Goal: Information Seeking & Learning: Learn about a topic

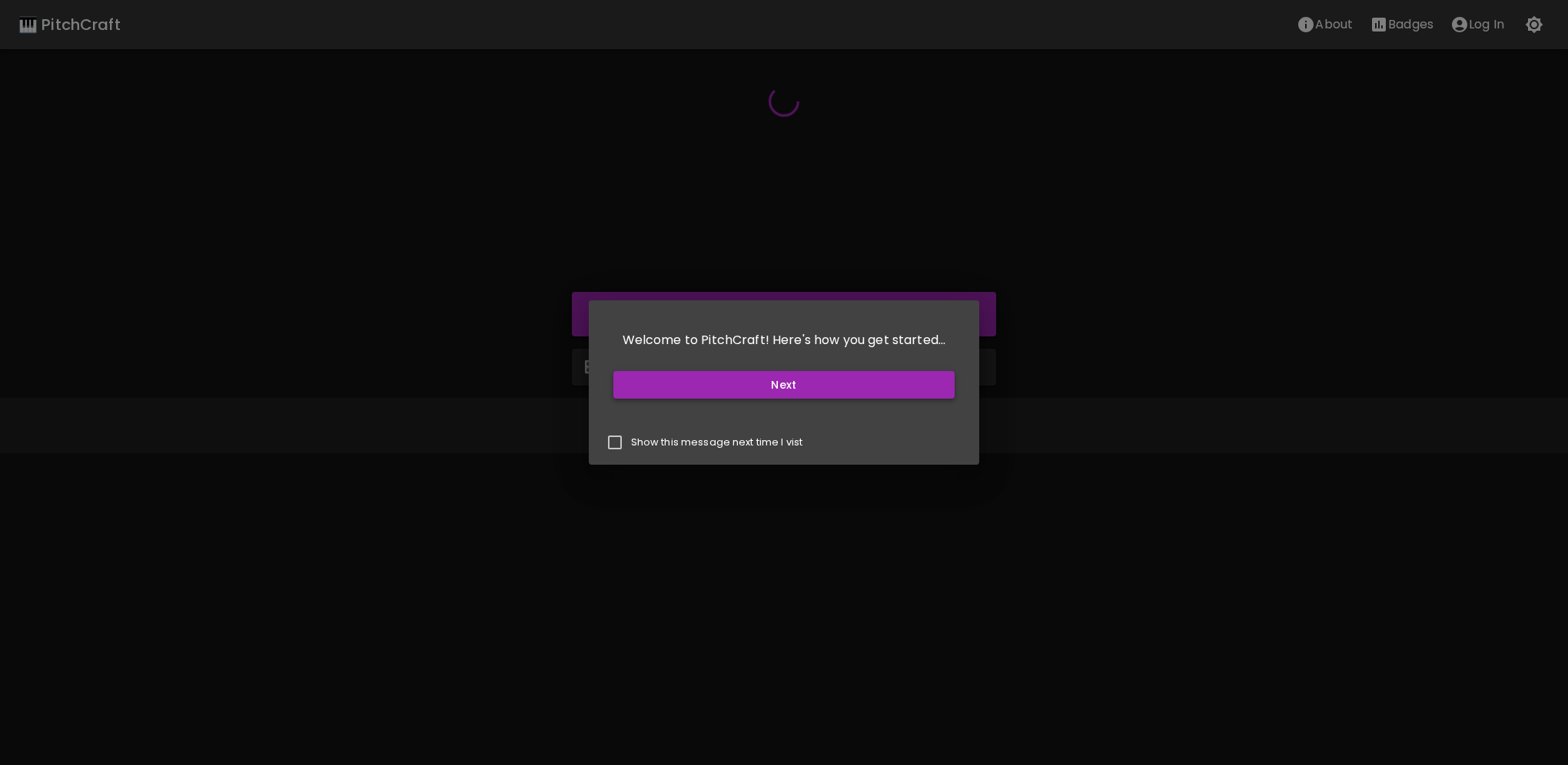
drag, startPoint x: 0, startPoint y: 0, endPoint x: 806, endPoint y: 378, distance: 890.2
click at [806, 378] on button "Next" at bounding box center [784, 385] width 342 height 28
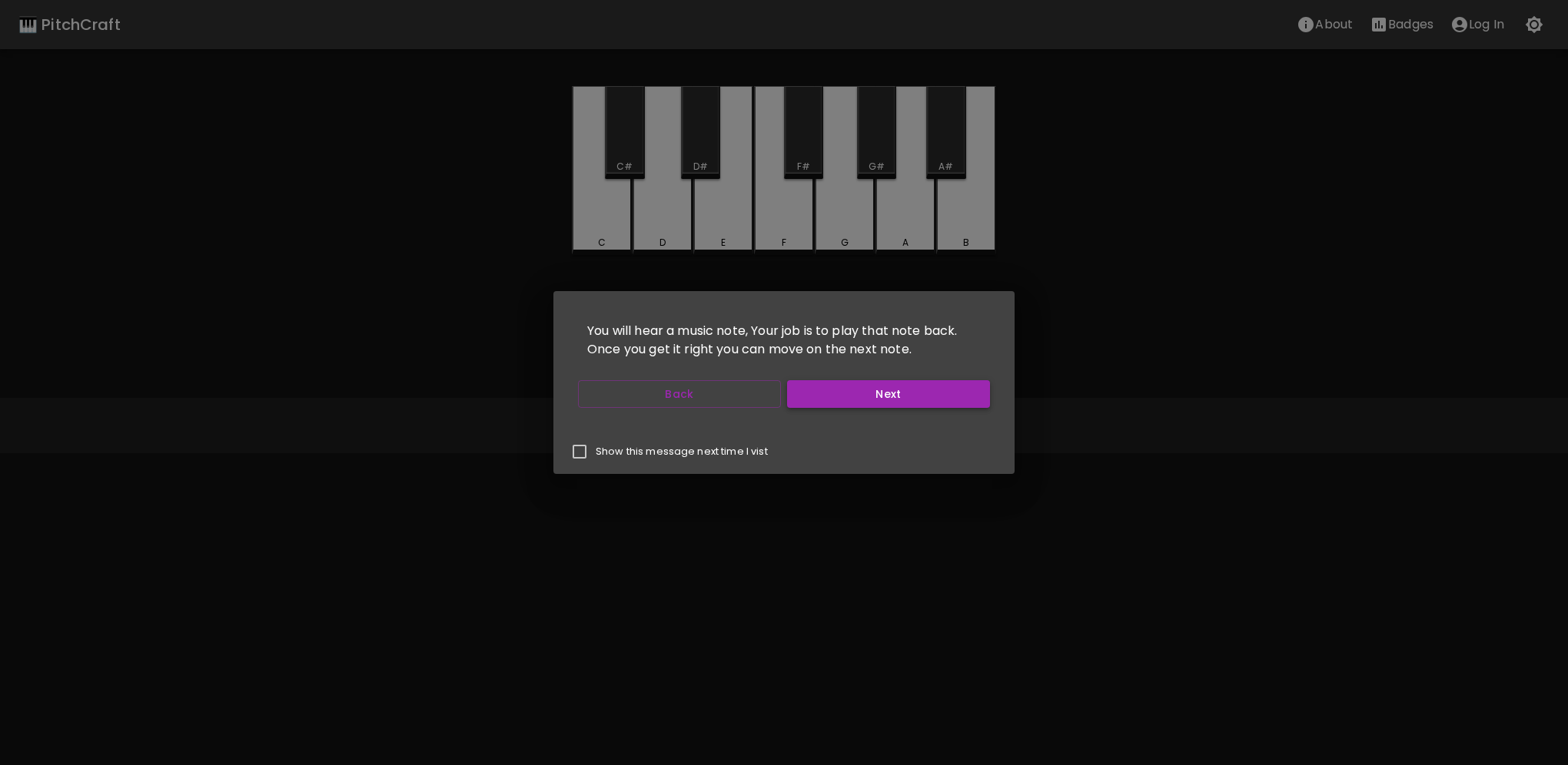
click at [847, 394] on button "Next" at bounding box center [888, 394] width 203 height 28
click at [847, 394] on button "Start Playing" at bounding box center [888, 394] width 203 height 28
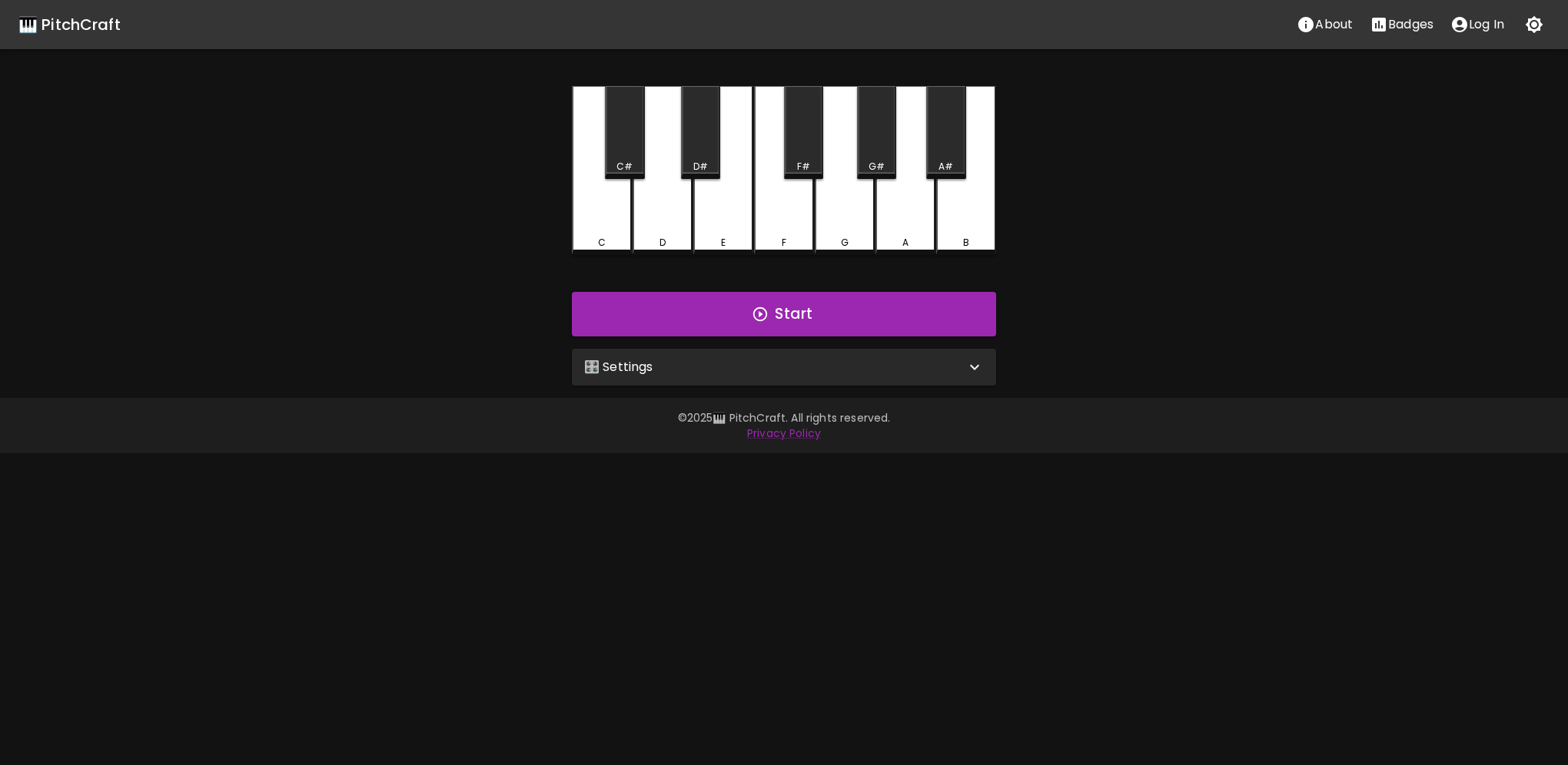
click at [847, 394] on button "Start Playing" at bounding box center [888, 394] width 203 height 28
click at [808, 323] on button "Start" at bounding box center [784, 314] width 424 height 45
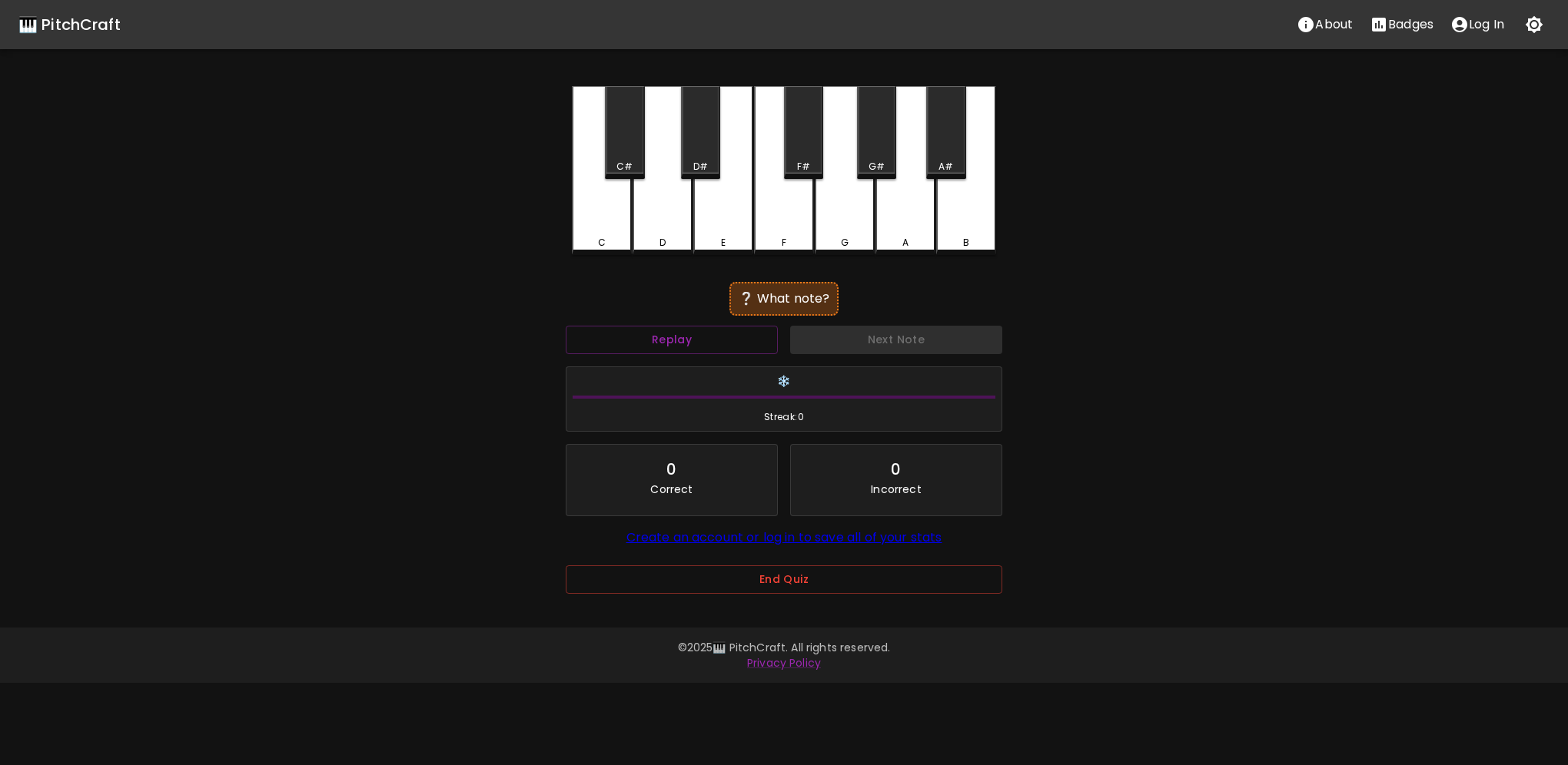
click at [606, 227] on div "C" at bounding box center [602, 170] width 60 height 169
click at [784, 224] on div "F" at bounding box center [784, 170] width 60 height 169
click at [909, 221] on div "A" at bounding box center [905, 169] width 60 height 166
click at [862, 151] on div "G#" at bounding box center [876, 132] width 39 height 93
click at [950, 160] on div "A#" at bounding box center [946, 166] width 15 height 14
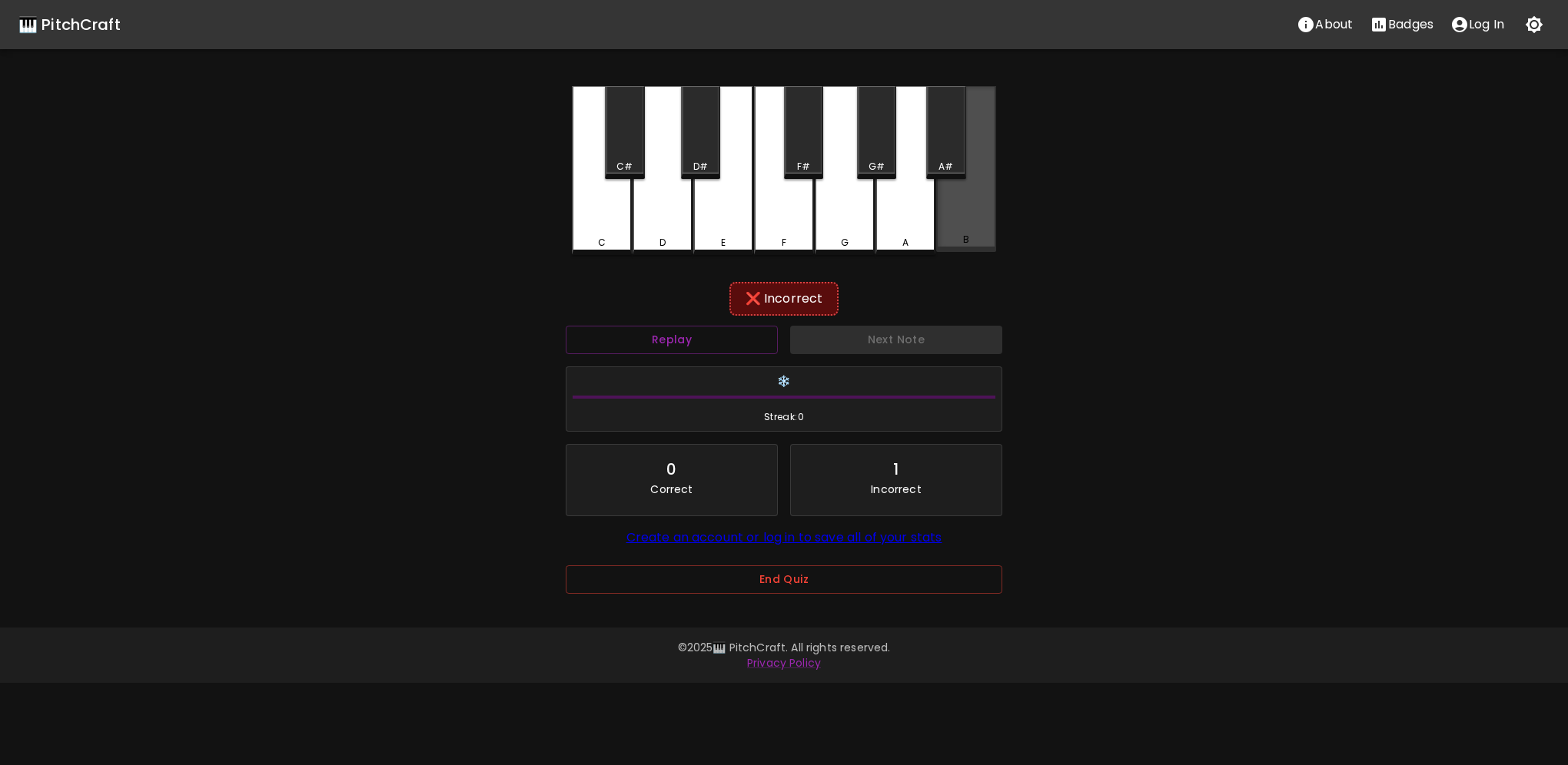
click at [963, 239] on div "B" at bounding box center [966, 239] width 6 height 14
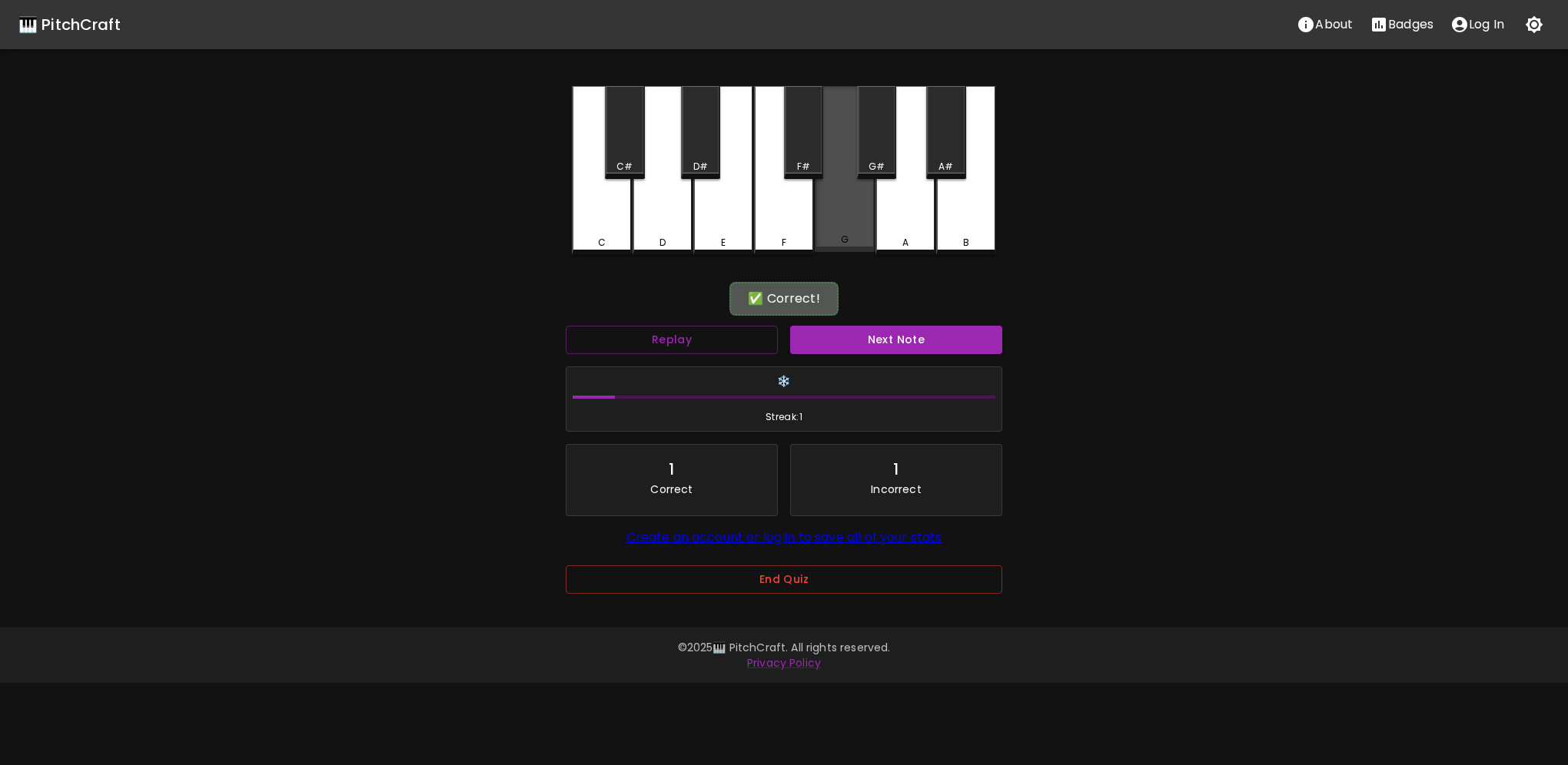
click at [846, 226] on div "G" at bounding box center [845, 169] width 60 height 166
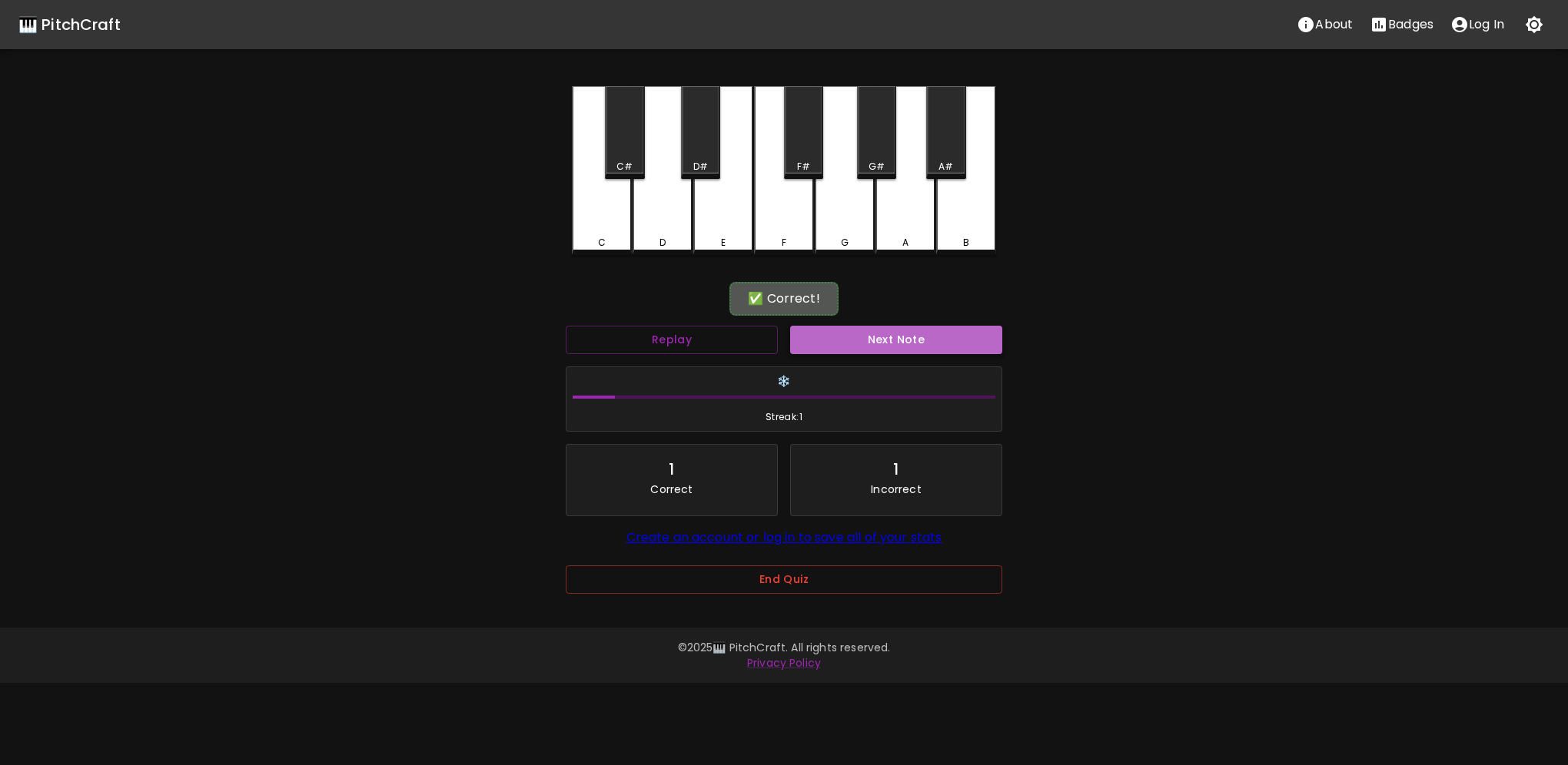
click at [852, 331] on button "Next Note" at bounding box center [896, 340] width 212 height 28
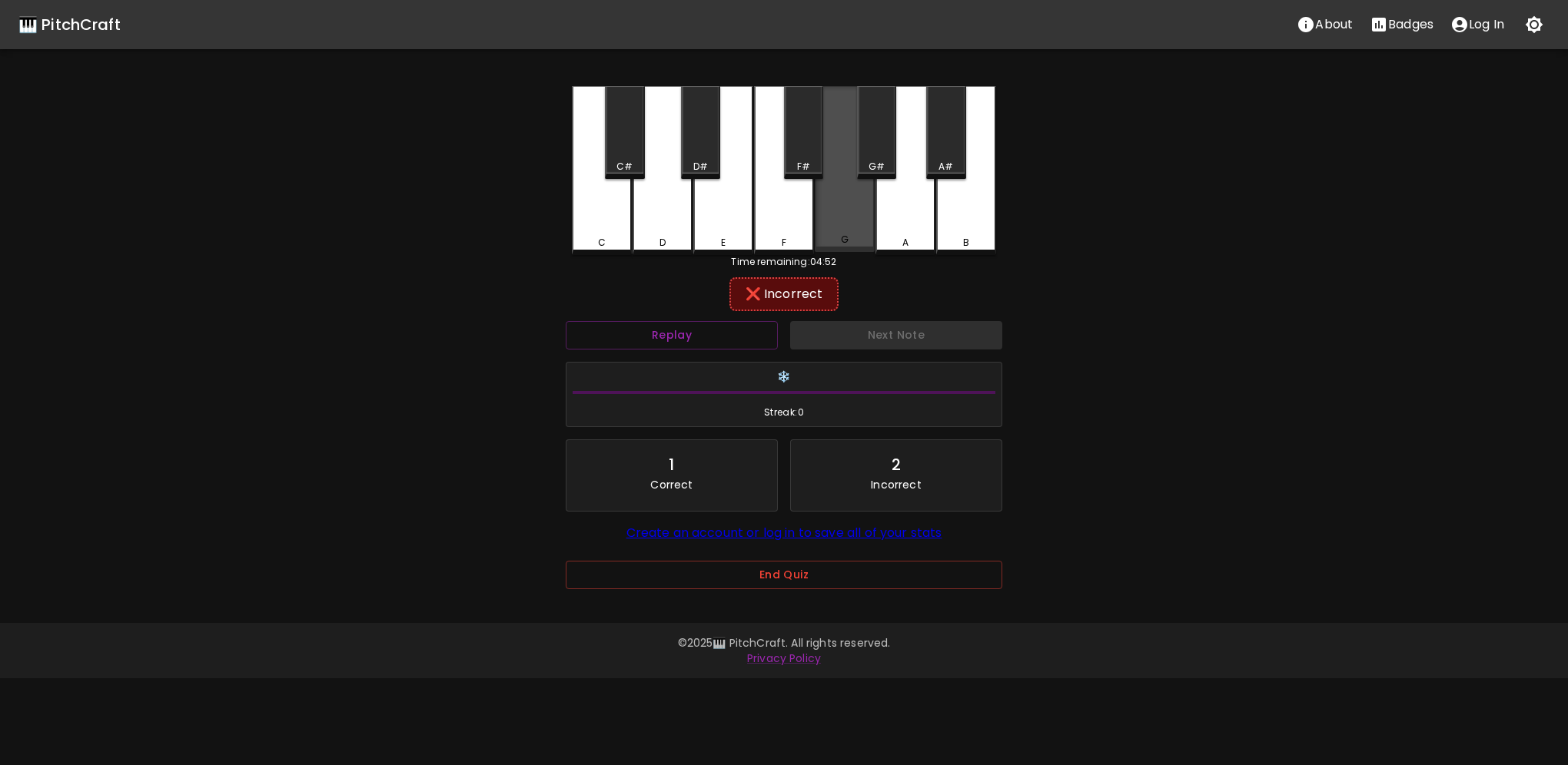
click at [852, 244] on div "G" at bounding box center [844, 239] width 57 height 14
click at [874, 337] on div "Next Note" at bounding box center [895, 335] width 224 height 41
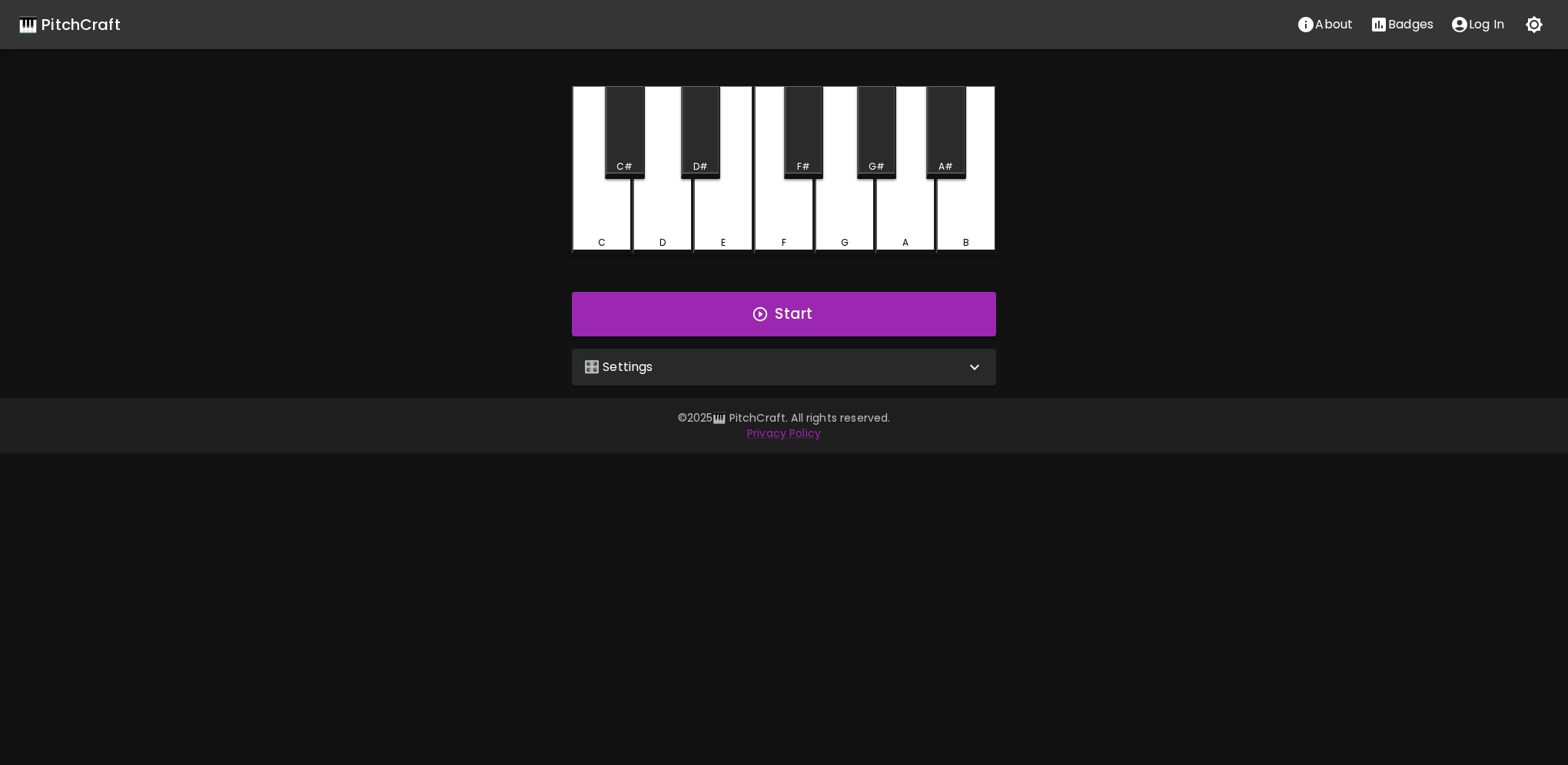
click at [747, 361] on div "🎛️ Settings" at bounding box center [774, 367] width 381 height 18
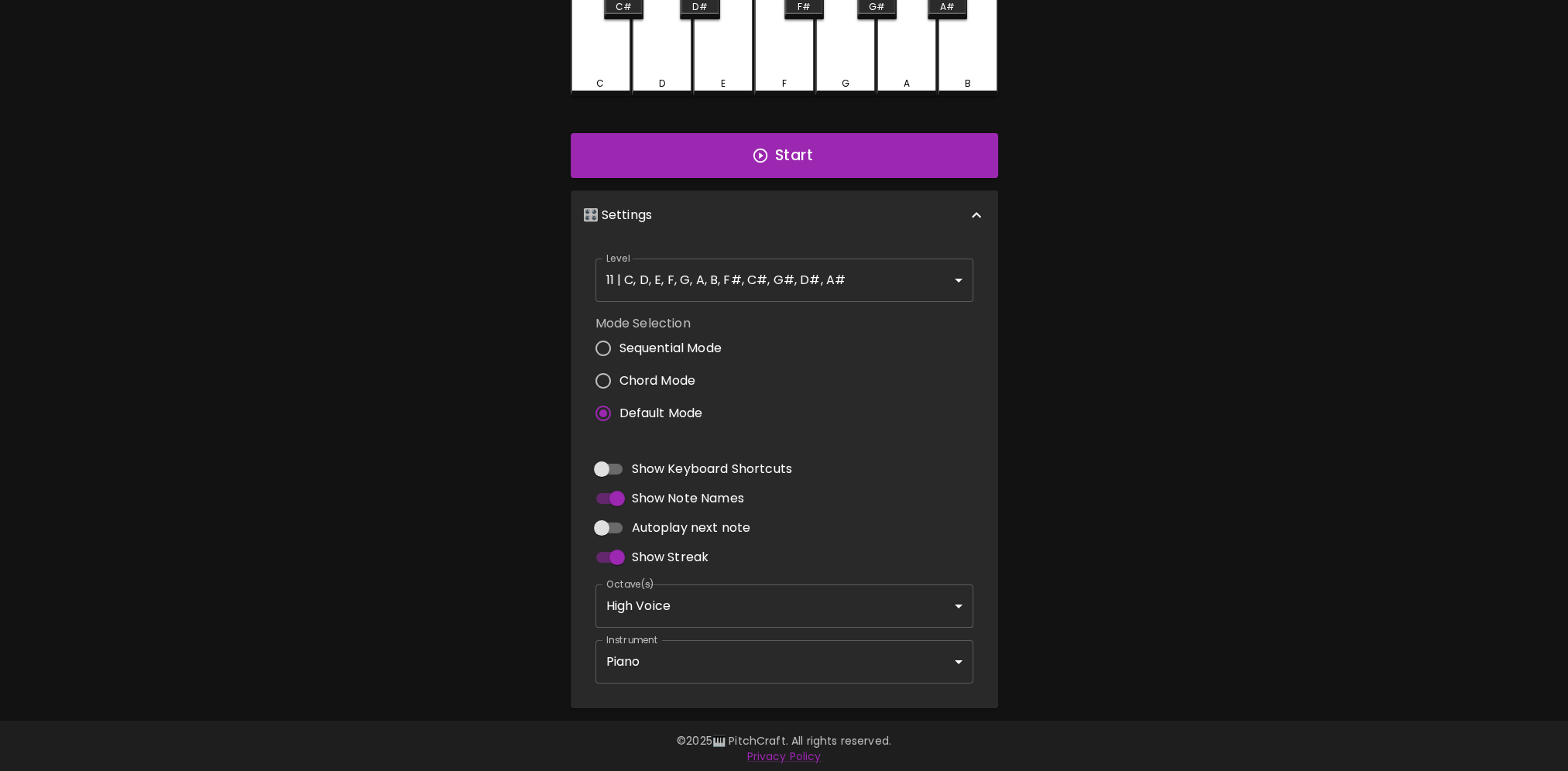
scroll to position [166, 0]
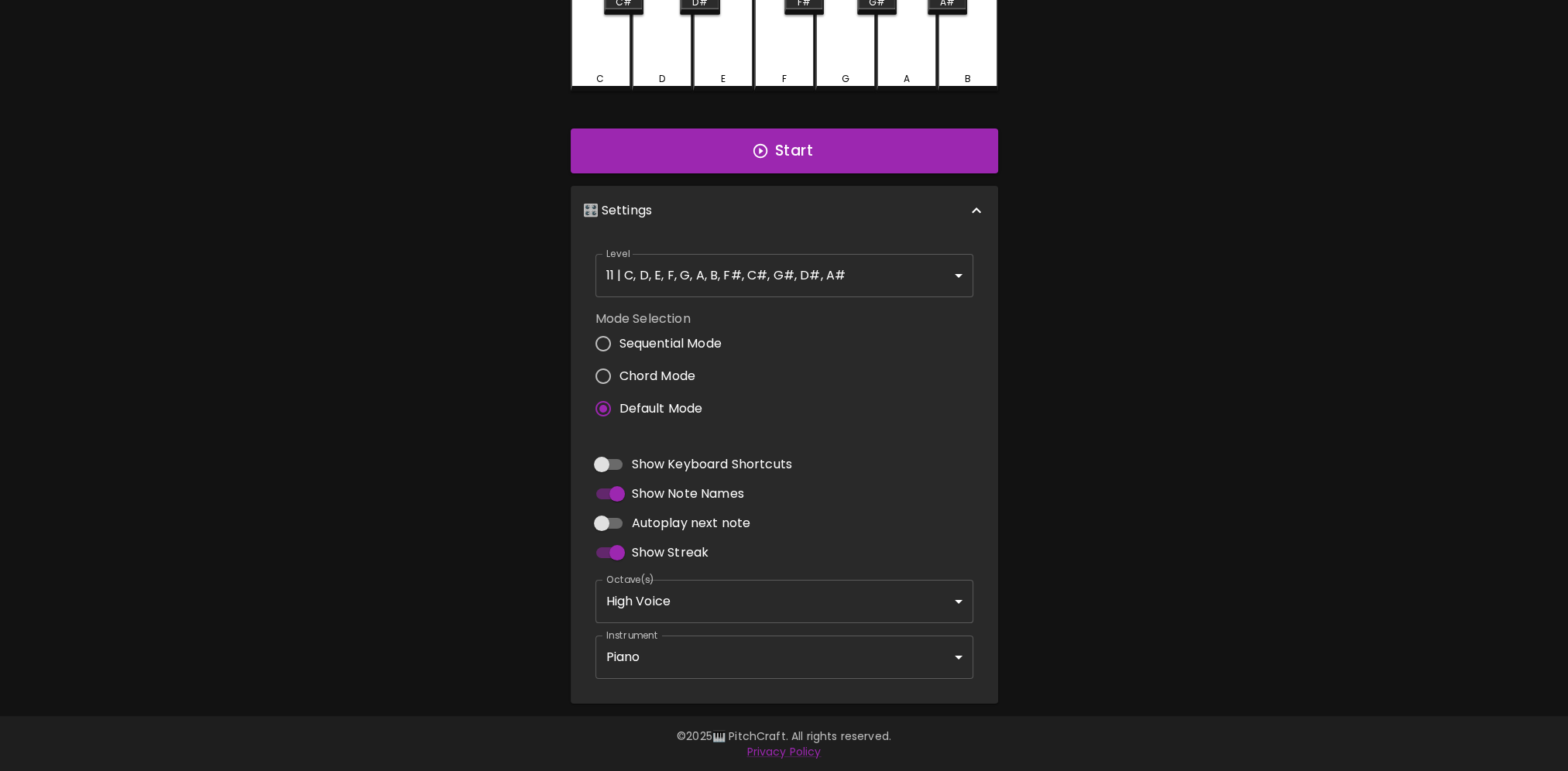
click at [604, 378] on input "Chord Mode" at bounding box center [603, 376] width 33 height 33
radio input "true"
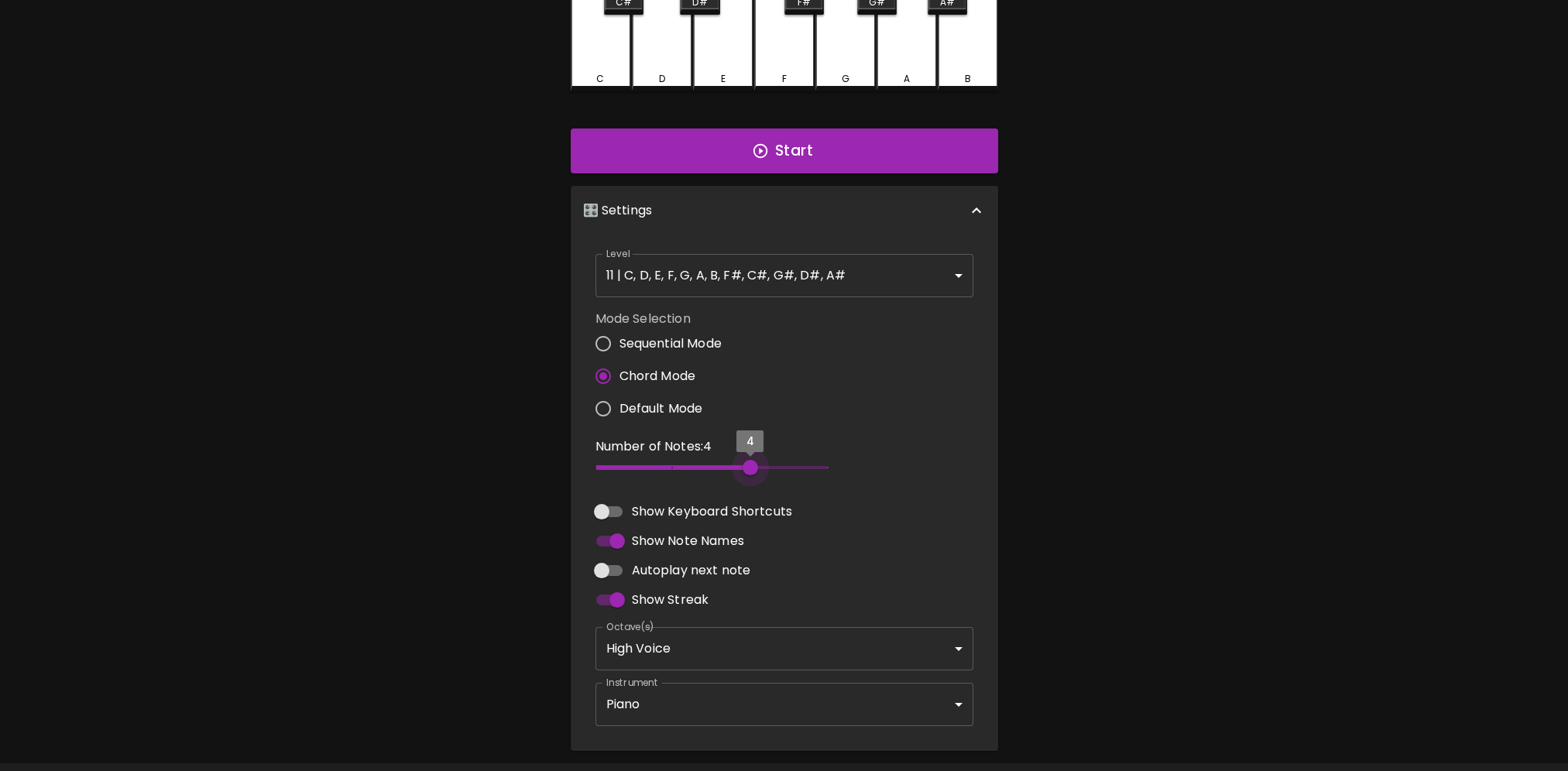
type input "3"
drag, startPoint x: 601, startPoint y: 464, endPoint x: 697, endPoint y: 478, distance: 97.0
click at [697, 478] on span "3" at bounding box center [711, 468] width 233 height 23
click at [759, 148] on icon "button" at bounding box center [759, 151] width 14 height 14
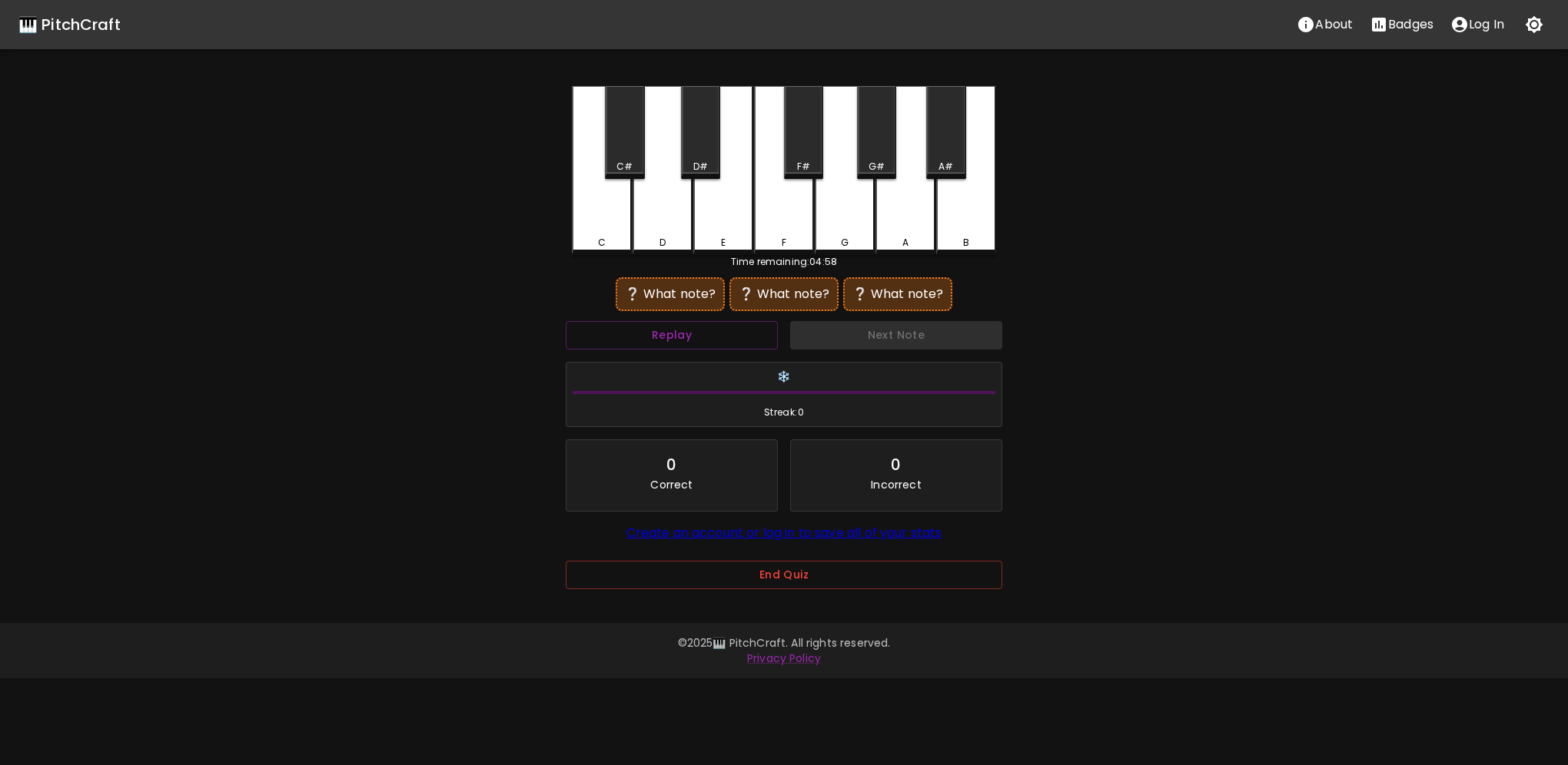
click at [680, 294] on div "❔ What note?" at bounding box center [669, 294] width 94 height 18
click at [705, 339] on button "Replay" at bounding box center [672, 335] width 212 height 28
click at [705, 338] on button "Replay" at bounding box center [672, 335] width 212 height 28
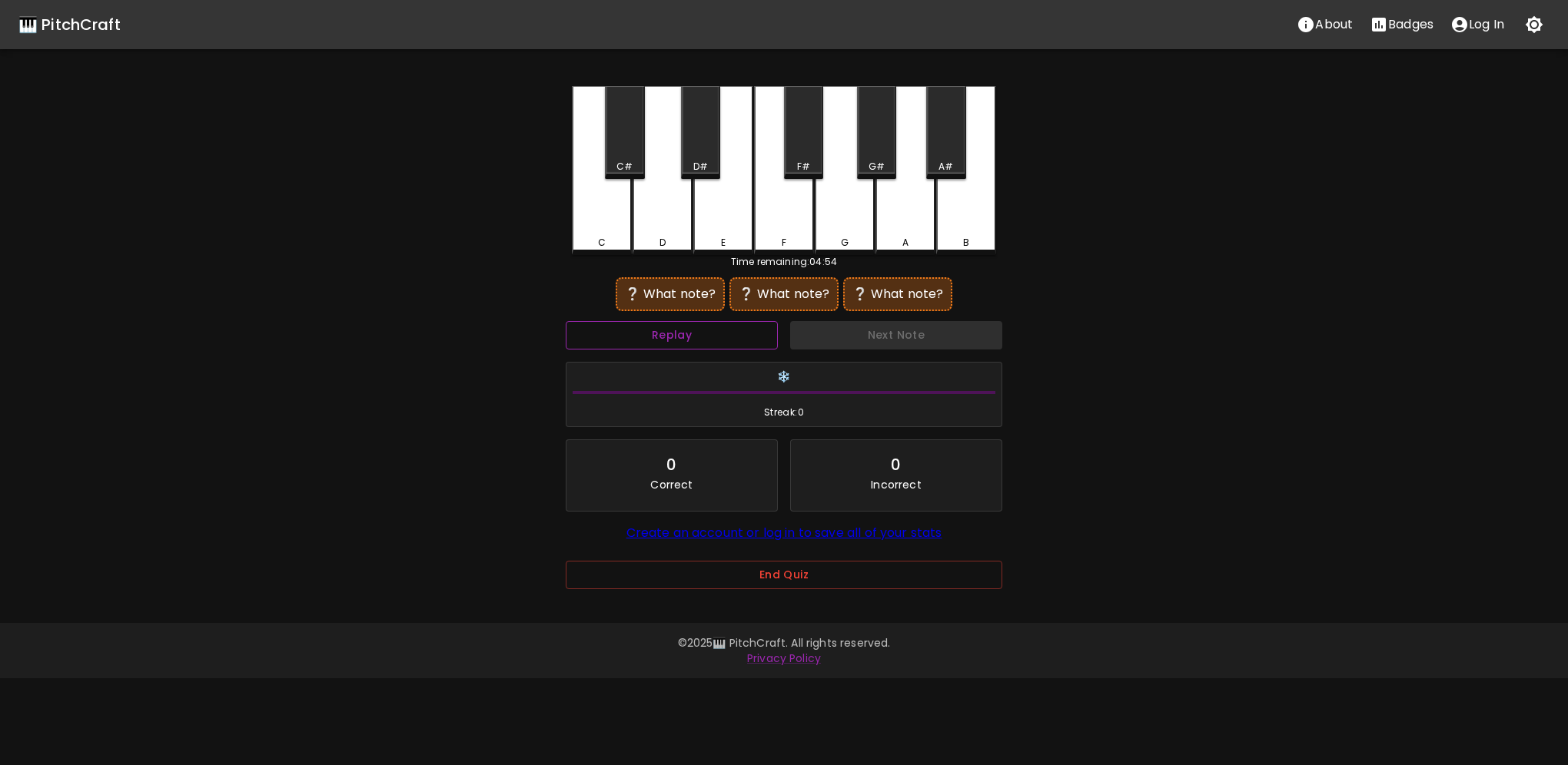
click at [705, 338] on button "Replay" at bounding box center [672, 335] width 212 height 28
click at [705, 337] on button "Replay" at bounding box center [672, 335] width 212 height 28
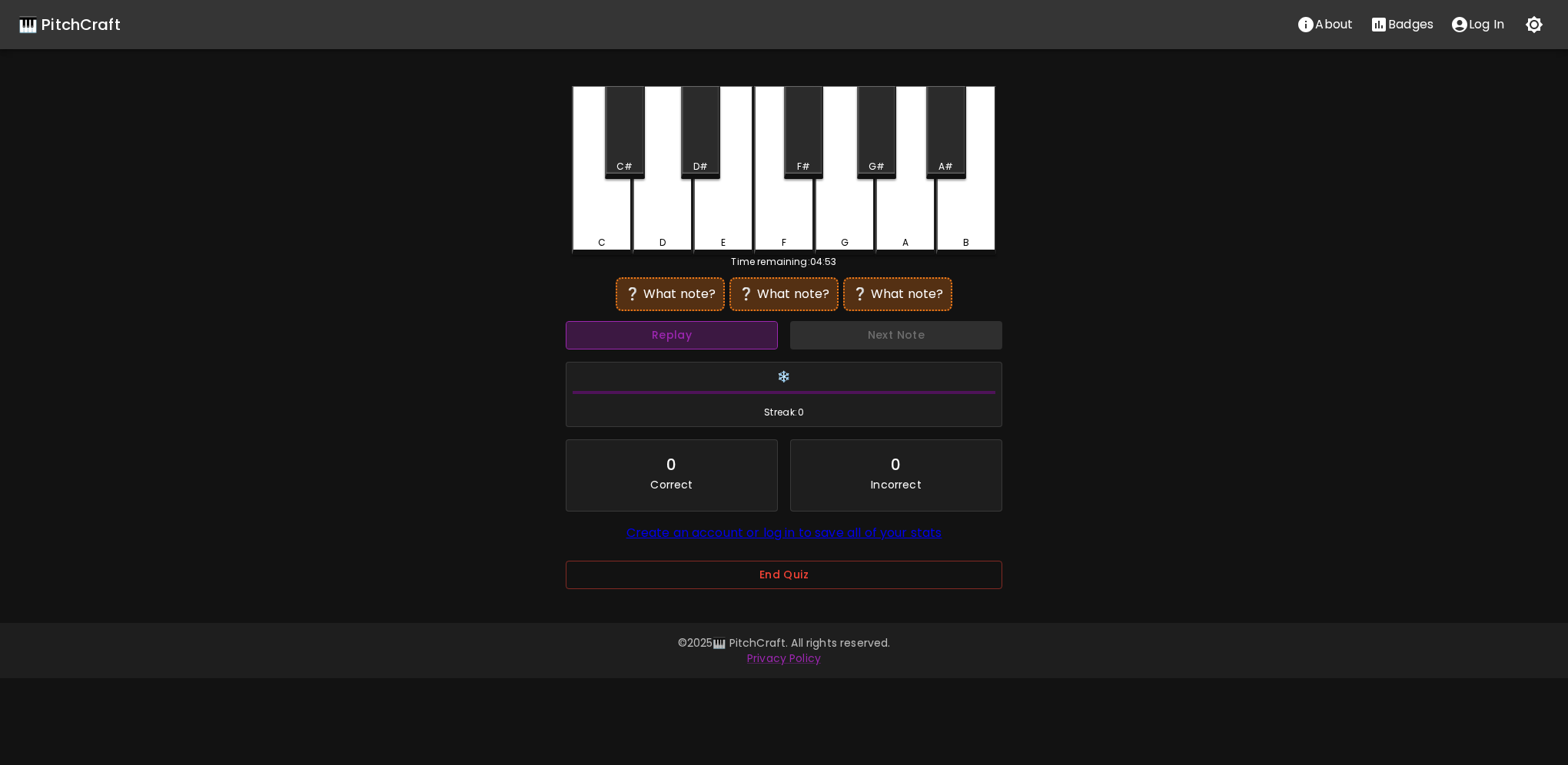
click at [705, 337] on button "Replay" at bounding box center [672, 335] width 212 height 28
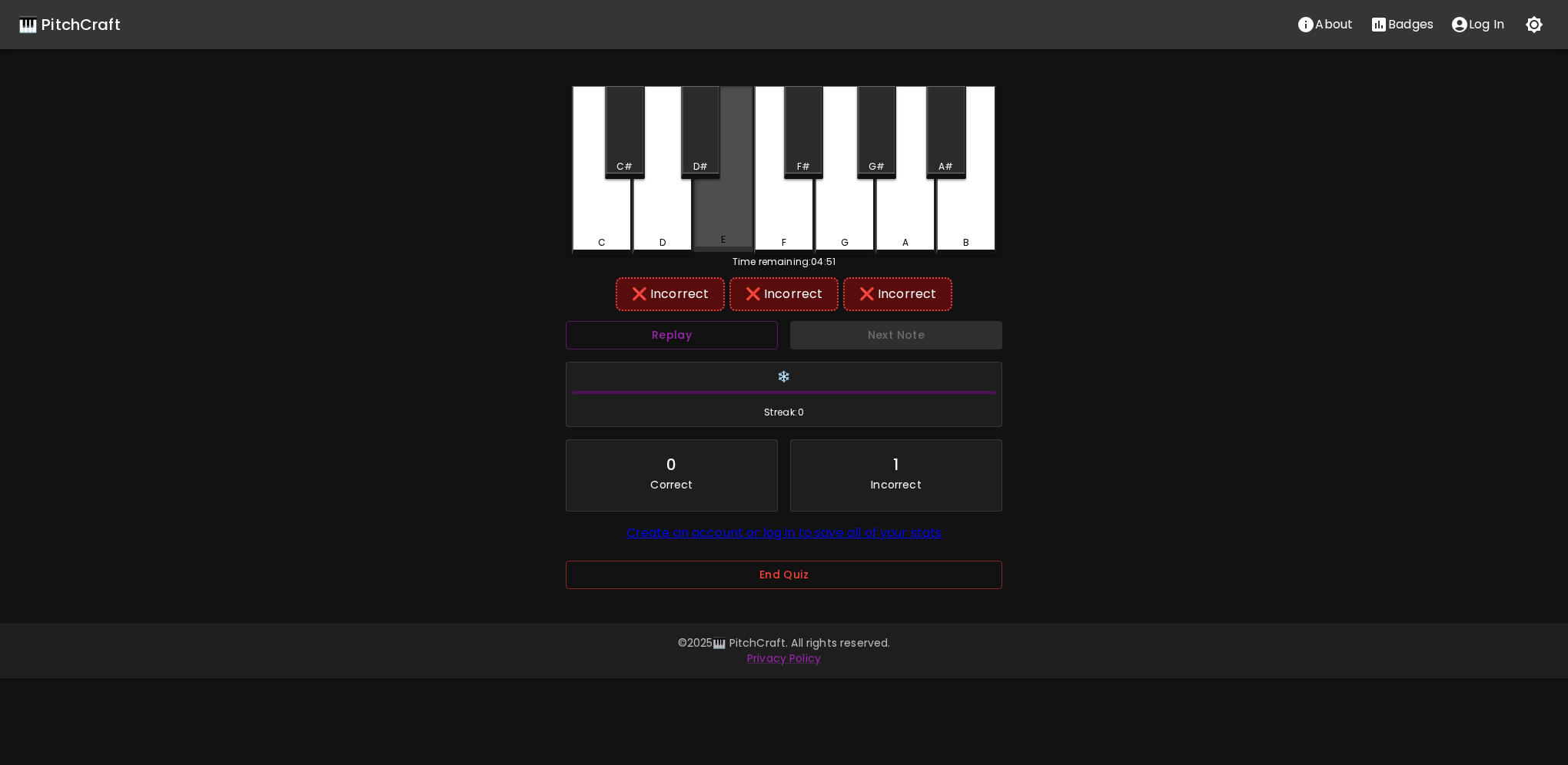
click at [712, 223] on div "E" at bounding box center [723, 169] width 60 height 166
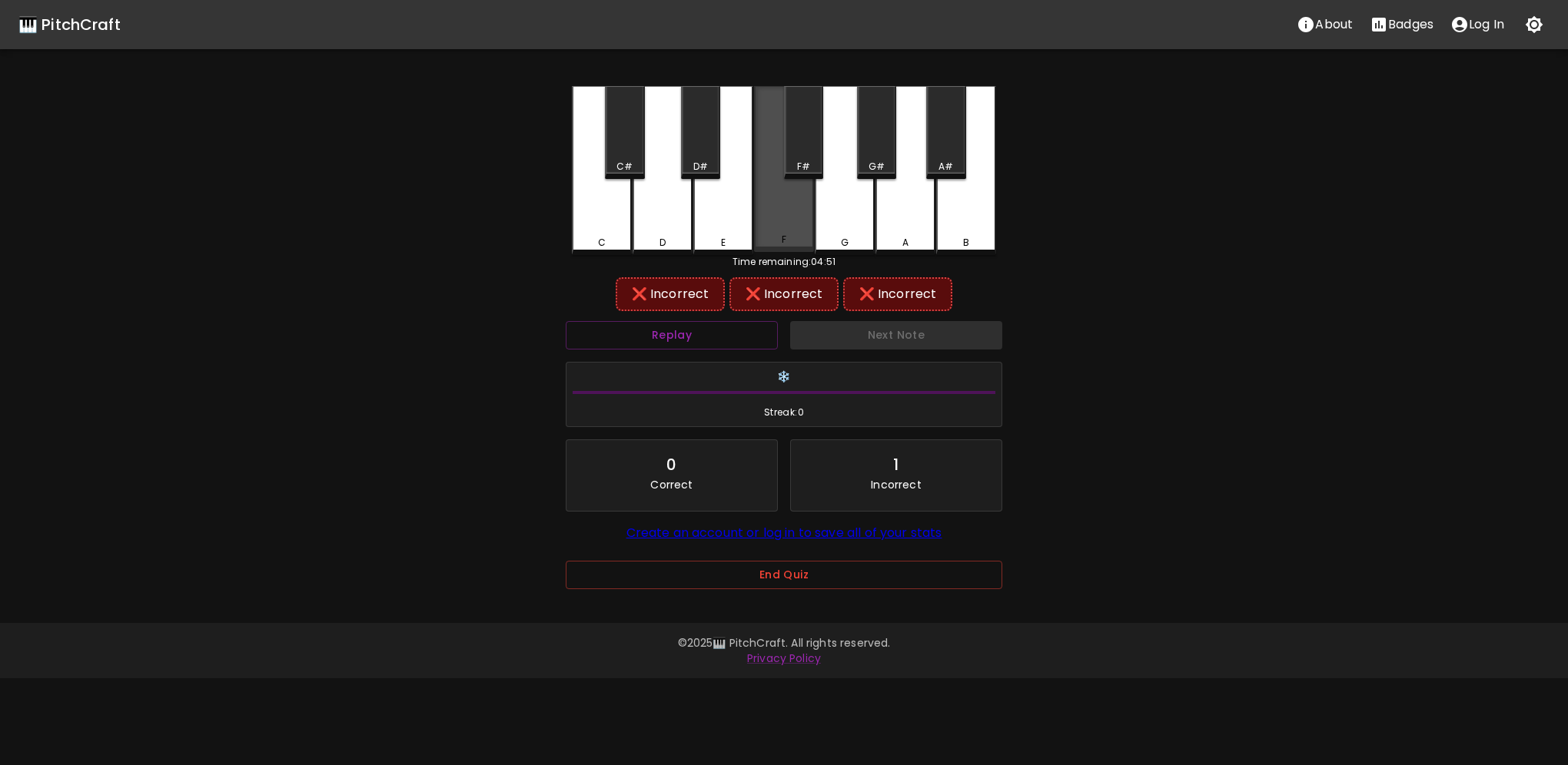
click at [782, 229] on div "F" at bounding box center [784, 169] width 60 height 166
click at [745, 333] on button "Replay" at bounding box center [672, 335] width 212 height 28
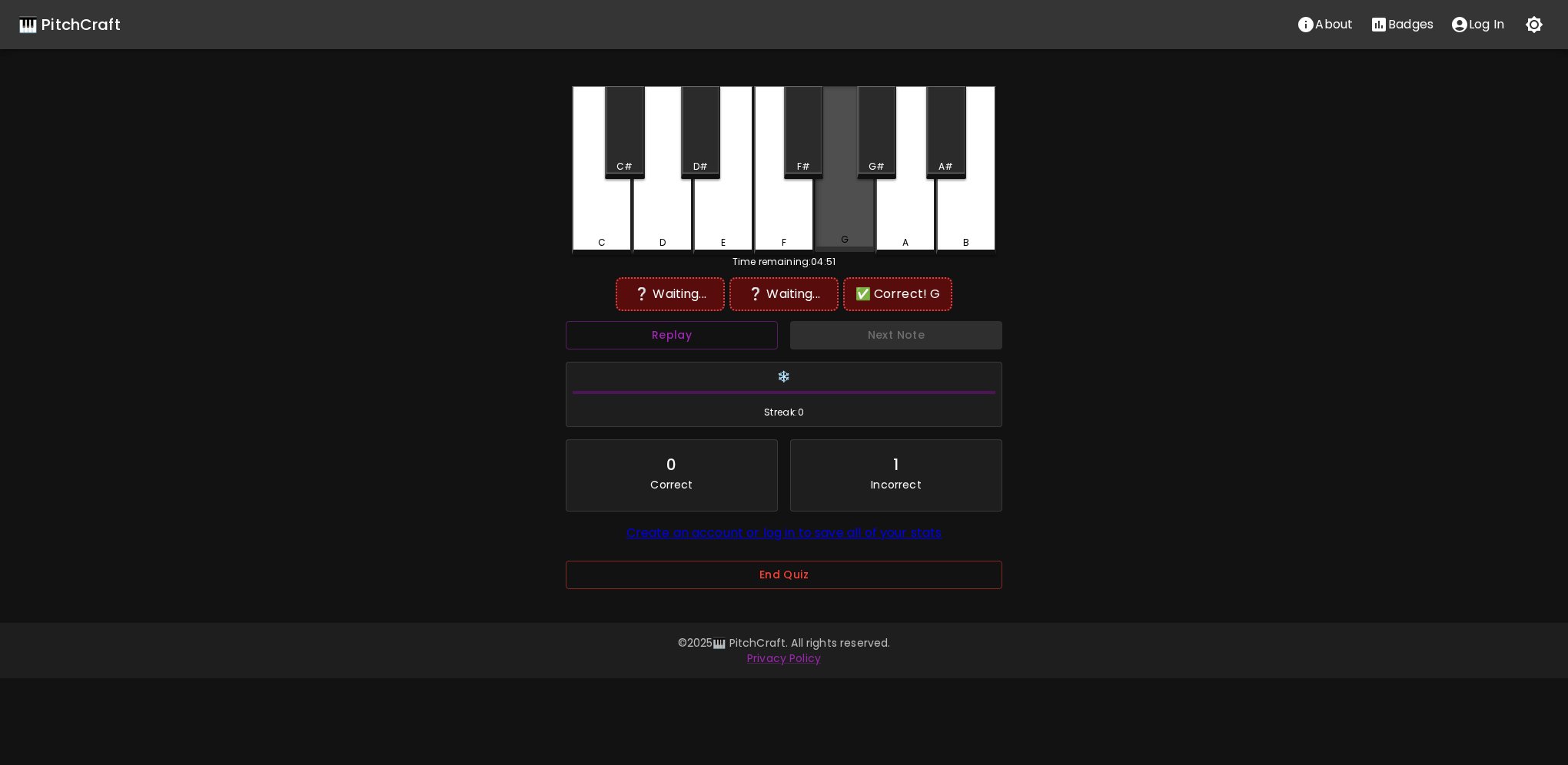
click at [850, 227] on div "G" at bounding box center [845, 169] width 60 height 166
click at [850, 227] on div "G" at bounding box center [845, 170] width 60 height 169
click at [850, 227] on div "G" at bounding box center [845, 169] width 60 height 166
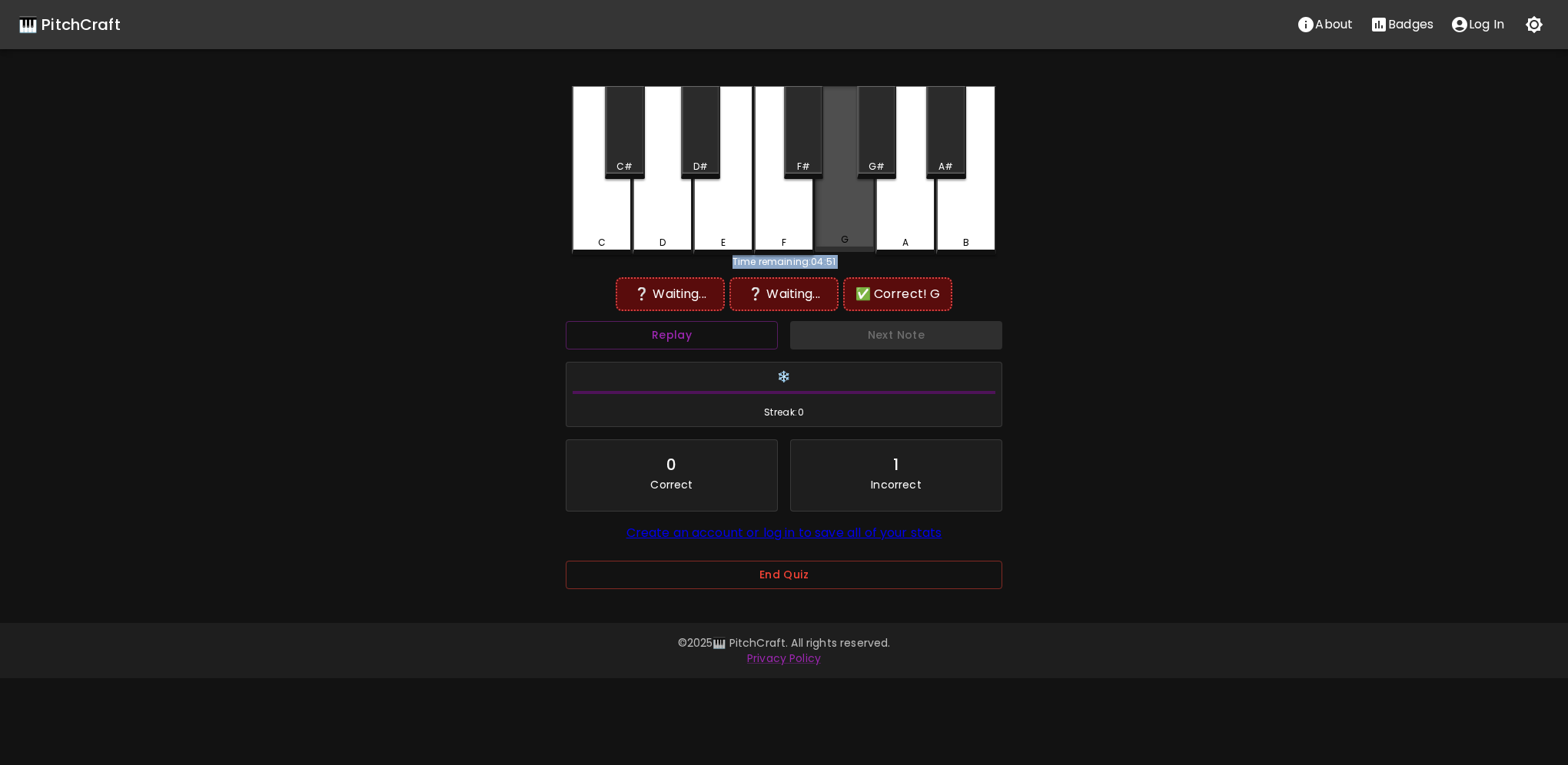
click at [850, 227] on div "G" at bounding box center [845, 169] width 60 height 166
drag, startPoint x: 850, startPoint y: 227, endPoint x: 857, endPoint y: 234, distance: 9.9
click at [857, 234] on div "G" at bounding box center [845, 170] width 60 height 169
click at [947, 165] on div "A#" at bounding box center [946, 166] width 15 height 14
click at [690, 337] on button "Replay" at bounding box center [672, 335] width 212 height 28
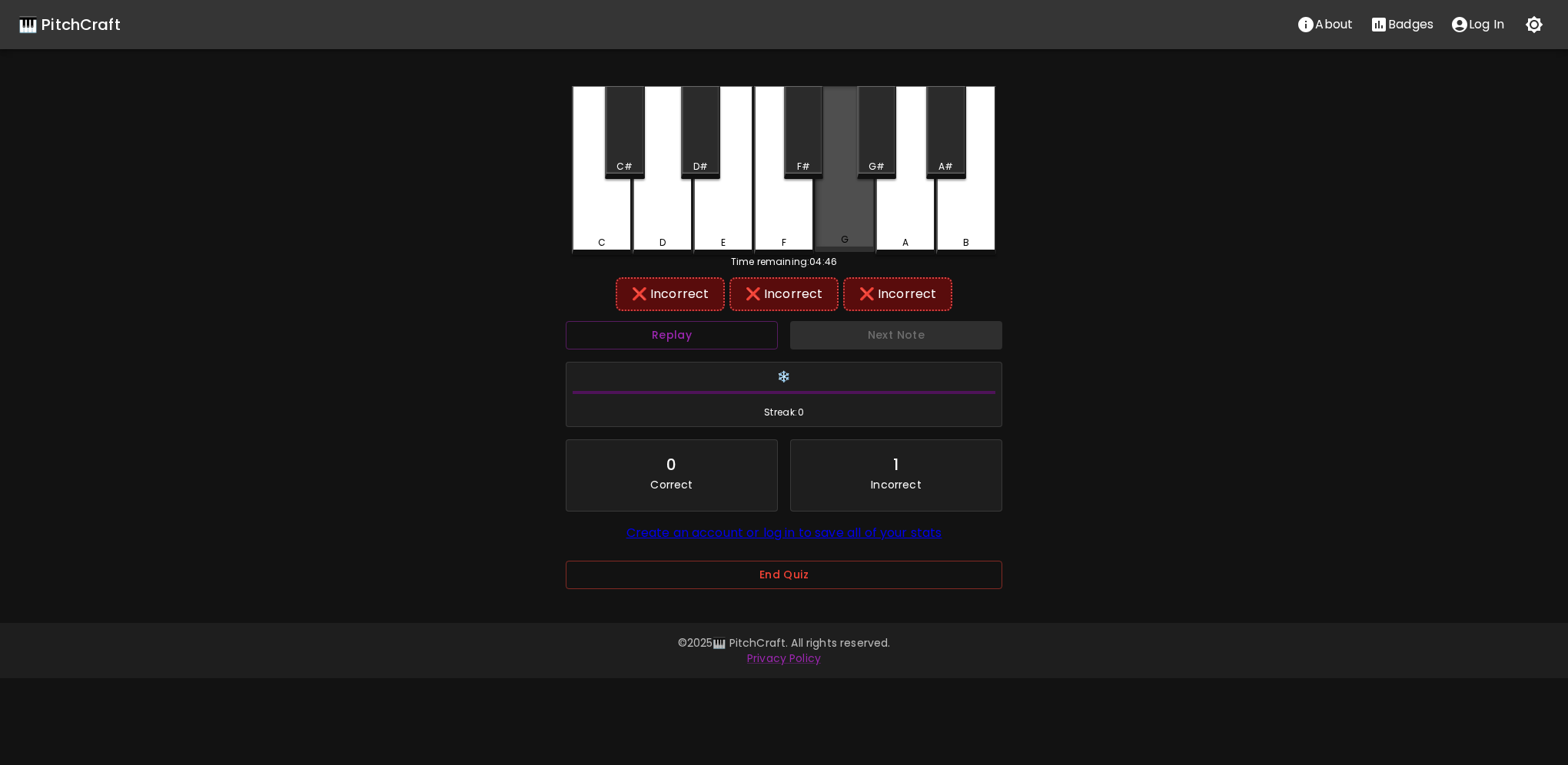
click at [842, 221] on div "G" at bounding box center [845, 169] width 60 height 166
click at [655, 333] on button "Replay" at bounding box center [672, 335] width 212 height 28
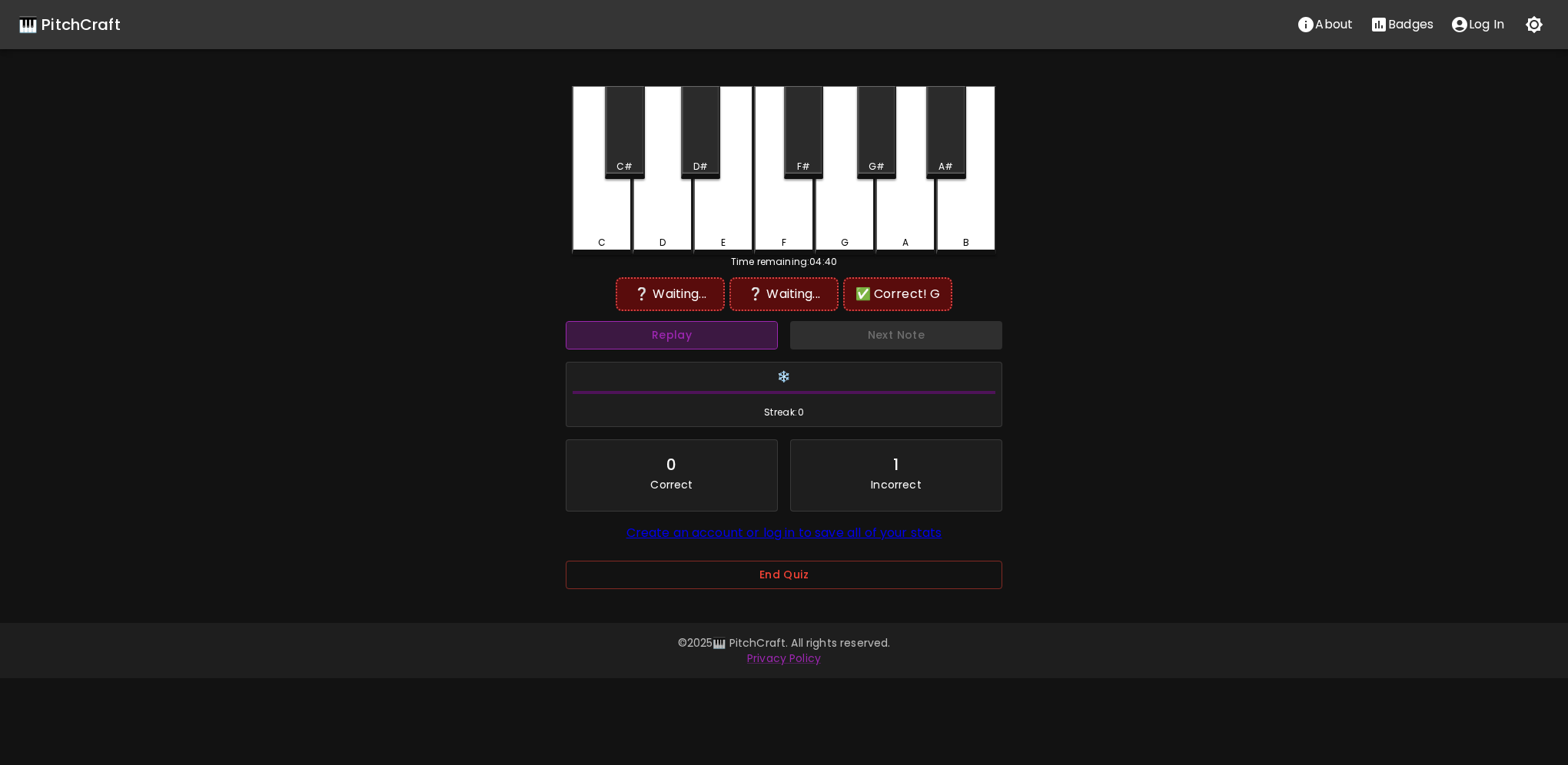
click at [655, 333] on button "Replay" at bounding box center [672, 335] width 212 height 28
click at [656, 332] on button "Replay" at bounding box center [672, 335] width 212 height 28
click at [657, 332] on button "Replay" at bounding box center [672, 335] width 212 height 28
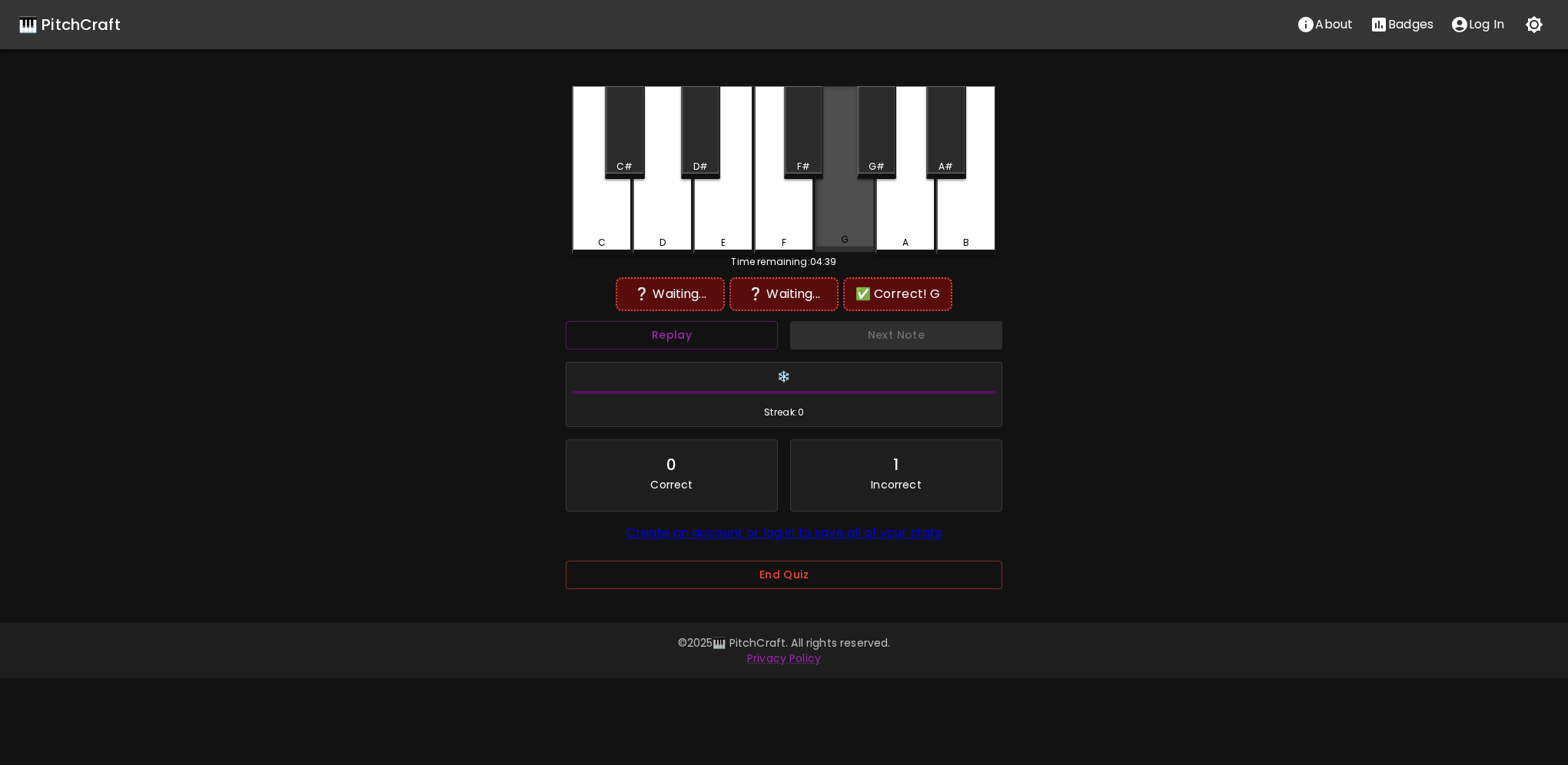
click at [842, 222] on div "G" at bounding box center [845, 169] width 60 height 166
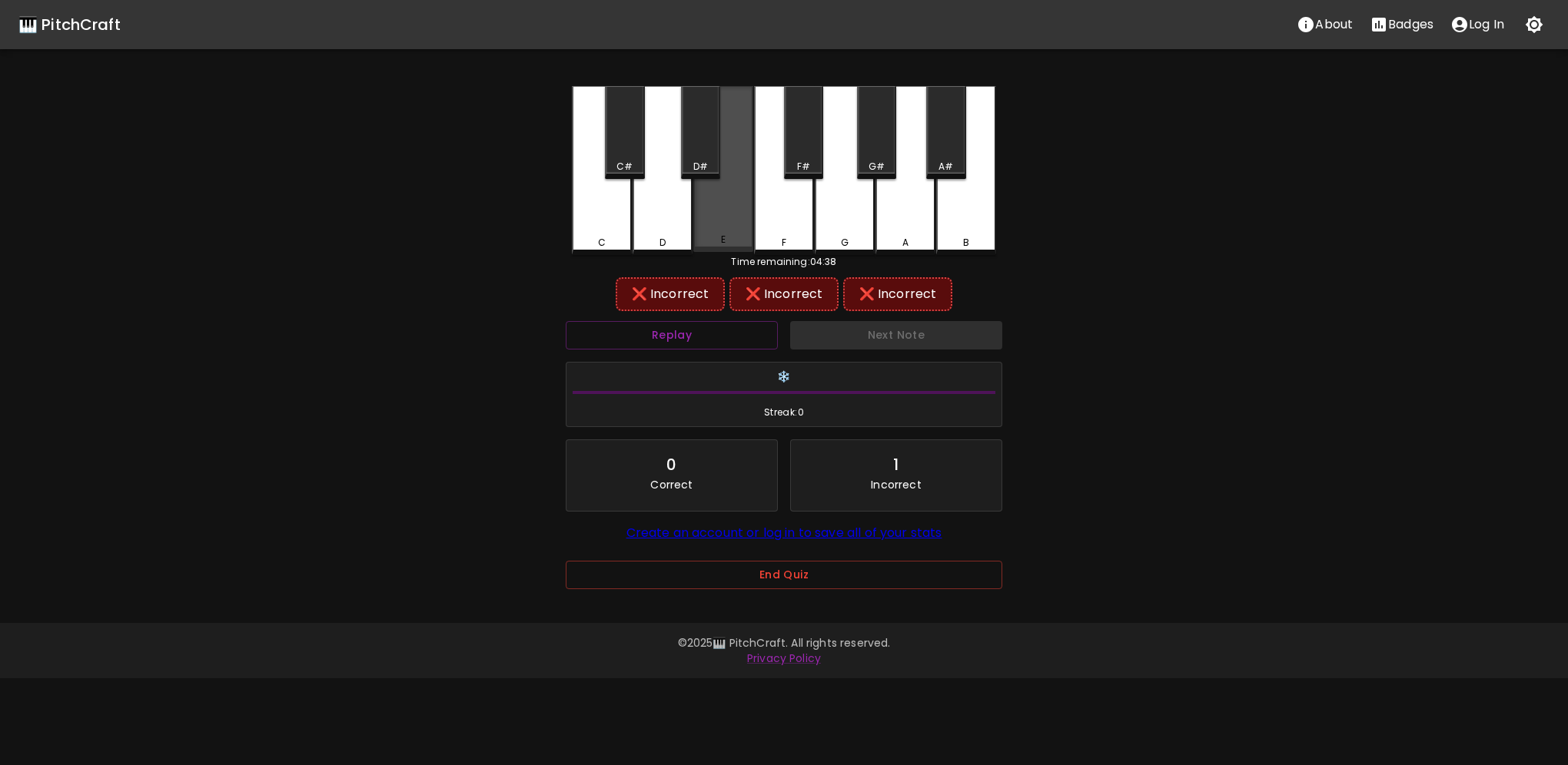
click at [723, 240] on div "E" at bounding box center [723, 239] width 5 height 14
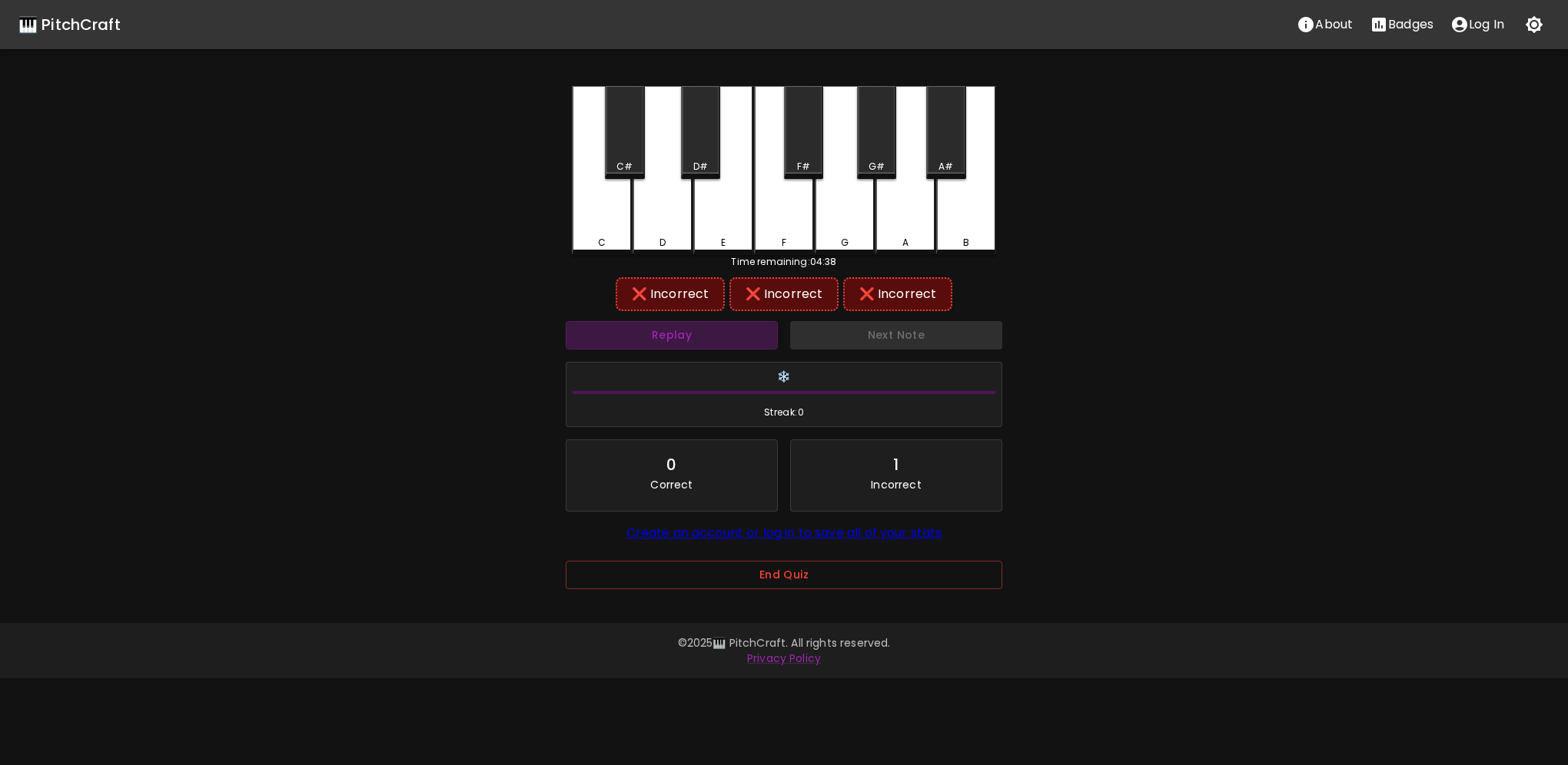
drag, startPoint x: 692, startPoint y: 329, endPoint x: 790, endPoint y: 247, distance: 127.8
click at [692, 328] on button "Replay" at bounding box center [672, 335] width 212 height 28
click at [839, 209] on div "G" at bounding box center [845, 170] width 60 height 169
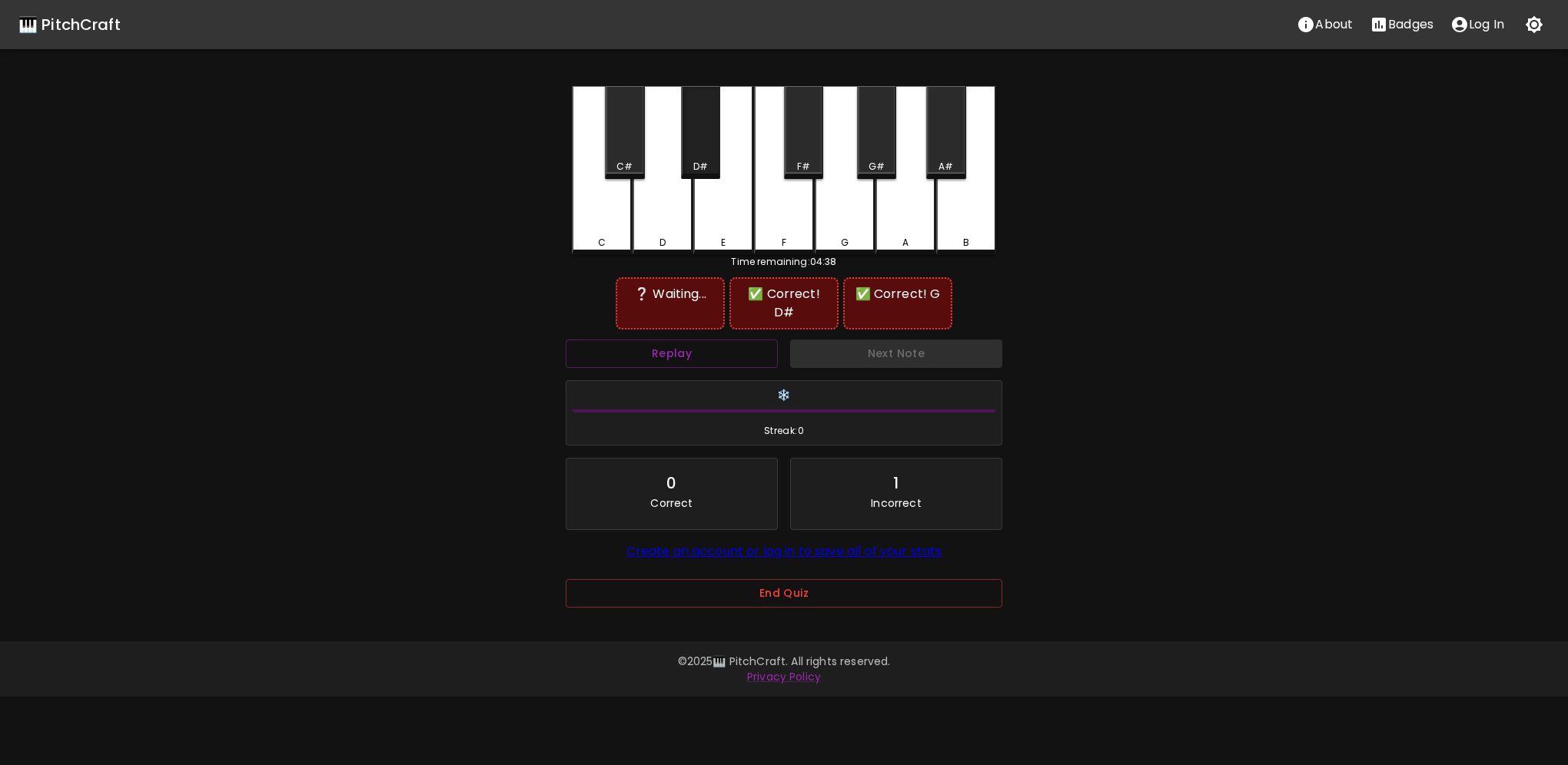
click at [706, 161] on div "D#" at bounding box center [701, 166] width 15 height 14
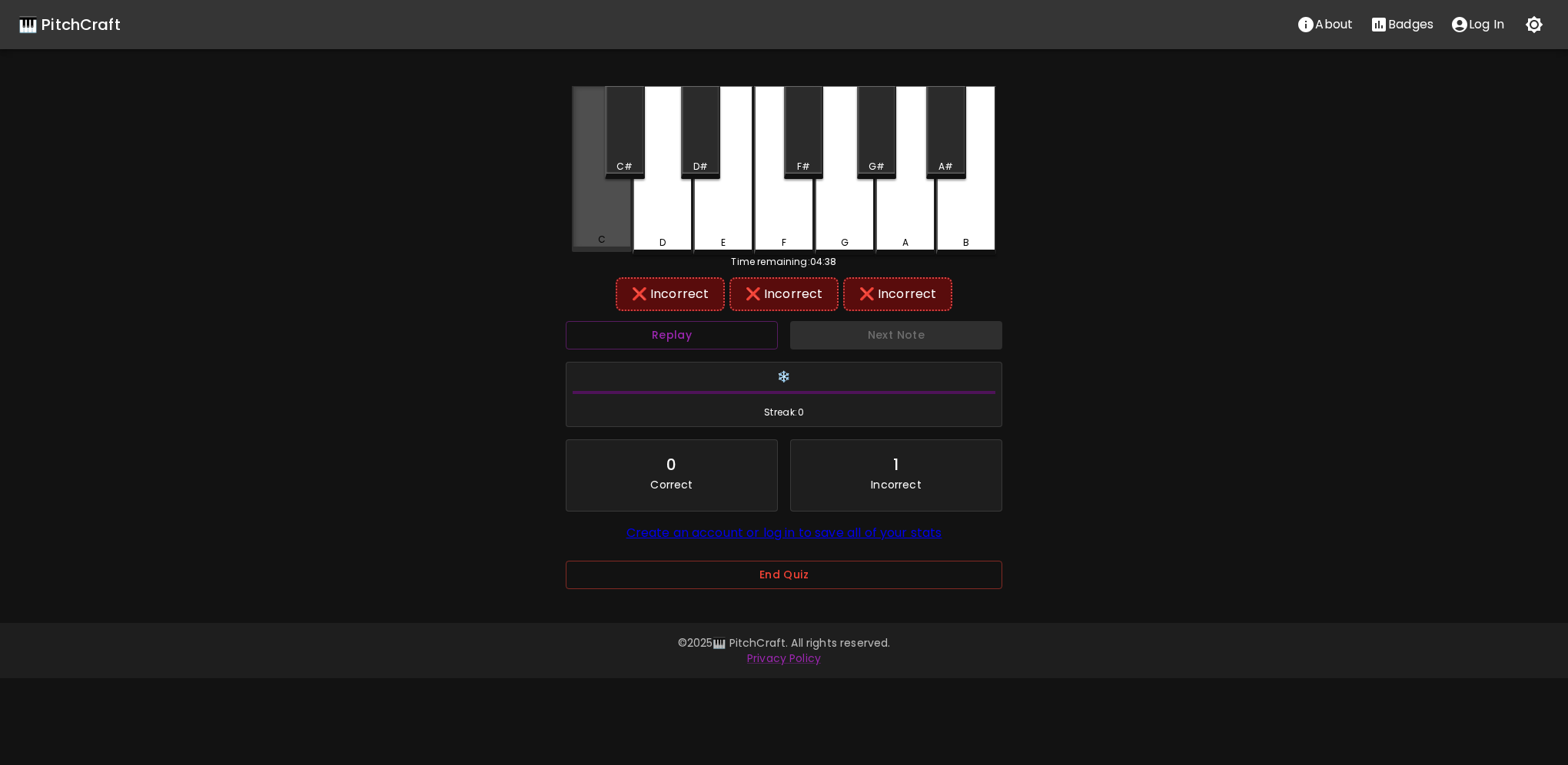
click at [624, 220] on div "C" at bounding box center [602, 169] width 60 height 166
click at [837, 212] on div "G" at bounding box center [845, 170] width 60 height 169
click at [718, 167] on div "D#" at bounding box center [701, 166] width 36 height 14
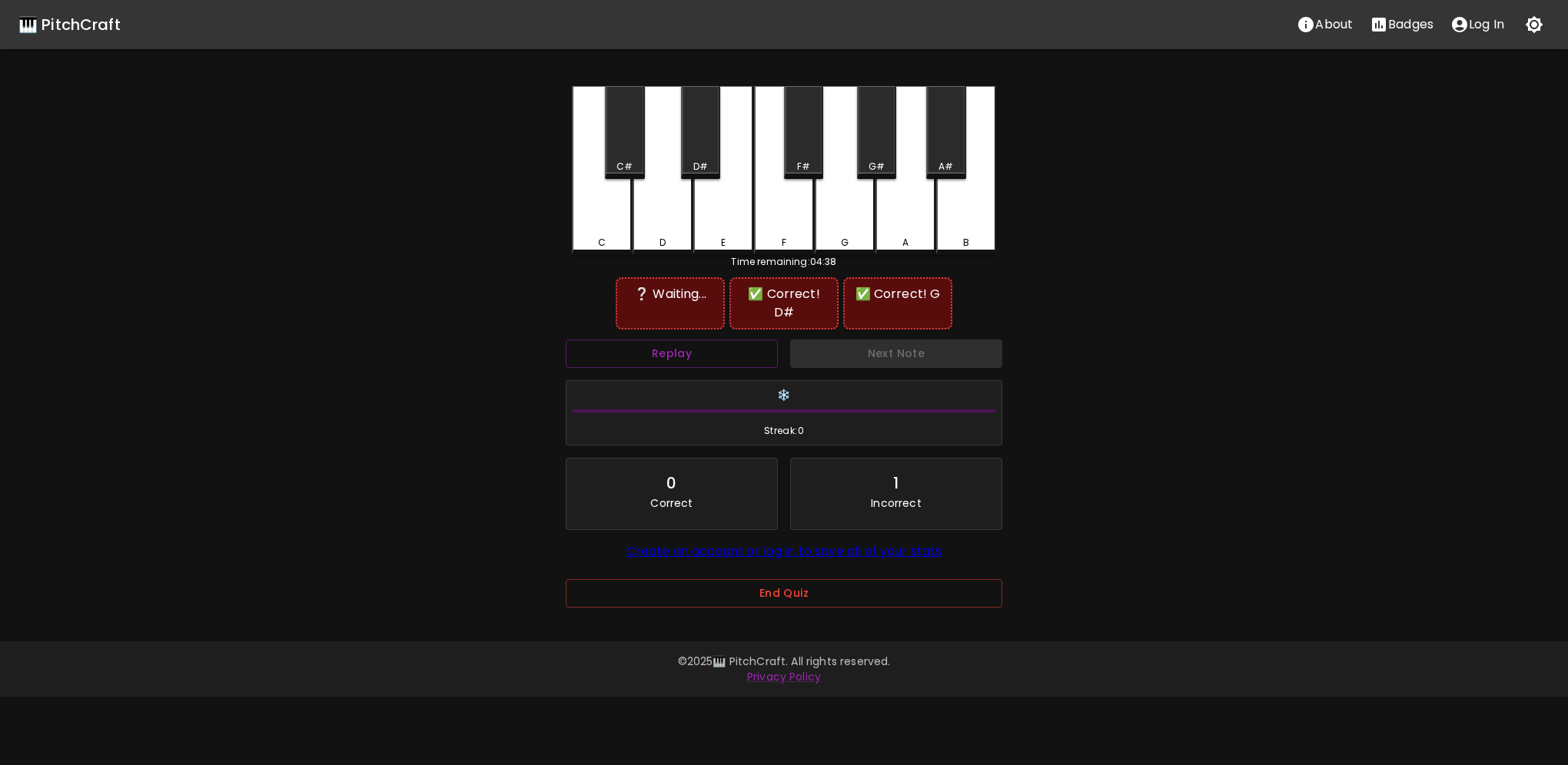
click at [636, 165] on div "C#" at bounding box center [625, 166] width 36 height 14
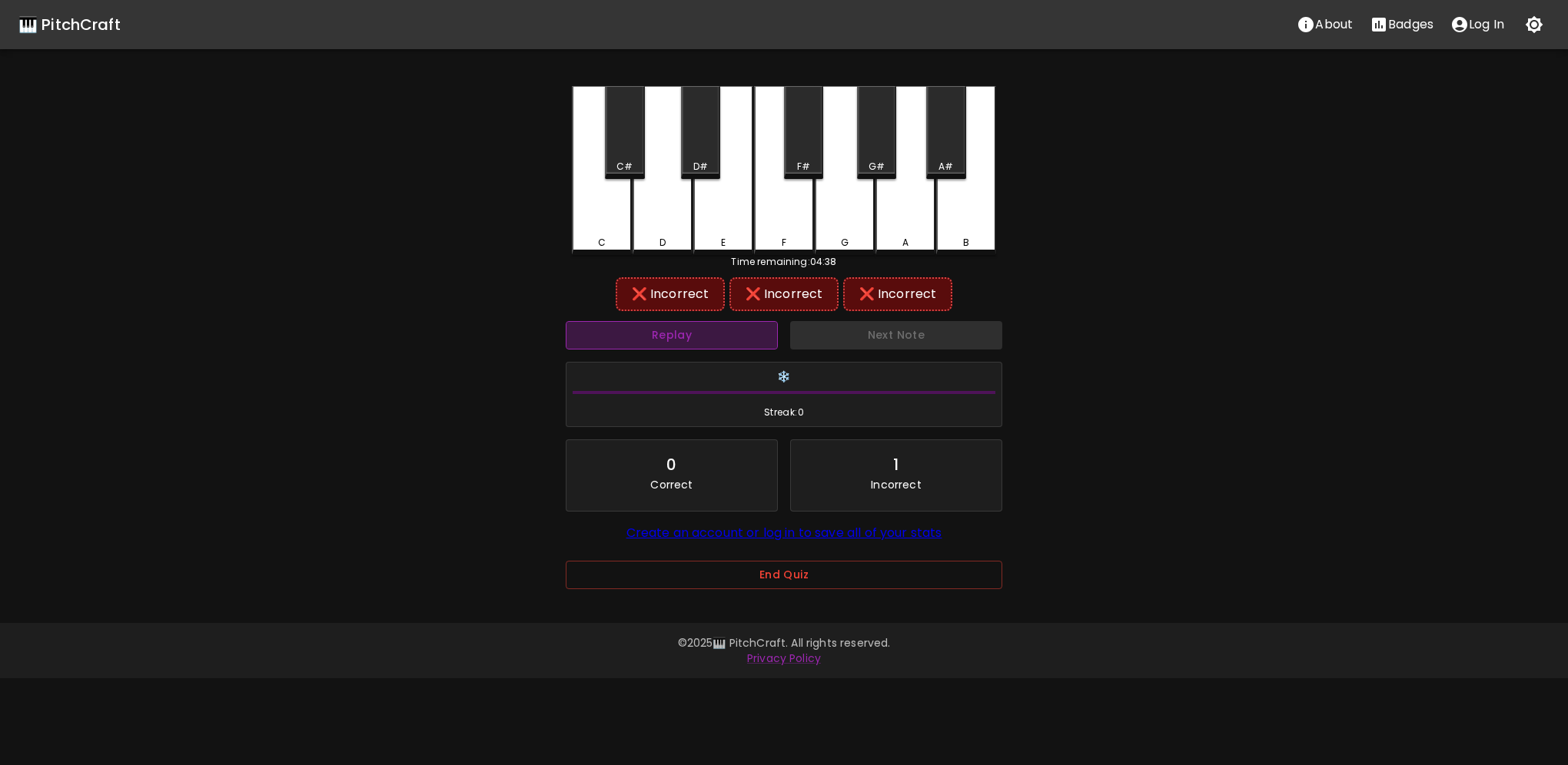
click at [672, 335] on button "Replay" at bounding box center [672, 335] width 212 height 28
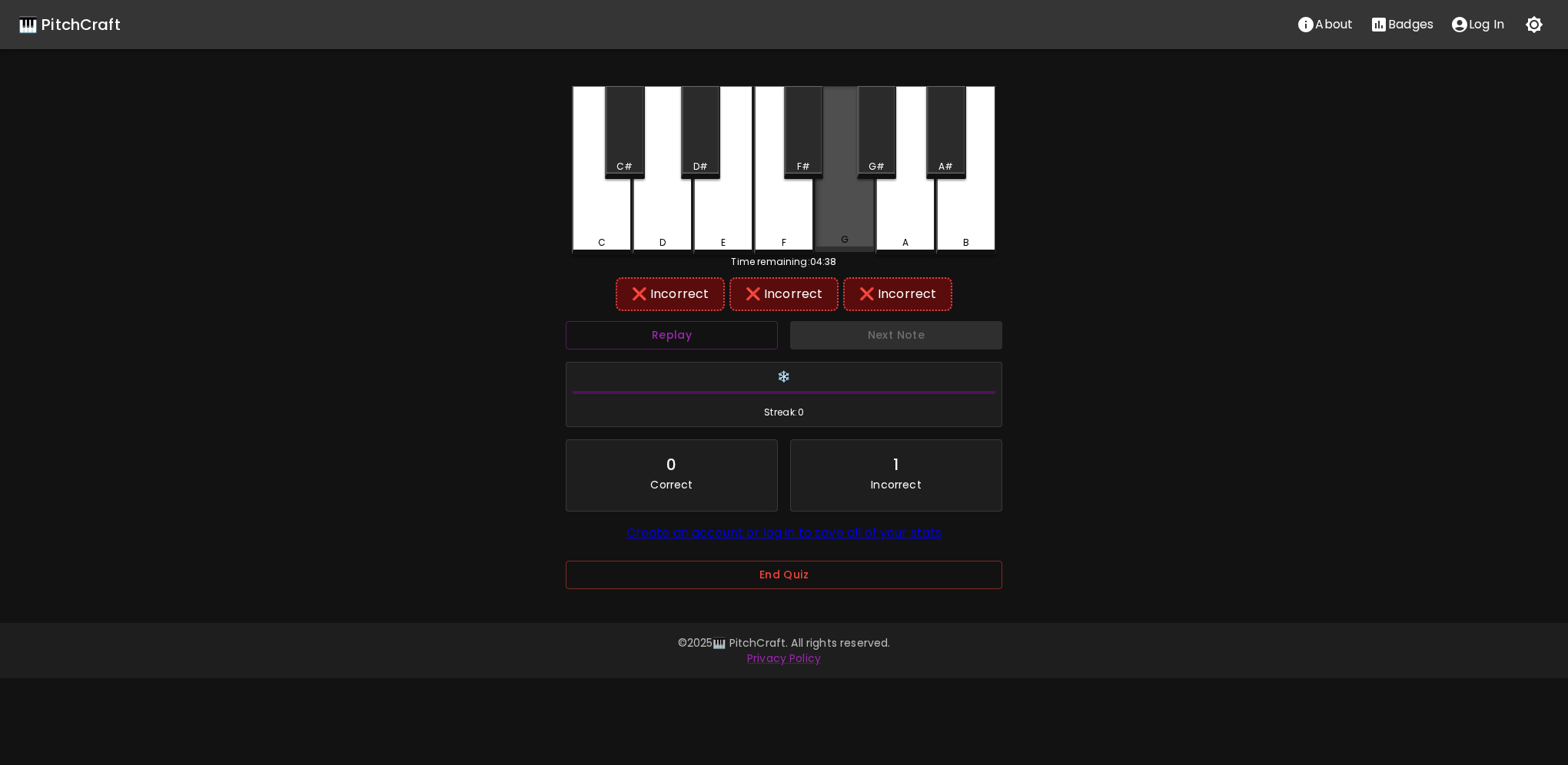
drag, startPoint x: 831, startPoint y: 223, endPoint x: 772, endPoint y: 200, distance: 63.3
click at [830, 223] on div "G" at bounding box center [845, 169] width 60 height 166
drag, startPoint x: 707, startPoint y: 155, endPoint x: 721, endPoint y: 214, distance: 60.6
click at [707, 156] on div "D#" at bounding box center [700, 132] width 39 height 93
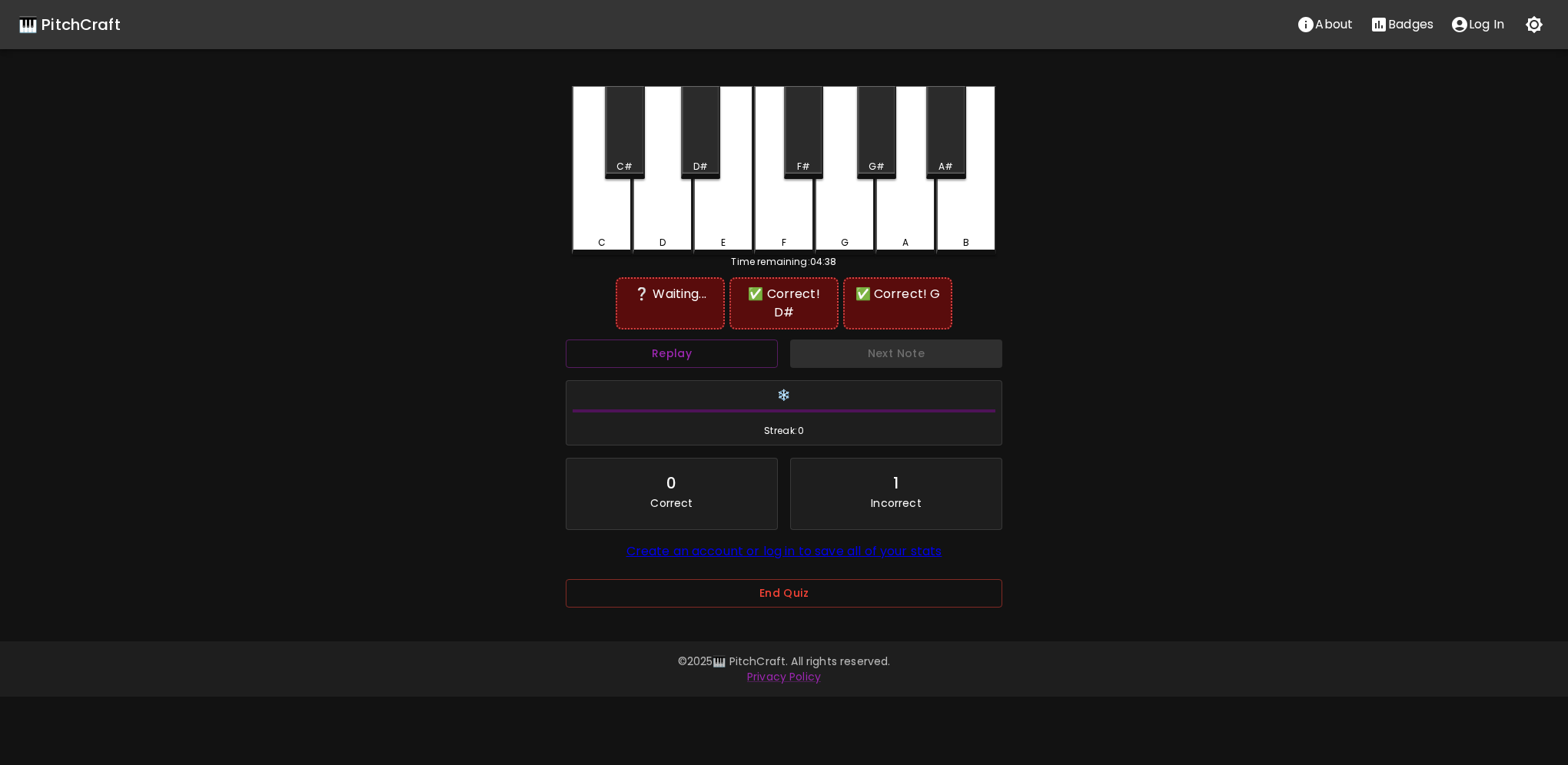
click at [722, 221] on div "E" at bounding box center [723, 170] width 60 height 169
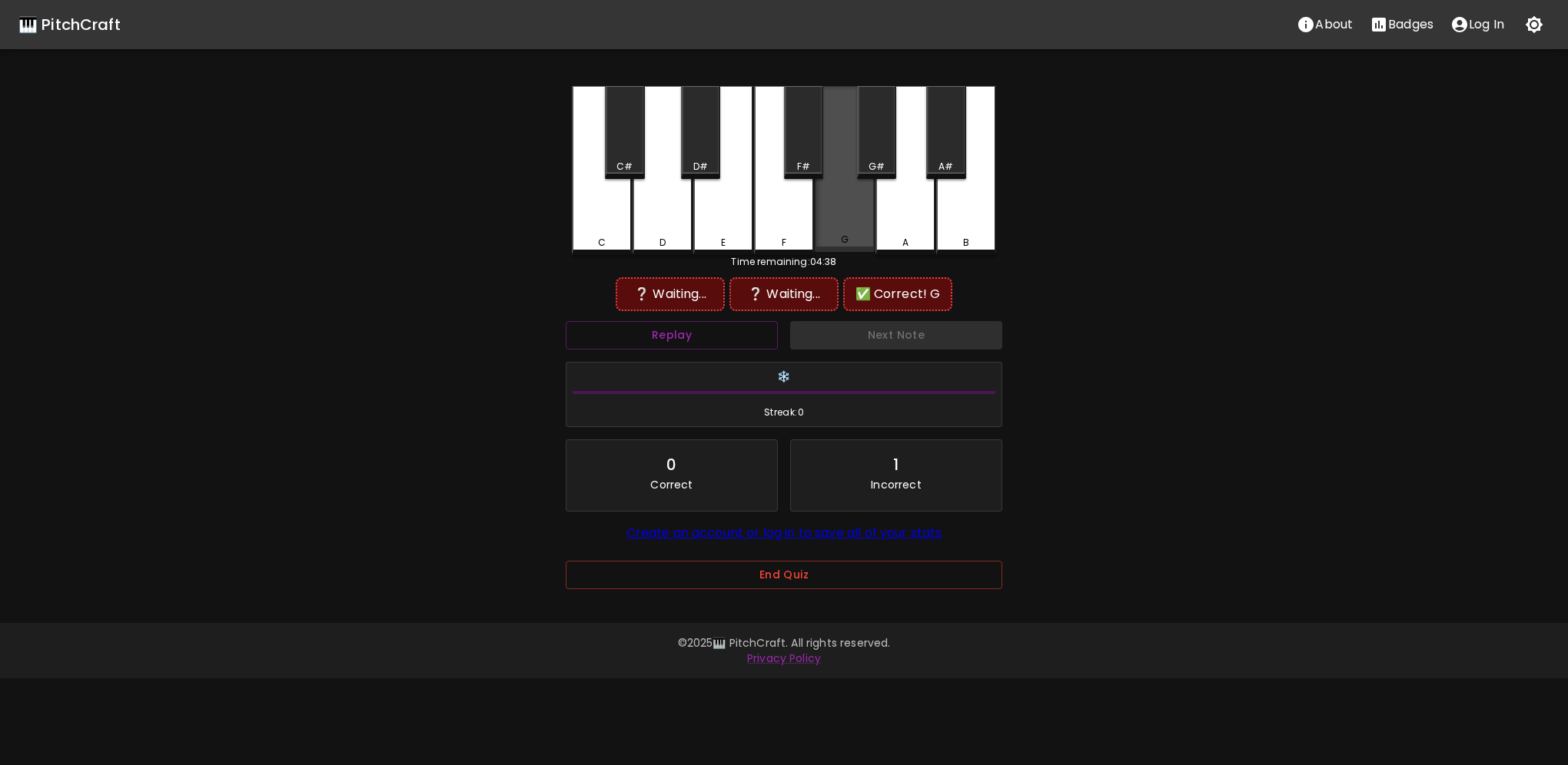
click at [823, 226] on div "G" at bounding box center [845, 169] width 60 height 166
click at [707, 152] on div "D#" at bounding box center [700, 132] width 39 height 93
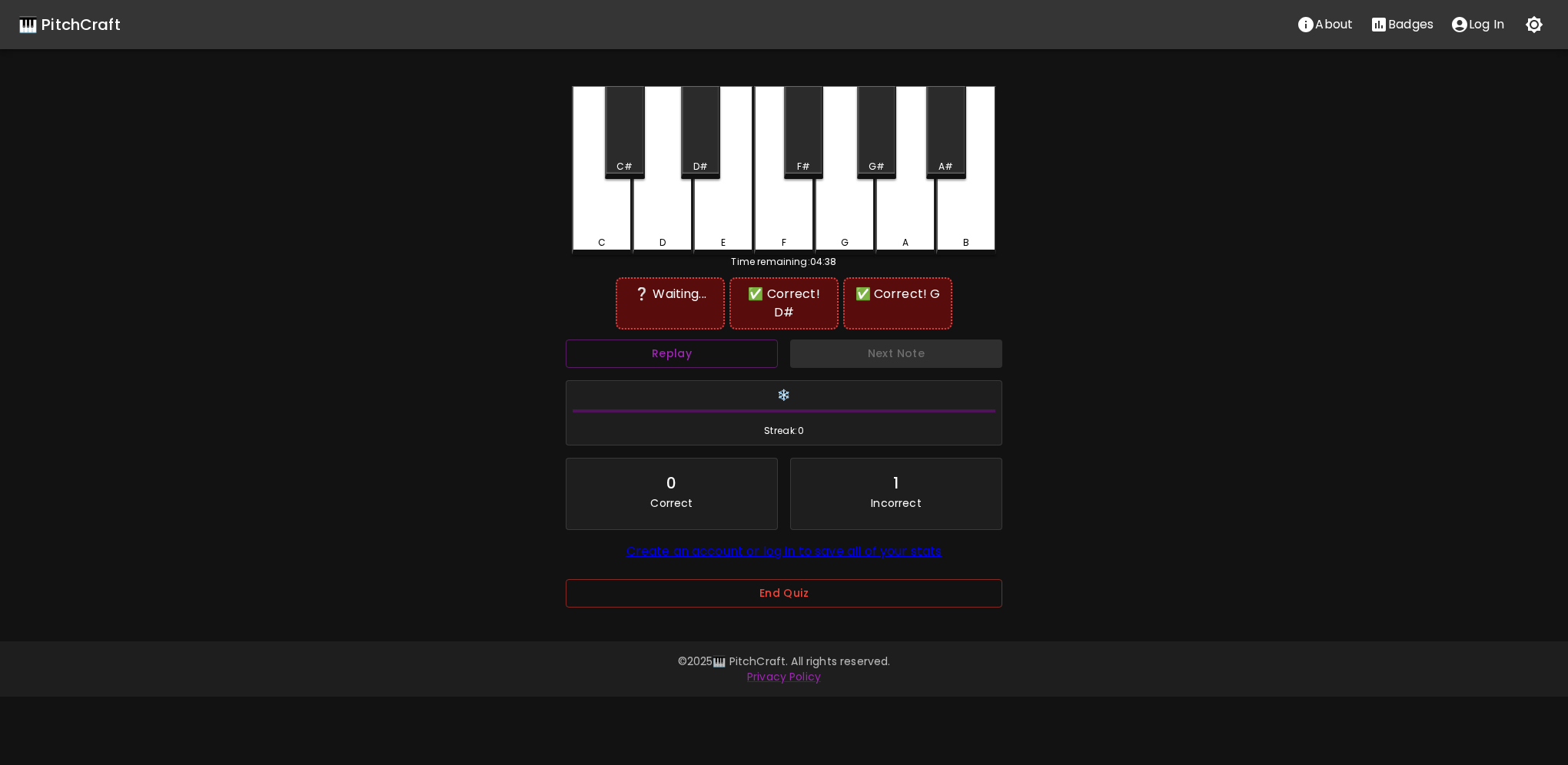
click at [653, 213] on div "D" at bounding box center [662, 170] width 60 height 169
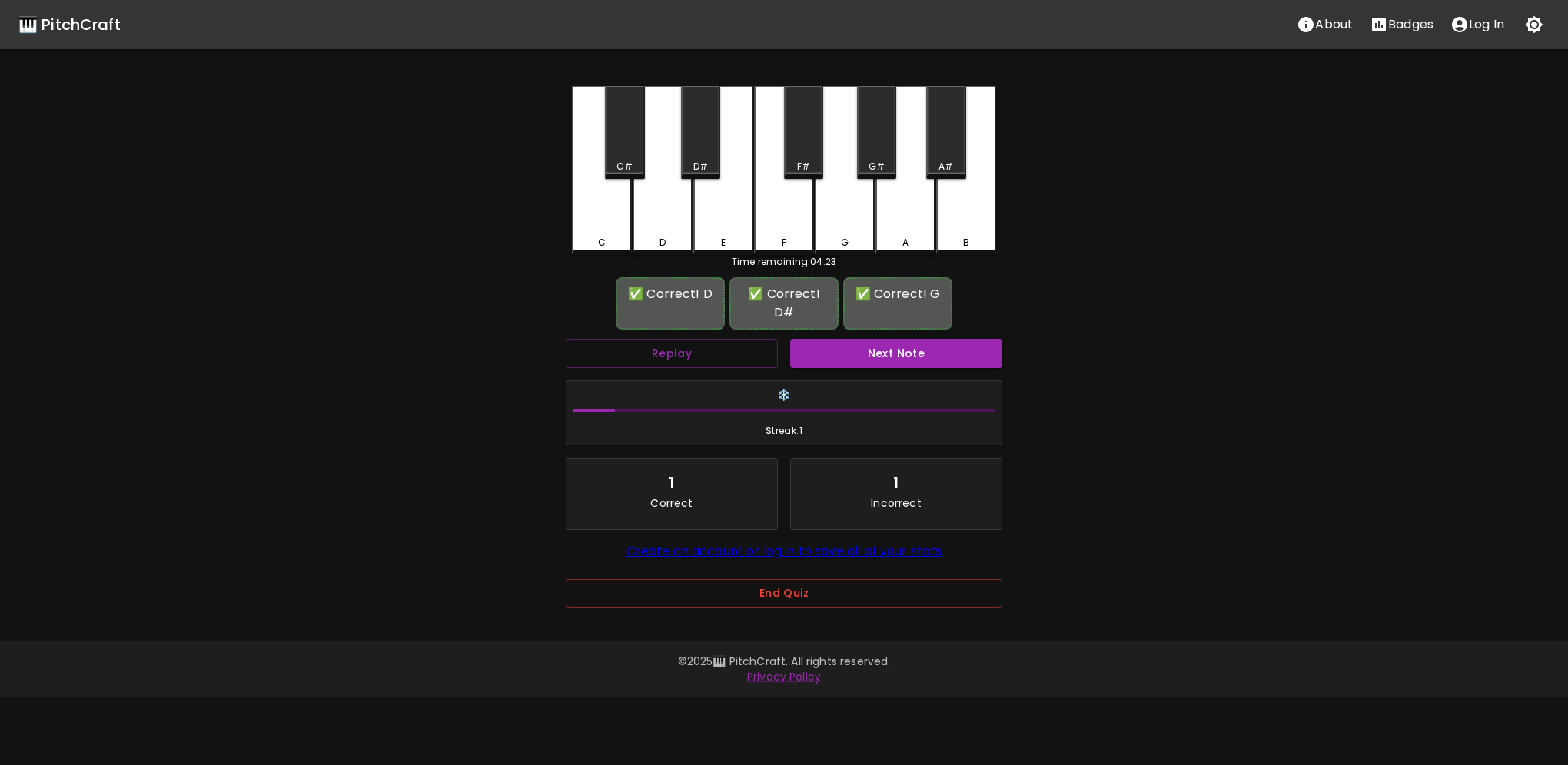
click at [827, 340] on button "Next Note" at bounding box center [896, 354] width 212 height 28
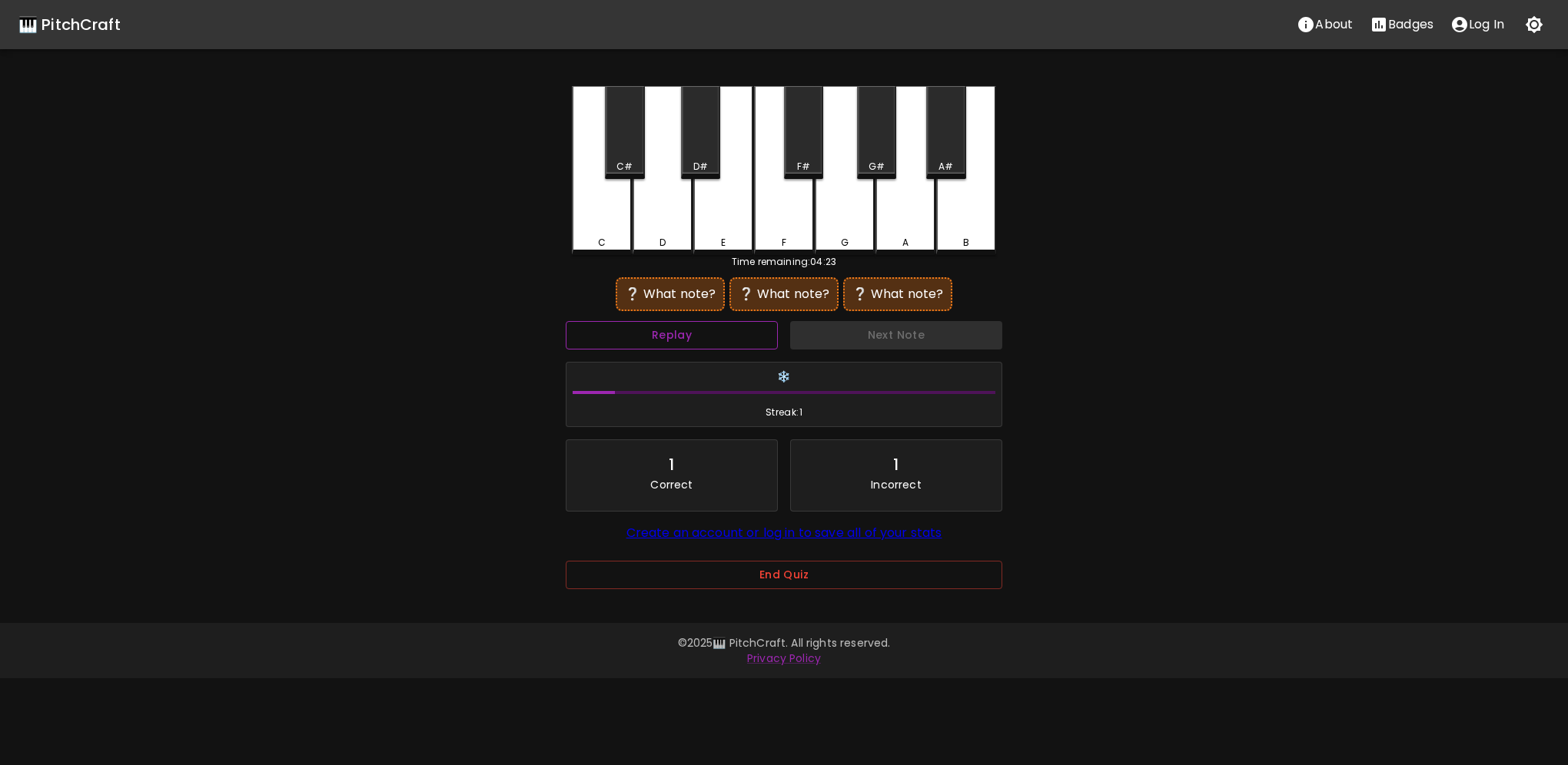
click at [698, 340] on button "Replay" at bounding box center [672, 335] width 212 height 28
click at [698, 338] on button "Replay" at bounding box center [672, 335] width 212 height 28
click at [698, 337] on button "Replay" at bounding box center [672, 335] width 212 height 28
click at [698, 337] on button "Replay" at bounding box center [672, 335] width 212 height 28
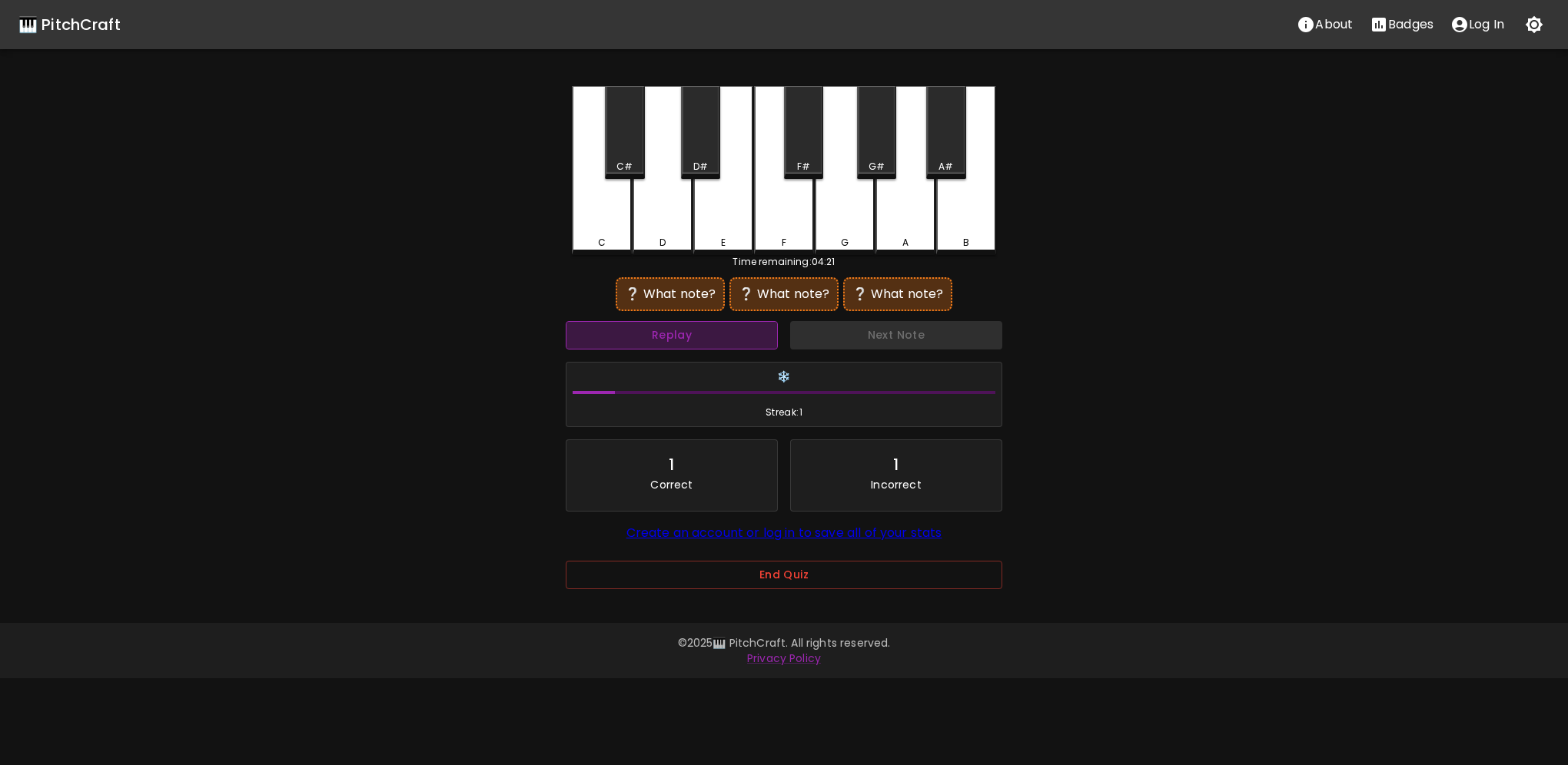
click at [698, 337] on button "Replay" at bounding box center [672, 335] width 212 height 28
click at [698, 338] on button "Replay" at bounding box center [672, 335] width 212 height 28
click at [685, 330] on button "Replay" at bounding box center [672, 335] width 212 height 28
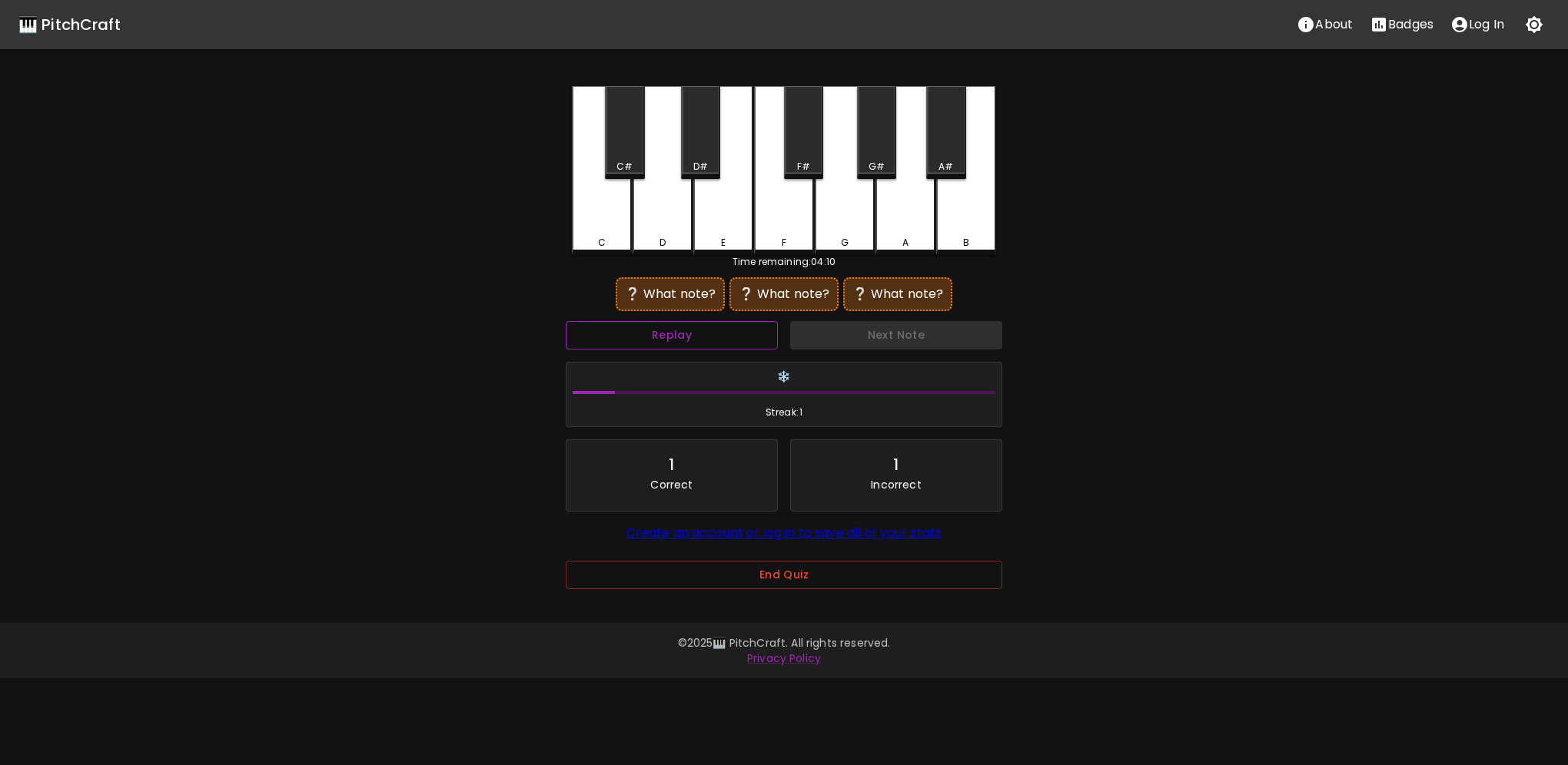
click at [685, 330] on button "Replay" at bounding box center [672, 335] width 212 height 28
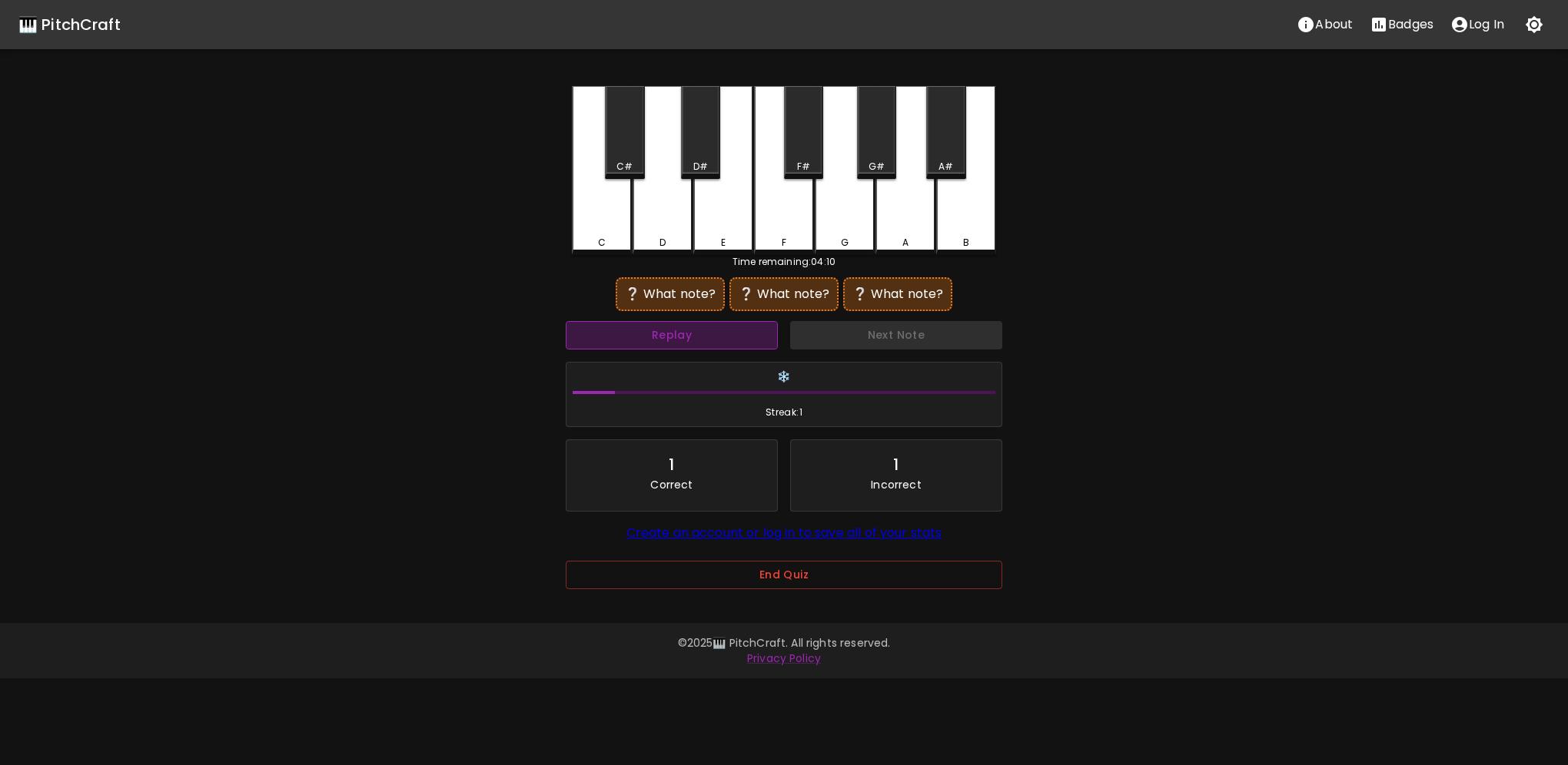
click at [685, 330] on button "Replay" at bounding box center [672, 335] width 212 height 28
click at [844, 230] on div "G" at bounding box center [845, 170] width 60 height 169
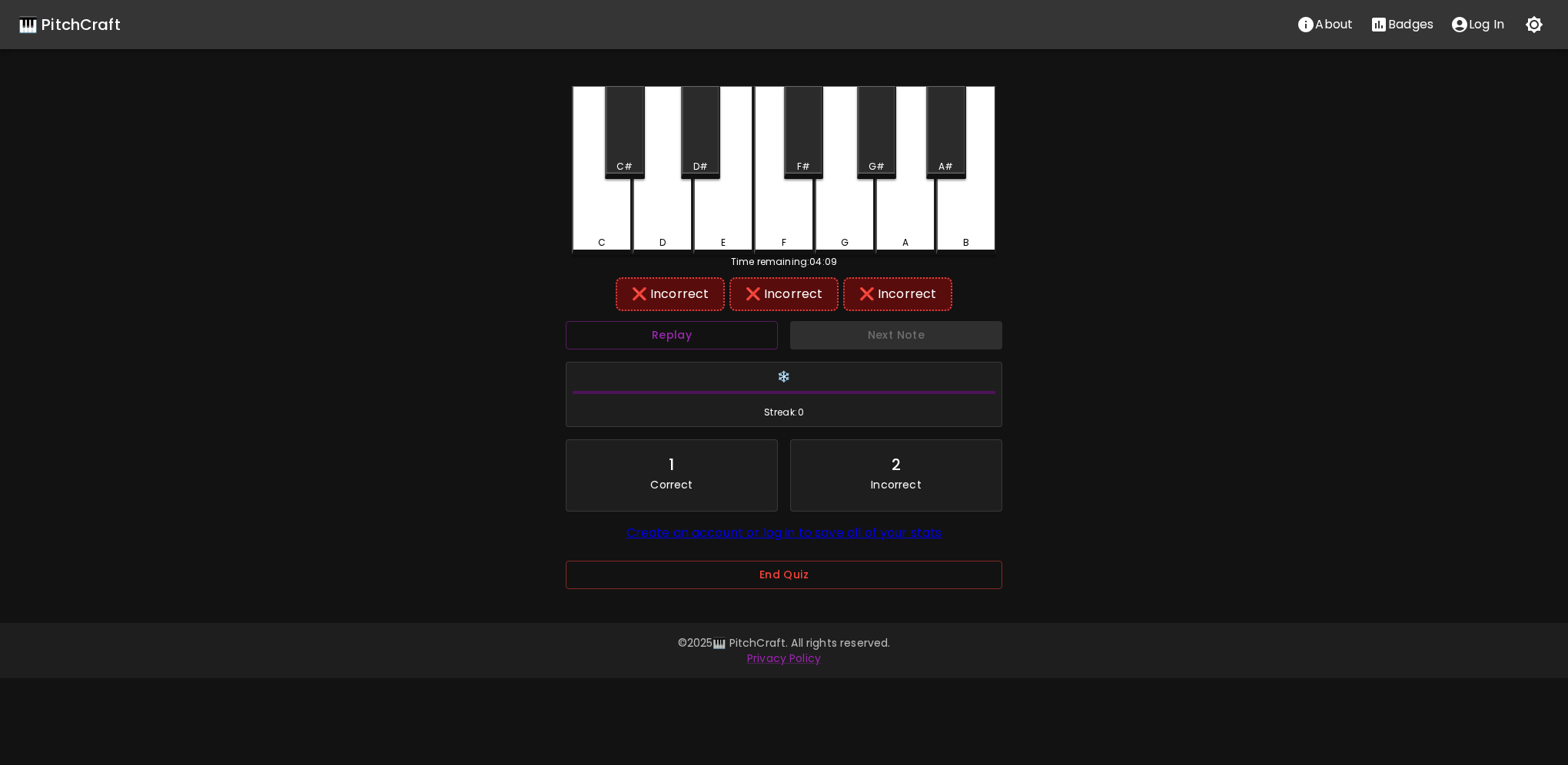
click at [885, 231] on div "A" at bounding box center [905, 170] width 60 height 169
click at [981, 228] on div "B" at bounding box center [966, 169] width 60 height 166
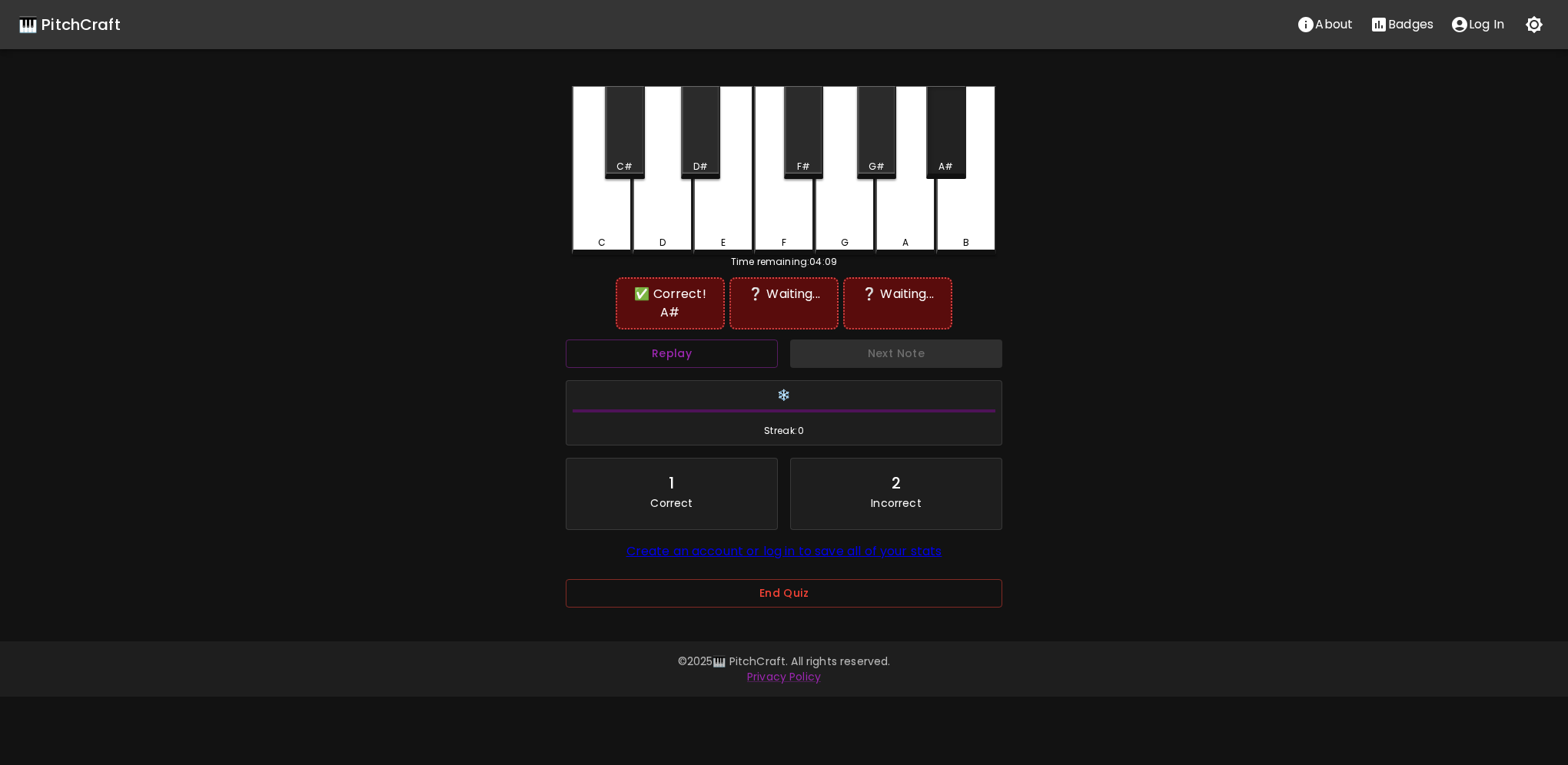
click at [955, 168] on div "A#" at bounding box center [946, 166] width 36 height 14
click at [709, 340] on button "Replay" at bounding box center [672, 354] width 212 height 28
click at [950, 166] on div "A#" at bounding box center [946, 166] width 15 height 14
click at [698, 340] on button "Replay" at bounding box center [672, 354] width 212 height 28
click at [950, 155] on div "A#" at bounding box center [945, 132] width 39 height 93
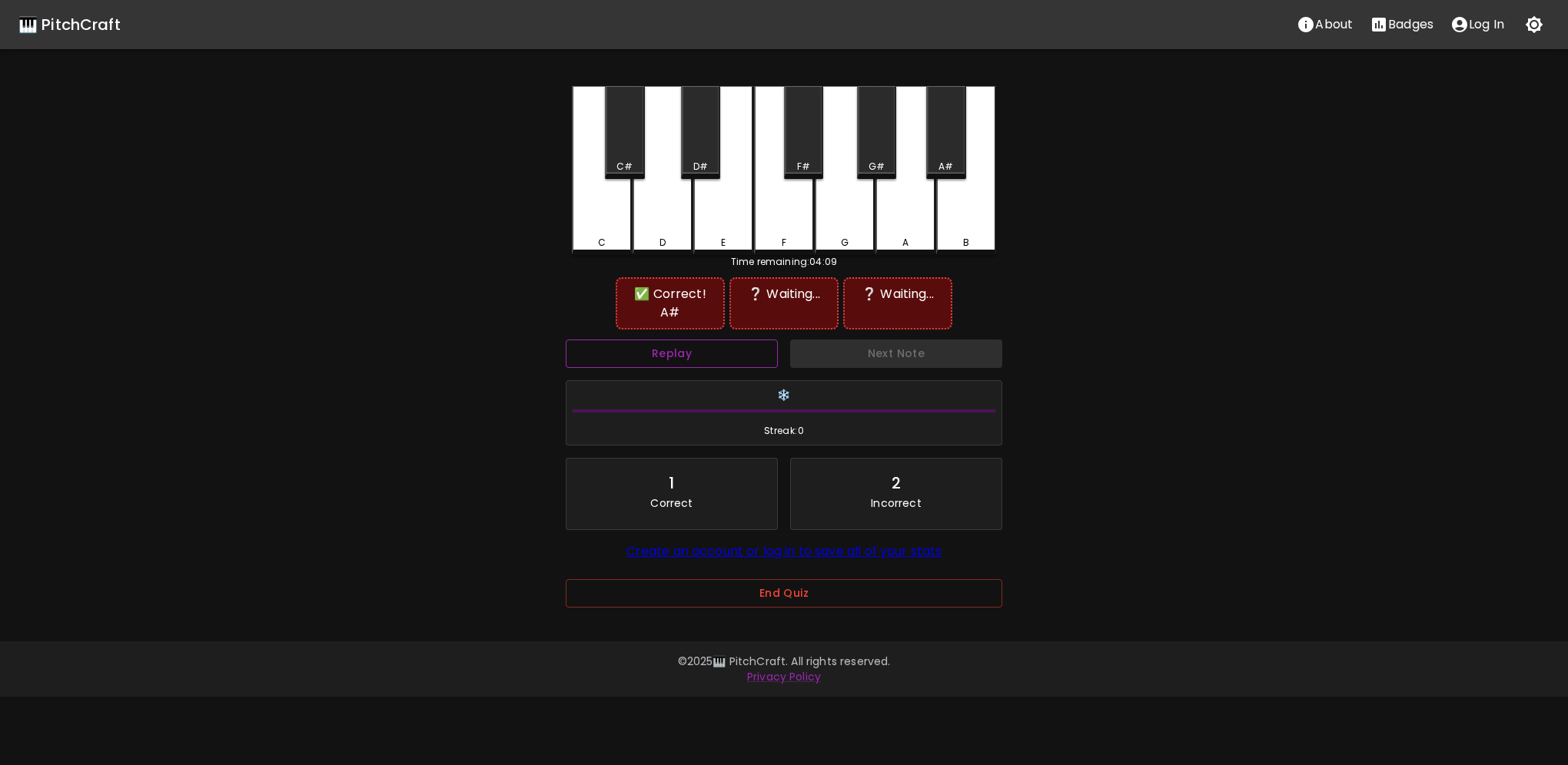
click at [729, 340] on button "Replay" at bounding box center [672, 354] width 212 height 28
click at [732, 340] on button "Replay" at bounding box center [672, 354] width 212 height 28
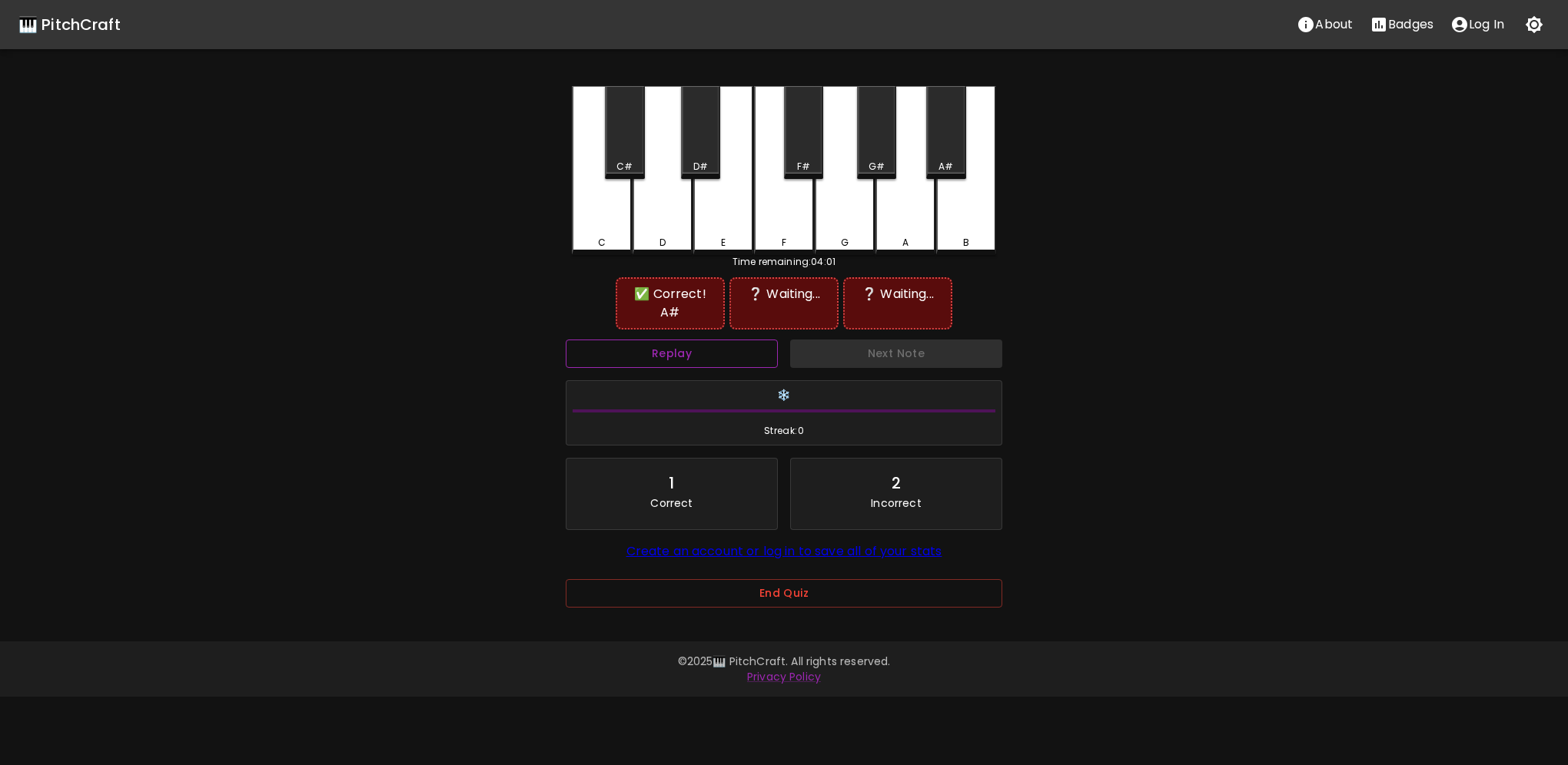
click at [732, 340] on button "Replay" at bounding box center [672, 354] width 212 height 28
click at [675, 229] on div "D" at bounding box center [662, 169] width 60 height 166
click at [712, 340] on button "Replay" at bounding box center [672, 354] width 212 height 28
click at [713, 340] on button "Replay" at bounding box center [672, 354] width 212 height 28
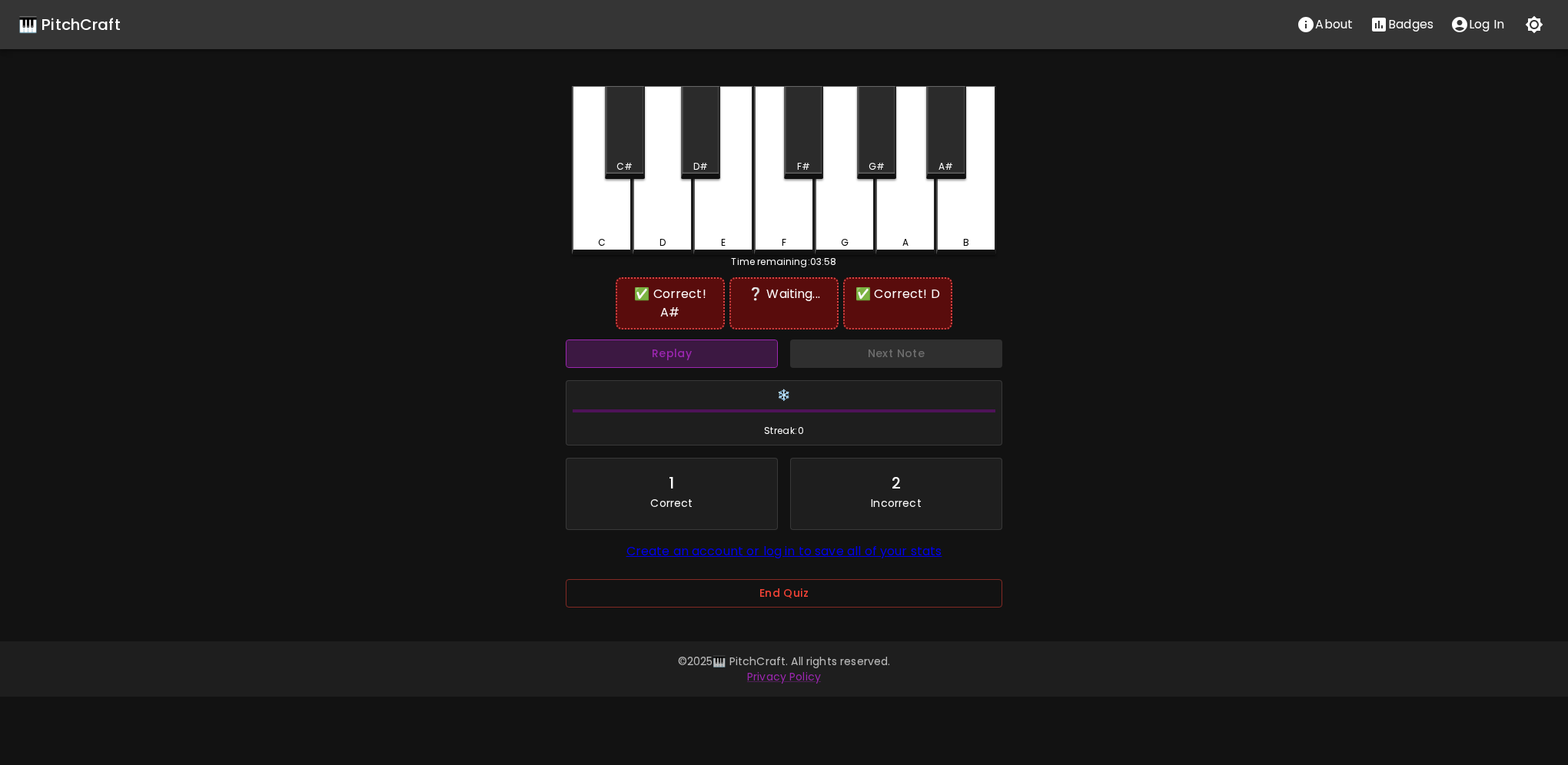
click at [713, 340] on button "Replay" at bounding box center [672, 354] width 212 height 28
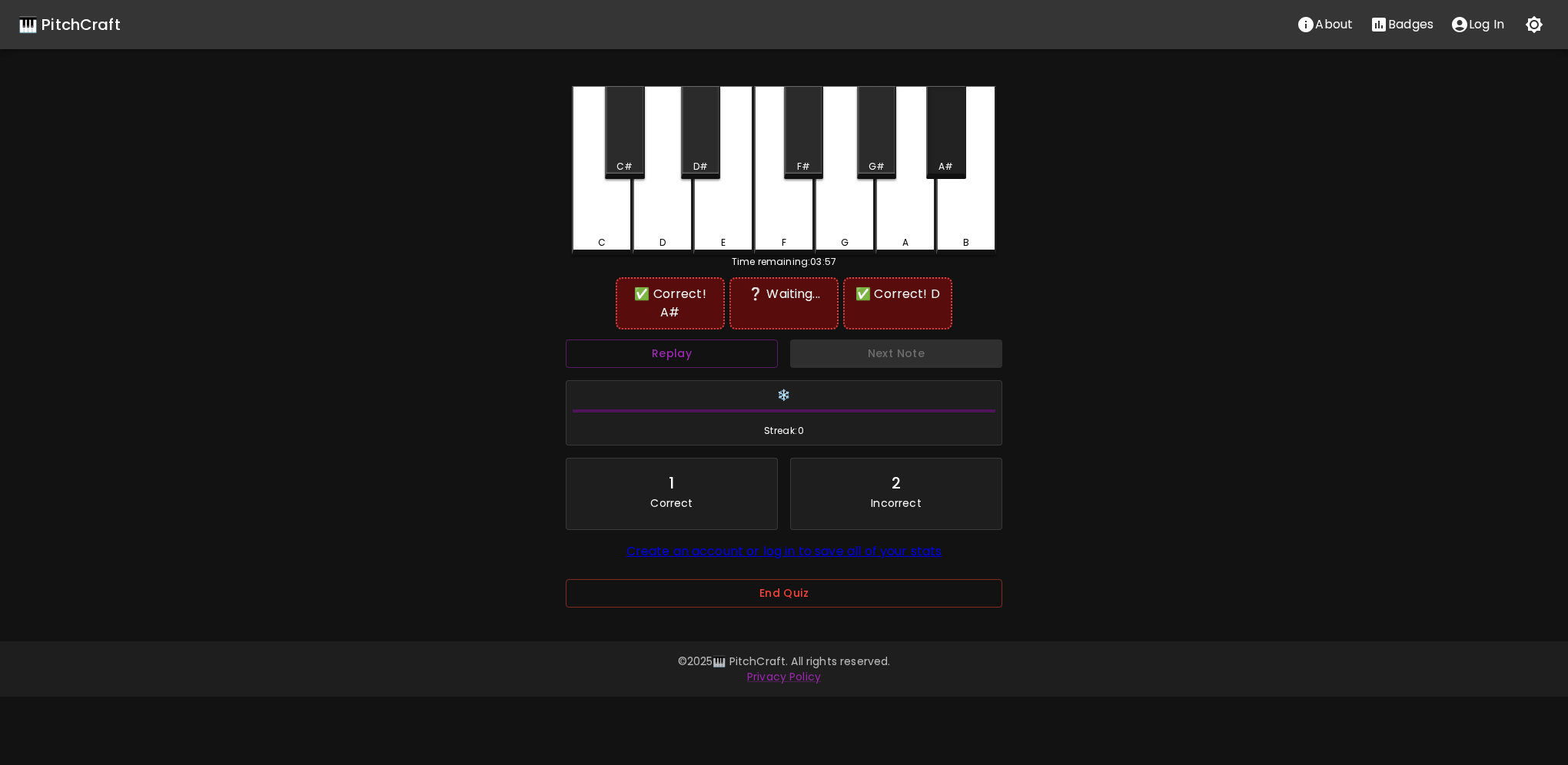
drag, startPoint x: 954, startPoint y: 154, endPoint x: 932, endPoint y: 161, distance: 23.1
click at [953, 155] on div "A#" at bounding box center [945, 132] width 39 height 93
click at [670, 228] on div "D" at bounding box center [662, 169] width 60 height 166
click at [692, 340] on button "Replay" at bounding box center [672, 354] width 212 height 28
click at [679, 340] on button "Replay" at bounding box center [672, 354] width 212 height 28
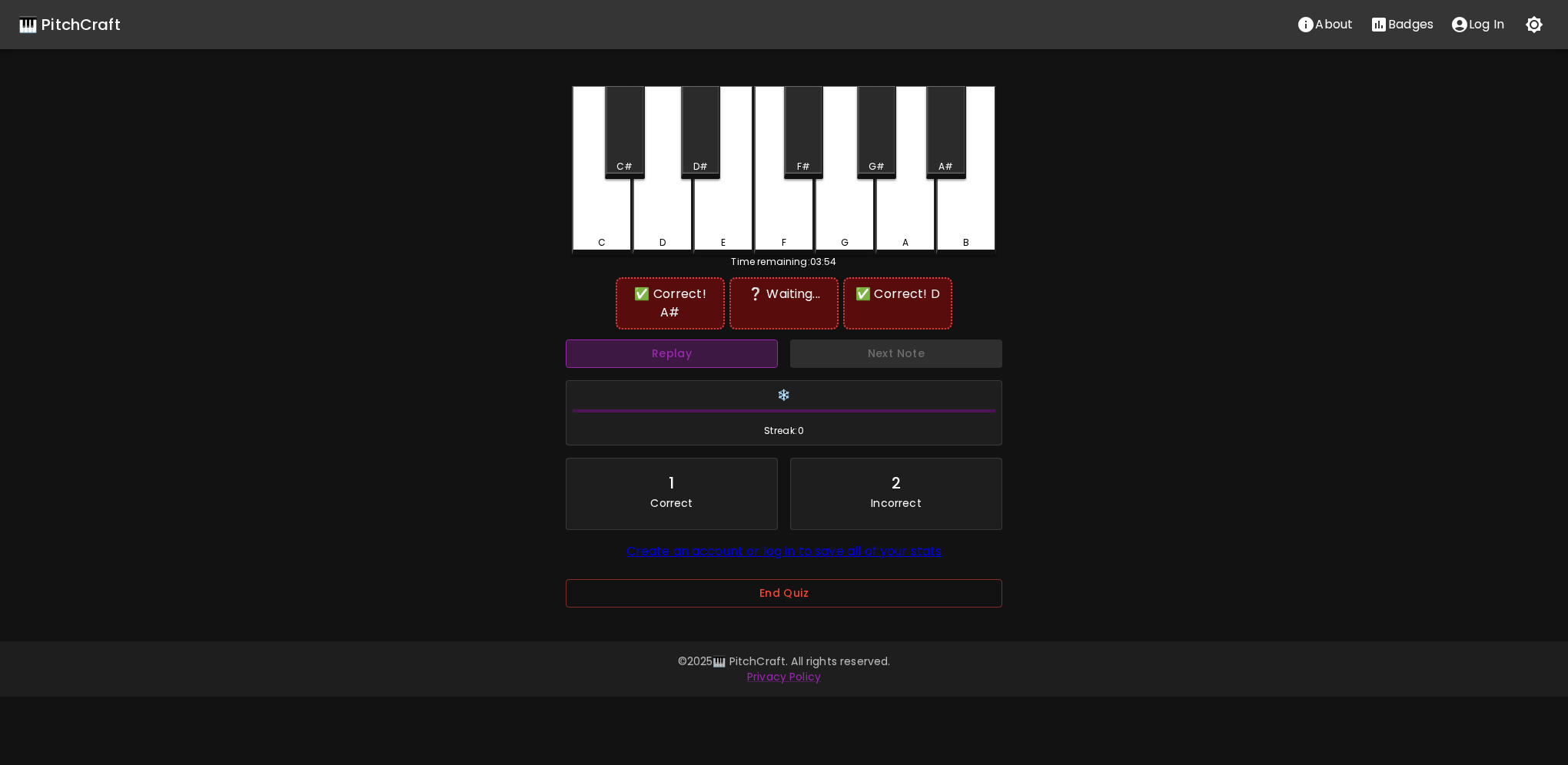
click at [679, 340] on button "Replay" at bounding box center [672, 354] width 212 height 28
drag, startPoint x: 679, startPoint y: 332, endPoint x: 774, endPoint y: 278, distance: 109.3
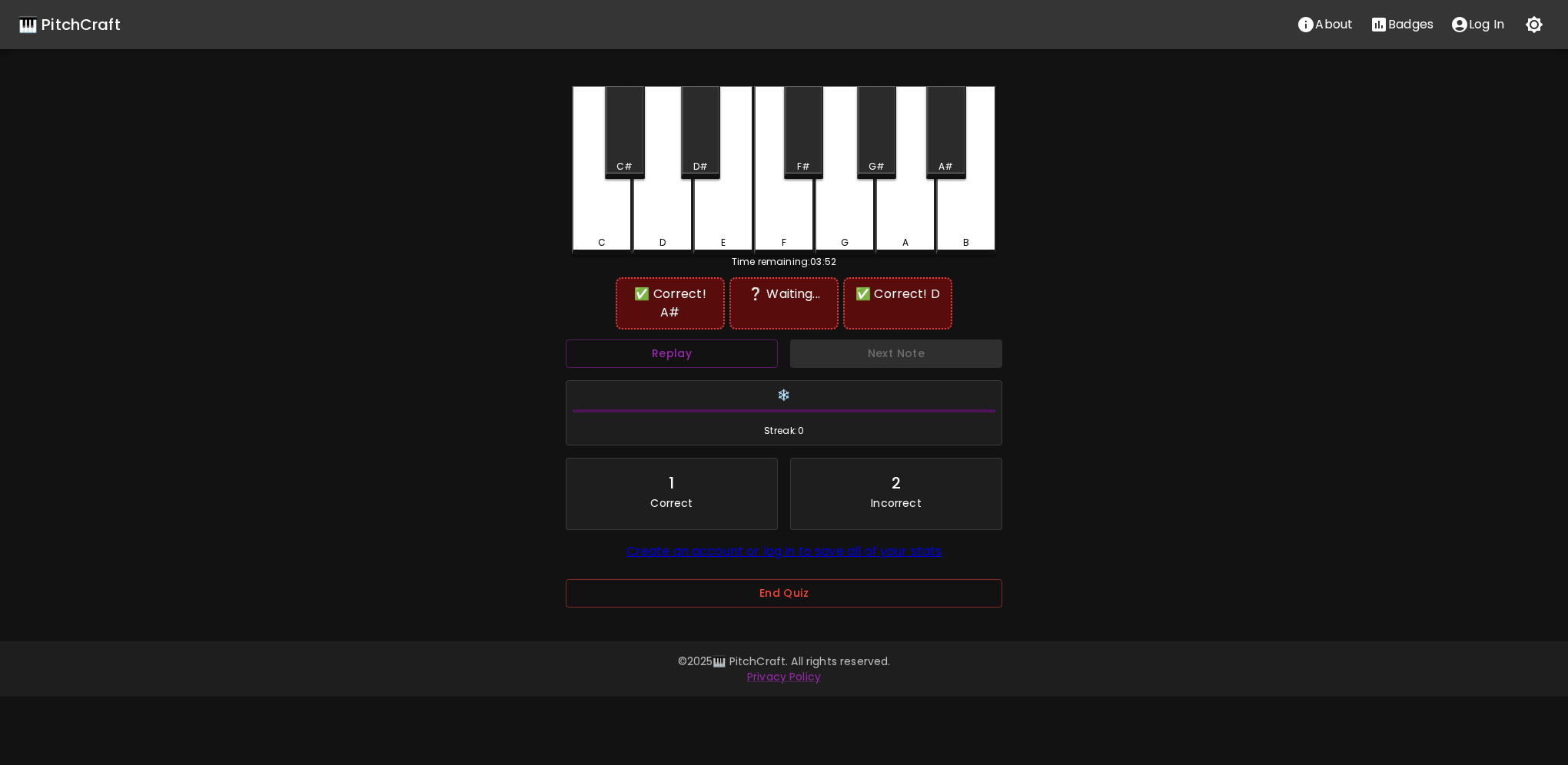
click at [683, 340] on button "Replay" at bounding box center [672, 354] width 212 height 28
click at [953, 136] on div "A#" at bounding box center [945, 132] width 39 height 93
click at [670, 232] on div "D" at bounding box center [662, 169] width 60 height 166
click at [705, 344] on button "Replay" at bounding box center [672, 354] width 212 height 28
drag, startPoint x: 956, startPoint y: 155, endPoint x: 880, endPoint y: 176, distance: 78.8
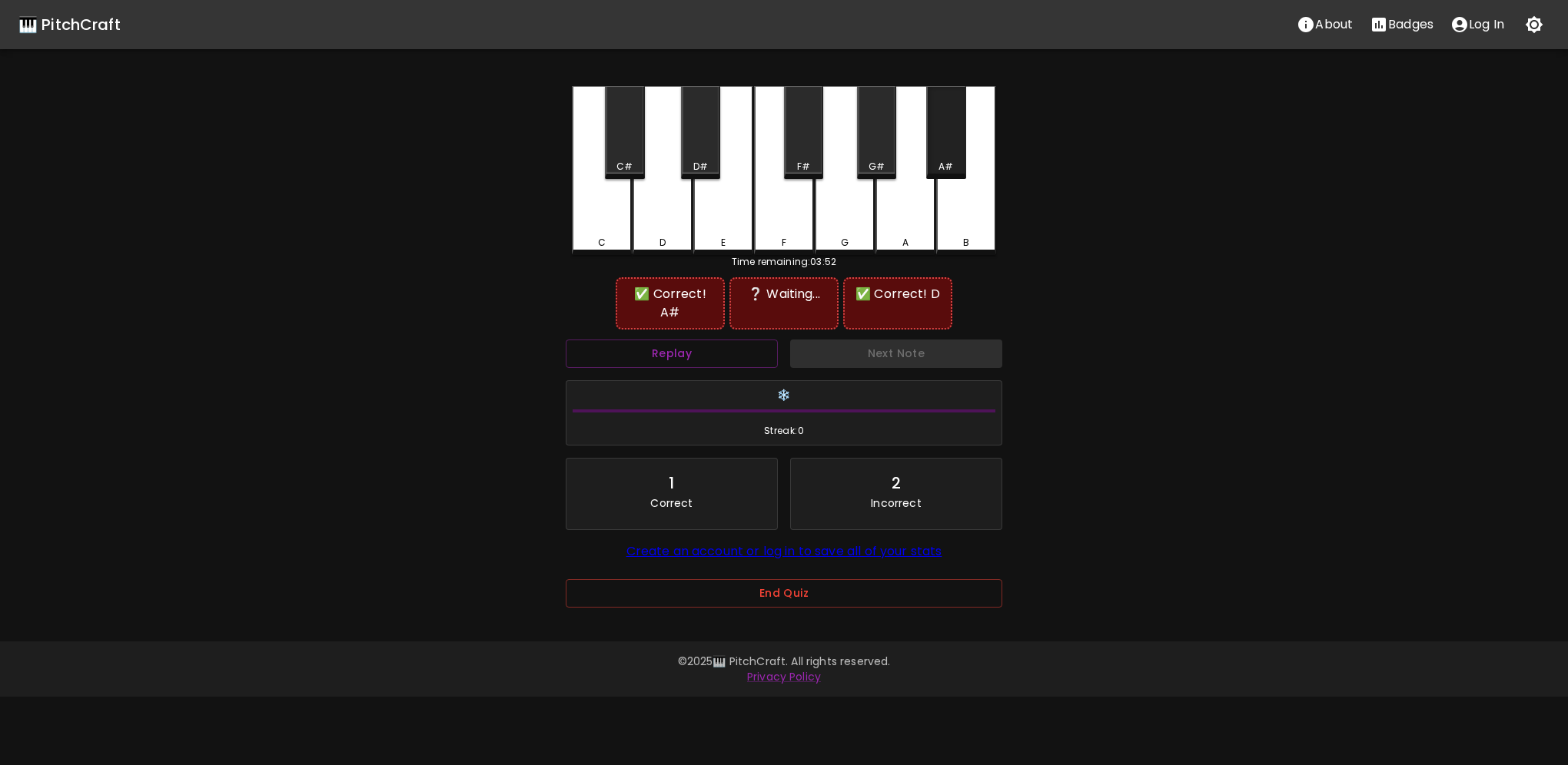
click at [951, 155] on div "A#" at bounding box center [945, 132] width 39 height 93
click at [669, 226] on div "D" at bounding box center [662, 170] width 60 height 169
click at [672, 222] on div "D" at bounding box center [662, 169] width 60 height 166
click at [937, 147] on div "A#" at bounding box center [945, 132] width 39 height 93
click at [704, 340] on button "Replay" at bounding box center [672, 354] width 212 height 28
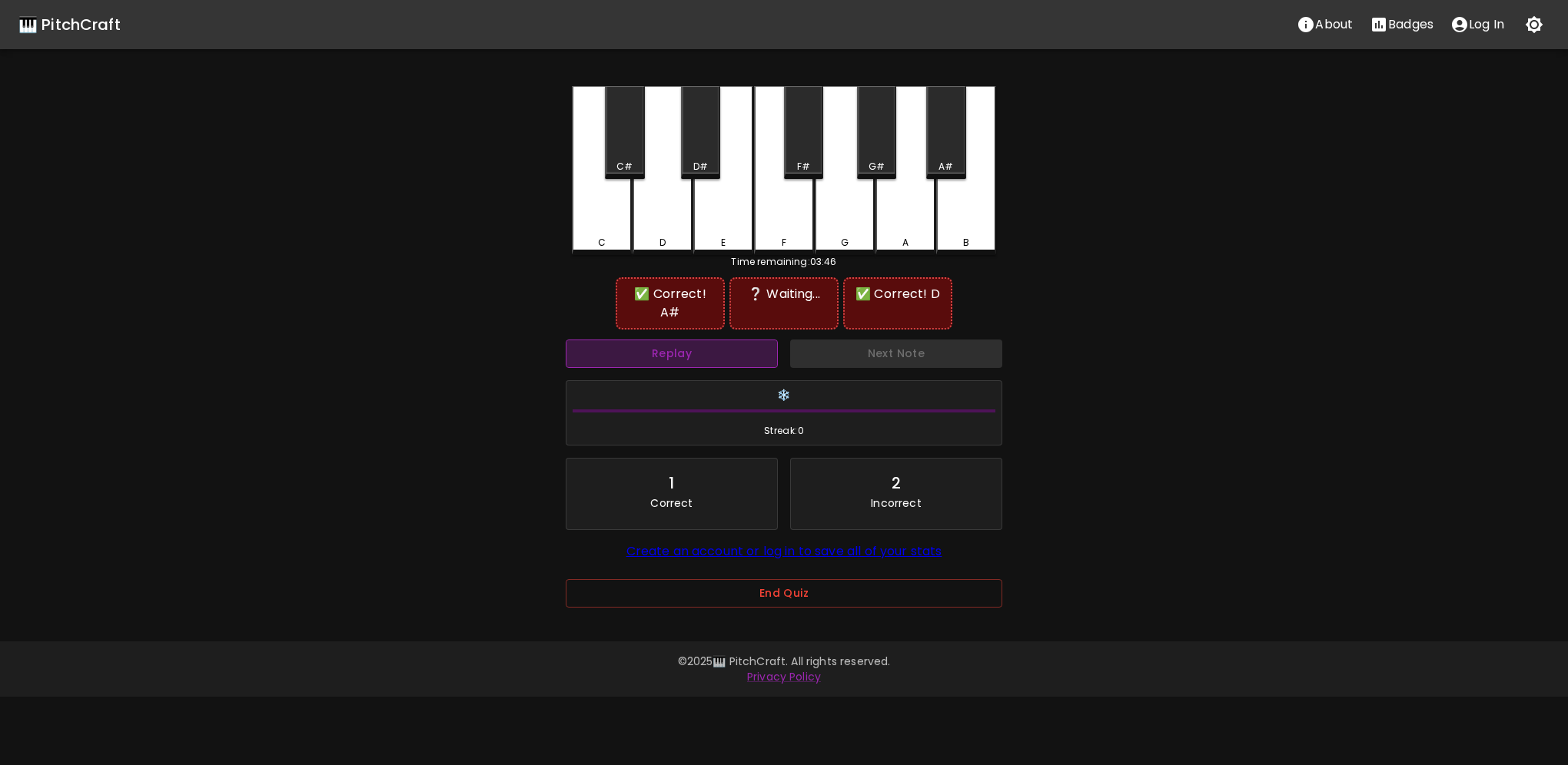
click at [704, 340] on button "Replay" at bounding box center [672, 354] width 212 height 28
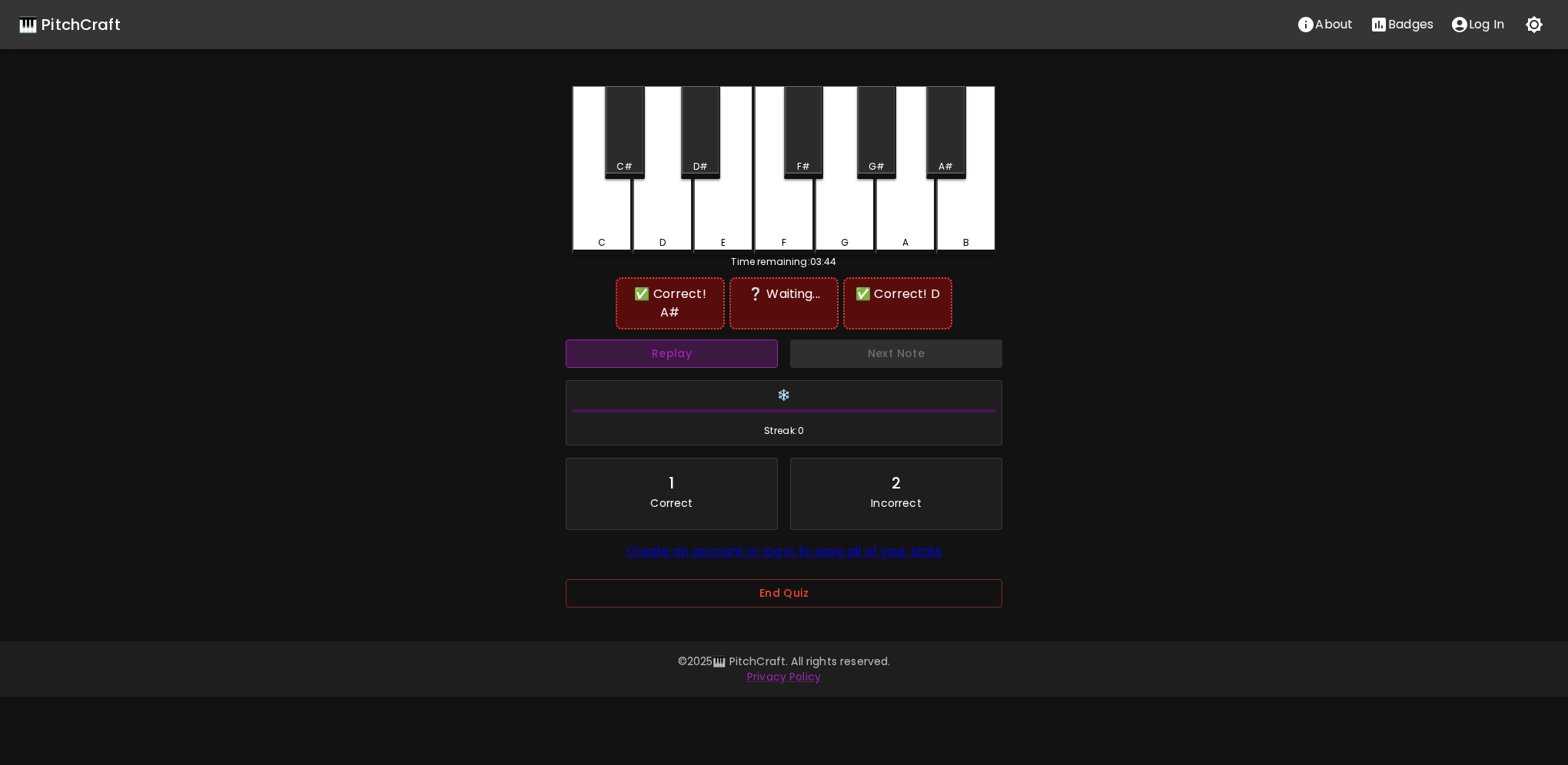
click at [704, 340] on button "Replay" at bounding box center [672, 354] width 212 height 28
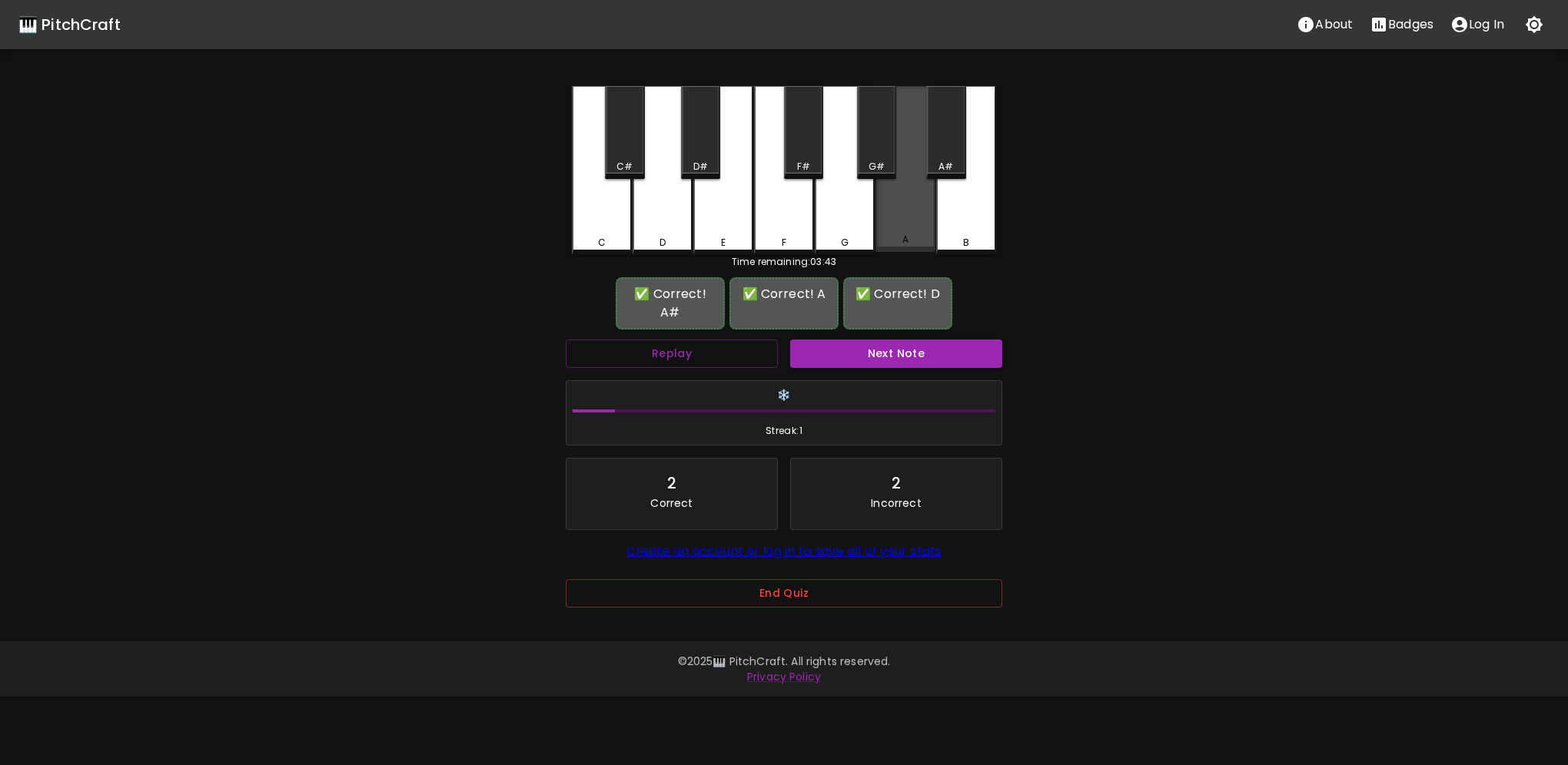
click at [886, 225] on div "A" at bounding box center [905, 169] width 60 height 166
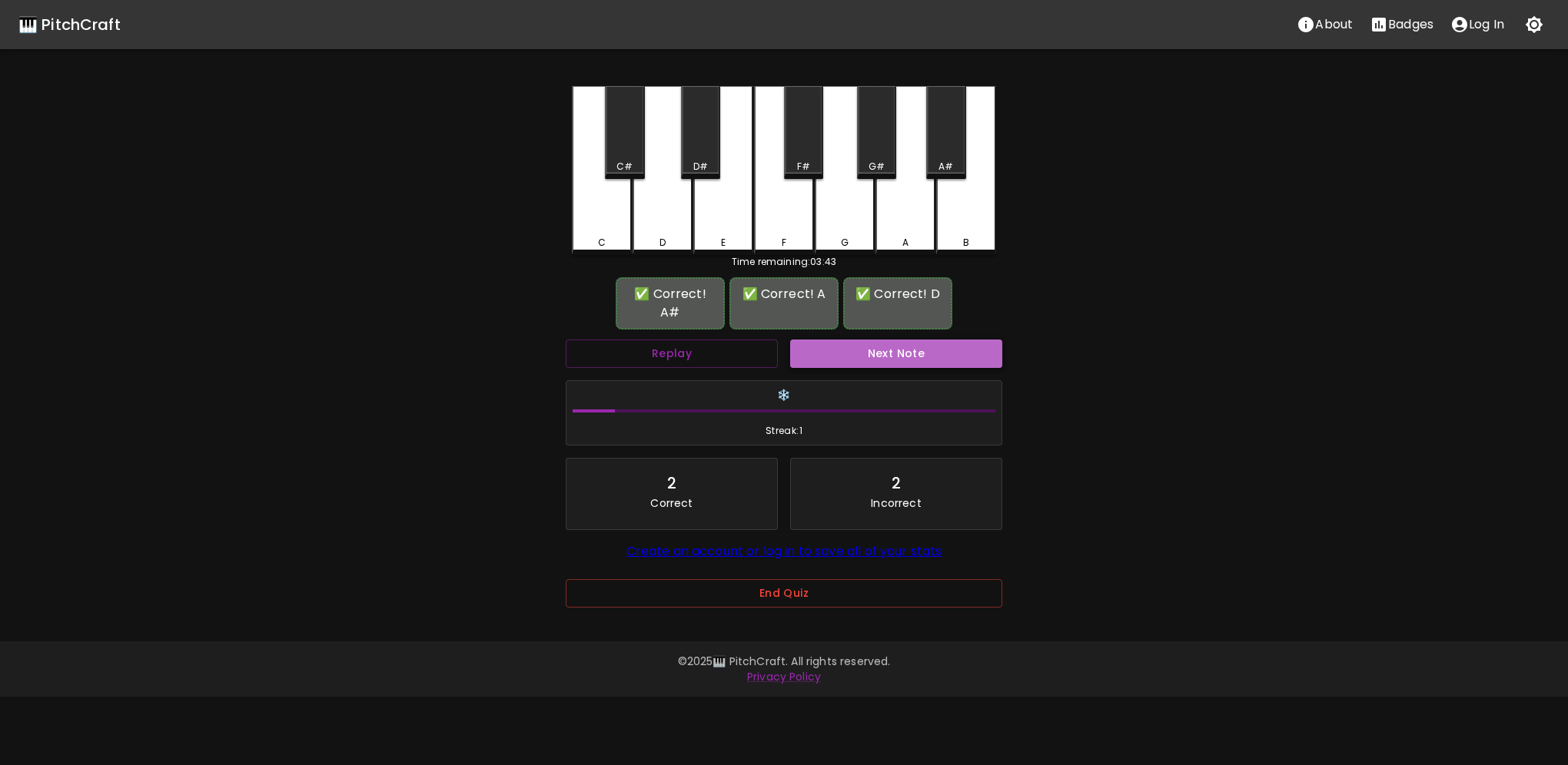
click at [843, 340] on button "Next Note" at bounding box center [896, 354] width 212 height 28
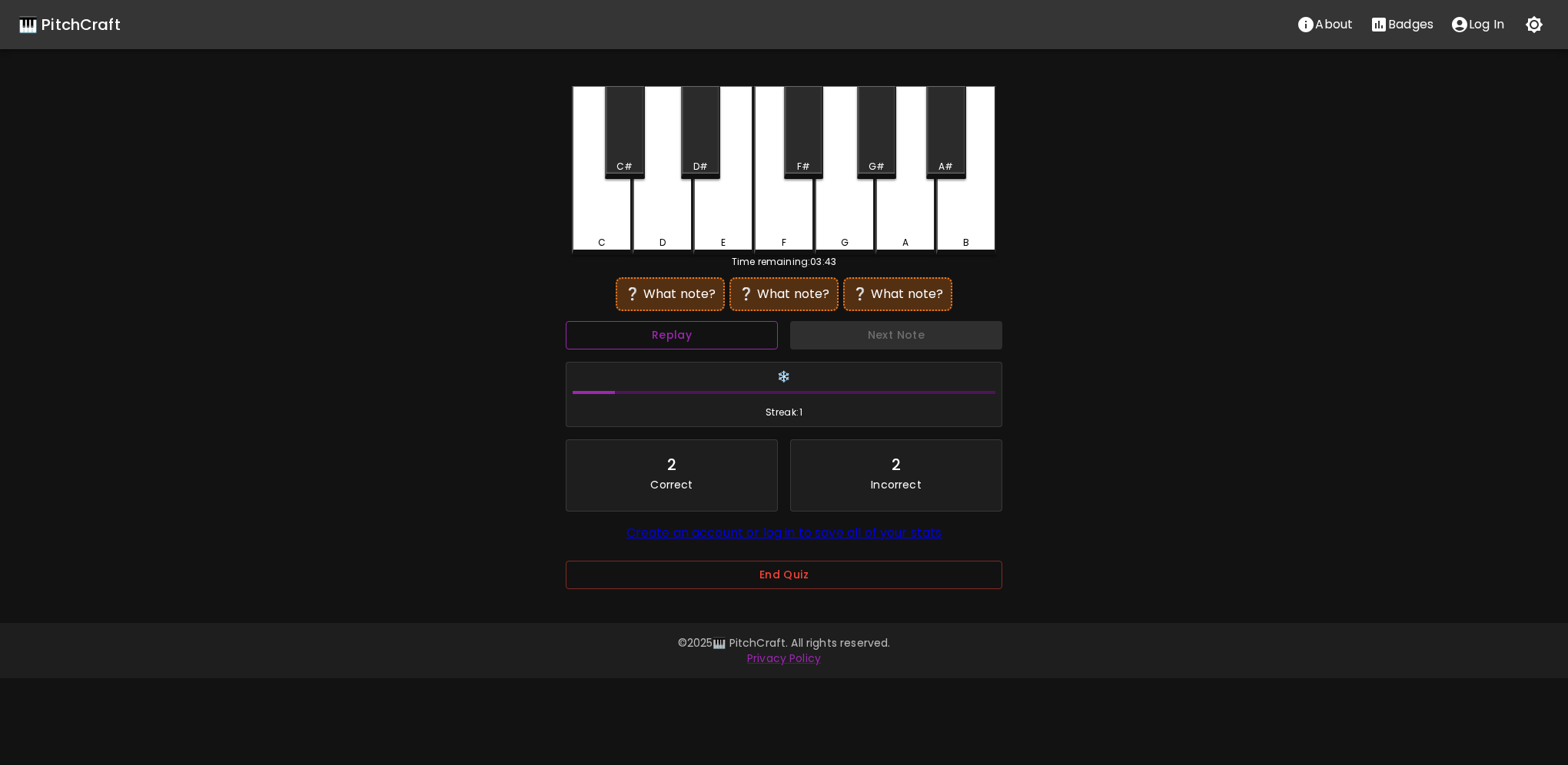
click at [707, 327] on button "Replay" at bounding box center [672, 335] width 212 height 28
click at [707, 331] on button "Replay" at bounding box center [672, 335] width 212 height 28
click at [707, 330] on button "Replay" at bounding box center [672, 335] width 212 height 28
click at [707, 329] on button "Replay" at bounding box center [672, 335] width 212 height 28
click at [707, 329] on button "Replay" at bounding box center [672, 335] width 212 height 28
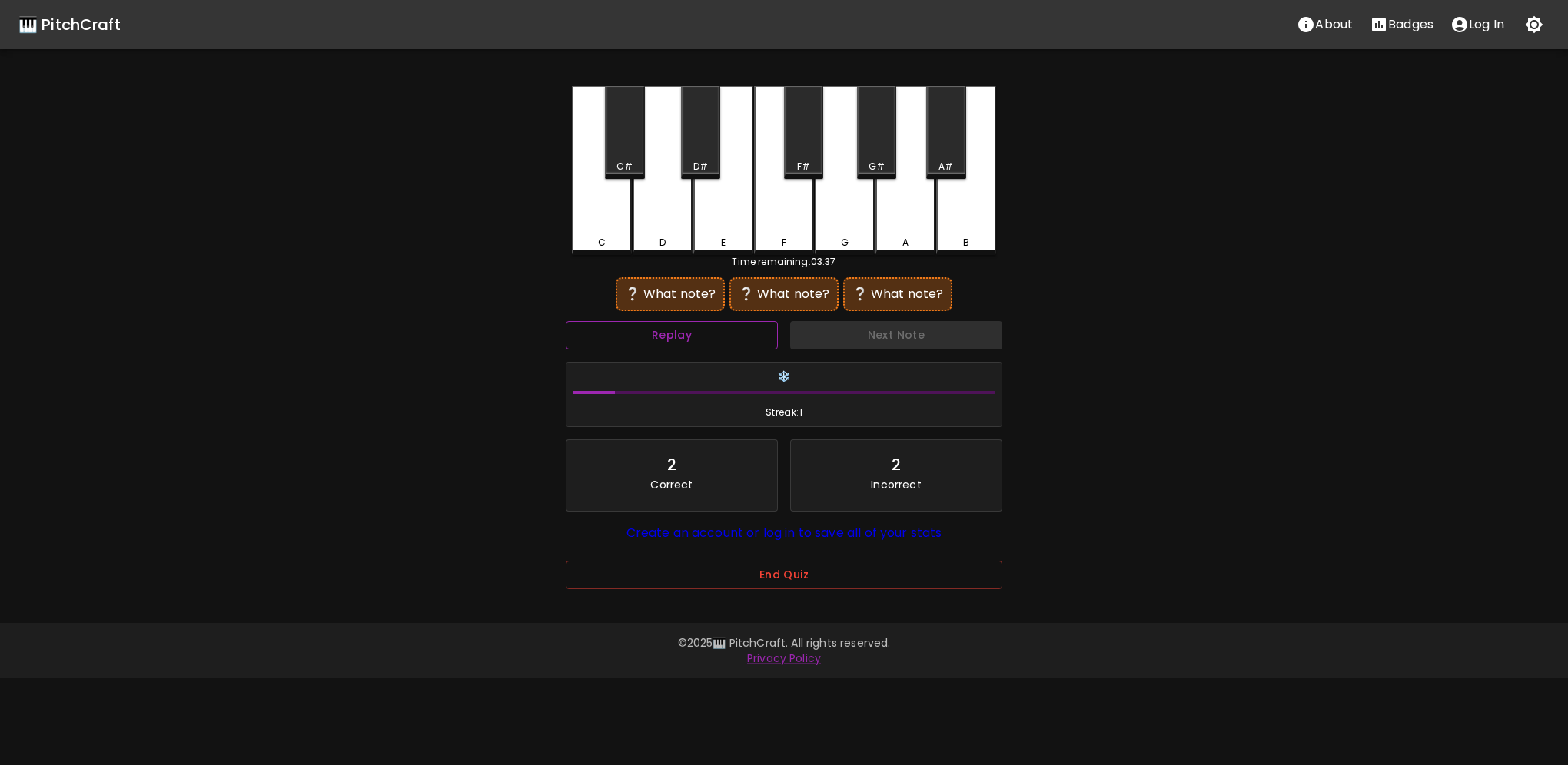
click at [707, 329] on button "Replay" at bounding box center [672, 335] width 212 height 28
drag, startPoint x: 707, startPoint y: 329, endPoint x: 707, endPoint y: 301, distance: 28.0
click at [708, 328] on button "Replay" at bounding box center [672, 335] width 212 height 28
click at [676, 233] on div "D" at bounding box center [662, 170] width 60 height 169
click at [683, 329] on button "Replay" at bounding box center [672, 335] width 212 height 28
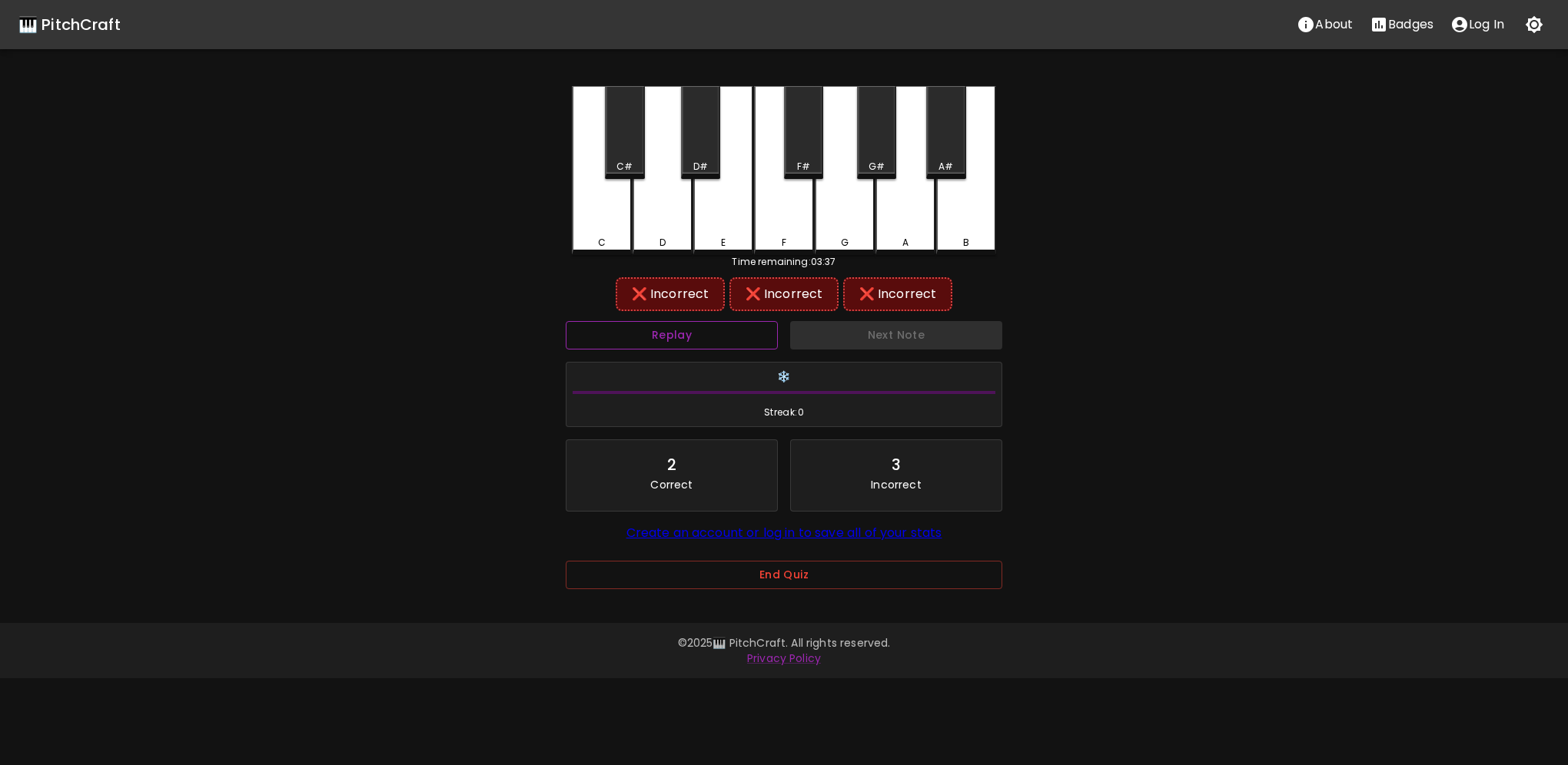
click at [684, 332] on button "Replay" at bounding box center [672, 335] width 212 height 28
click at [719, 215] on div "E" at bounding box center [723, 169] width 60 height 166
click at [728, 221] on div "E" at bounding box center [723, 169] width 60 height 166
click at [712, 335] on button "Replay" at bounding box center [672, 335] width 212 height 28
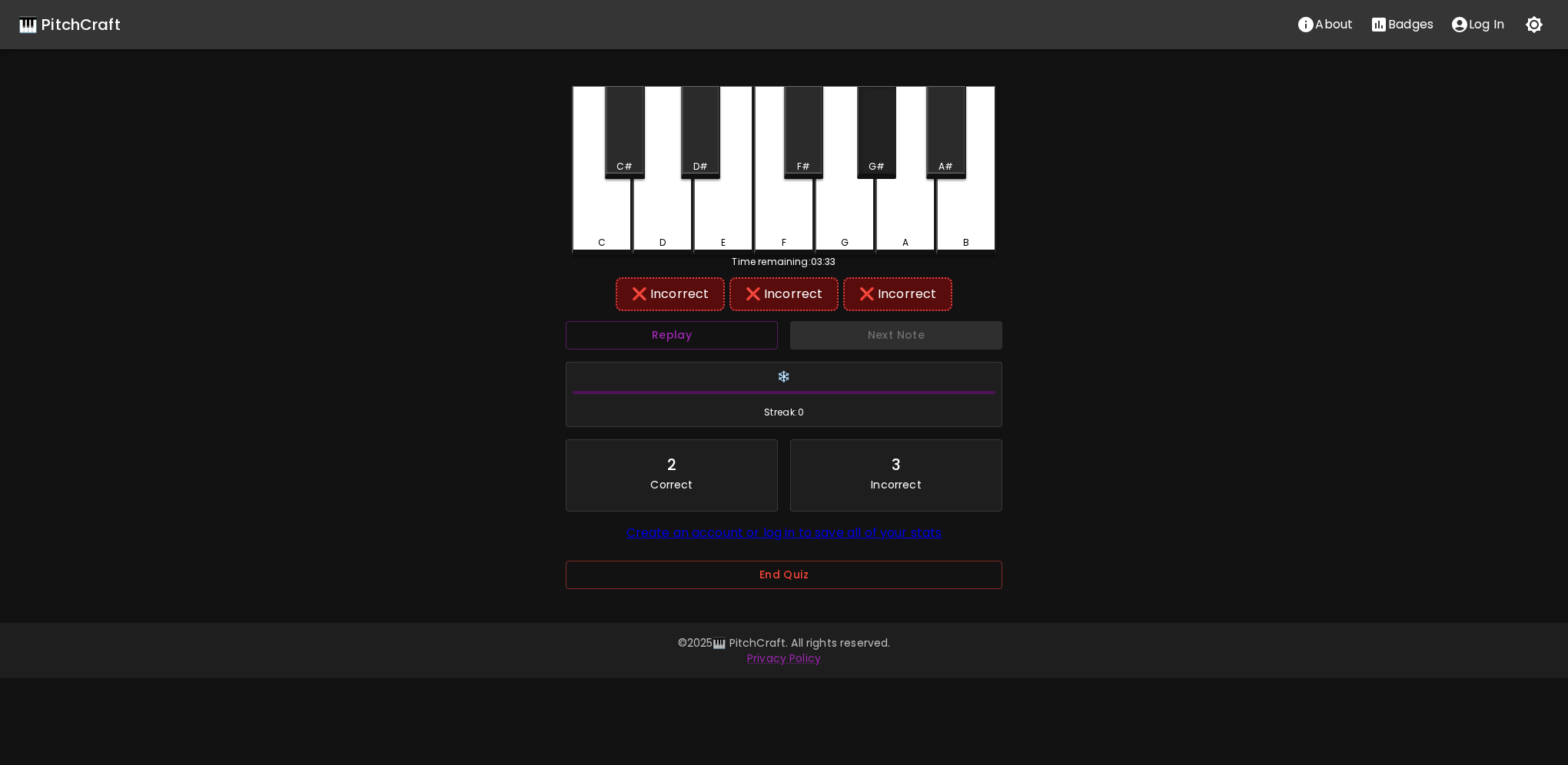
click at [885, 136] on div "G#" at bounding box center [876, 132] width 39 height 93
click at [955, 215] on div "B" at bounding box center [966, 170] width 60 height 169
drag, startPoint x: 728, startPoint y: 224, endPoint x: 799, endPoint y: 198, distance: 75.6
click at [731, 221] on div "E" at bounding box center [723, 170] width 60 height 169
click at [854, 212] on div "G" at bounding box center [845, 169] width 60 height 166
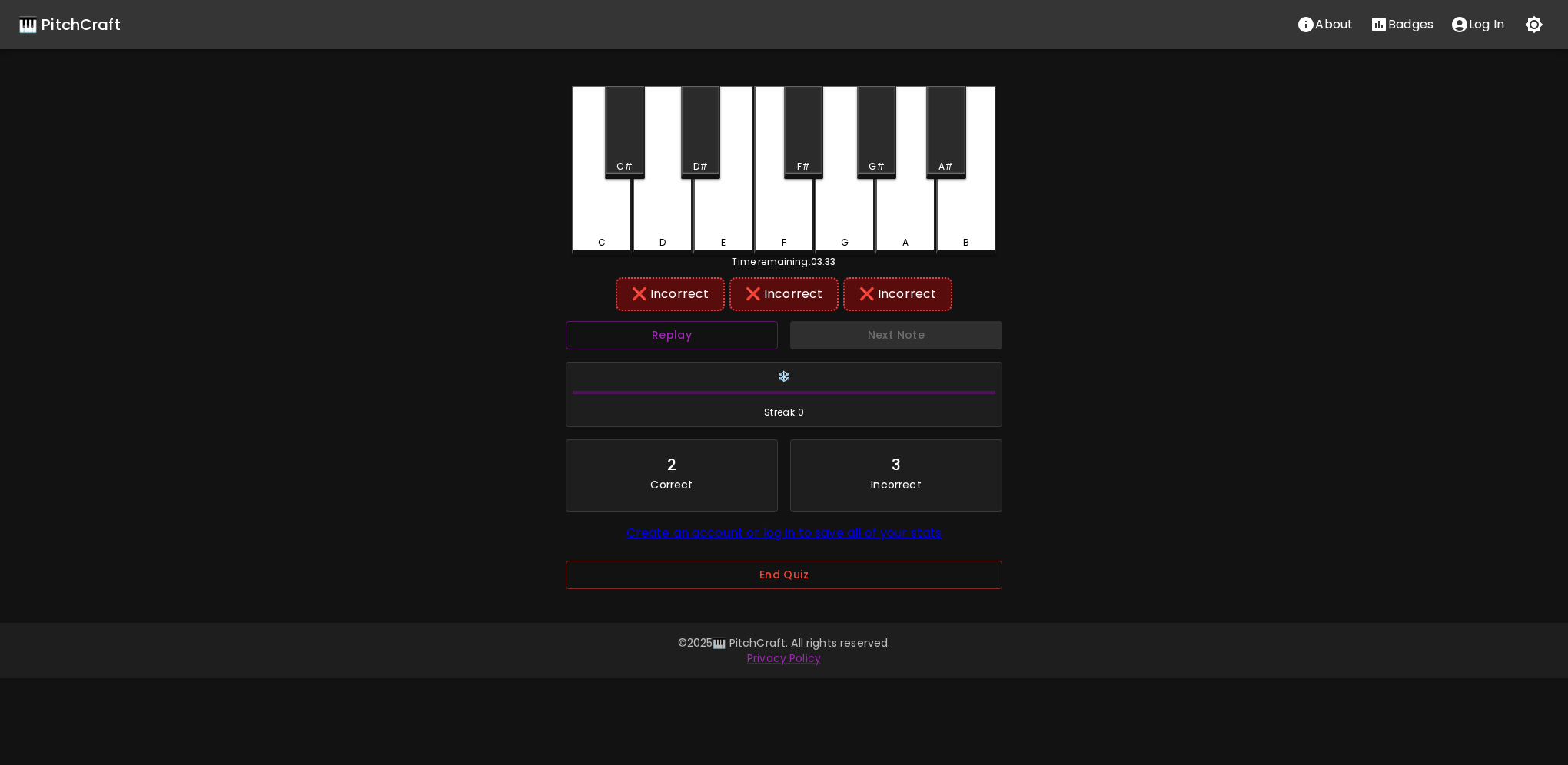
drag, startPoint x: 697, startPoint y: 341, endPoint x: 718, endPoint y: 291, distance: 54.2
click at [698, 335] on button "Replay" at bounding box center [672, 335] width 212 height 28
drag, startPoint x: 738, startPoint y: 217, endPoint x: 760, endPoint y: 203, distance: 26.1
click at [739, 215] on div "E" at bounding box center [723, 170] width 60 height 169
click at [896, 210] on div "A" at bounding box center [905, 170] width 60 height 169
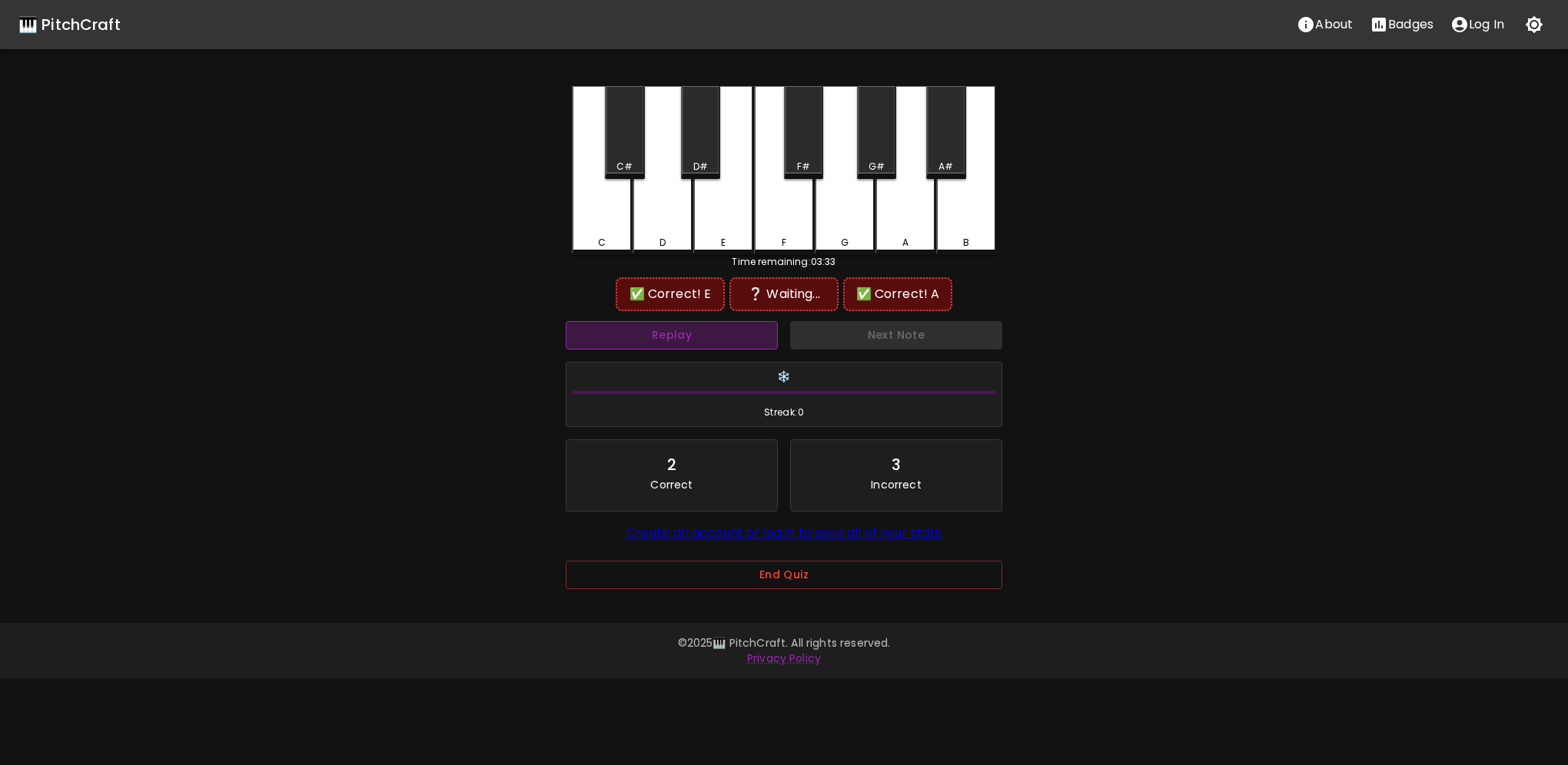
click at [735, 336] on button "Replay" at bounding box center [672, 335] width 212 height 28
click at [735, 335] on button "Replay" at bounding box center [672, 335] width 212 height 28
click at [735, 334] on button "Replay" at bounding box center [672, 335] width 212 height 28
click at [746, 224] on div "E" at bounding box center [723, 170] width 60 height 169
click at [890, 222] on div "A" at bounding box center [905, 170] width 60 height 169
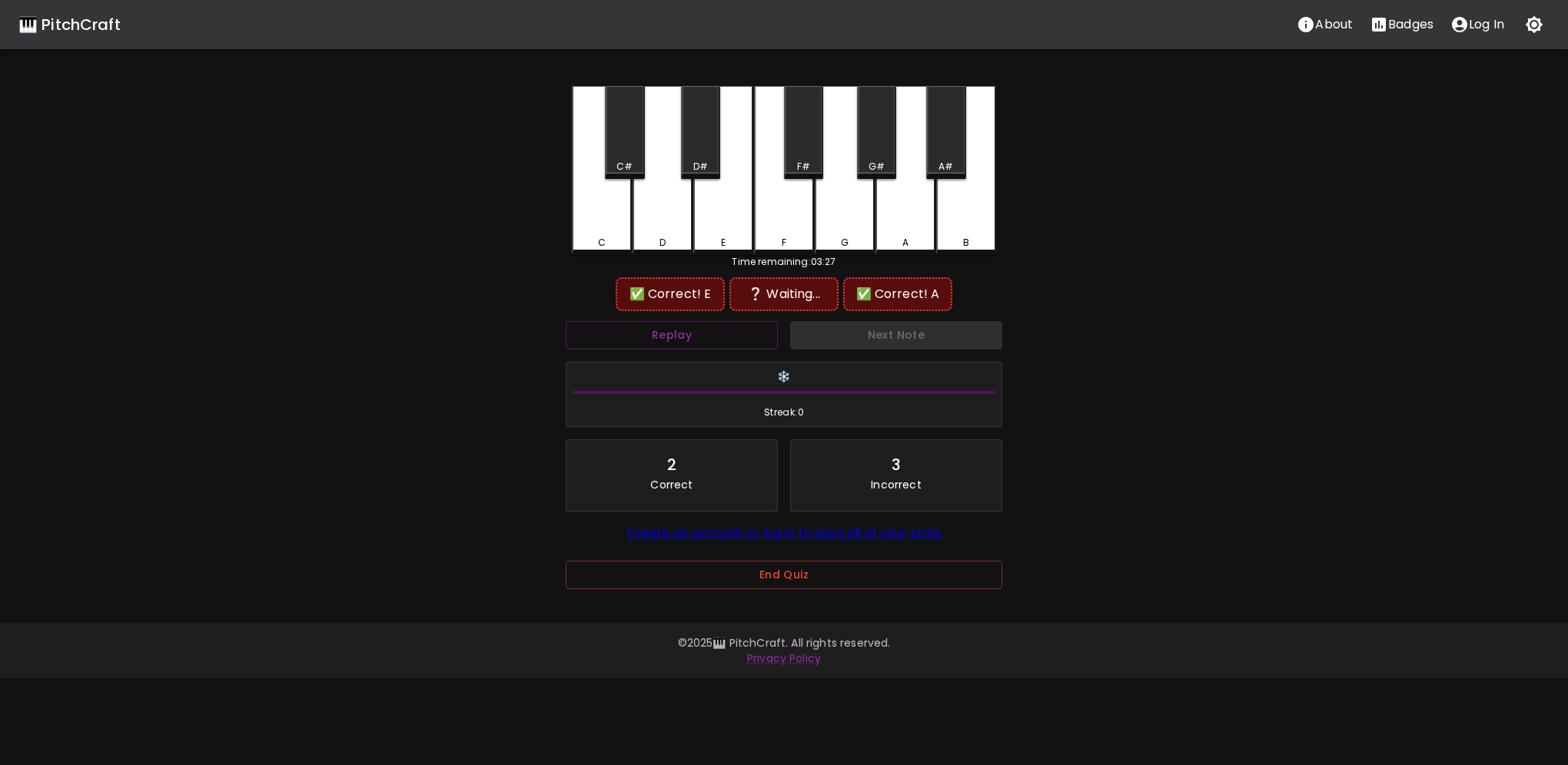
drag, startPoint x: 734, startPoint y: 227, endPoint x: 796, endPoint y: 226, distance: 62.0
click at [735, 227] on div "E" at bounding box center [723, 170] width 60 height 169
click at [892, 223] on div "A" at bounding box center [905, 170] width 60 height 169
click at [663, 227] on div "D" at bounding box center [662, 170] width 60 height 169
drag, startPoint x: 727, startPoint y: 206, endPoint x: 892, endPoint y: 218, distance: 165.4
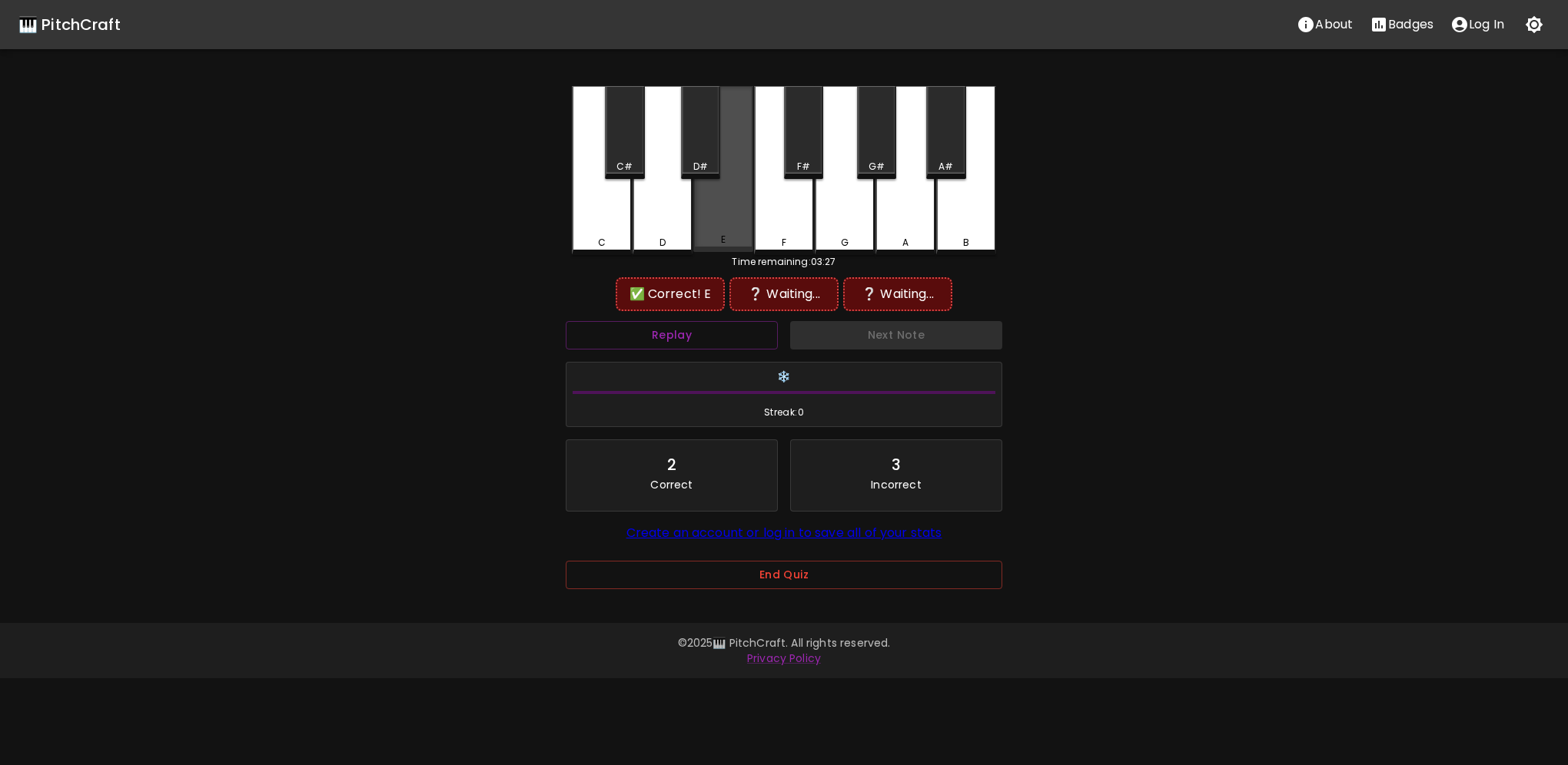
click at [728, 207] on div "E" at bounding box center [723, 169] width 60 height 166
click at [909, 218] on div "A" at bounding box center [905, 170] width 60 height 169
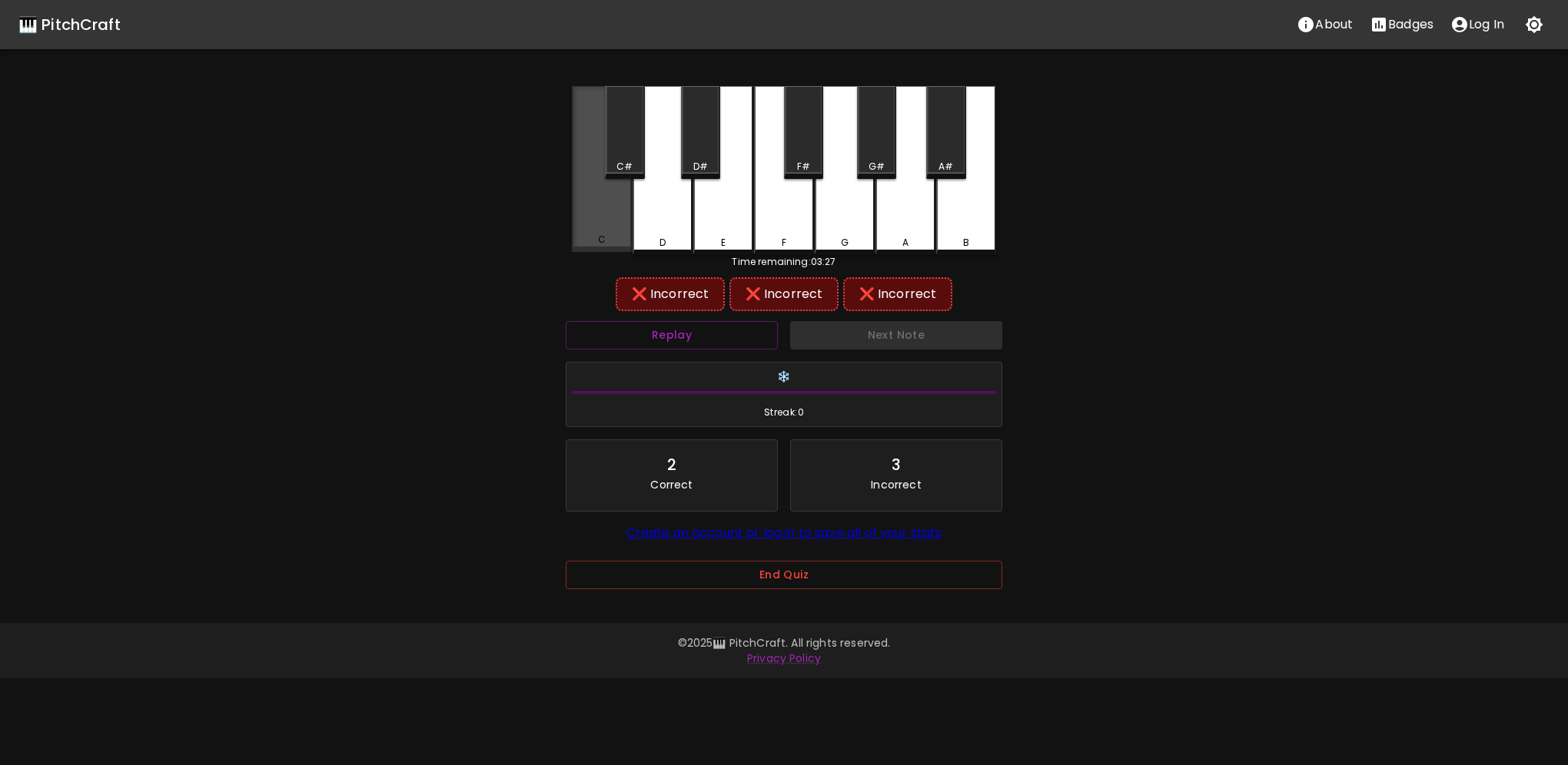
drag, startPoint x: 602, startPoint y: 231, endPoint x: 631, endPoint y: 238, distance: 29.8
click at [602, 231] on div "C" at bounding box center [602, 169] width 60 height 166
drag, startPoint x: 720, startPoint y: 232, endPoint x: 741, endPoint y: 227, distance: 21.6
click at [726, 230] on div "E" at bounding box center [723, 170] width 60 height 169
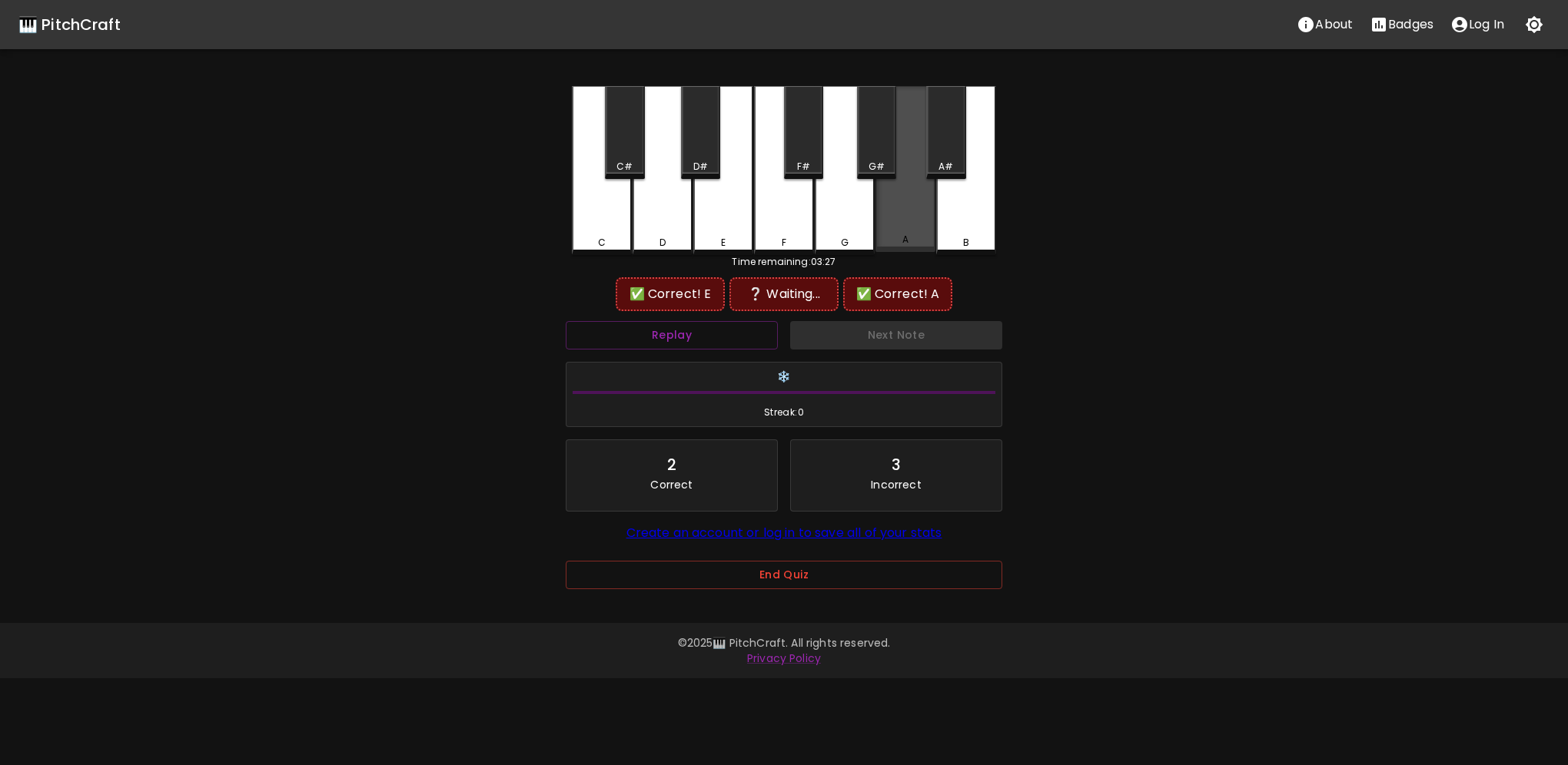
click at [889, 216] on div "A" at bounding box center [905, 169] width 60 height 166
click at [994, 219] on div "B" at bounding box center [966, 170] width 60 height 169
click at [736, 216] on div "E" at bounding box center [723, 170] width 60 height 169
click at [913, 221] on div "A" at bounding box center [905, 169] width 60 height 166
drag, startPoint x: 726, startPoint y: 328, endPoint x: 747, endPoint y: 227, distance: 103.2
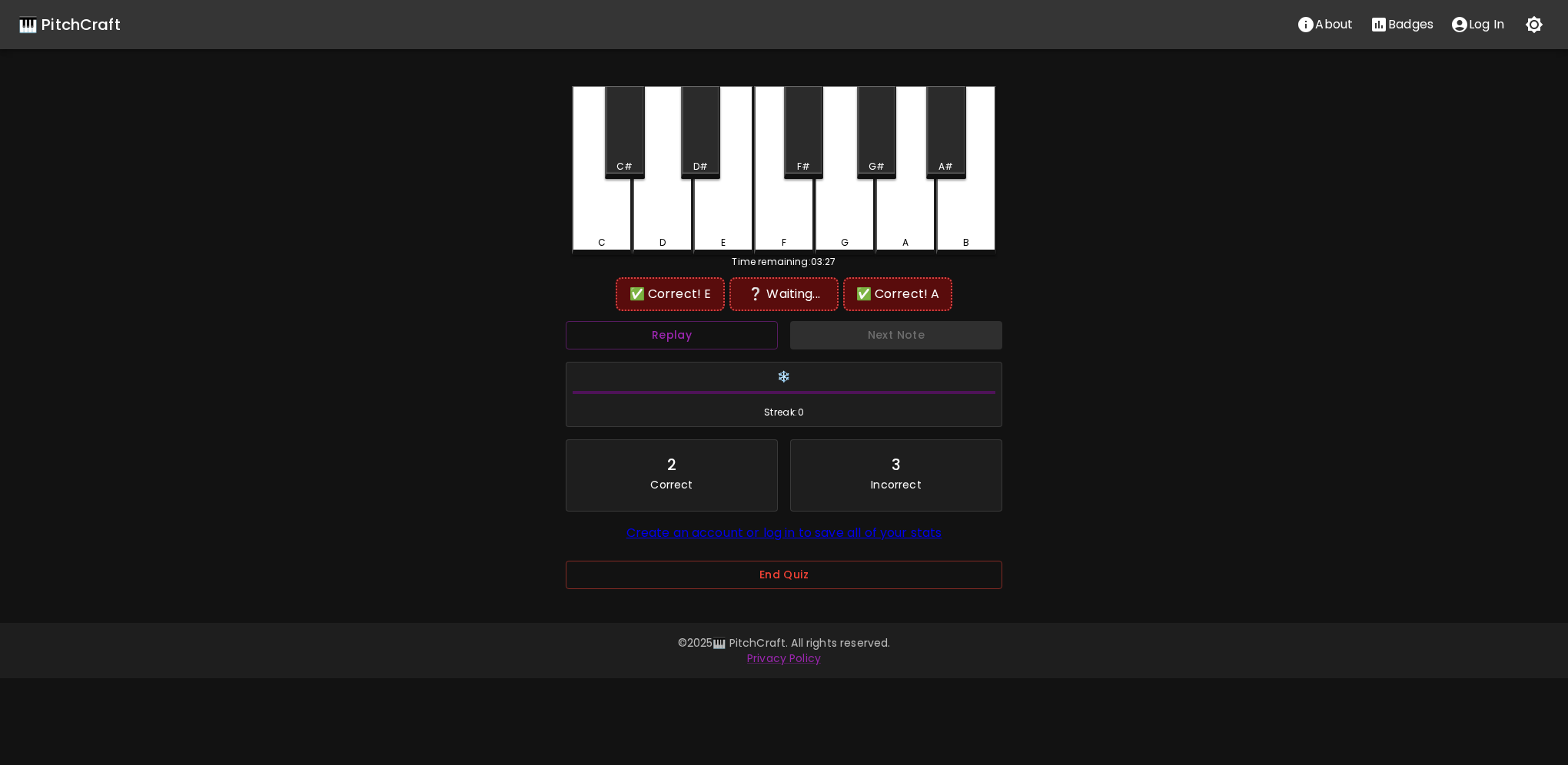
click at [727, 321] on button "Replay" at bounding box center [672, 335] width 212 height 28
click at [733, 213] on div "E" at bounding box center [723, 170] width 60 height 169
drag, startPoint x: 910, startPoint y: 214, endPoint x: 786, endPoint y: 218, distance: 124.1
click at [908, 214] on div "A" at bounding box center [905, 169] width 60 height 166
drag, startPoint x: 735, startPoint y: 217, endPoint x: 796, endPoint y: 217, distance: 61.0
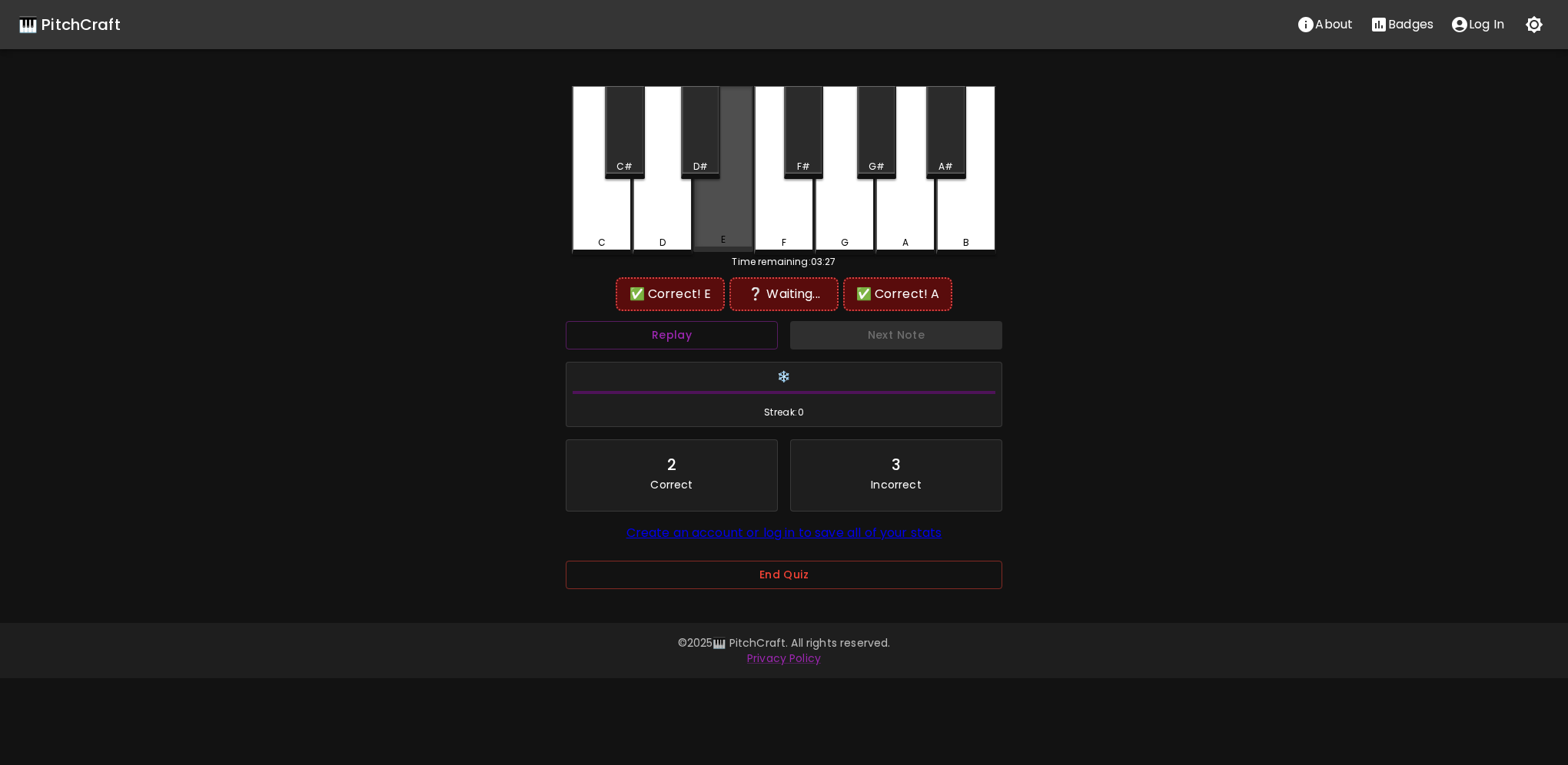
click at [736, 217] on div "E" at bounding box center [723, 169] width 60 height 166
click at [896, 219] on div "A" at bounding box center [905, 170] width 60 height 169
click at [731, 219] on div "E" at bounding box center [723, 170] width 60 height 169
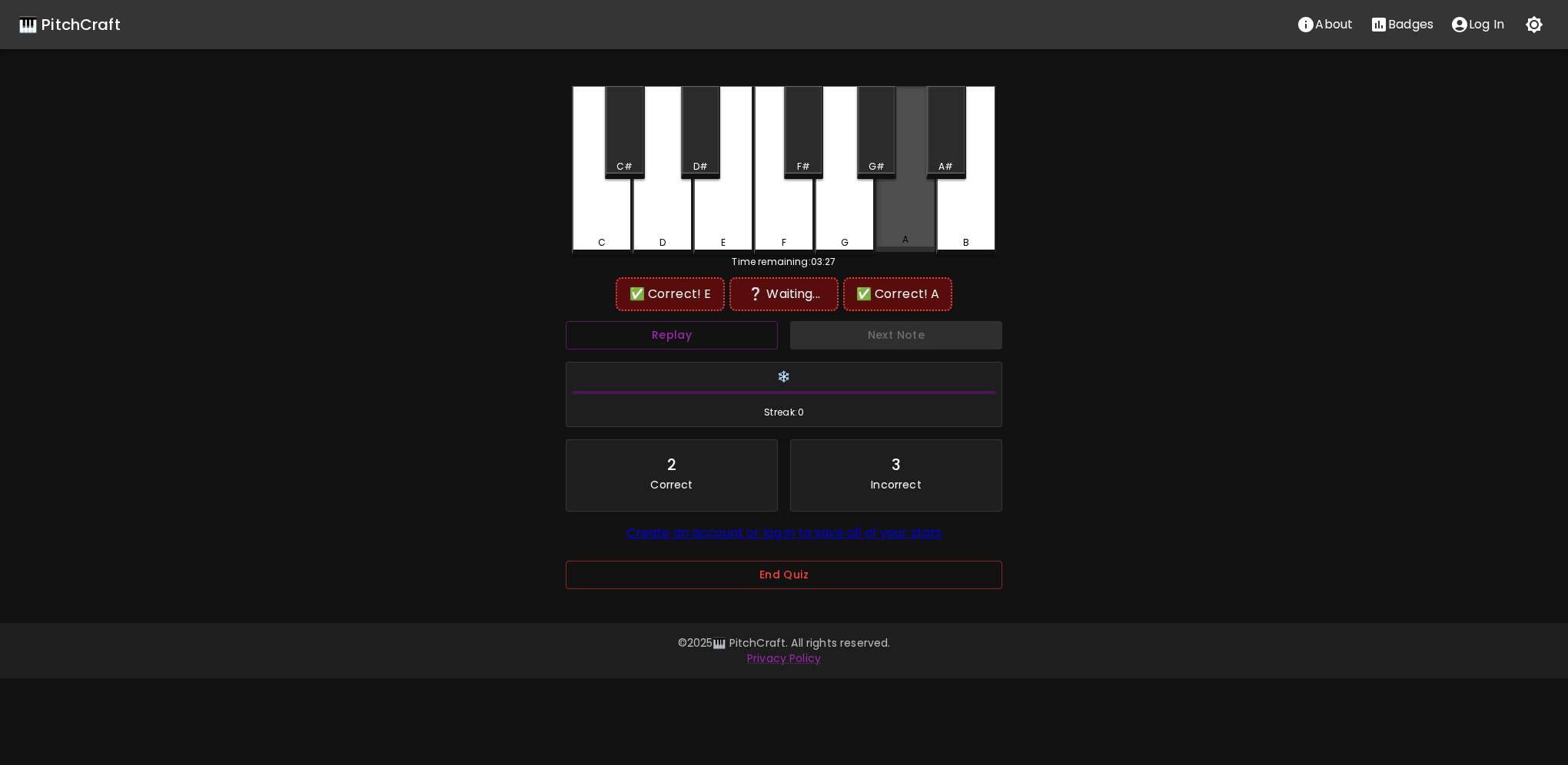
click at [889, 225] on div "A" at bounding box center [905, 169] width 60 height 166
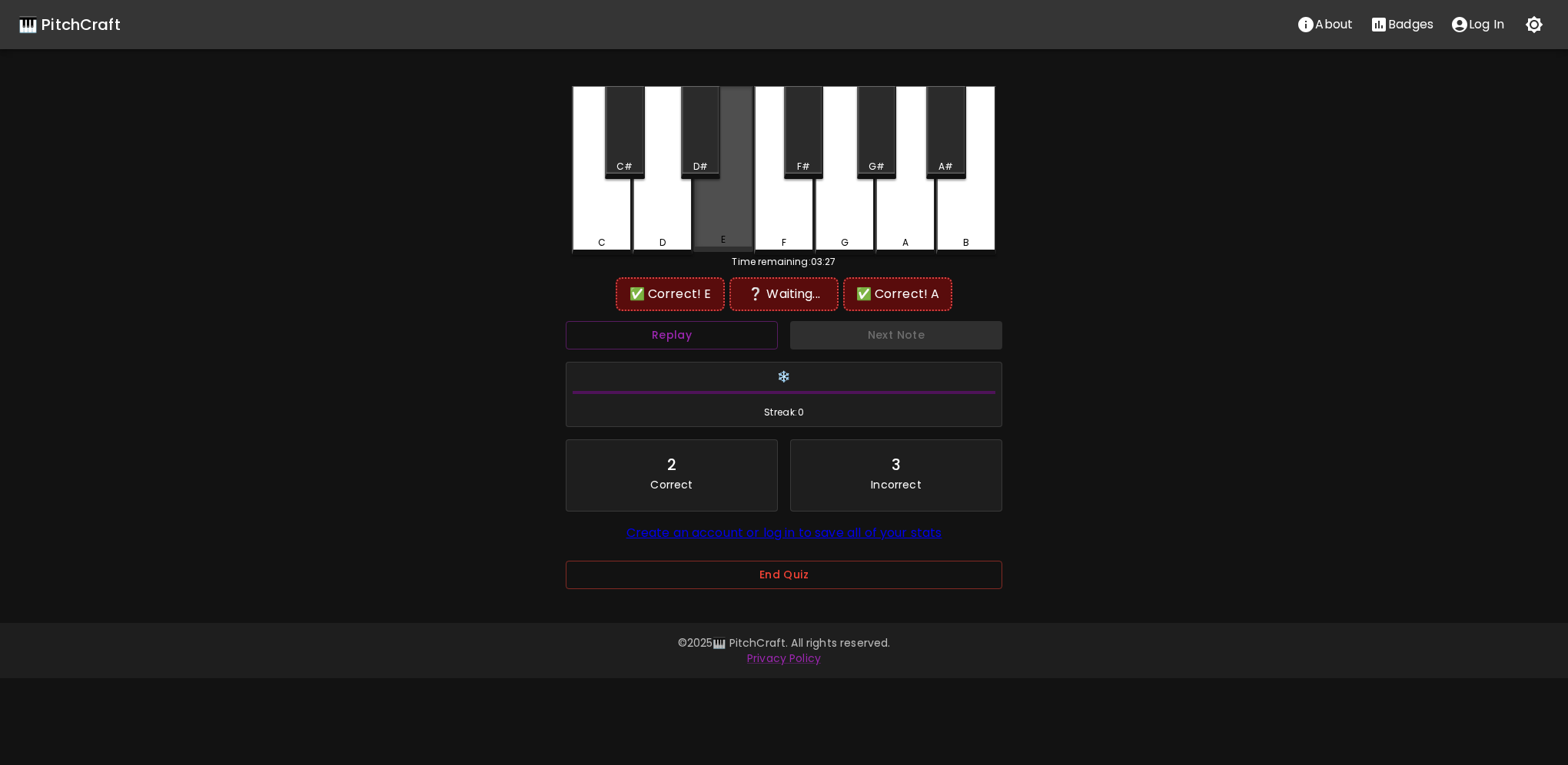
click at [741, 227] on div "E" at bounding box center [723, 169] width 60 height 166
click at [885, 219] on div "A" at bounding box center [905, 170] width 60 height 169
drag, startPoint x: 711, startPoint y: 228, endPoint x: 744, endPoint y: 224, distance: 33.2
click at [715, 227] on div "E" at bounding box center [723, 170] width 60 height 169
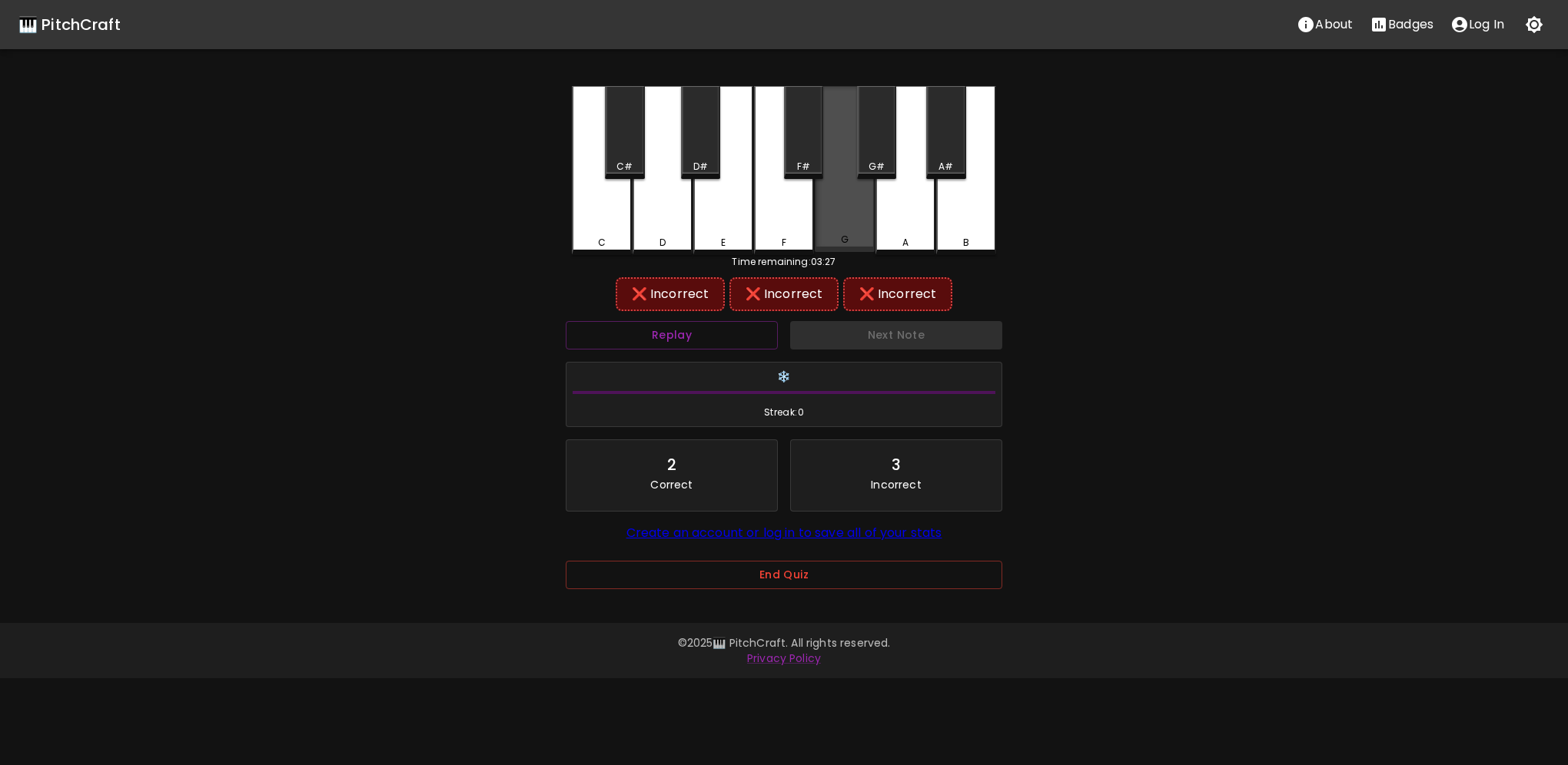
click at [870, 224] on div "G" at bounding box center [845, 169] width 60 height 166
click at [803, 229] on div "F" at bounding box center [784, 170] width 60 height 169
click at [805, 160] on div "F#" at bounding box center [803, 132] width 39 height 93
click at [885, 155] on div "G#" at bounding box center [876, 132] width 39 height 93
drag, startPoint x: 920, startPoint y: 161, endPoint x: 947, endPoint y: 155, distance: 27.7
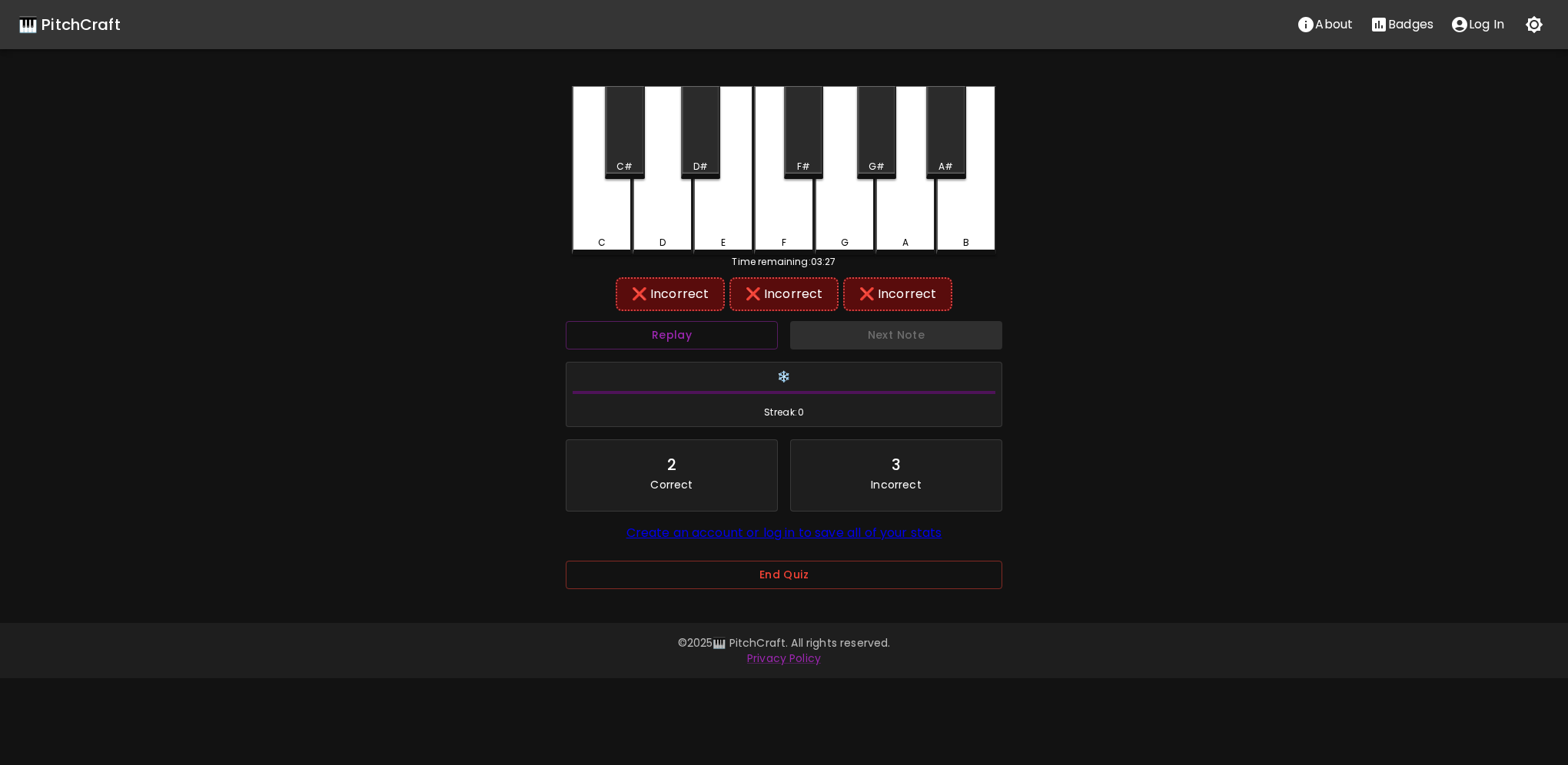
click at [925, 160] on div "C C# D D# E F F# G G# A A# B" at bounding box center [784, 170] width 424 height 169
click at [947, 155] on div "A#" at bounding box center [945, 132] width 39 height 93
click at [945, 155] on div "A#" at bounding box center [945, 132] width 39 height 93
drag, startPoint x: 945, startPoint y: 155, endPoint x: 925, endPoint y: 190, distance: 40.3
click at [925, 190] on div "A" at bounding box center [905, 170] width 60 height 169
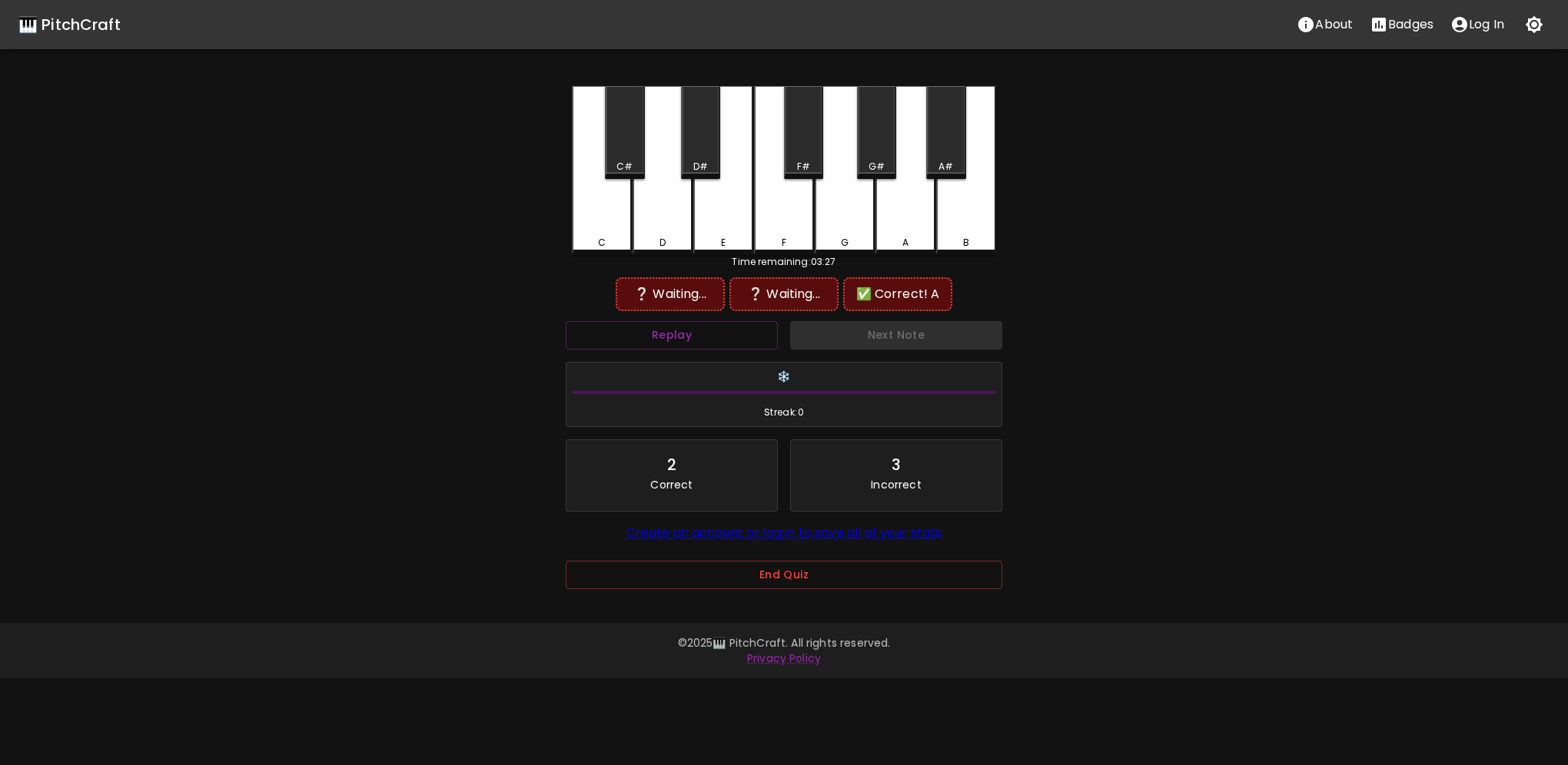
click at [719, 155] on div "D#" at bounding box center [700, 132] width 39 height 93
click at [706, 156] on div "D#" at bounding box center [700, 132] width 39 height 93
click at [631, 146] on div "C#" at bounding box center [624, 132] width 39 height 93
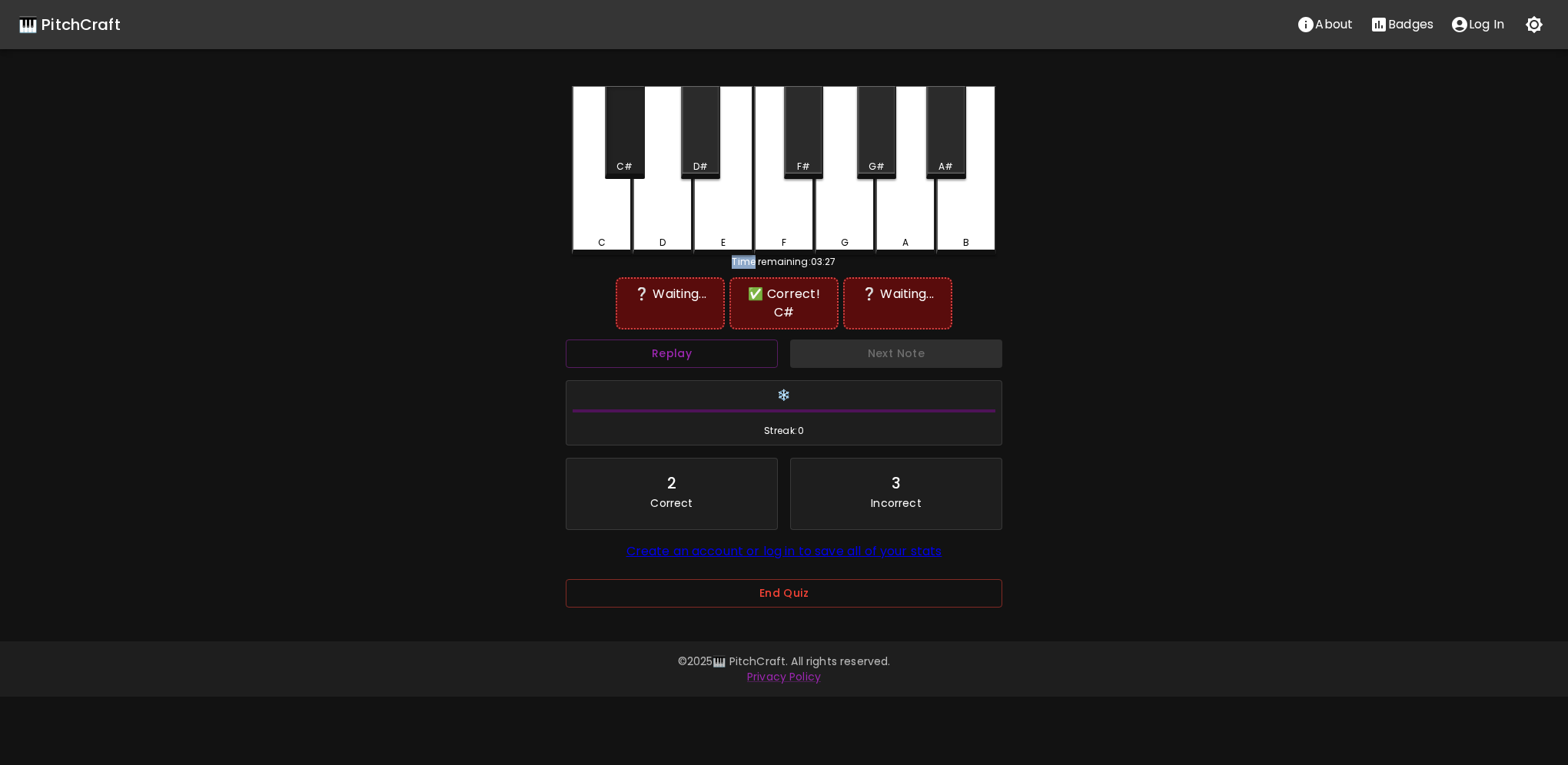
click at [631, 147] on div "C#" at bounding box center [624, 132] width 39 height 93
click at [632, 147] on div "C#" at bounding box center [624, 132] width 39 height 93
click at [633, 147] on div "C#" at bounding box center [624, 132] width 39 height 93
click at [636, 147] on div "C#" at bounding box center [624, 132] width 39 height 93
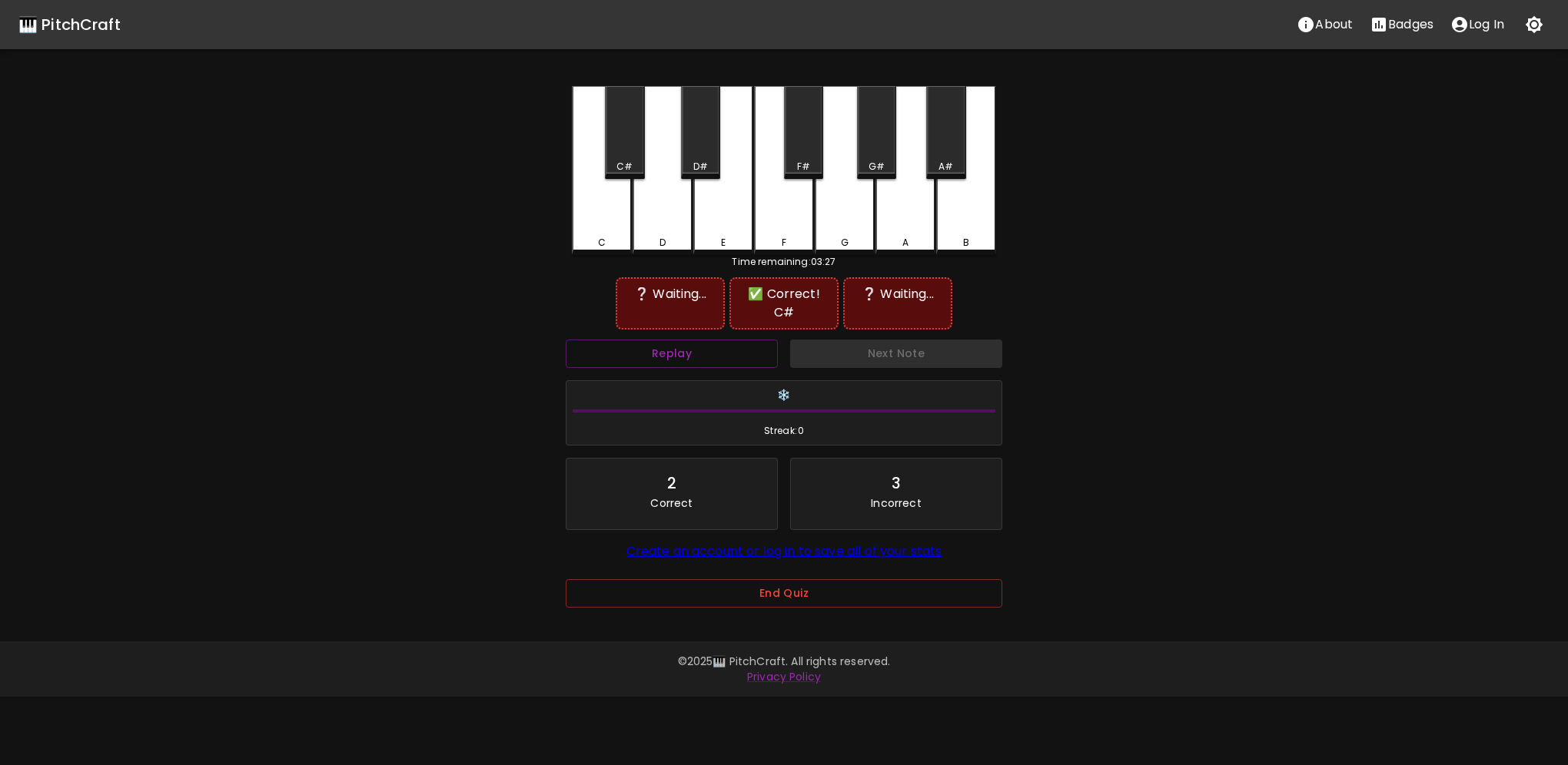
click at [732, 203] on div "E" at bounding box center [723, 170] width 60 height 169
click at [890, 201] on div "A" at bounding box center [905, 170] width 60 height 169
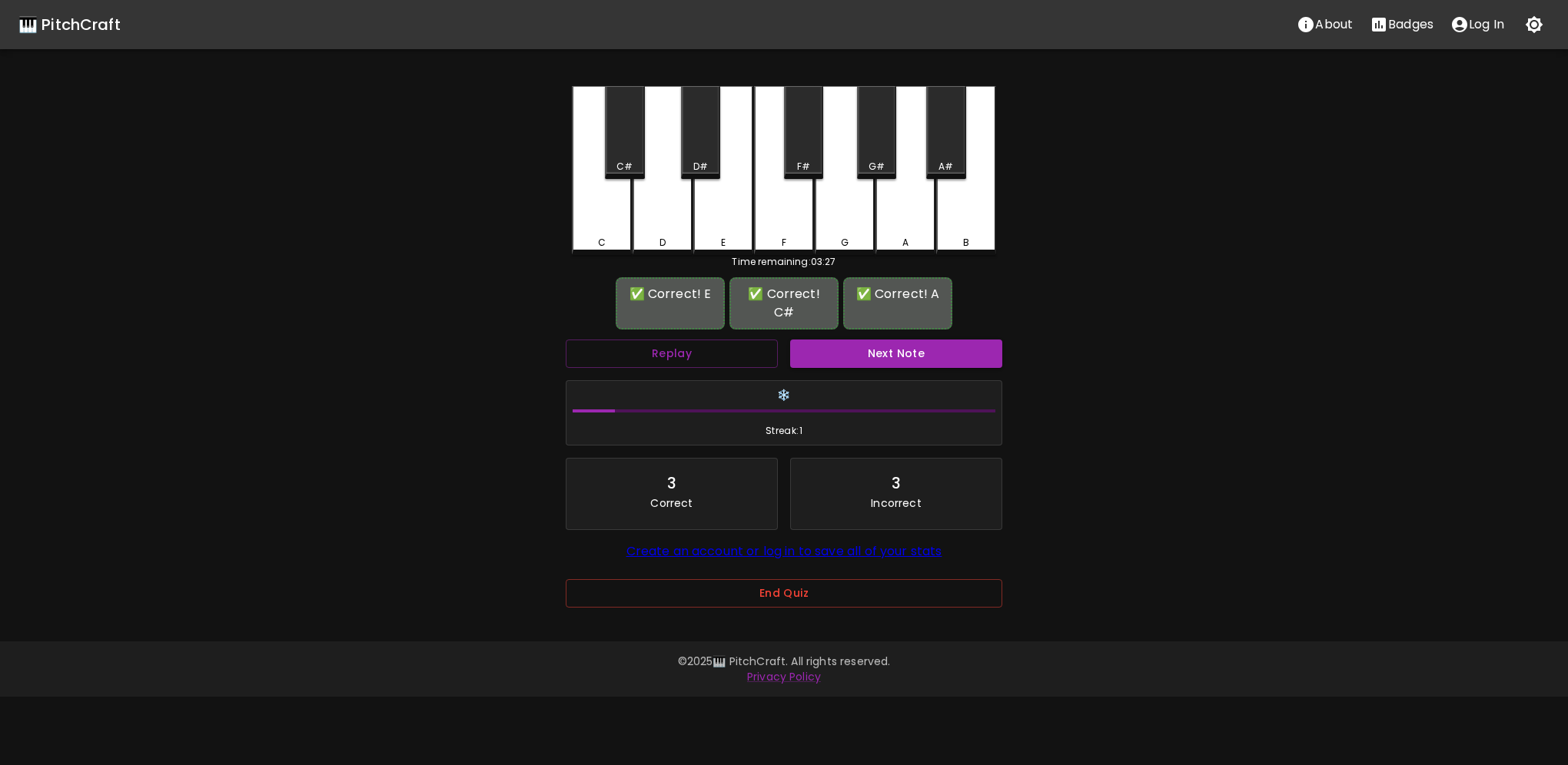
click at [861, 336] on div "Next Note" at bounding box center [895, 353] width 224 height 41
drag, startPoint x: 866, startPoint y: 347, endPoint x: 869, endPoint y: 340, distance: 7.6
click at [866, 347] on button "Next Note" at bounding box center [896, 354] width 212 height 28
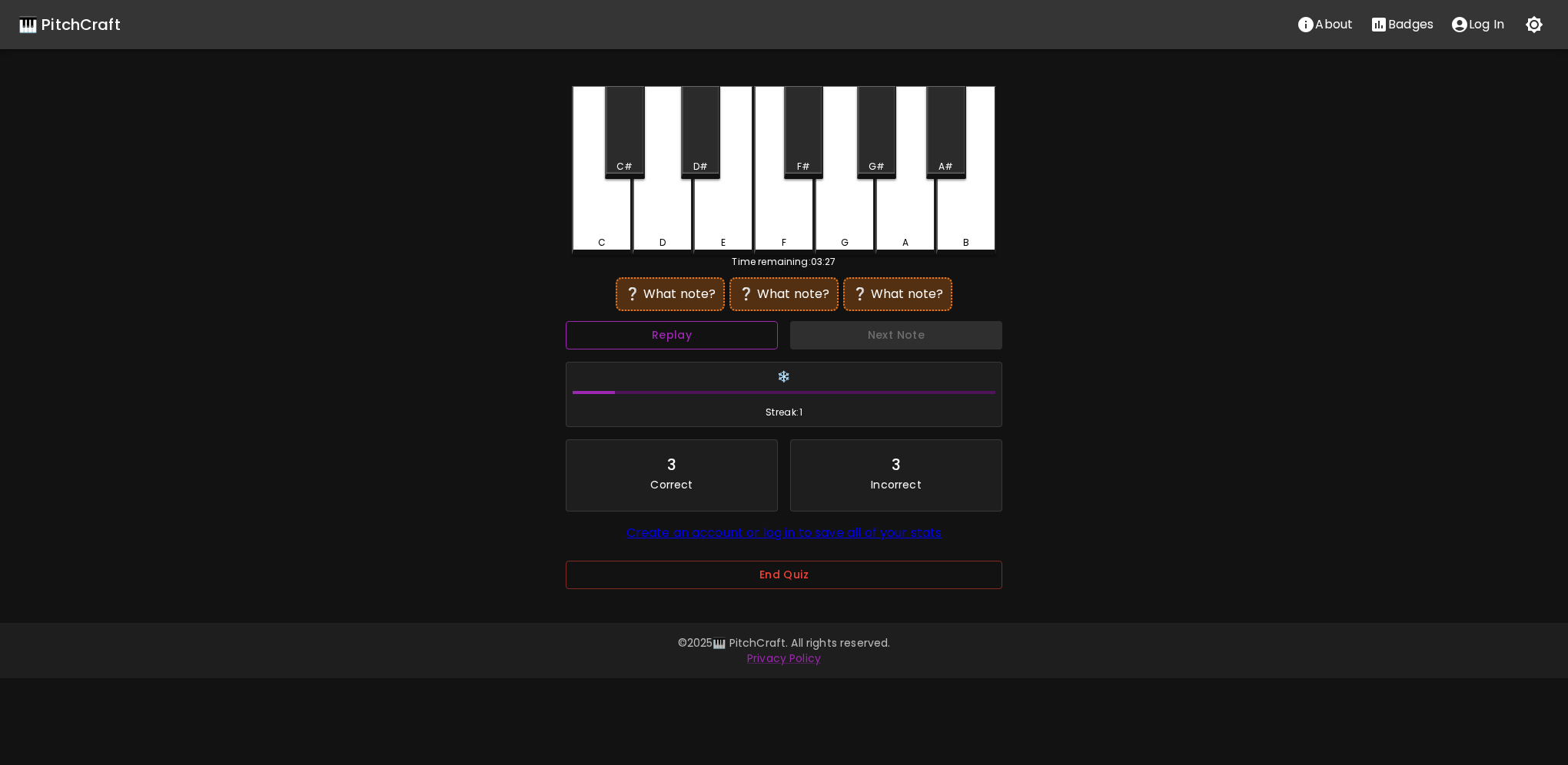
click at [736, 344] on button "Replay" at bounding box center [672, 335] width 212 height 28
click at [736, 347] on button "Replay" at bounding box center [672, 335] width 212 height 28
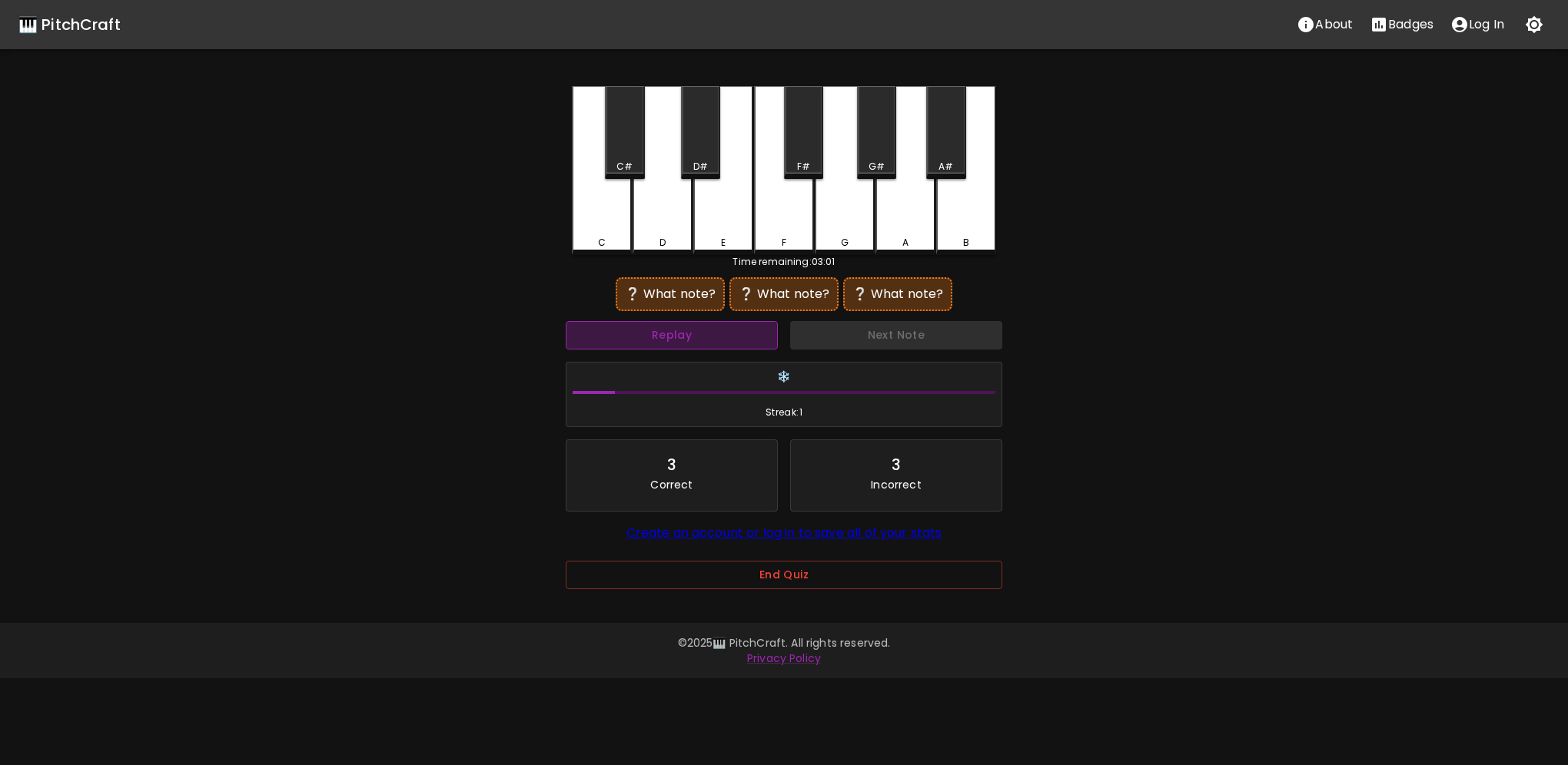
click at [736, 347] on button "Replay" at bounding box center [672, 335] width 212 height 28
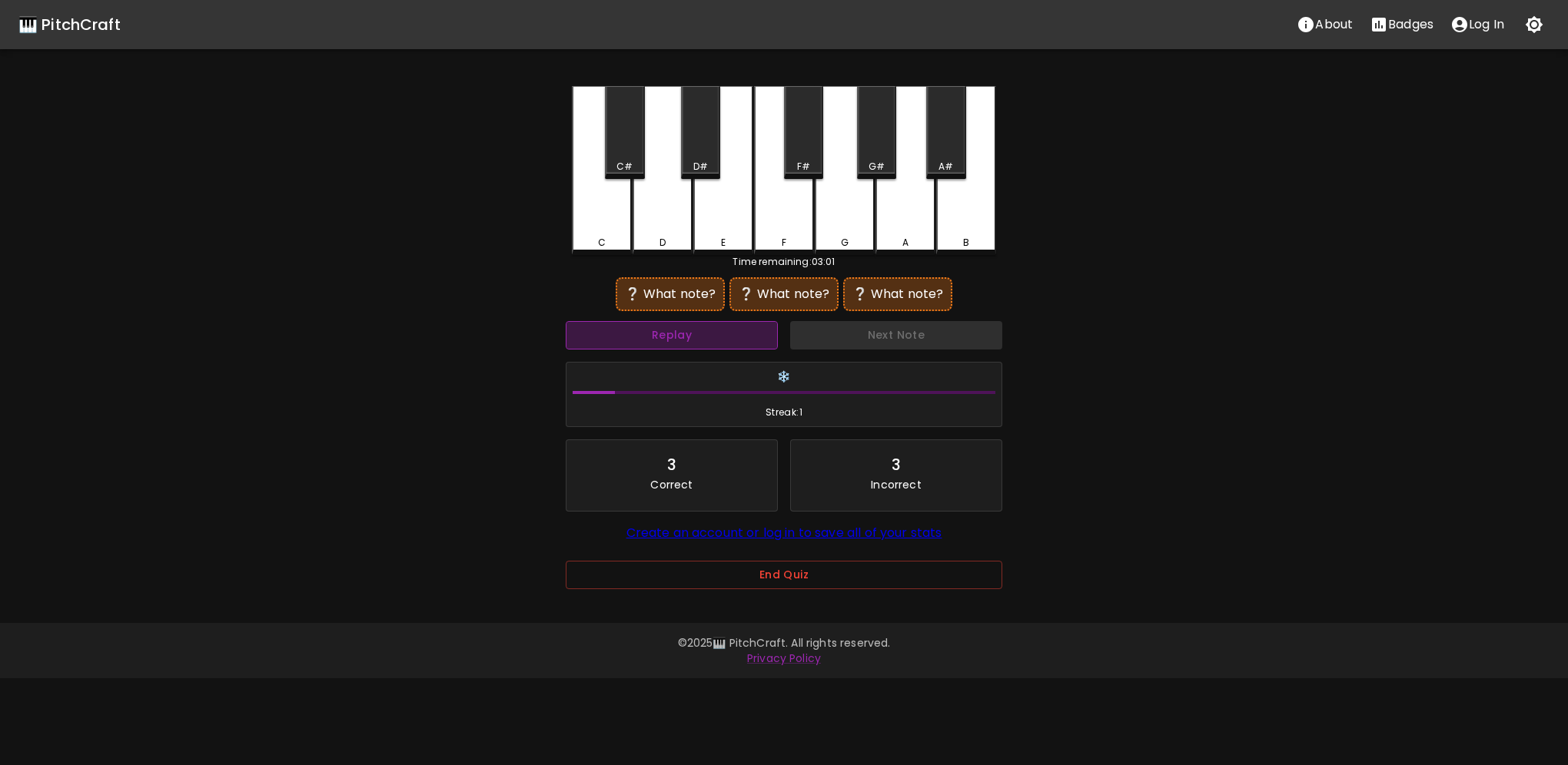
click at [736, 347] on button "Replay" at bounding box center [672, 335] width 212 height 28
click at [735, 346] on button "Replay" at bounding box center [672, 335] width 212 height 28
click at [733, 347] on button "Replay" at bounding box center [672, 335] width 212 height 28
click at [732, 347] on button "Replay" at bounding box center [672, 335] width 212 height 28
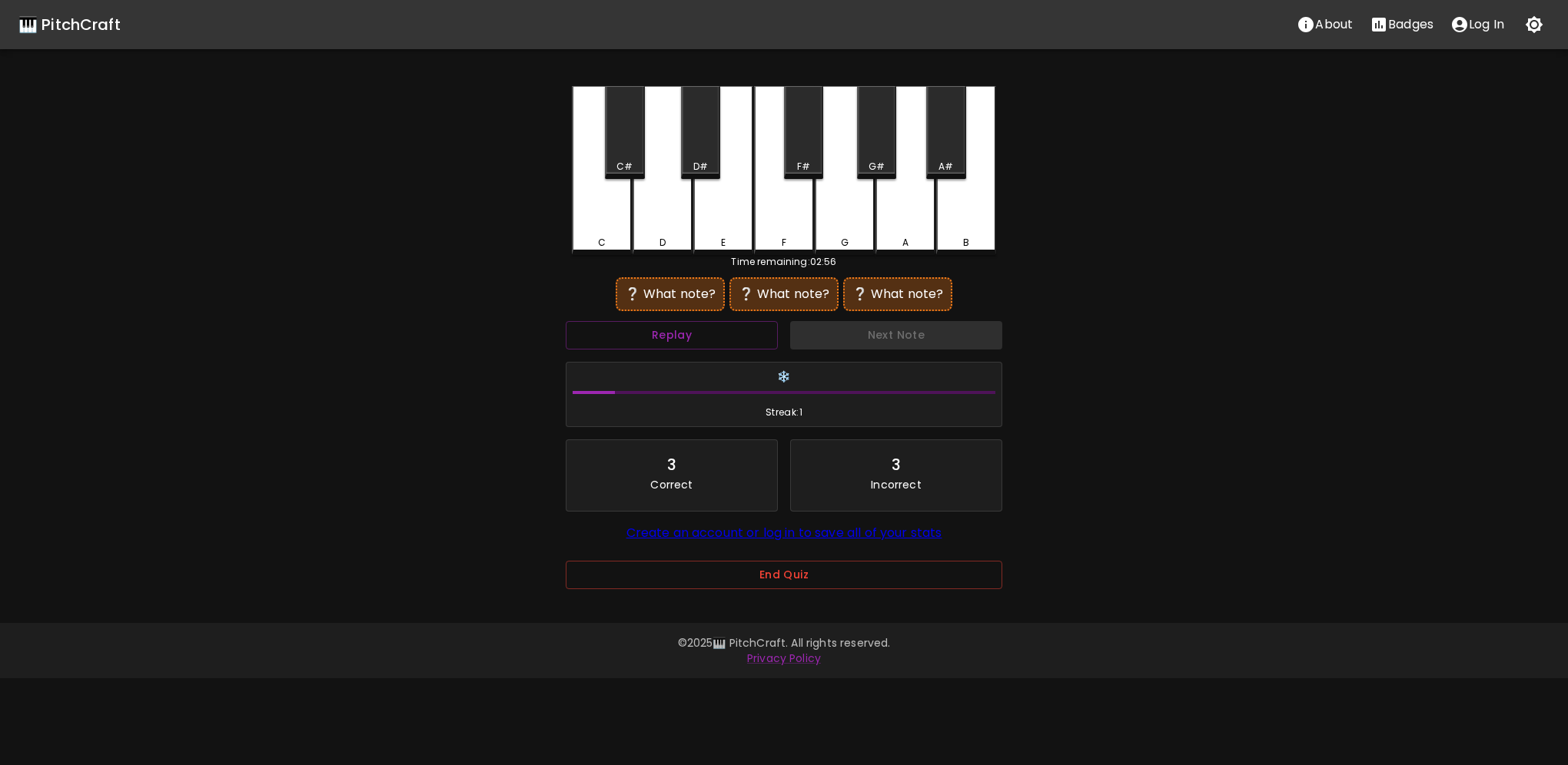
click at [778, 569] on button "End Quiz" at bounding box center [784, 575] width 437 height 28
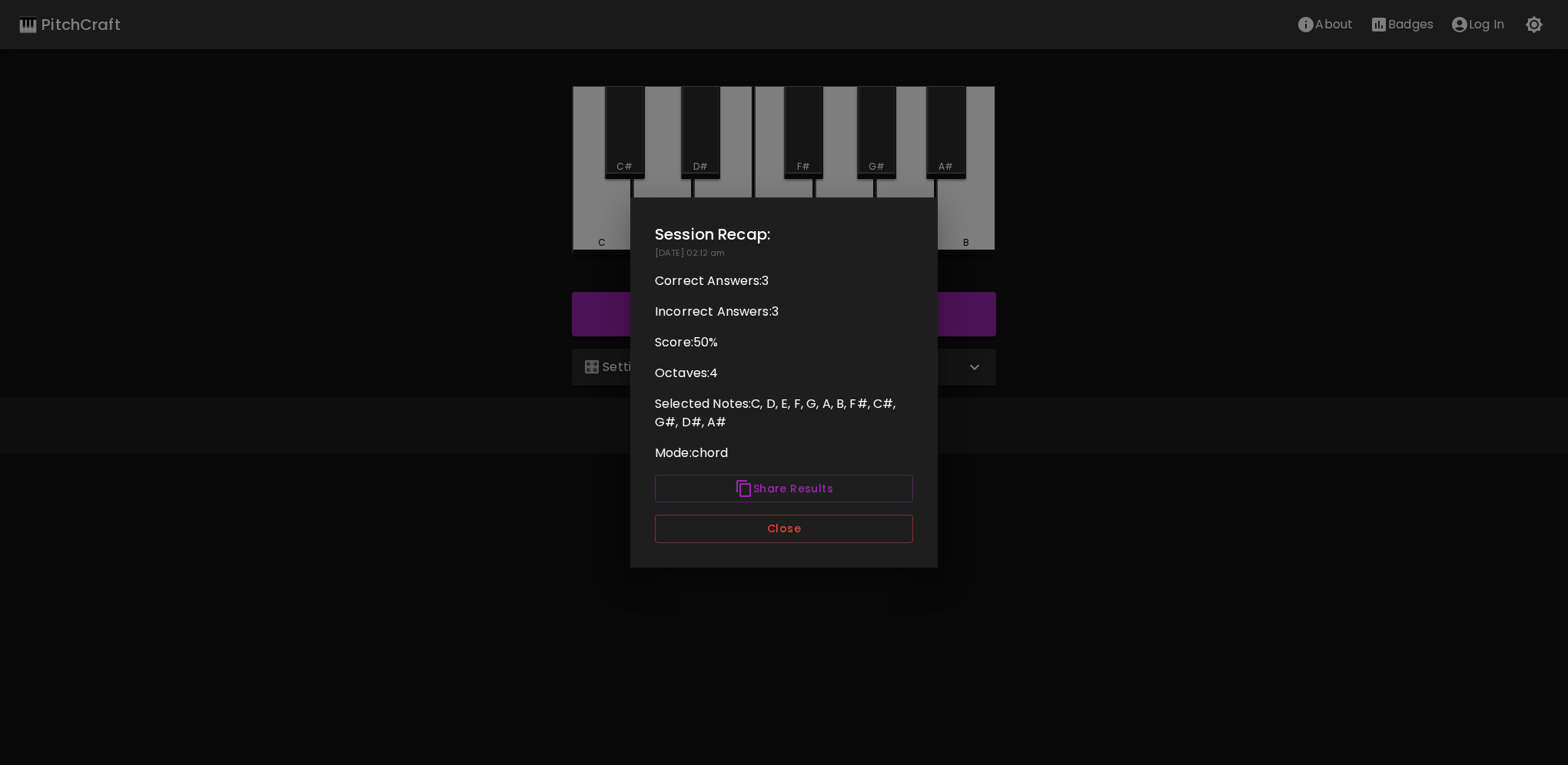
click at [776, 524] on button "Close" at bounding box center [784, 528] width 258 height 28
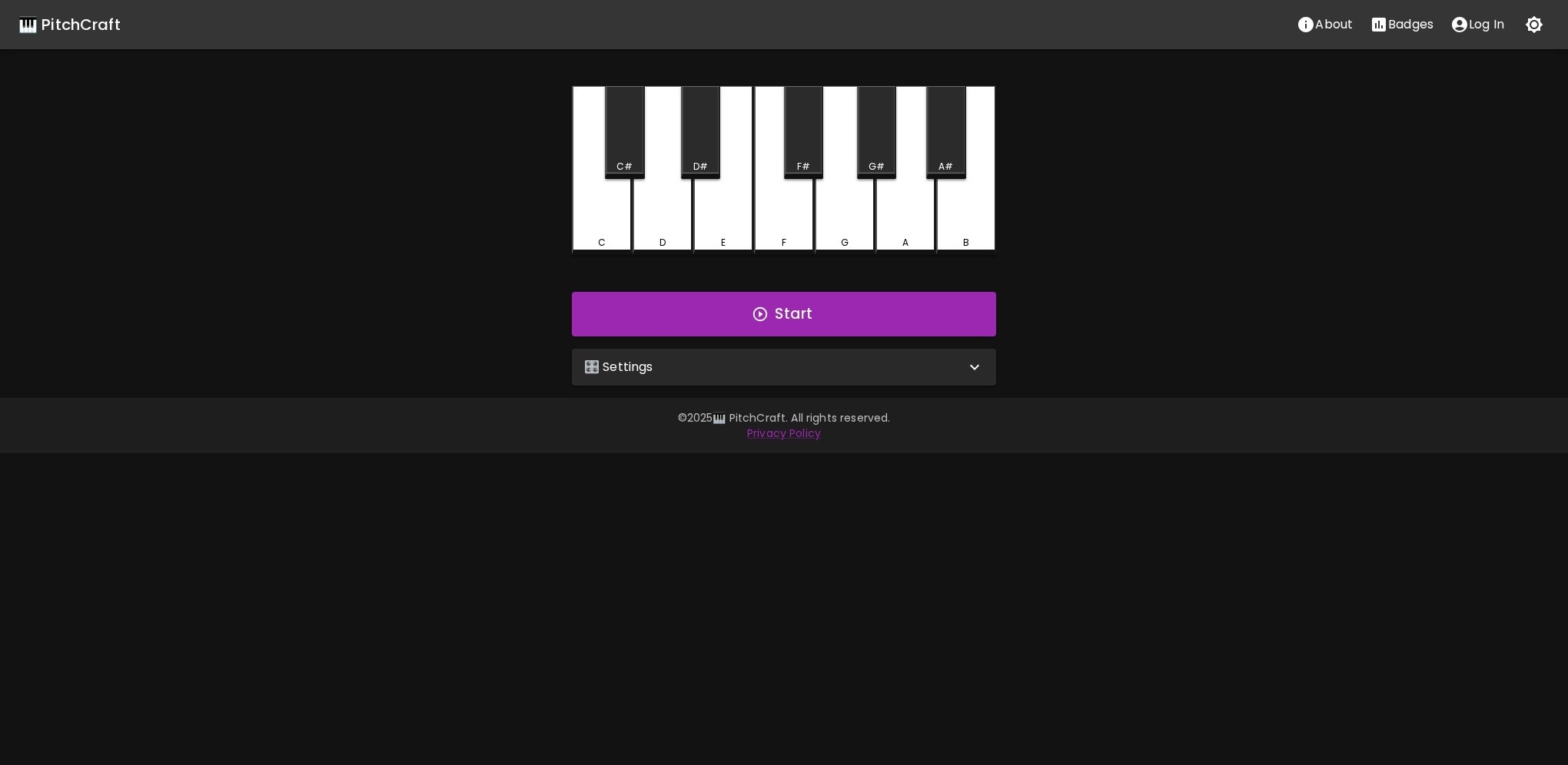
click at [725, 359] on div "🎛️ Settings" at bounding box center [774, 367] width 381 height 18
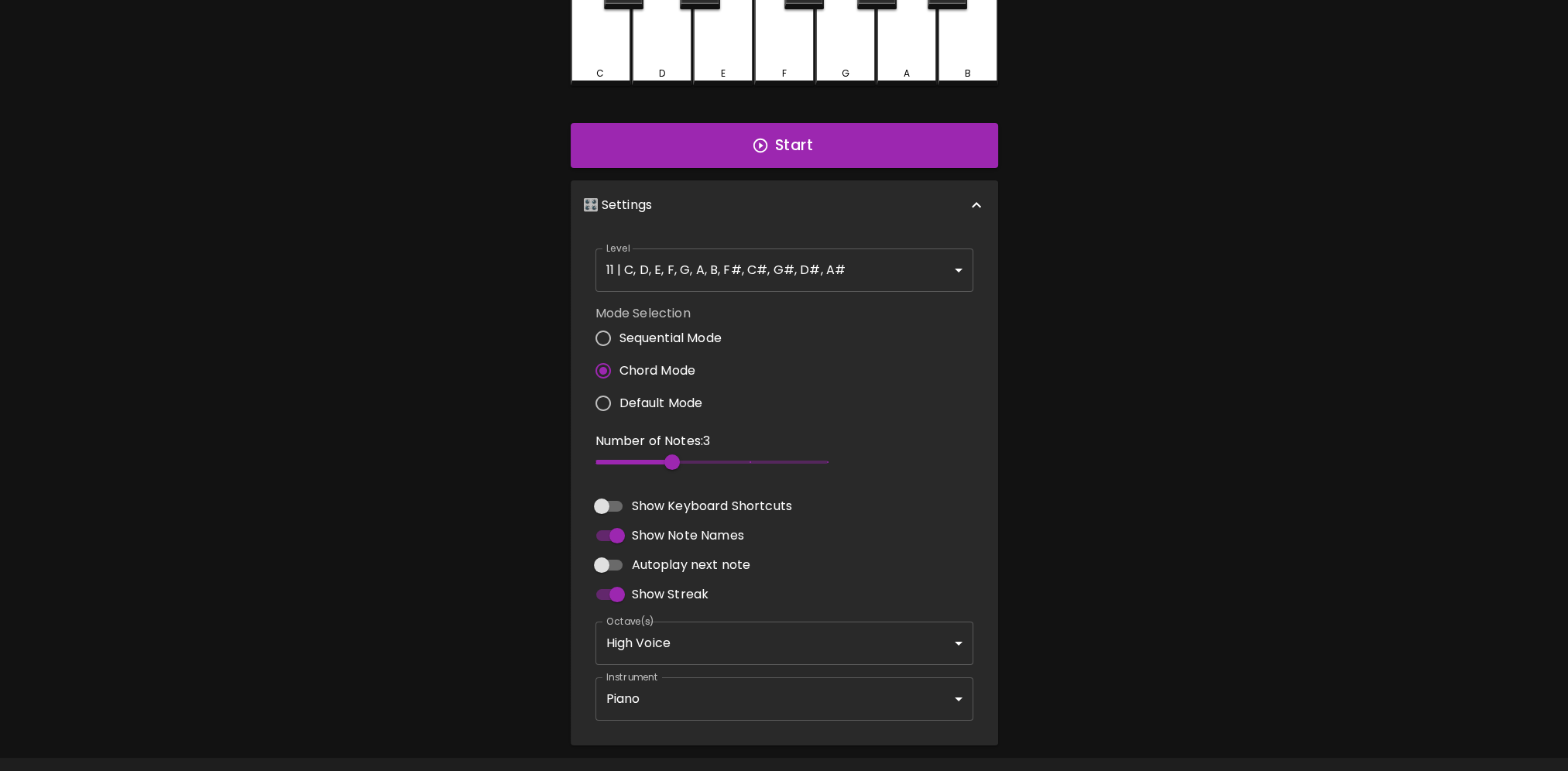
scroll to position [213, 0]
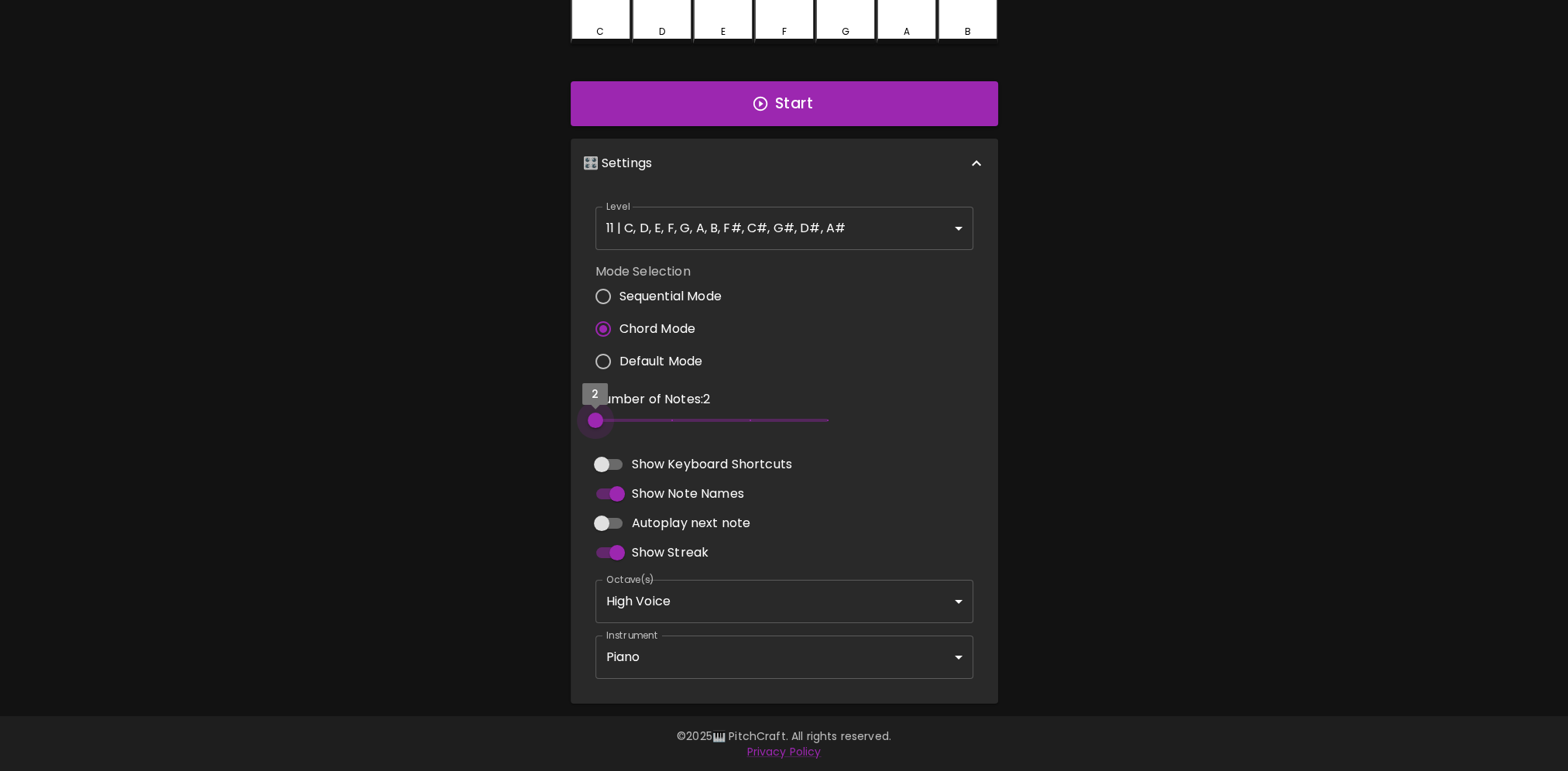
type input "3"
drag, startPoint x: 676, startPoint y: 416, endPoint x: 665, endPoint y: 417, distance: 11.0
click at [665, 417] on span "3" at bounding box center [672, 420] width 16 height 16
click at [611, 493] on input "Show Note Names" at bounding box center [617, 493] width 88 height 29
click at [608, 495] on input "Show Note Names" at bounding box center [602, 493] width 88 height 29
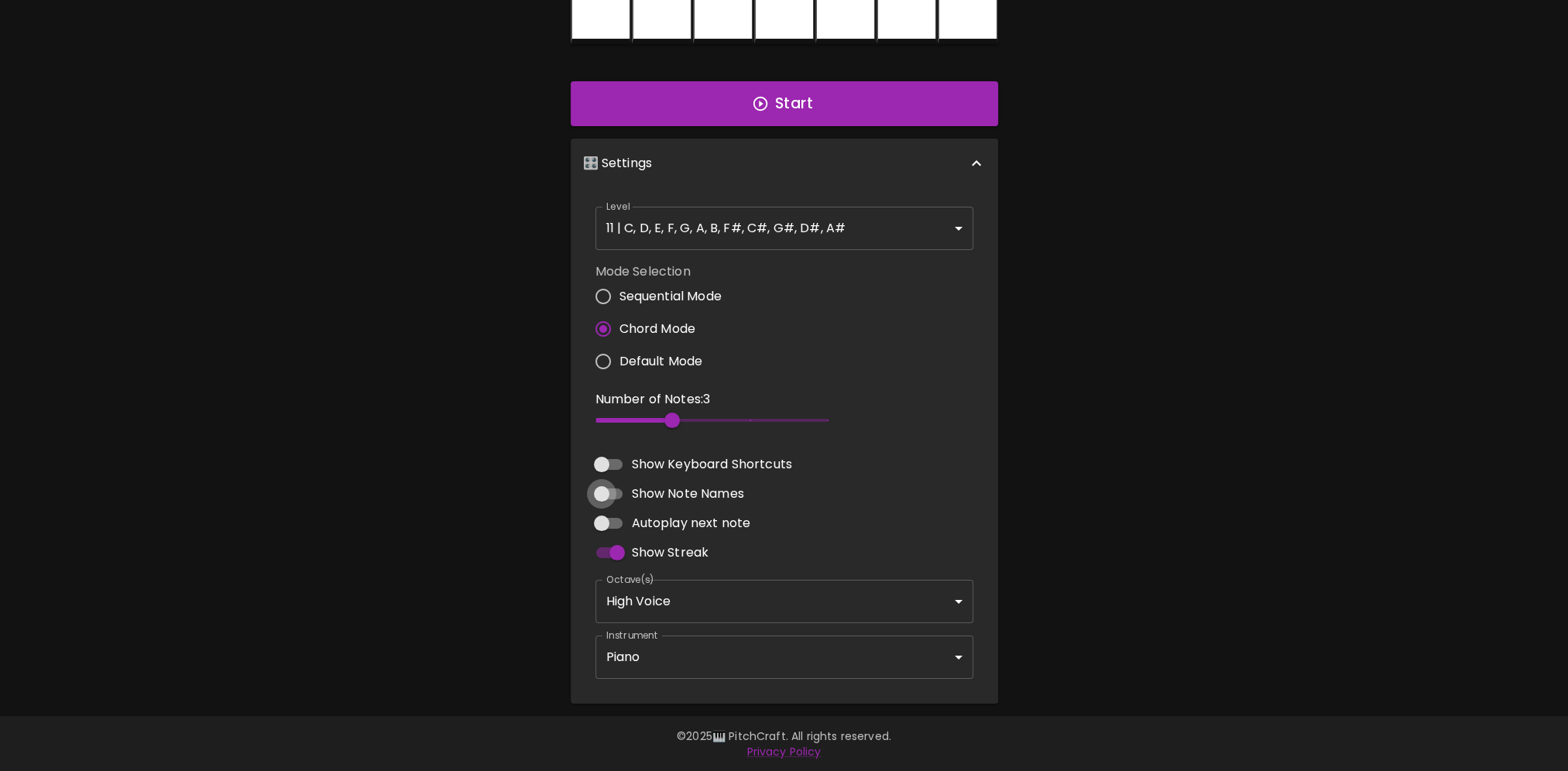
checkbox input "true"
click at [680, 598] on body "🎹 PitchCraft About Badges Log In C C# D D# E F F# G G# A A# B Start 🎛️ Settings…" at bounding box center [789, 279] width 1580 height 984
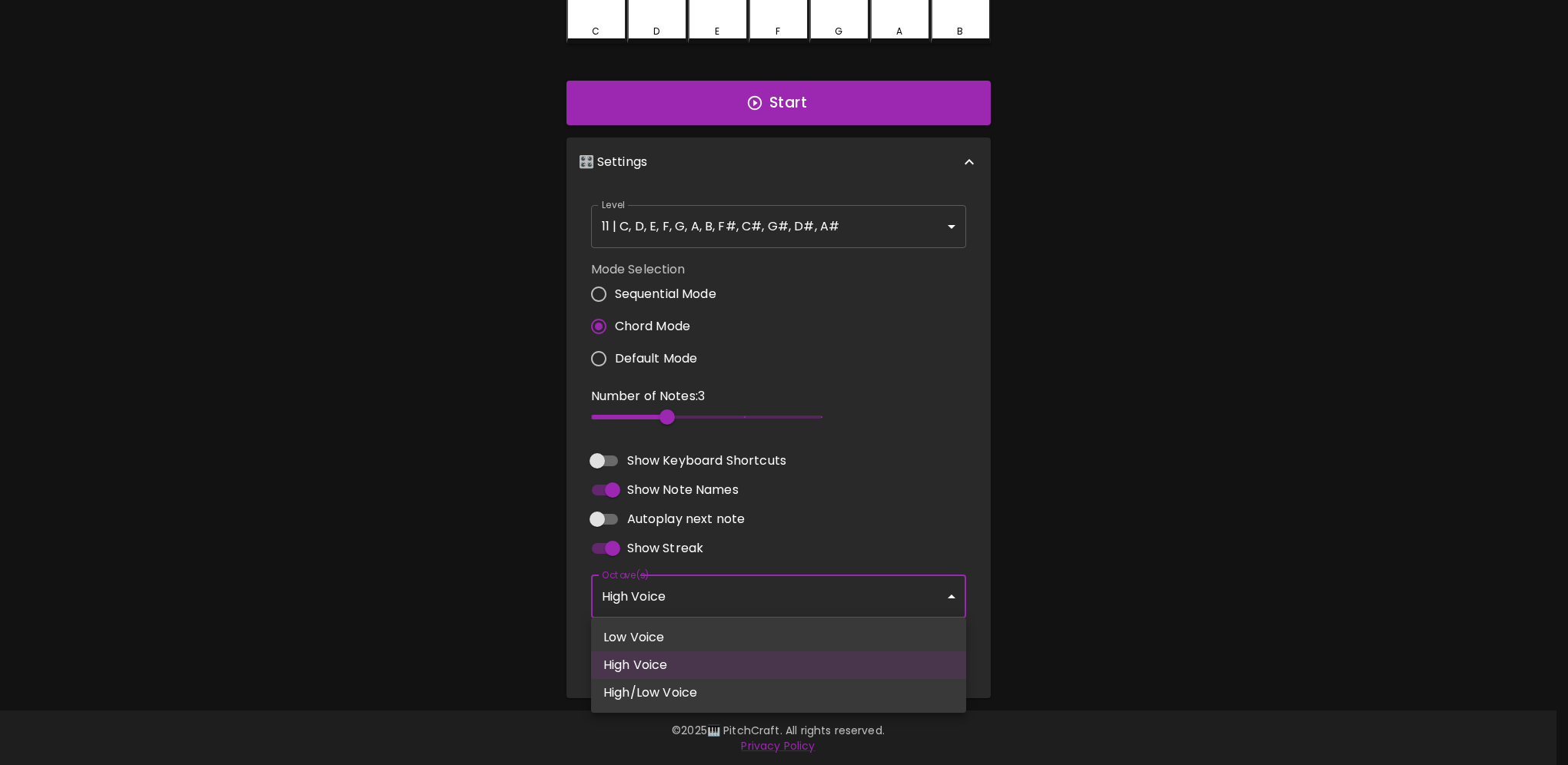
click at [675, 591] on div at bounding box center [784, 382] width 1568 height 765
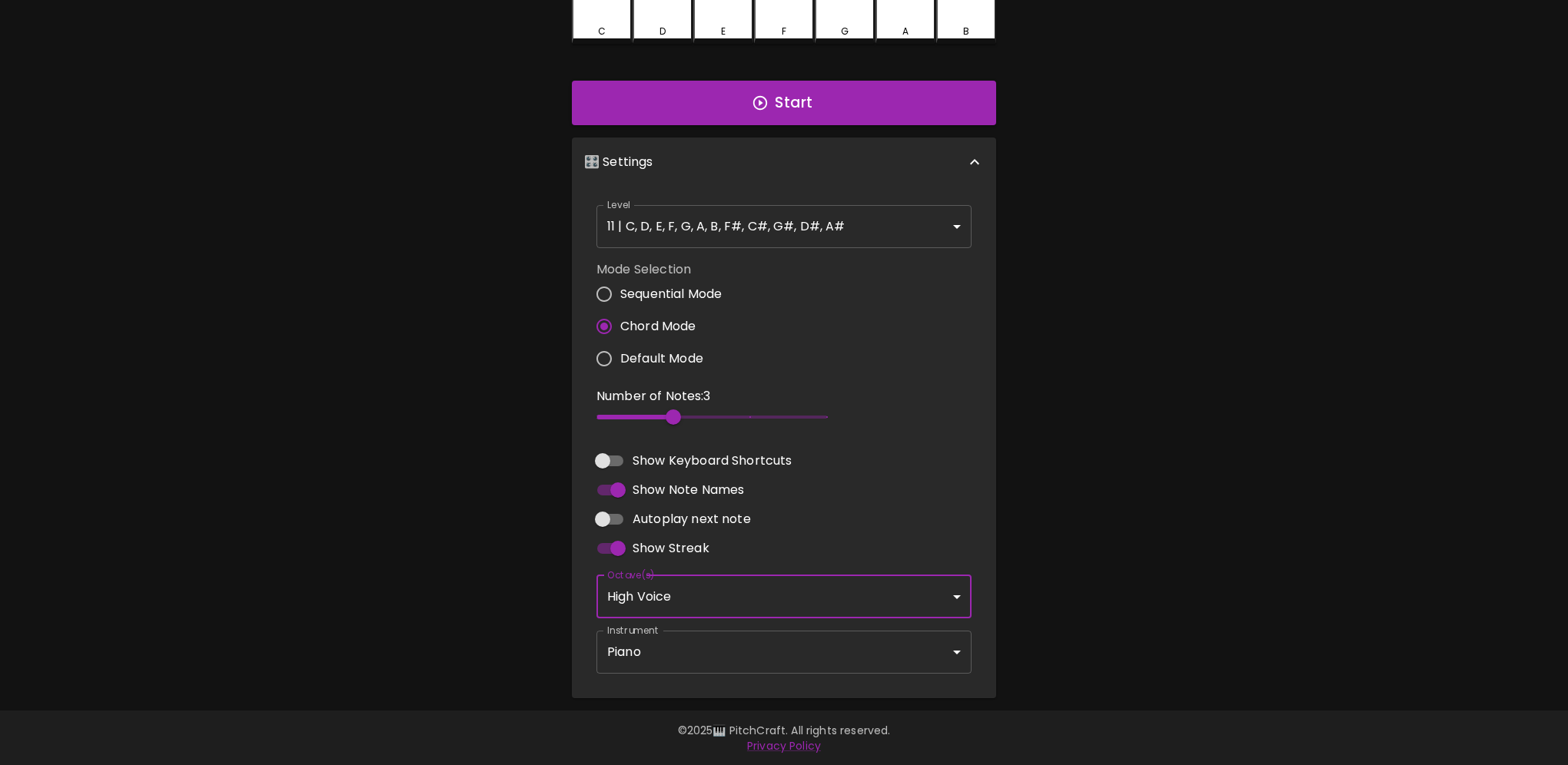
click at [673, 633] on body "🎹 PitchCraft About Badges Log In C C# D D# E F F# G G# A A# B Start 🎛️ Settings…" at bounding box center [784, 277] width 1568 height 977
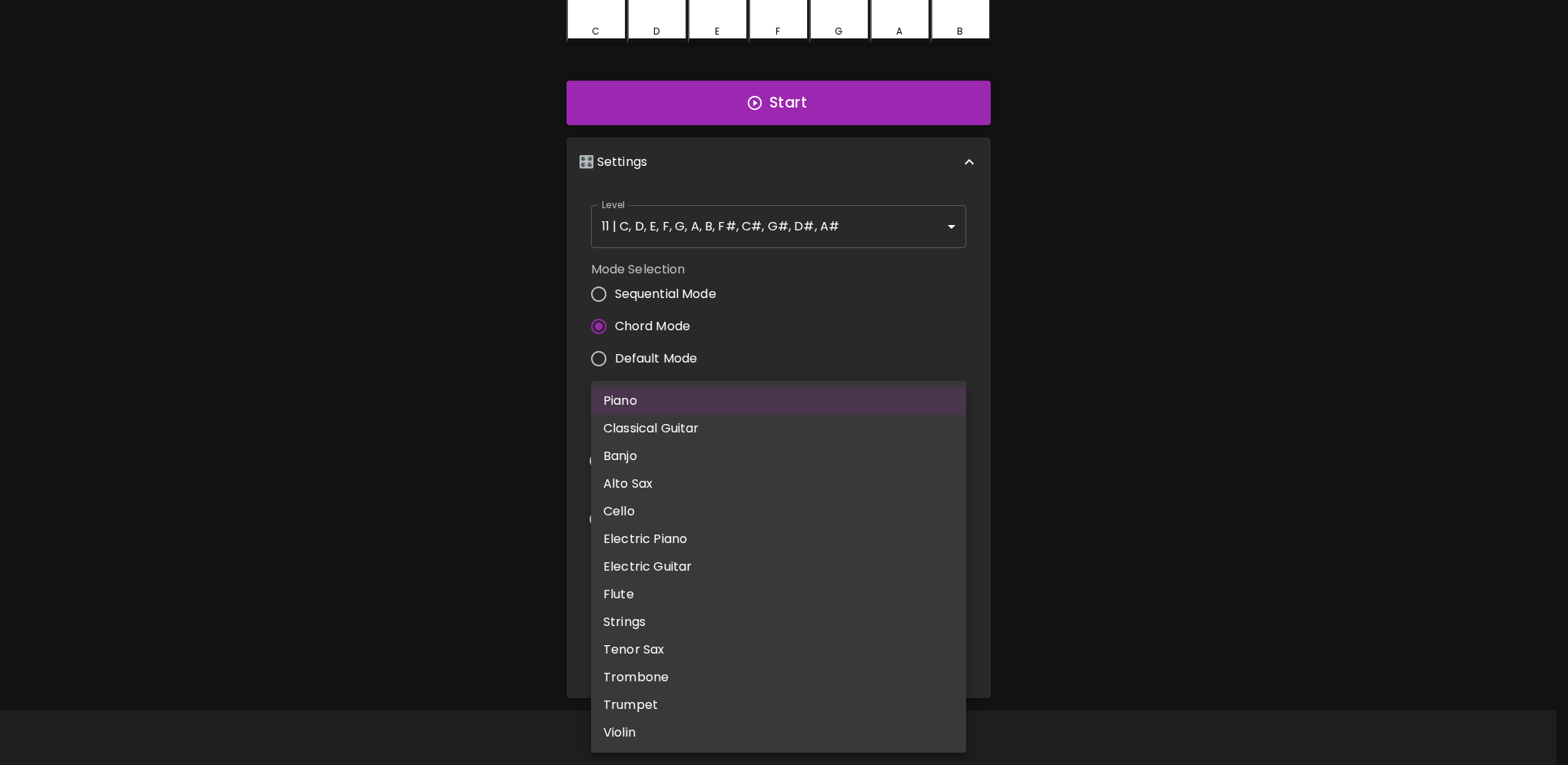
click at [1235, 574] on div at bounding box center [784, 382] width 1568 height 765
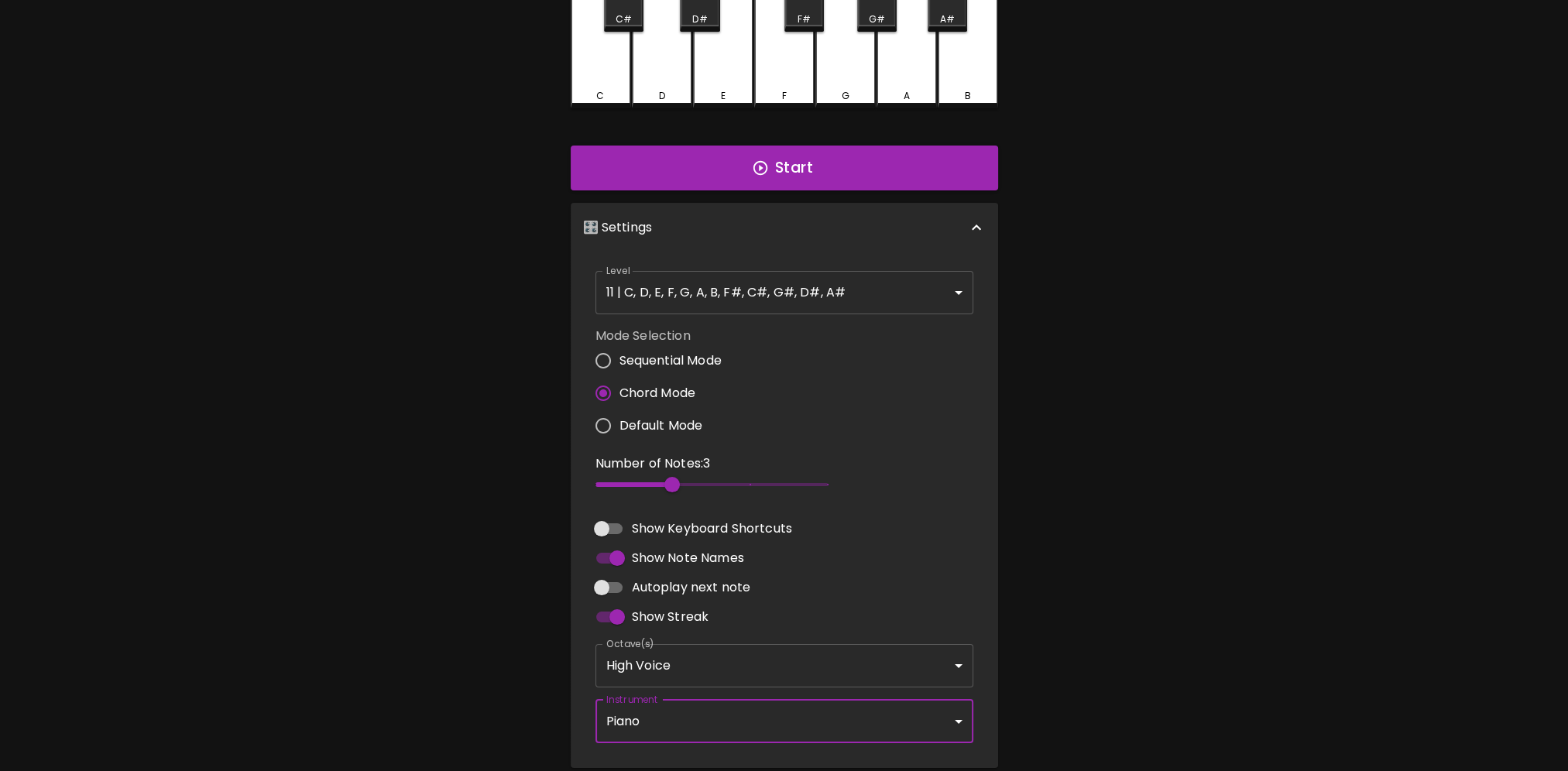
scroll to position [136, 0]
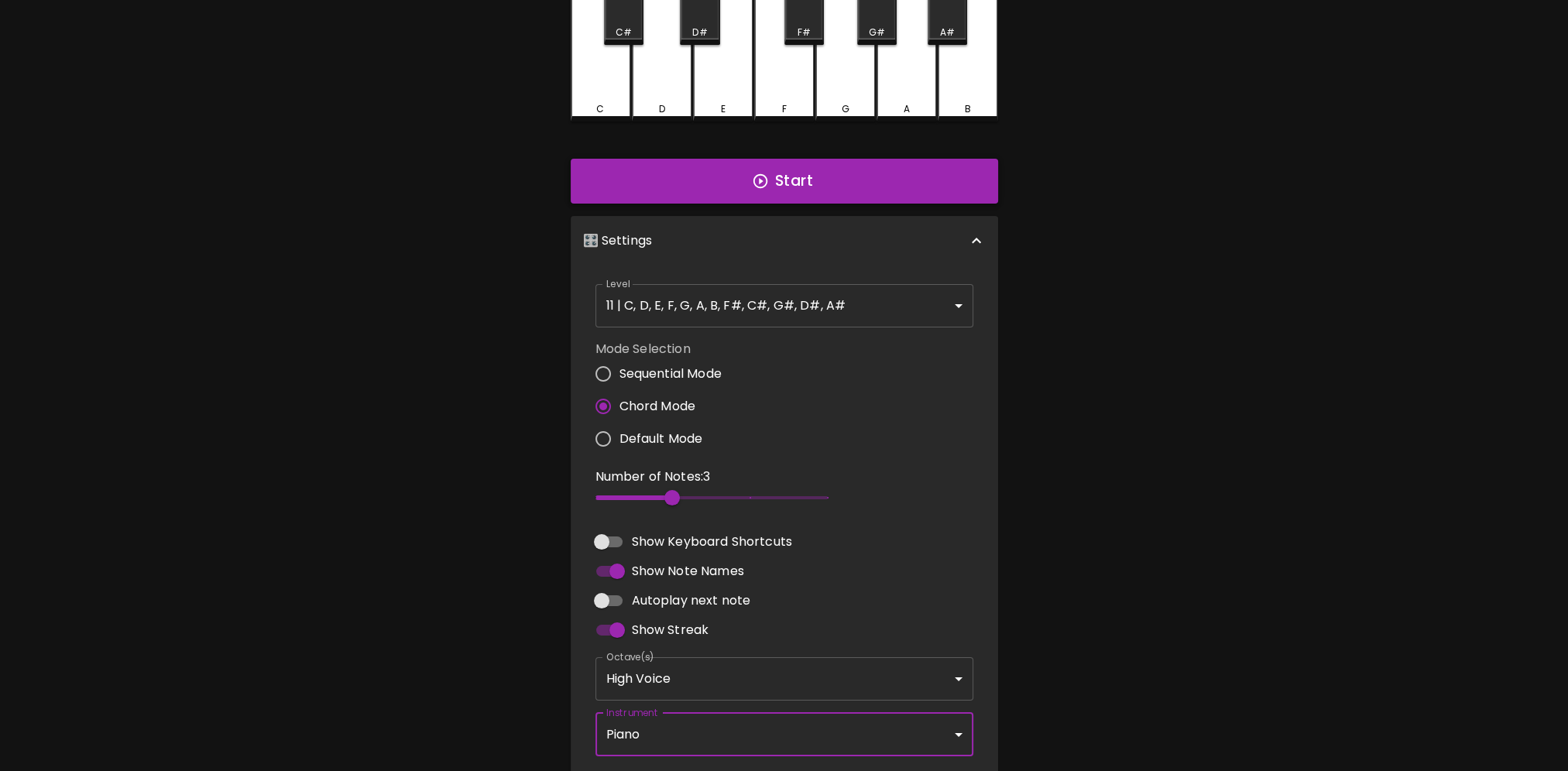
click at [749, 183] on button "Start" at bounding box center [784, 181] width 428 height 45
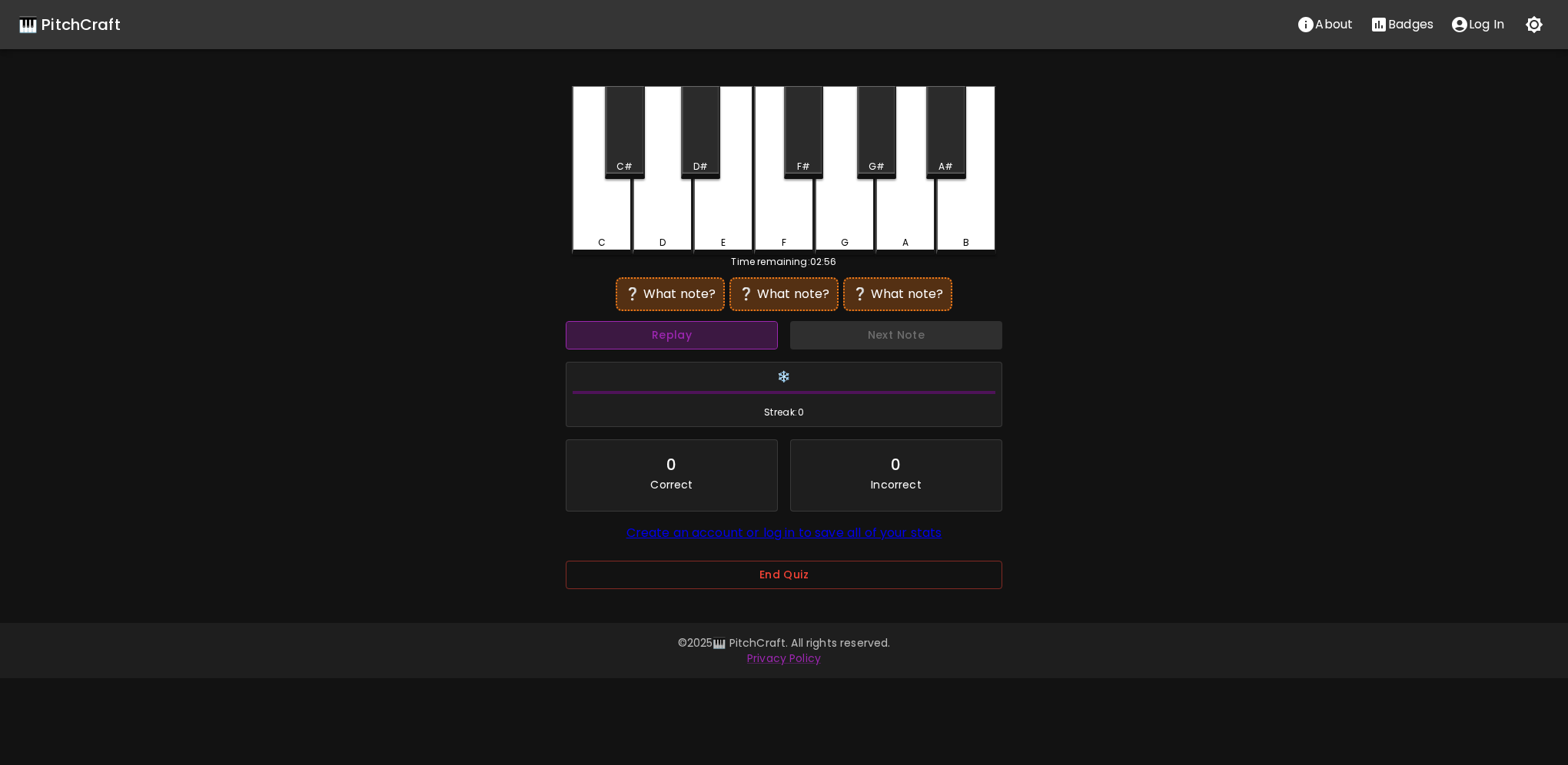
click at [701, 342] on button "Replay" at bounding box center [672, 335] width 212 height 28
click at [701, 341] on button "Replay" at bounding box center [672, 335] width 212 height 28
click at [702, 339] on button "Replay" at bounding box center [672, 335] width 212 height 28
click at [705, 336] on button "Replay" at bounding box center [672, 335] width 212 height 28
click at [706, 335] on button "Replay" at bounding box center [672, 335] width 212 height 28
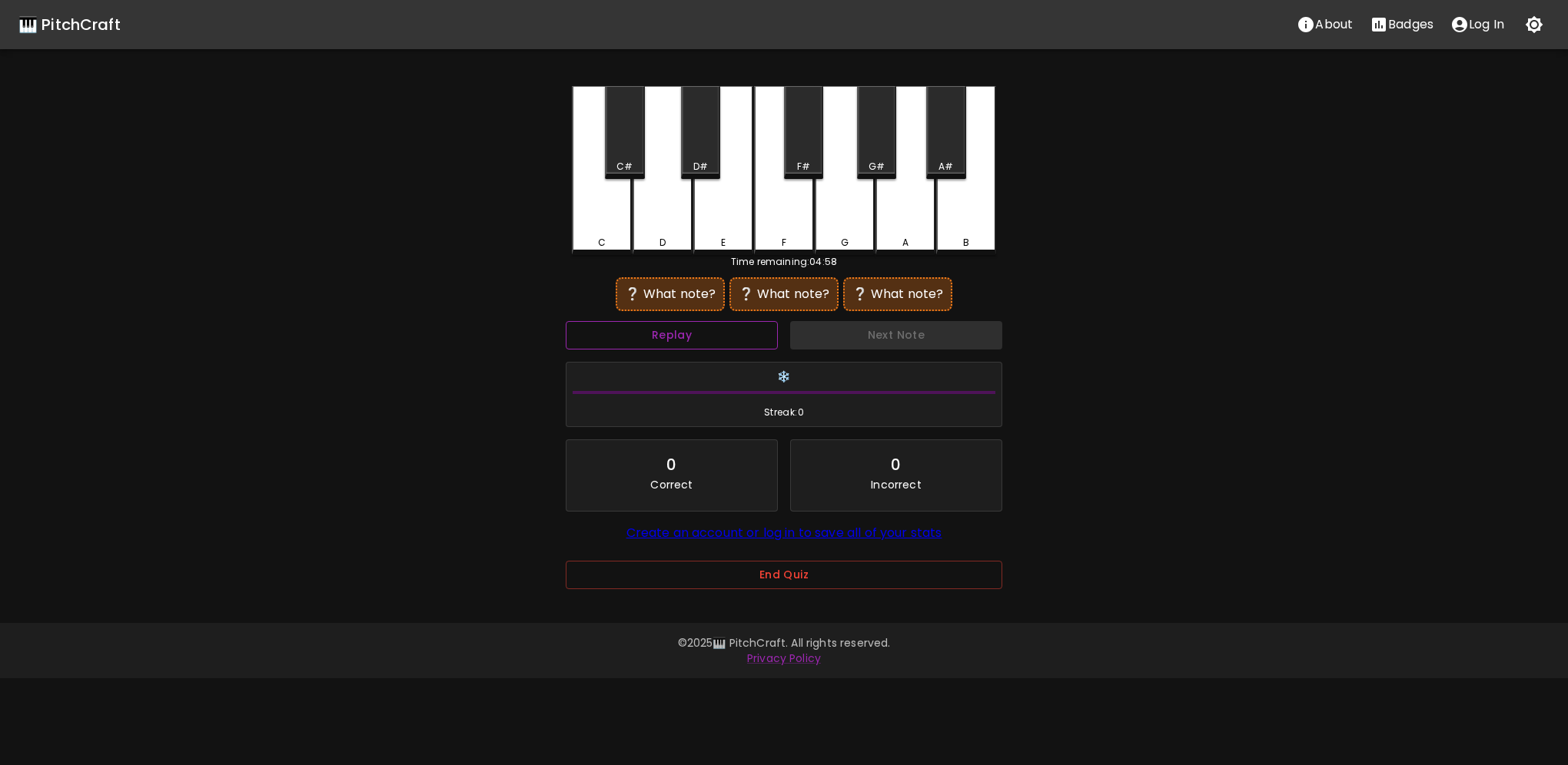
click at [707, 335] on button "Replay" at bounding box center [672, 335] width 212 height 28
click at [707, 334] on button "Replay" at bounding box center [672, 335] width 212 height 28
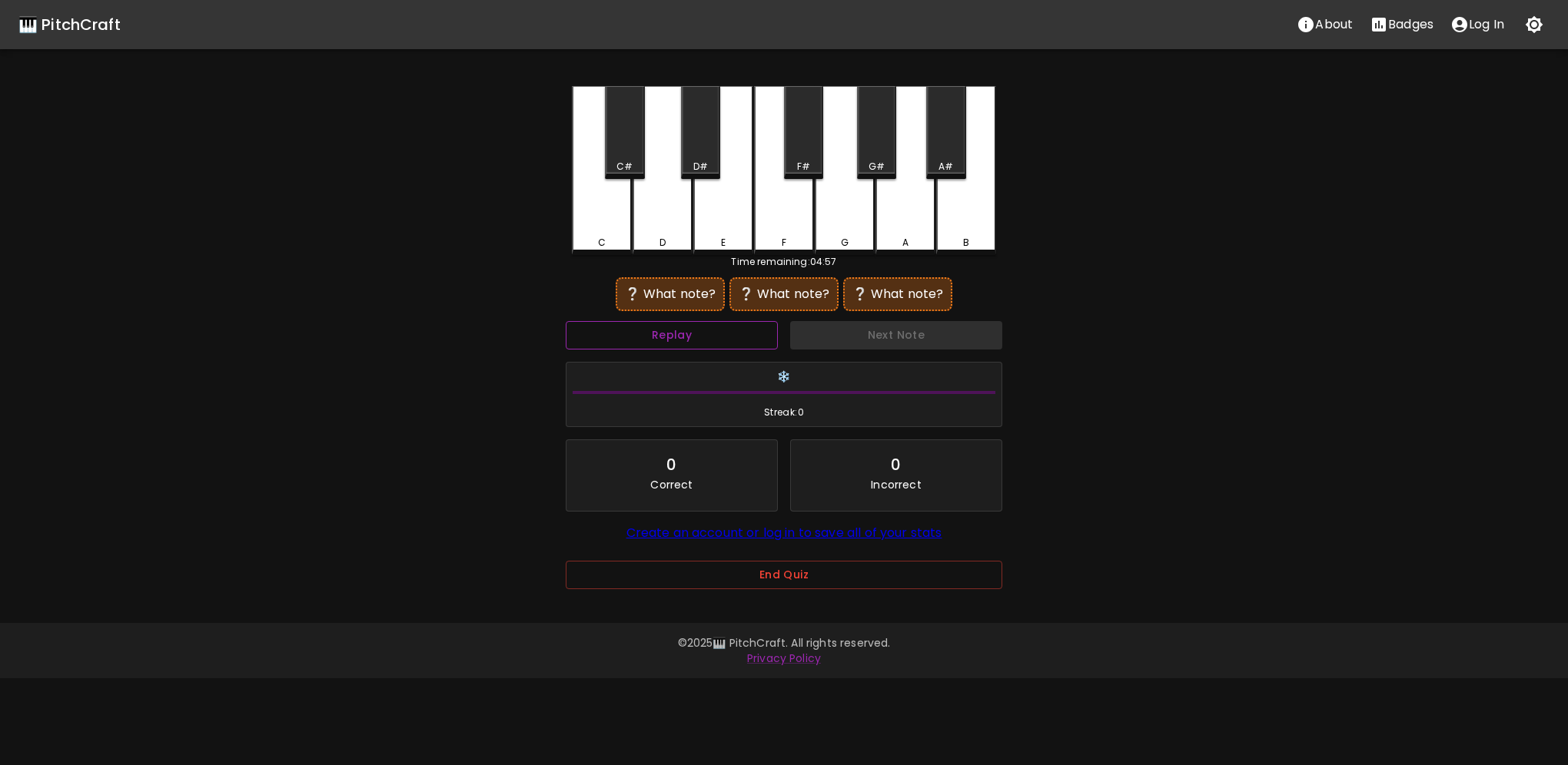
click at [707, 334] on button "Replay" at bounding box center [672, 335] width 212 height 28
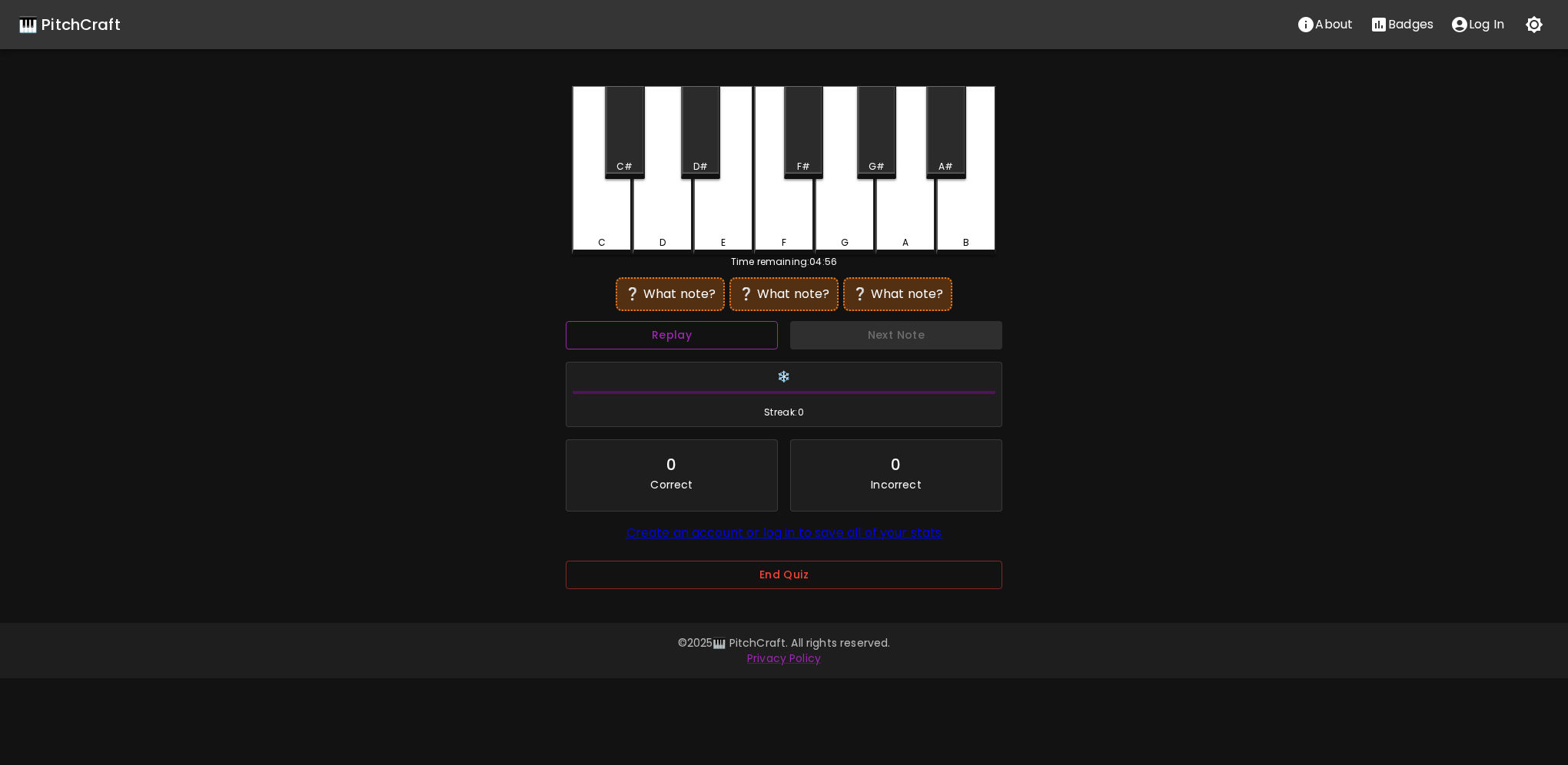
click at [707, 334] on button "Replay" at bounding box center [672, 335] width 212 height 28
click at [707, 335] on button "Replay" at bounding box center [672, 335] width 212 height 28
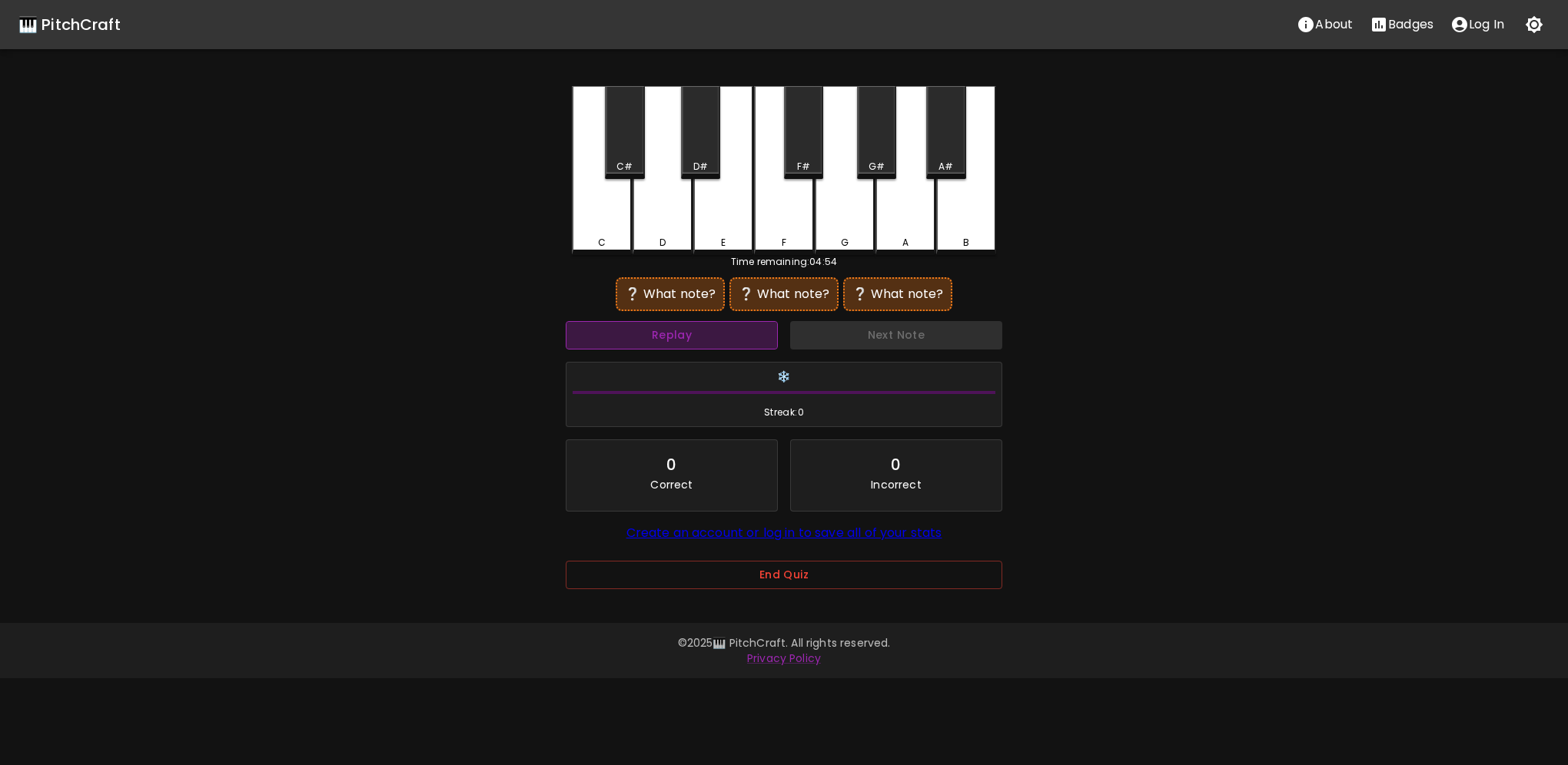
click at [707, 335] on button "Replay" at bounding box center [672, 335] width 212 height 28
click at [965, 222] on div "B" at bounding box center [966, 170] width 60 height 169
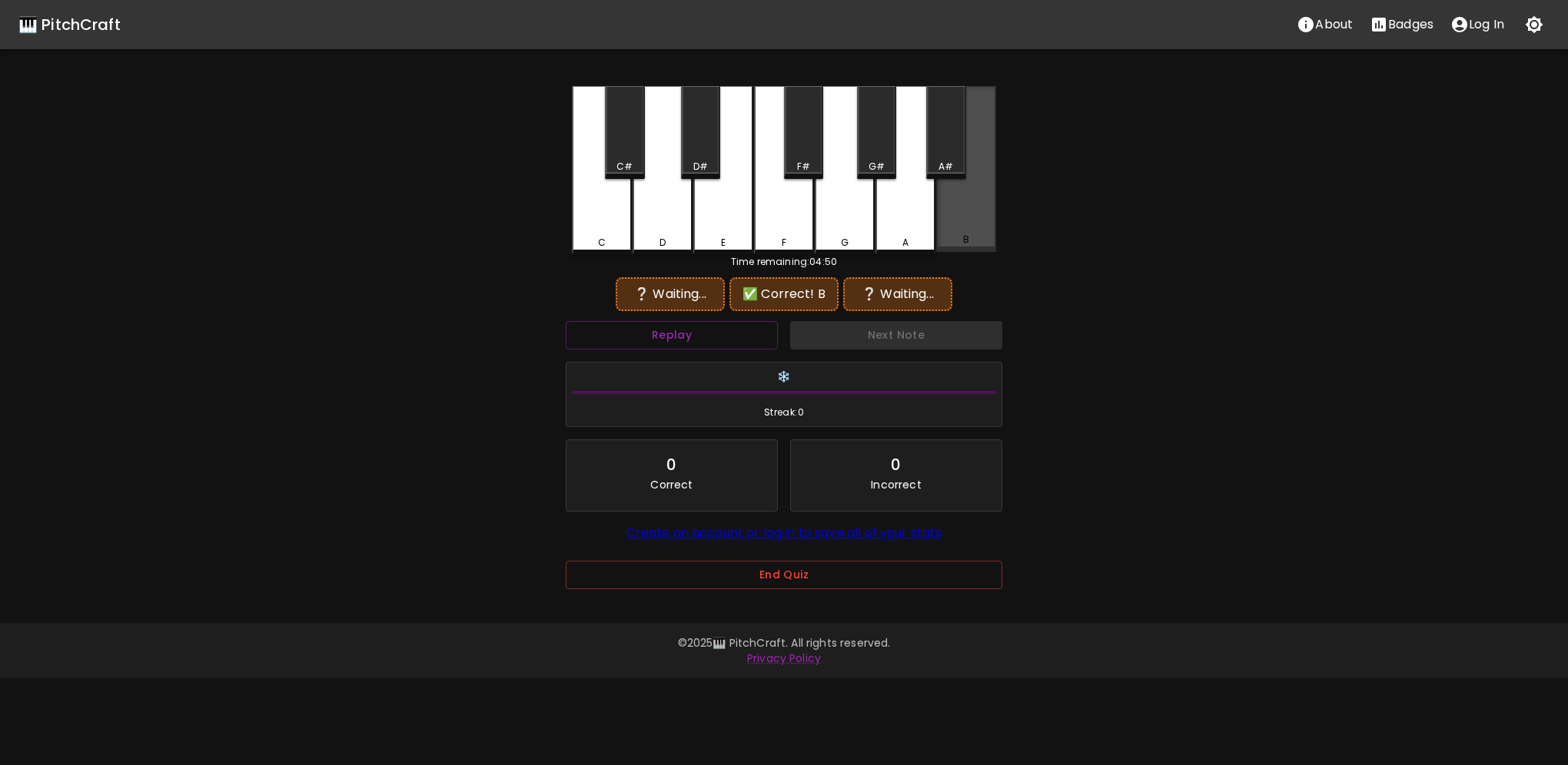
click at [965, 222] on div "B" at bounding box center [966, 169] width 60 height 166
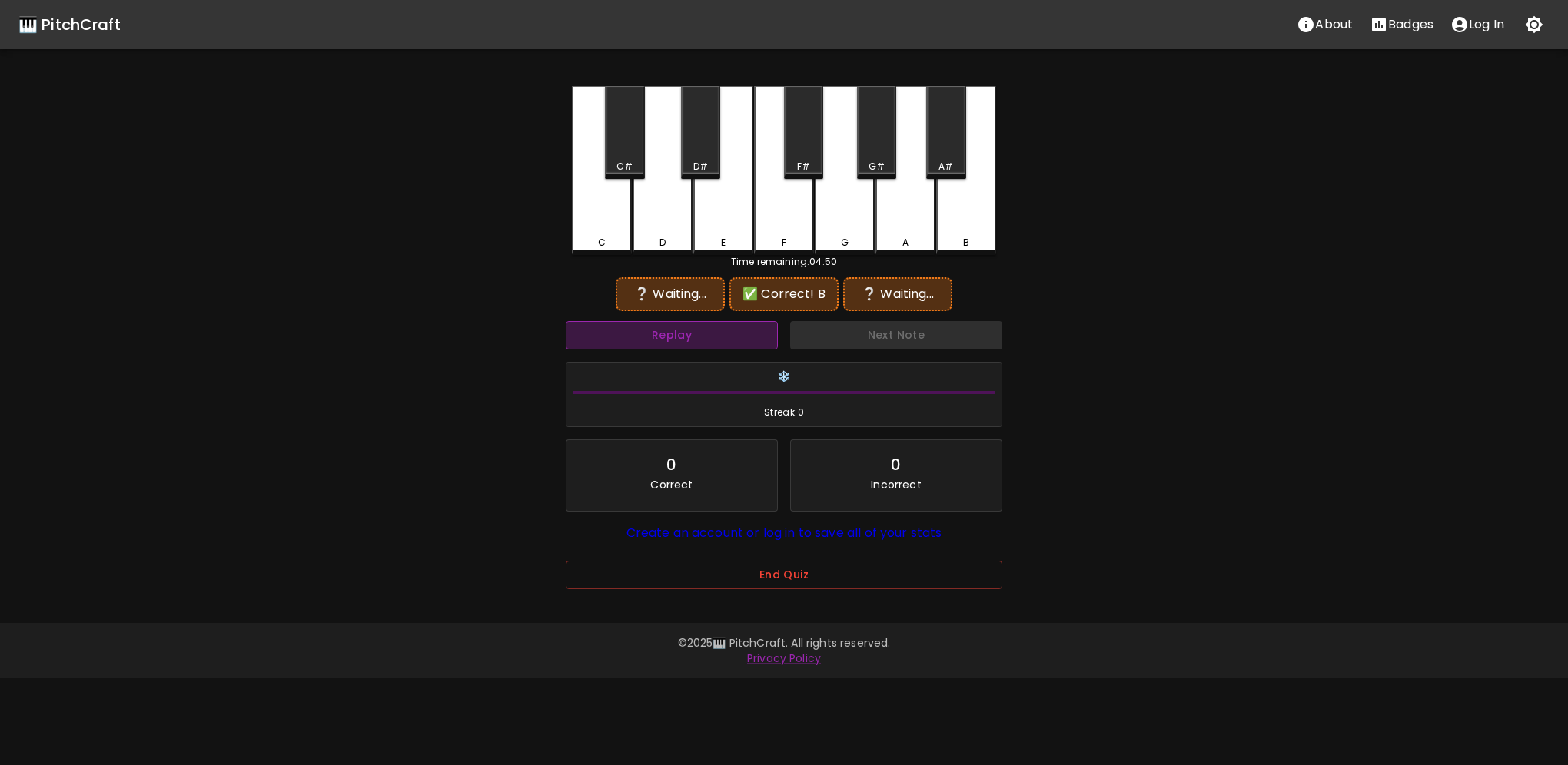
click at [696, 340] on button "Replay" at bounding box center [672, 335] width 212 height 28
click at [696, 338] on button "Replay" at bounding box center [672, 335] width 212 height 28
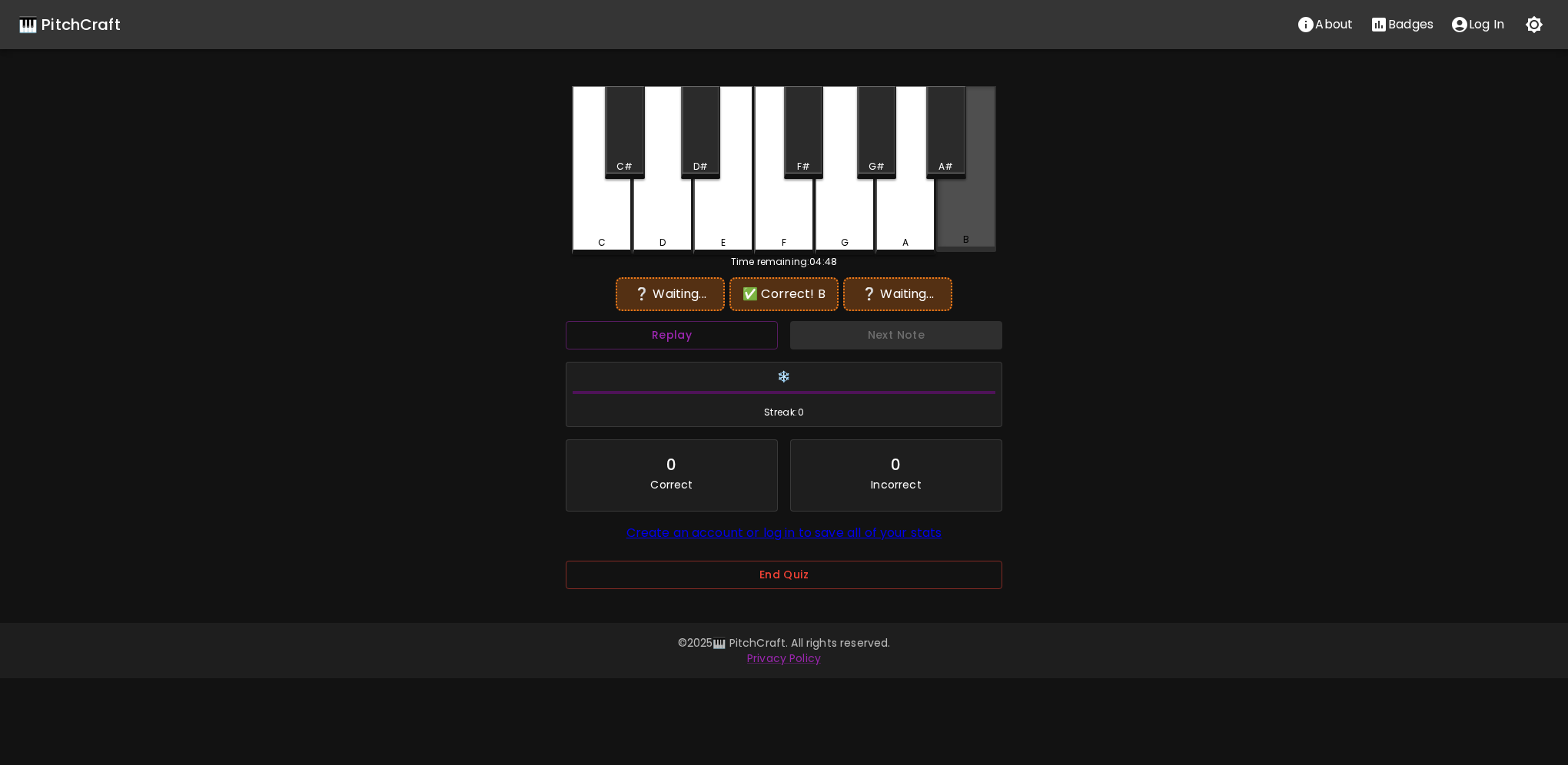
click at [971, 203] on div "B" at bounding box center [966, 169] width 60 height 166
click at [762, 332] on button "Replay" at bounding box center [672, 335] width 212 height 28
click at [732, 227] on div "E" at bounding box center [723, 170] width 60 height 169
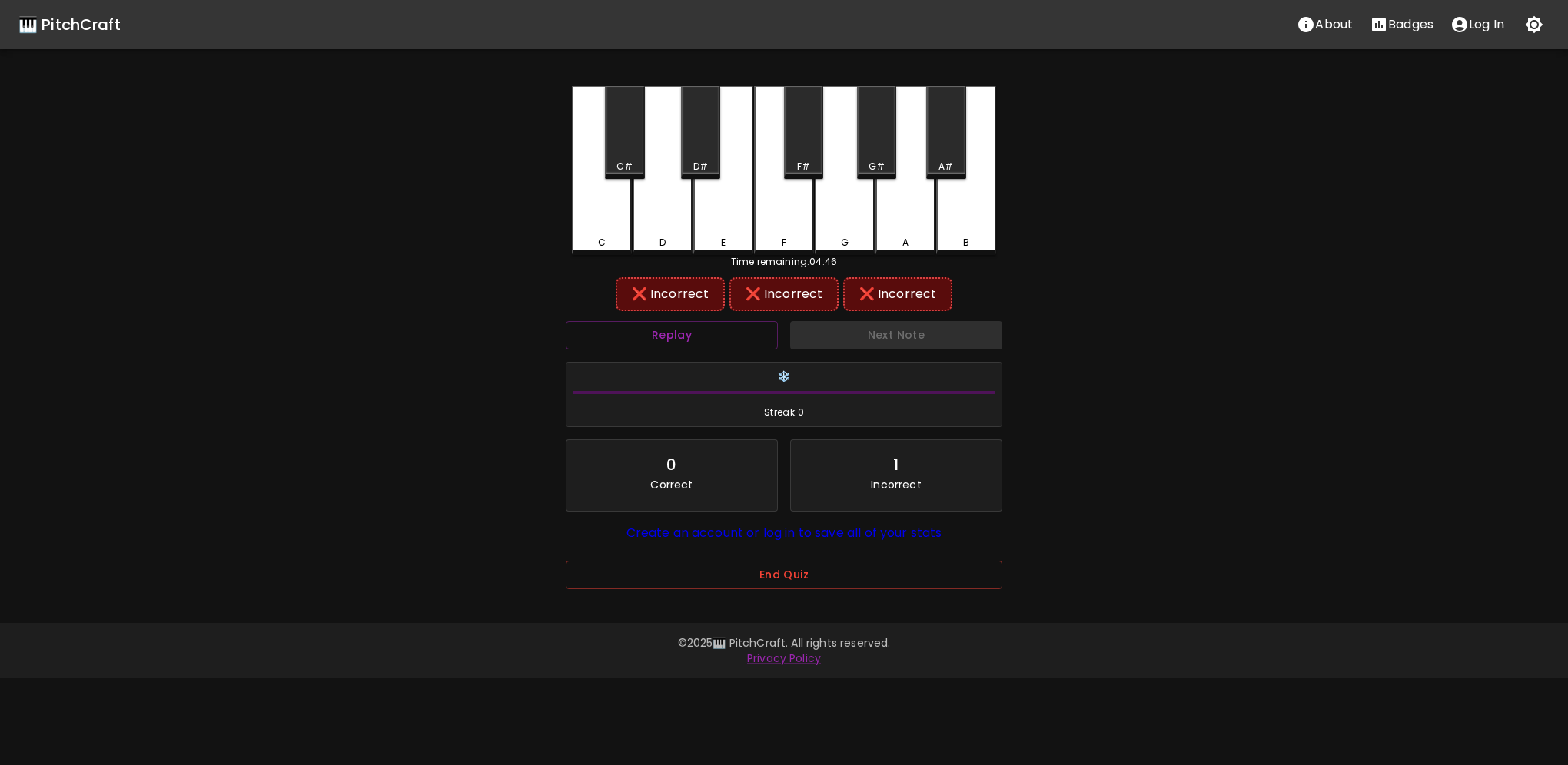
click at [794, 236] on div "F" at bounding box center [784, 242] width 57 height 14
click at [846, 231] on div "G" at bounding box center [845, 169] width 60 height 166
click at [803, 157] on div "F#" at bounding box center [803, 132] width 39 height 93
drag, startPoint x: 857, startPoint y: 232, endPoint x: 933, endPoint y: 229, distance: 76.1
click at [858, 232] on div "G" at bounding box center [845, 170] width 60 height 169
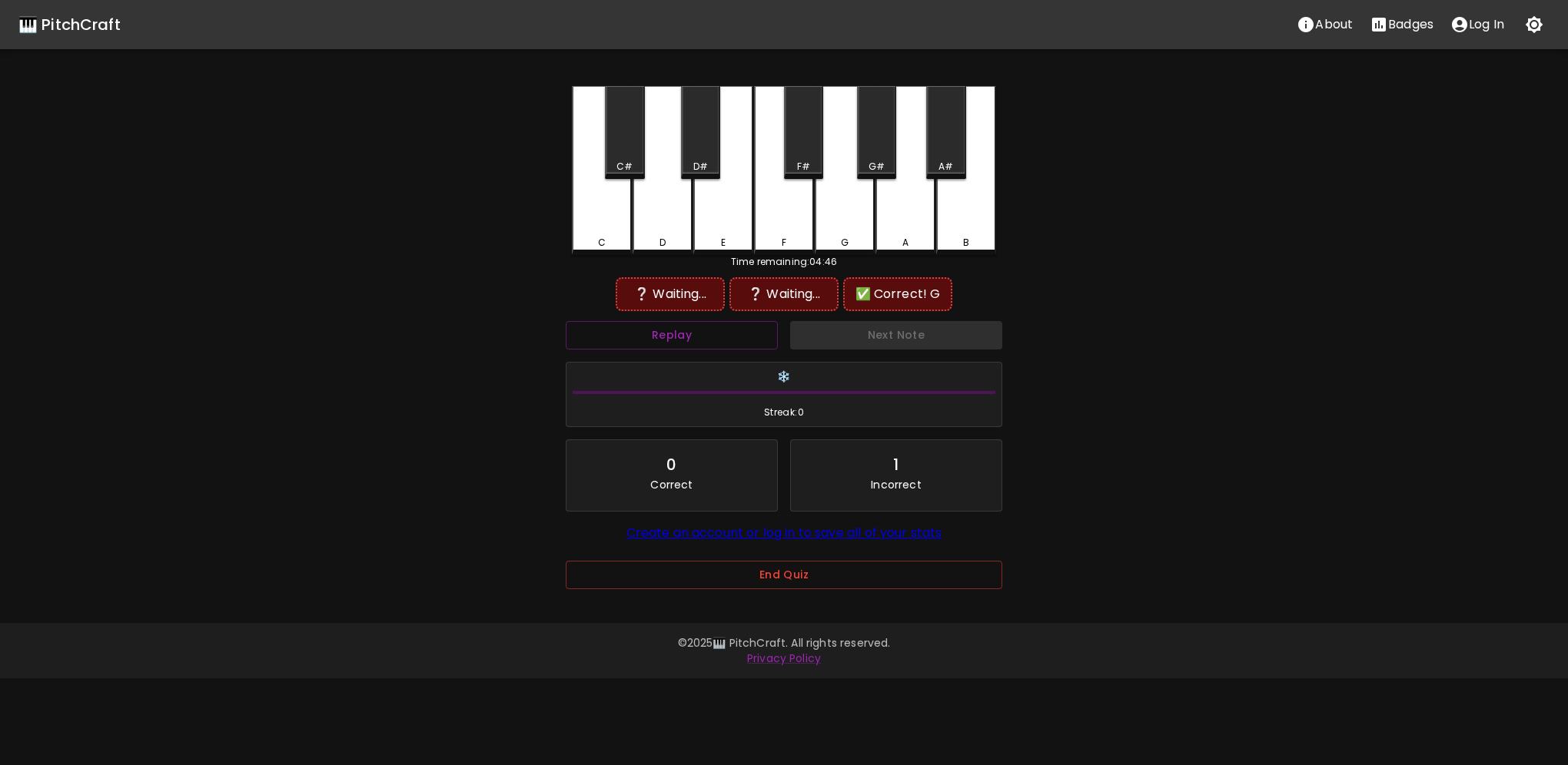
click at [947, 230] on div "B" at bounding box center [966, 170] width 60 height 169
click at [717, 330] on button "Replay" at bounding box center [672, 335] width 212 height 28
click at [713, 222] on div "E" at bounding box center [723, 169] width 60 height 166
click at [717, 339] on button "Replay" at bounding box center [672, 335] width 212 height 28
click at [847, 218] on div "G" at bounding box center [845, 170] width 60 height 169
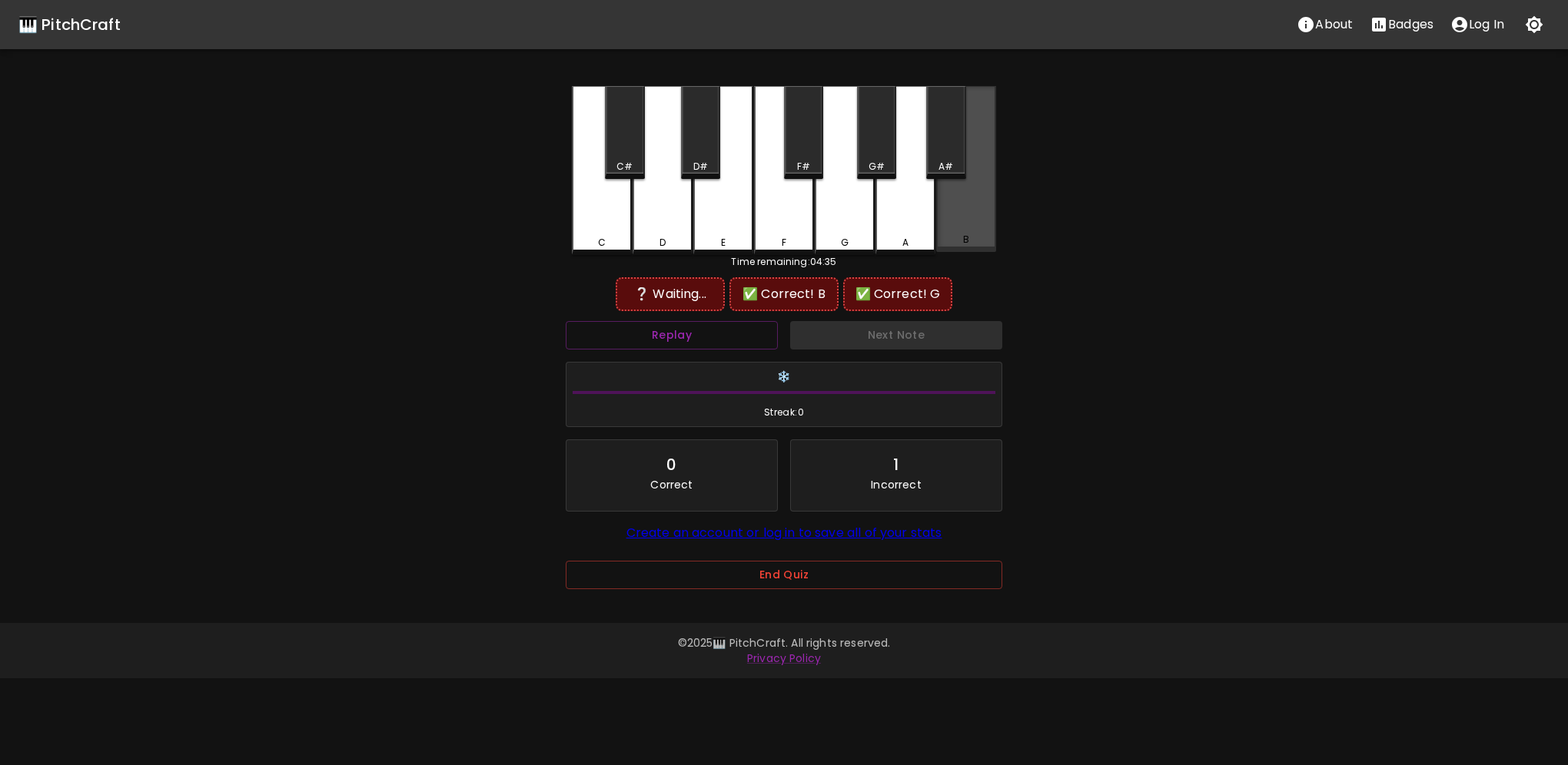
click at [947, 230] on div "B" at bounding box center [966, 169] width 60 height 166
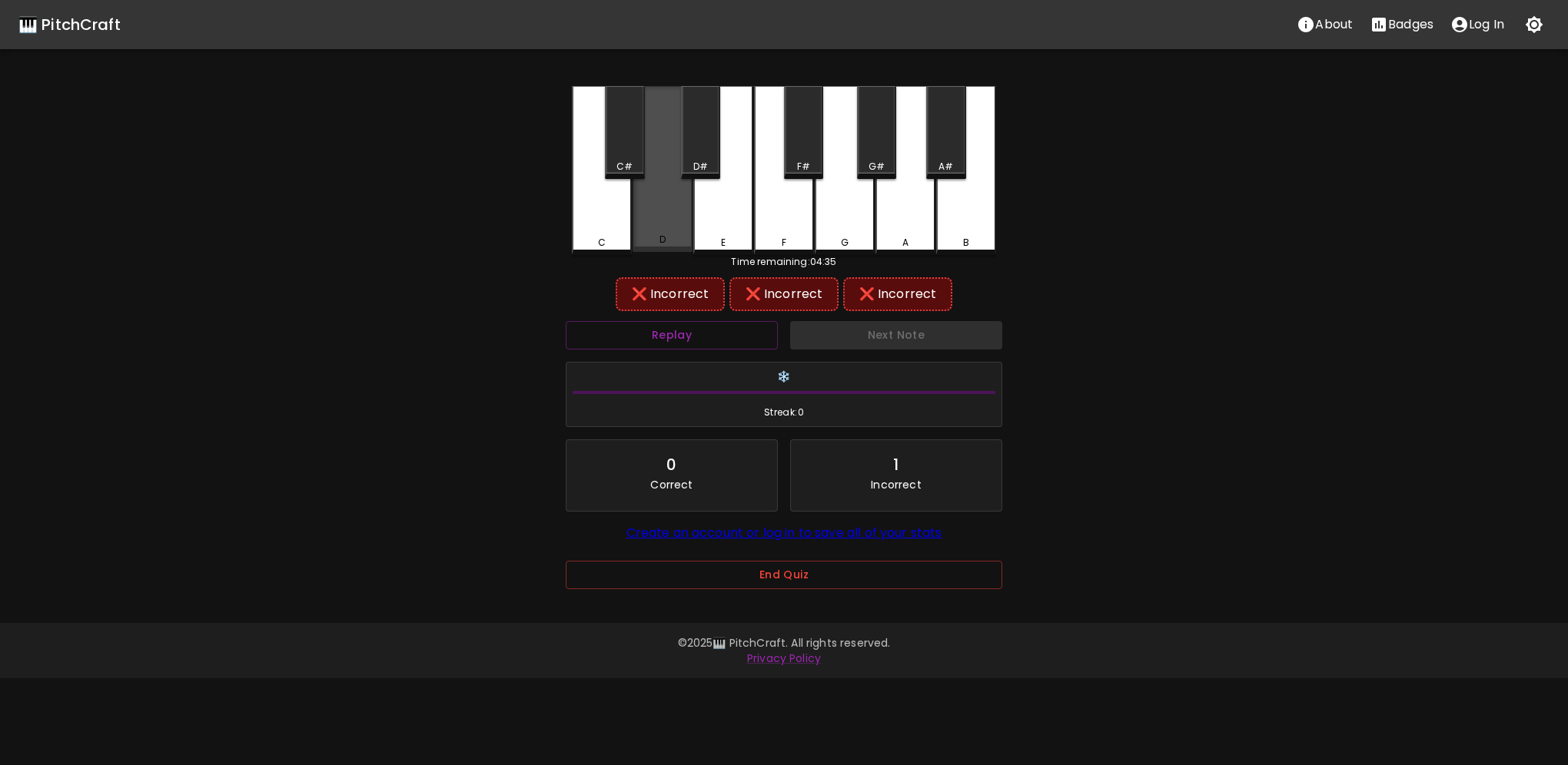
click at [665, 222] on div "D" at bounding box center [662, 169] width 60 height 166
click at [844, 225] on div "G" at bounding box center [845, 170] width 60 height 169
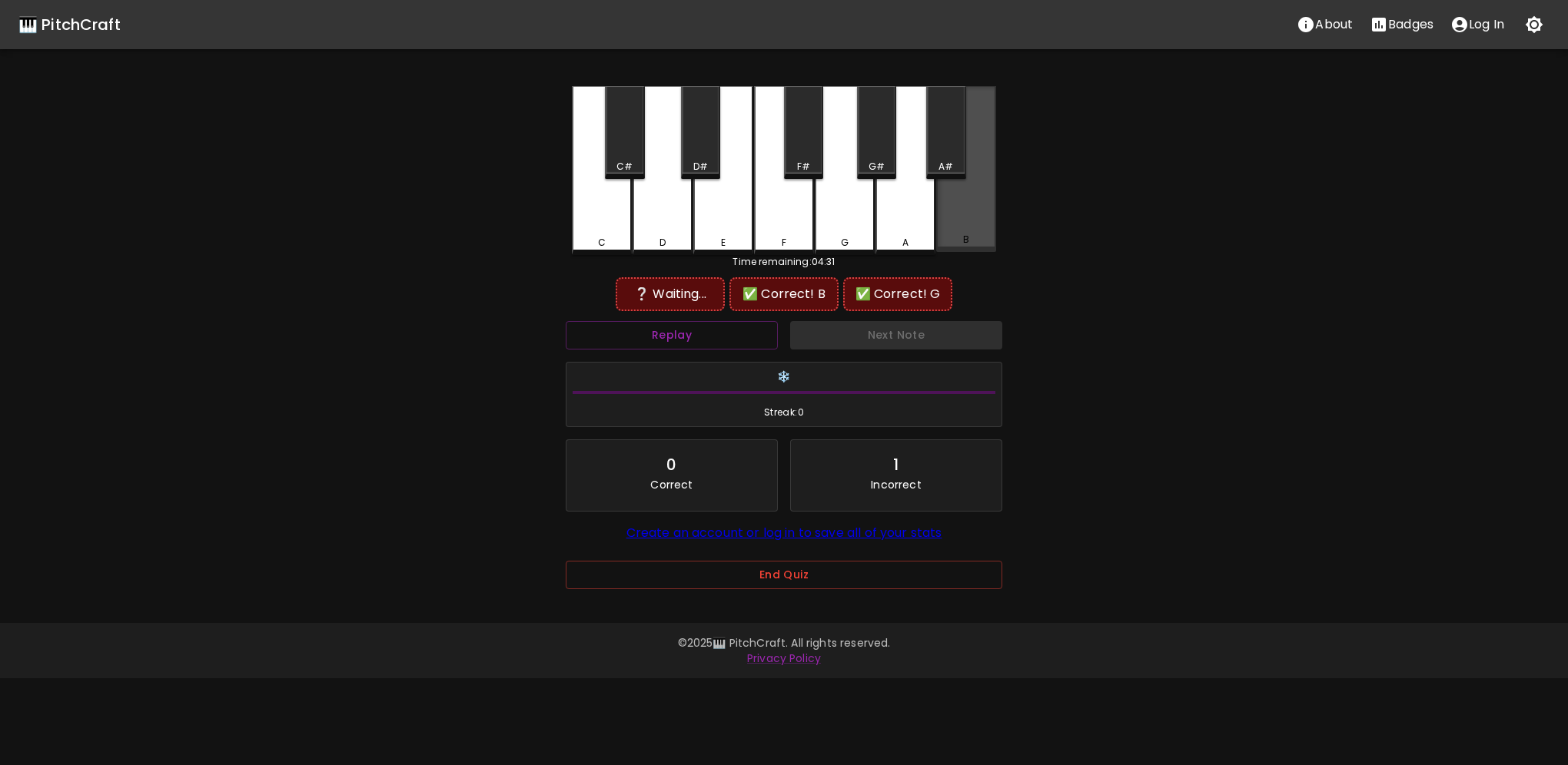
click at [962, 228] on div "B" at bounding box center [966, 169] width 60 height 166
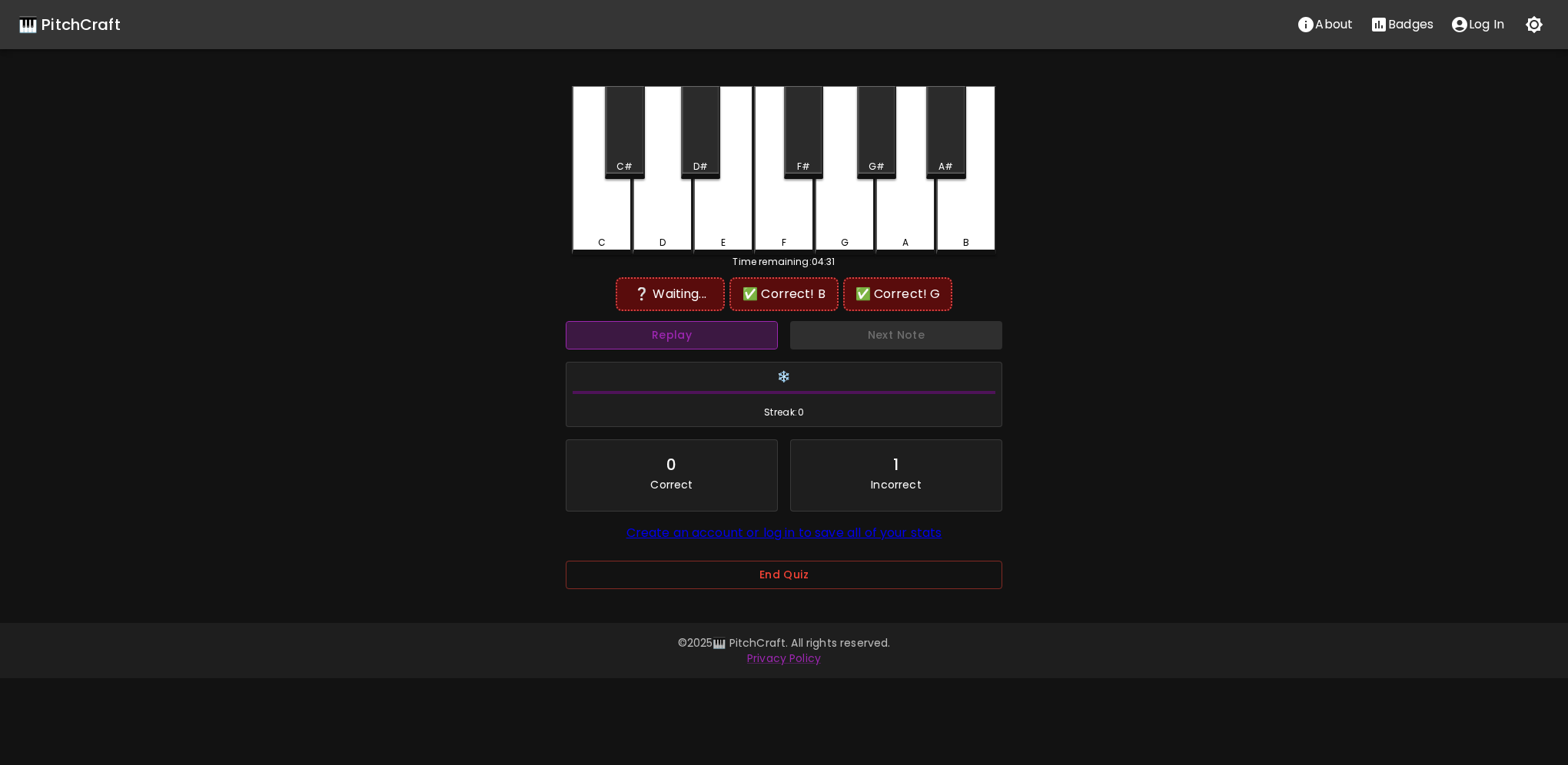
click at [736, 326] on button "Replay" at bounding box center [672, 335] width 212 height 28
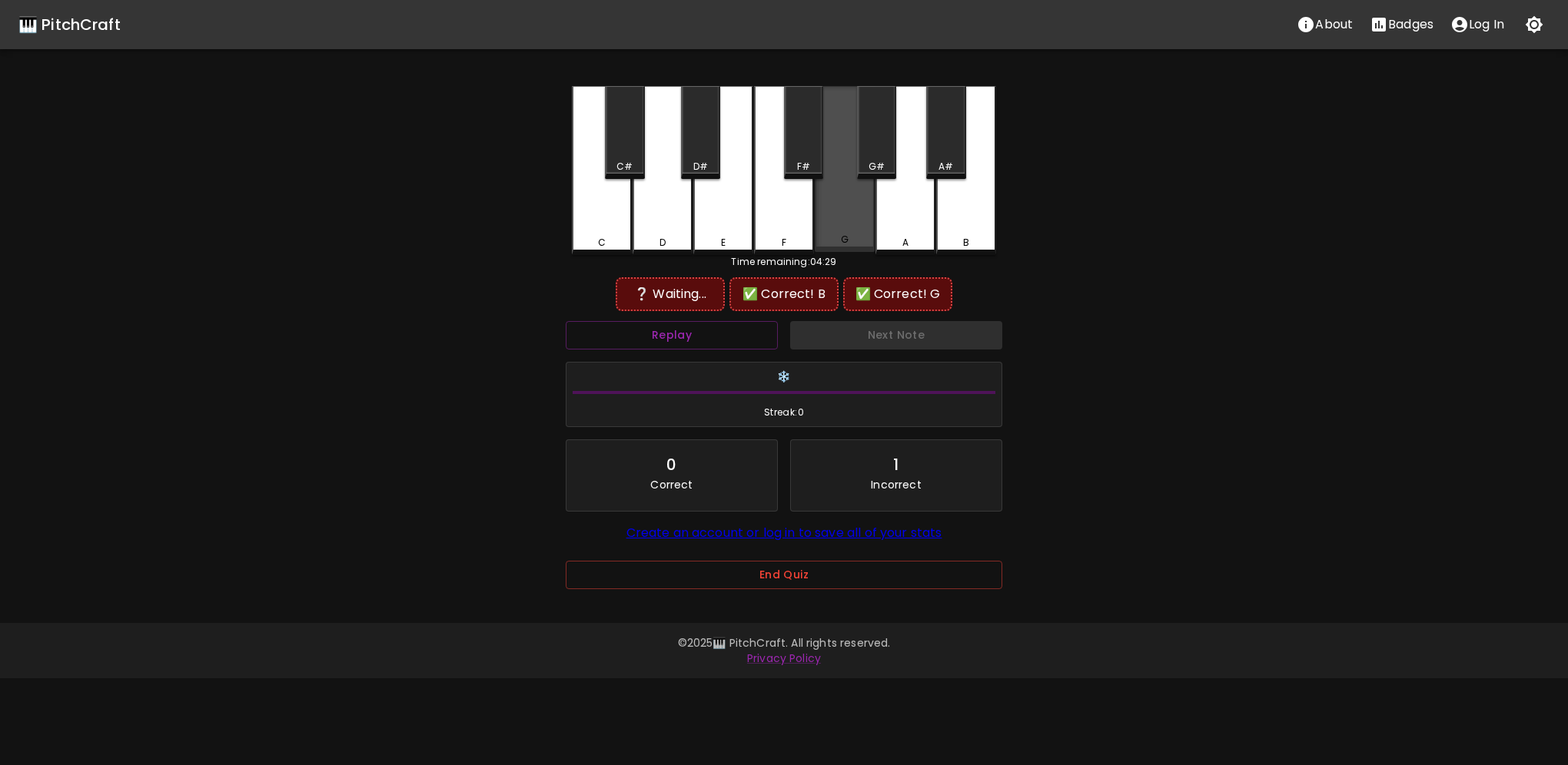
drag, startPoint x: 825, startPoint y: 232, endPoint x: 937, endPoint y: 232, distance: 112.0
click at [828, 232] on div "G" at bounding box center [845, 169] width 60 height 166
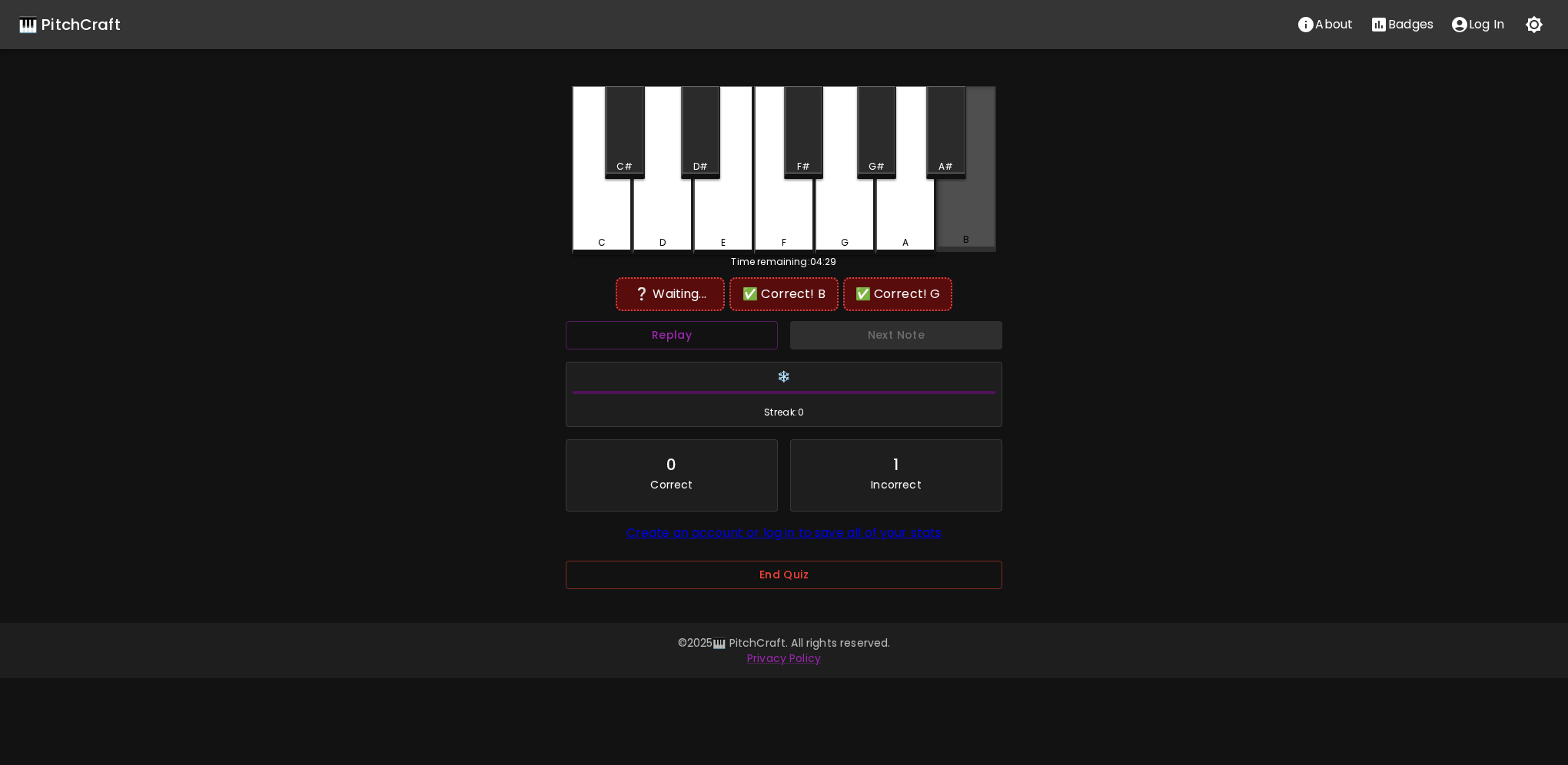
click at [959, 229] on div "B" at bounding box center [966, 169] width 60 height 166
click at [636, 146] on div "C#" at bounding box center [624, 132] width 39 height 93
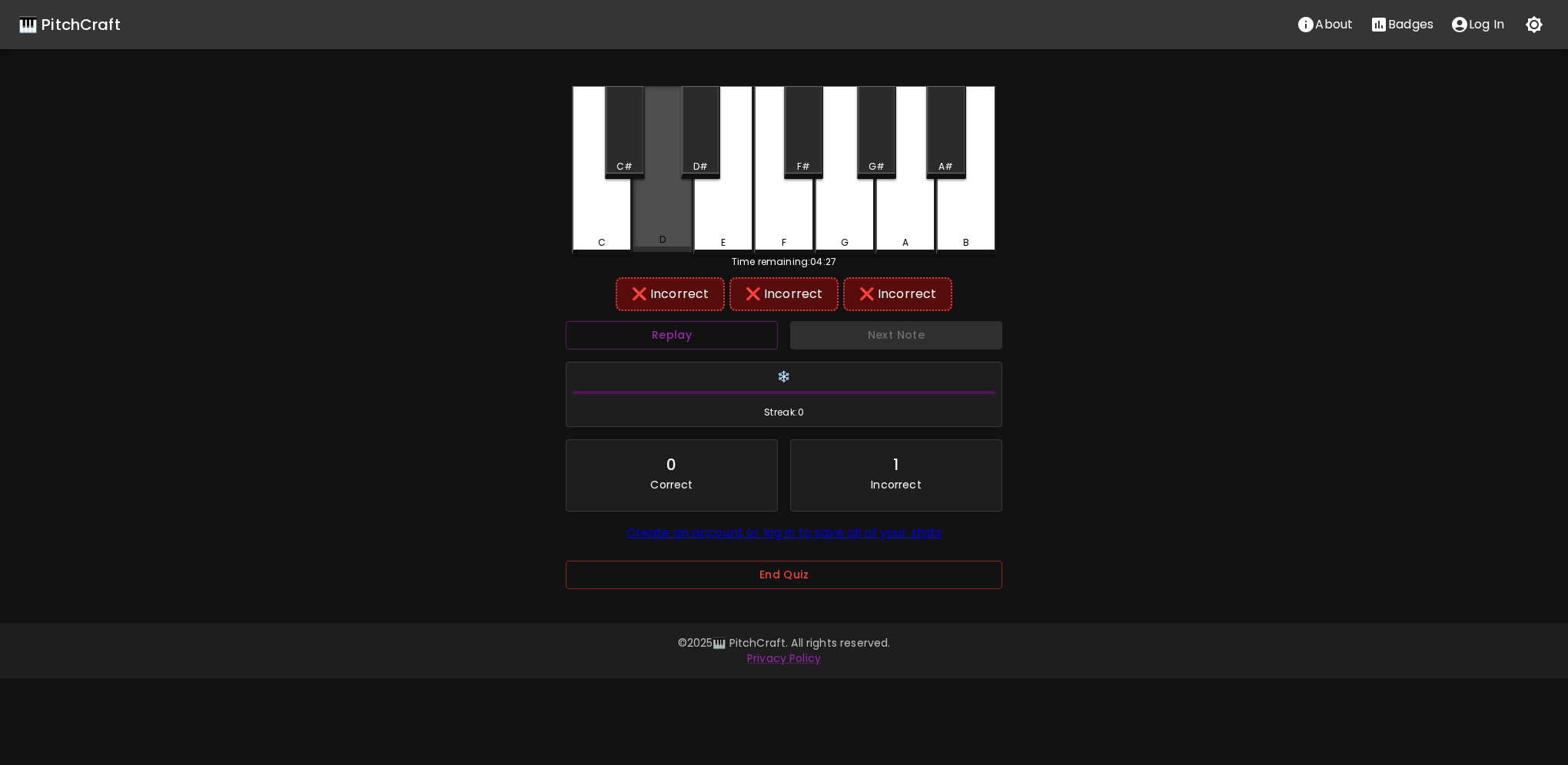
drag, startPoint x: 674, startPoint y: 208, endPoint x: 681, endPoint y: 199, distance: 11.4
click at [679, 203] on div "D" at bounding box center [662, 169] width 60 height 166
drag, startPoint x: 702, startPoint y: 163, endPoint x: 723, endPoint y: 201, distance: 43.4
click at [702, 163] on div "D#" at bounding box center [701, 166] width 15 height 14
click at [731, 218] on div "E" at bounding box center [723, 170] width 60 height 169
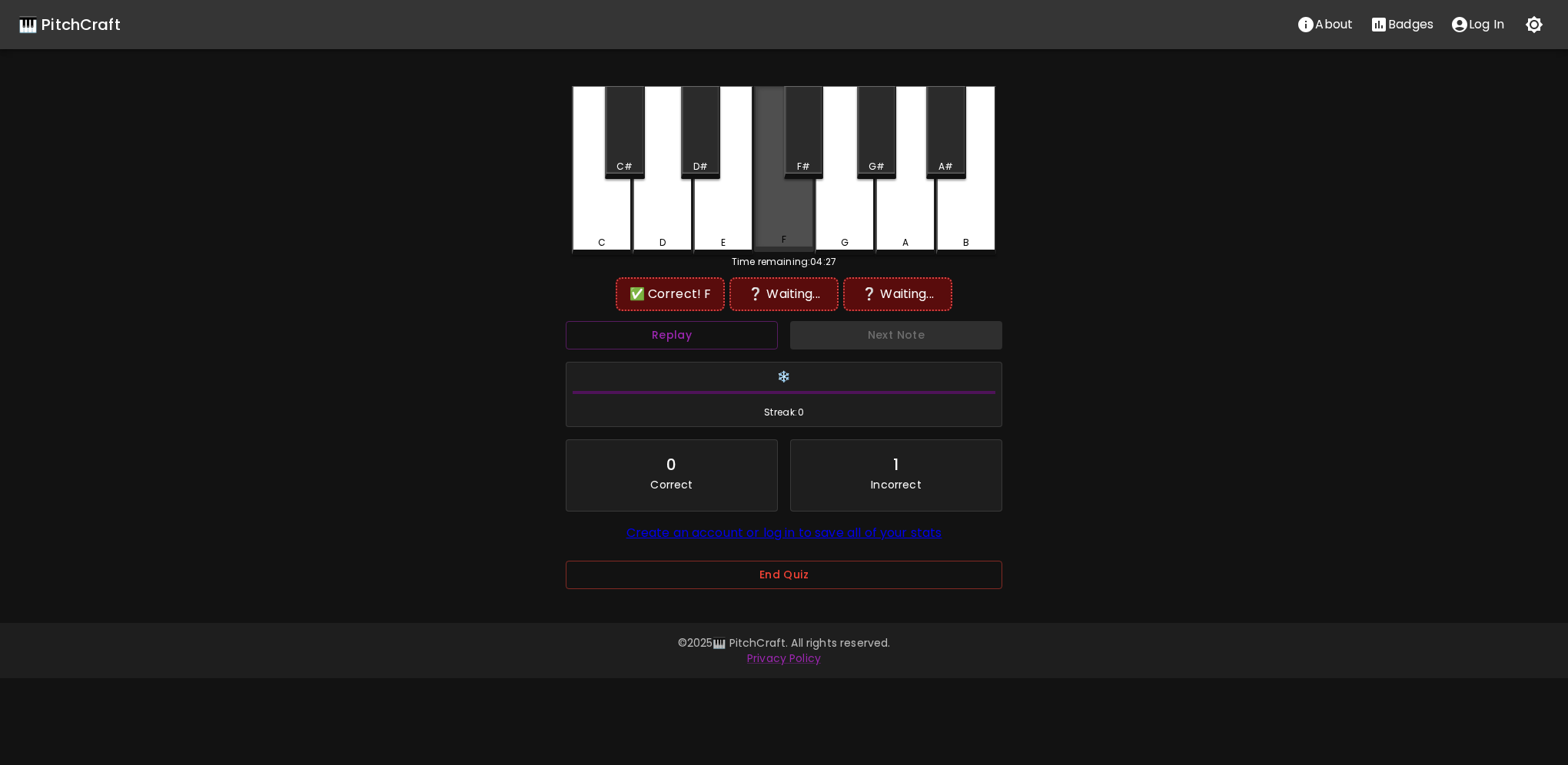
drag, startPoint x: 772, startPoint y: 212, endPoint x: 782, endPoint y: 206, distance: 11.7
click at [774, 212] on div "F" at bounding box center [784, 169] width 60 height 166
click at [781, 208] on div "F" at bounding box center [784, 170] width 60 height 169
drag, startPoint x: 781, startPoint y: 208, endPoint x: 810, endPoint y: 235, distance: 39.6
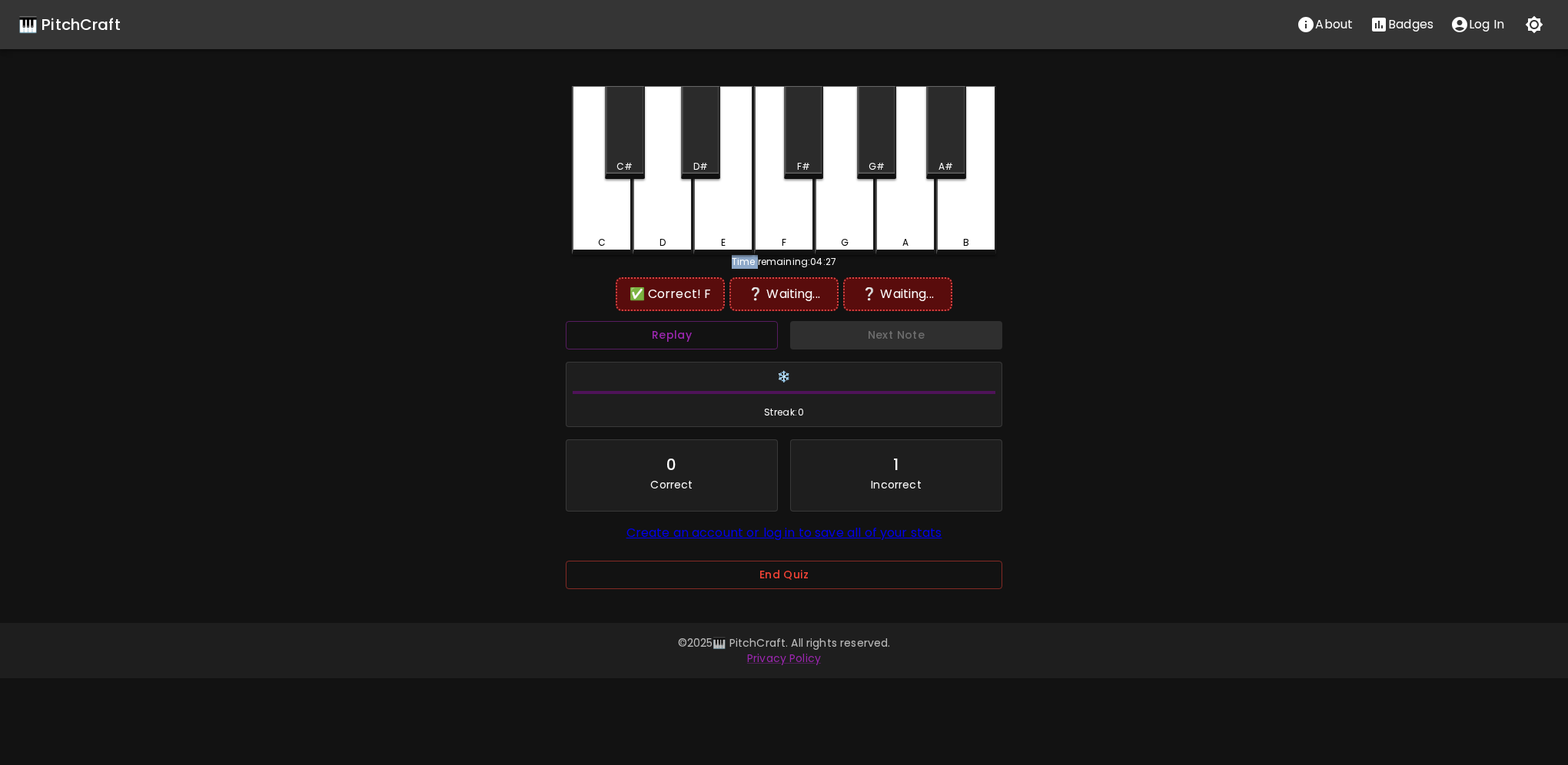
click at [795, 241] on div "F" at bounding box center [784, 242] width 57 height 14
drag, startPoint x: 844, startPoint y: 232, endPoint x: 851, endPoint y: 232, distance: 7.0
click at [846, 232] on div "G" at bounding box center [845, 169] width 60 height 166
click at [966, 231] on div "B" at bounding box center [966, 170] width 60 height 169
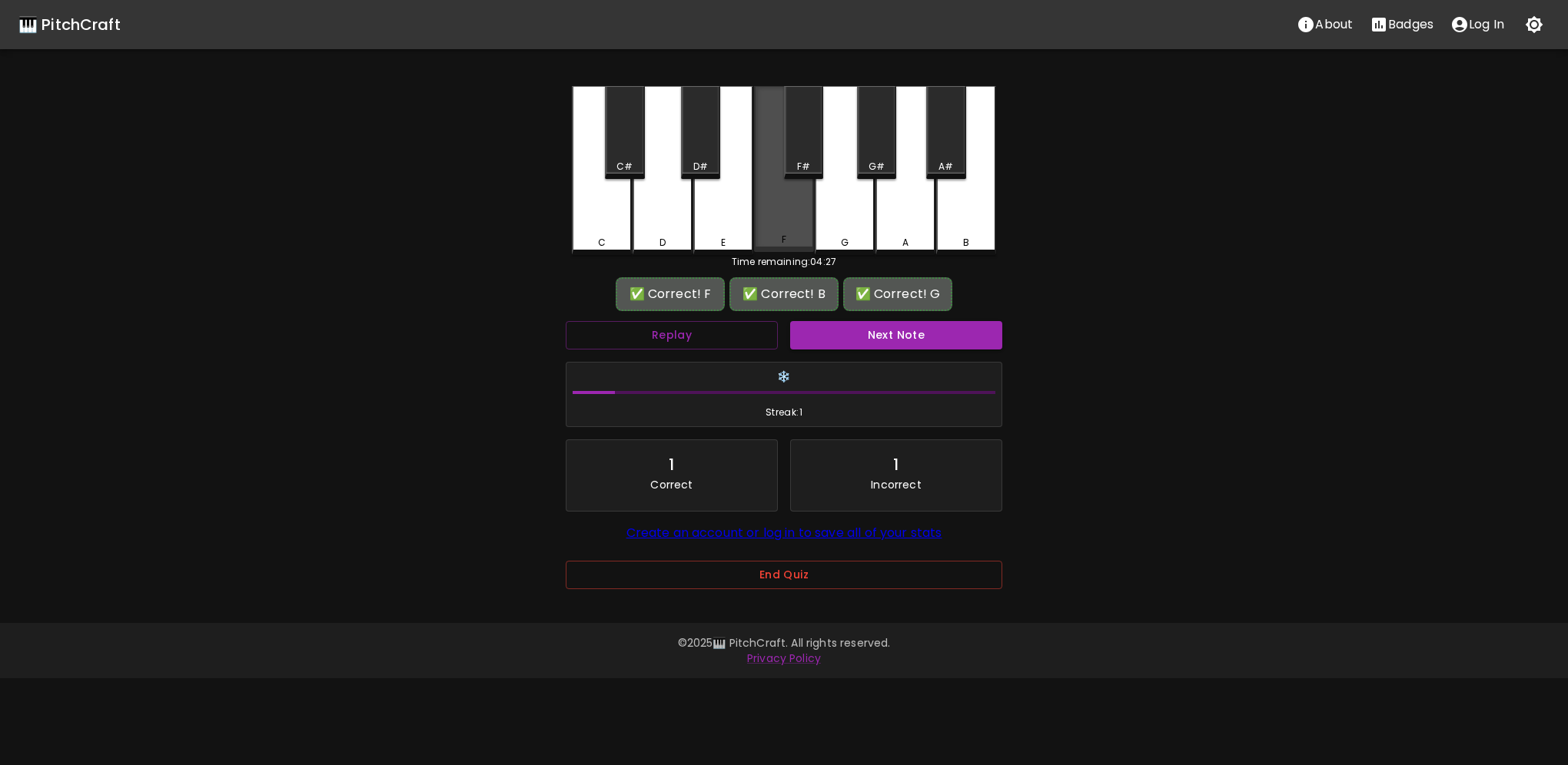
drag, startPoint x: 800, startPoint y: 218, endPoint x: 837, endPoint y: 222, distance: 37.2
click at [803, 218] on div "F" at bounding box center [784, 169] width 60 height 166
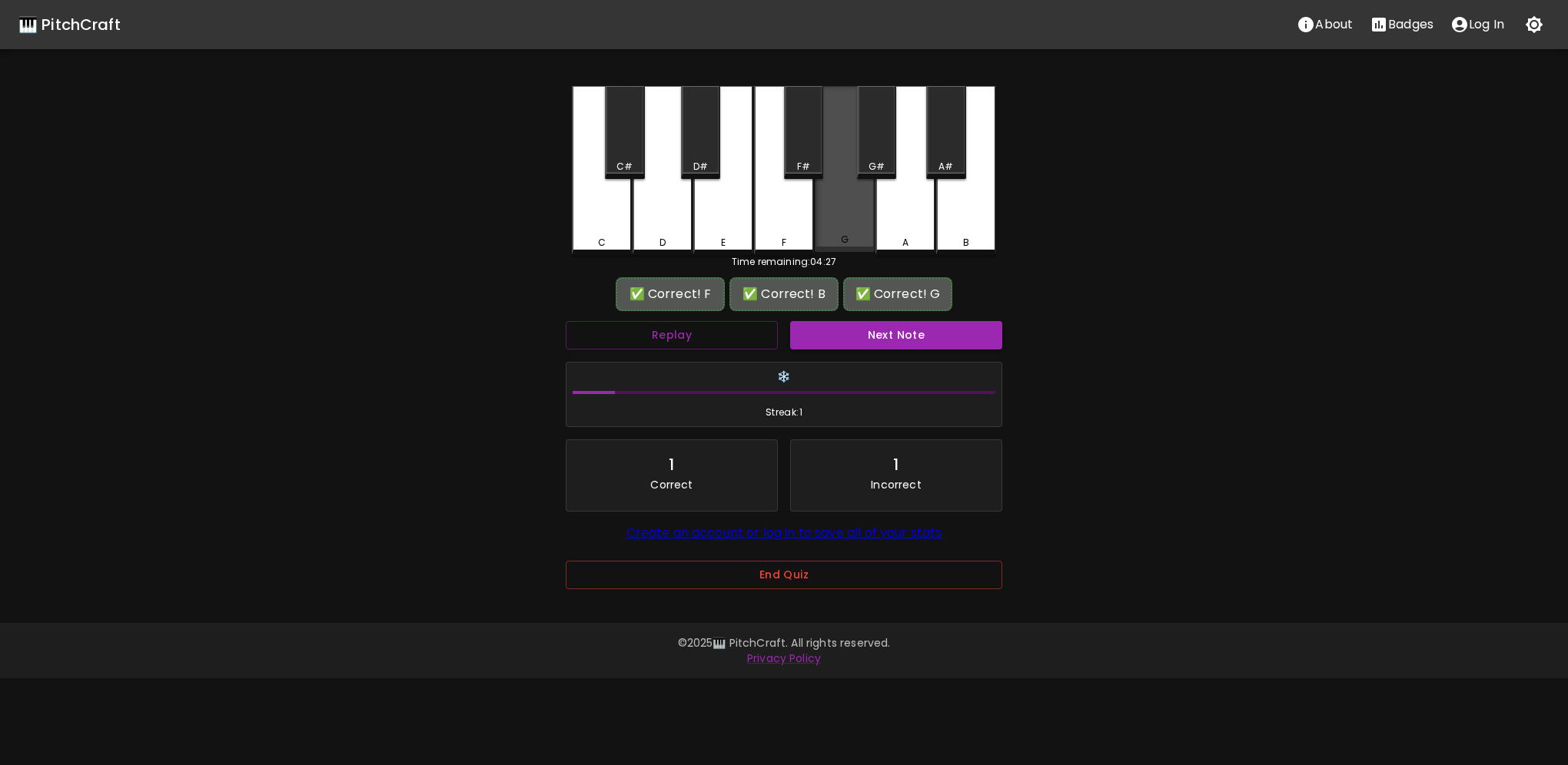
click at [837, 223] on div "G" at bounding box center [845, 169] width 60 height 166
click at [948, 218] on div "B" at bounding box center [966, 170] width 60 height 169
click at [763, 570] on button "End Quiz" at bounding box center [784, 575] width 437 height 28
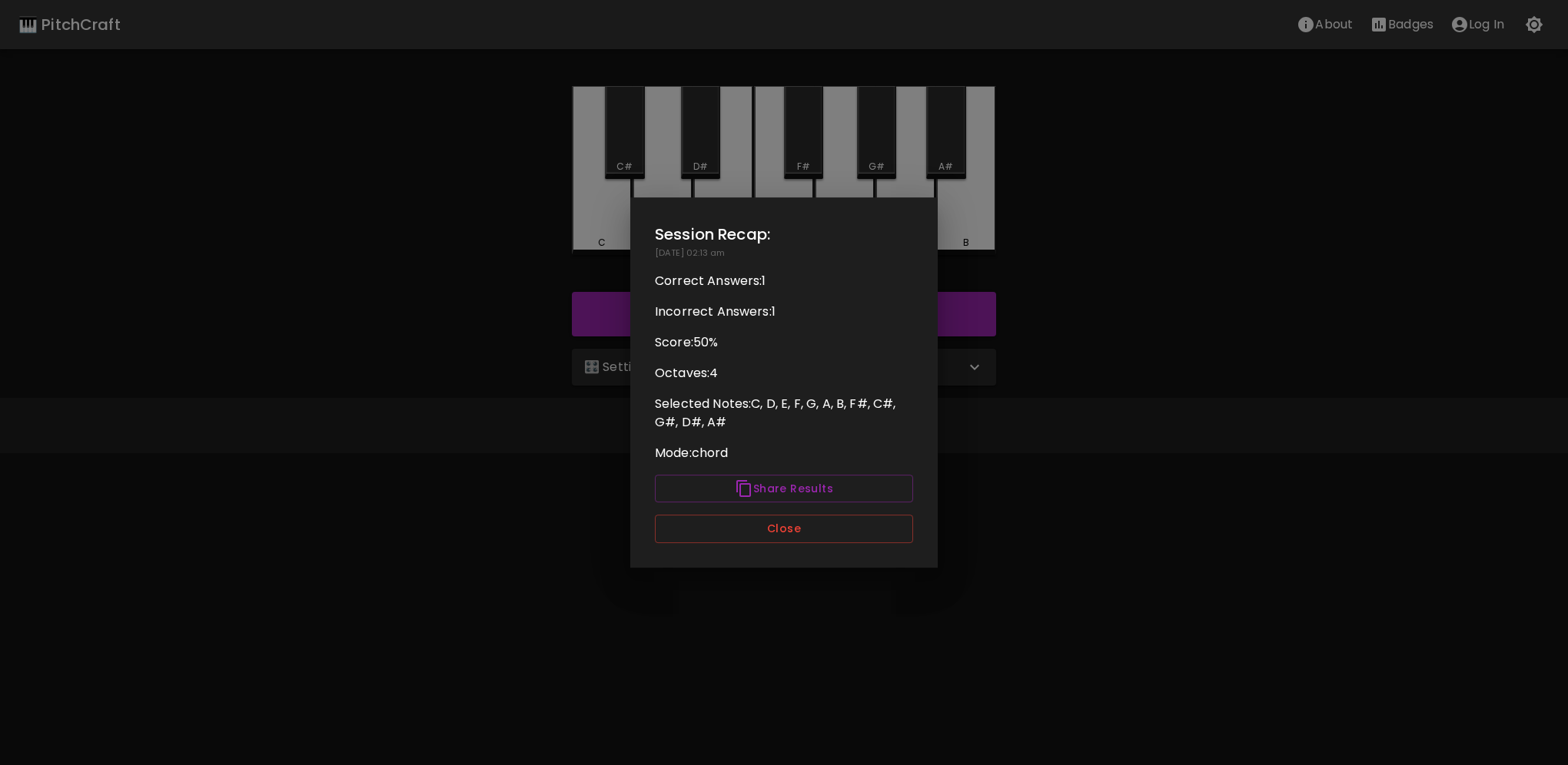
click at [750, 524] on button "Close" at bounding box center [784, 528] width 258 height 28
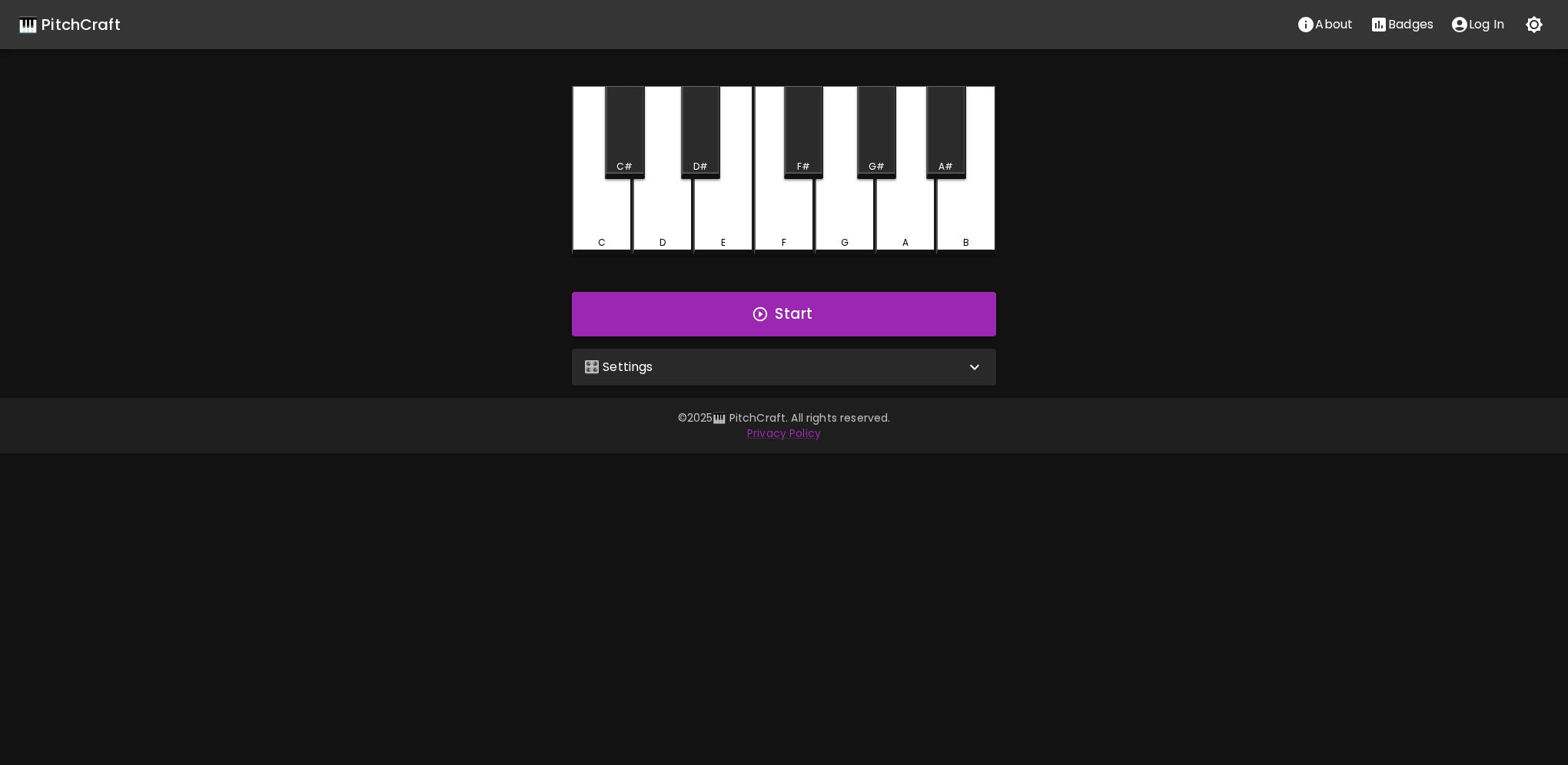
click at [719, 372] on div "🎛️ Settings" at bounding box center [774, 367] width 381 height 18
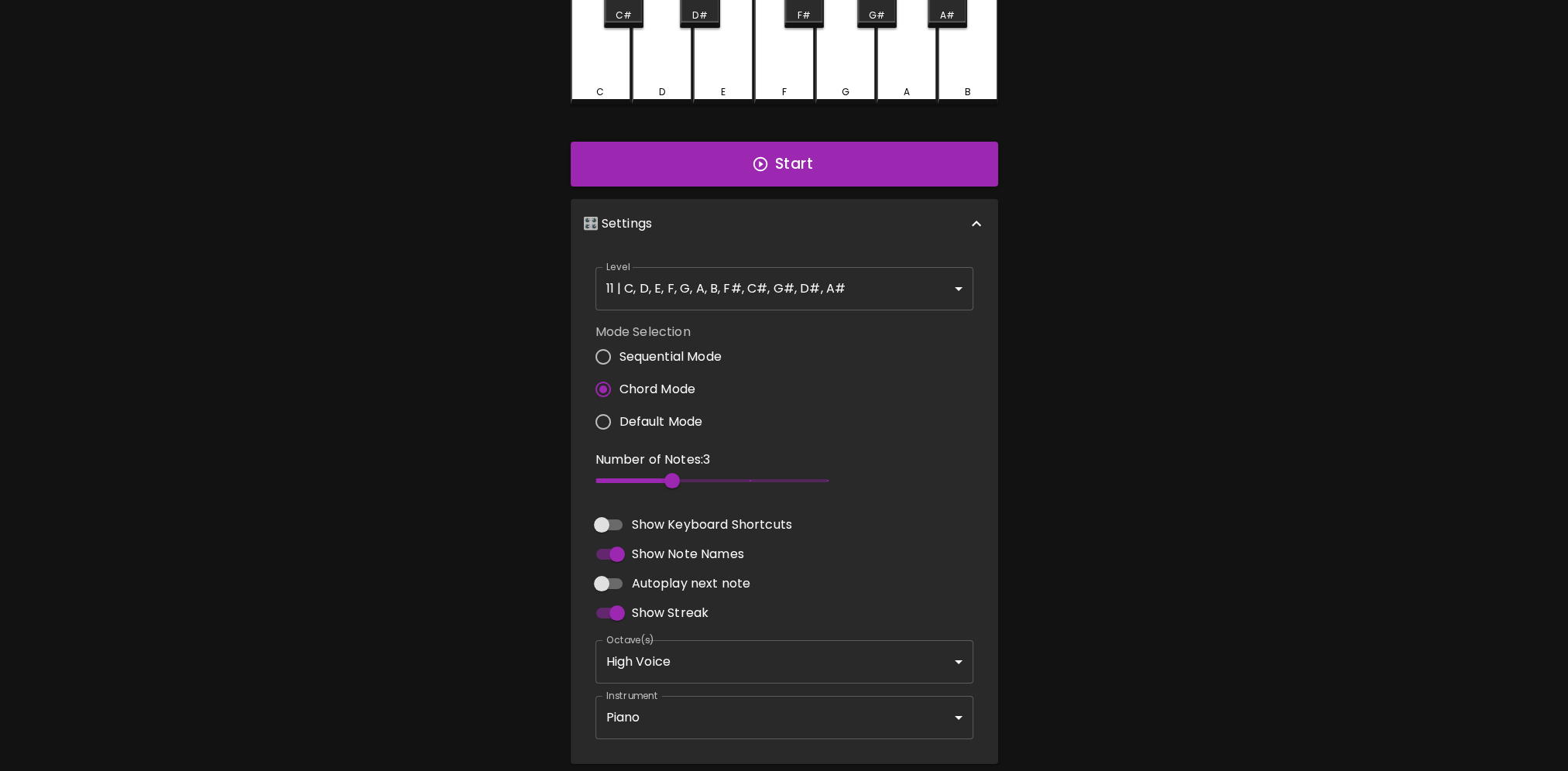
scroll to position [155, 0]
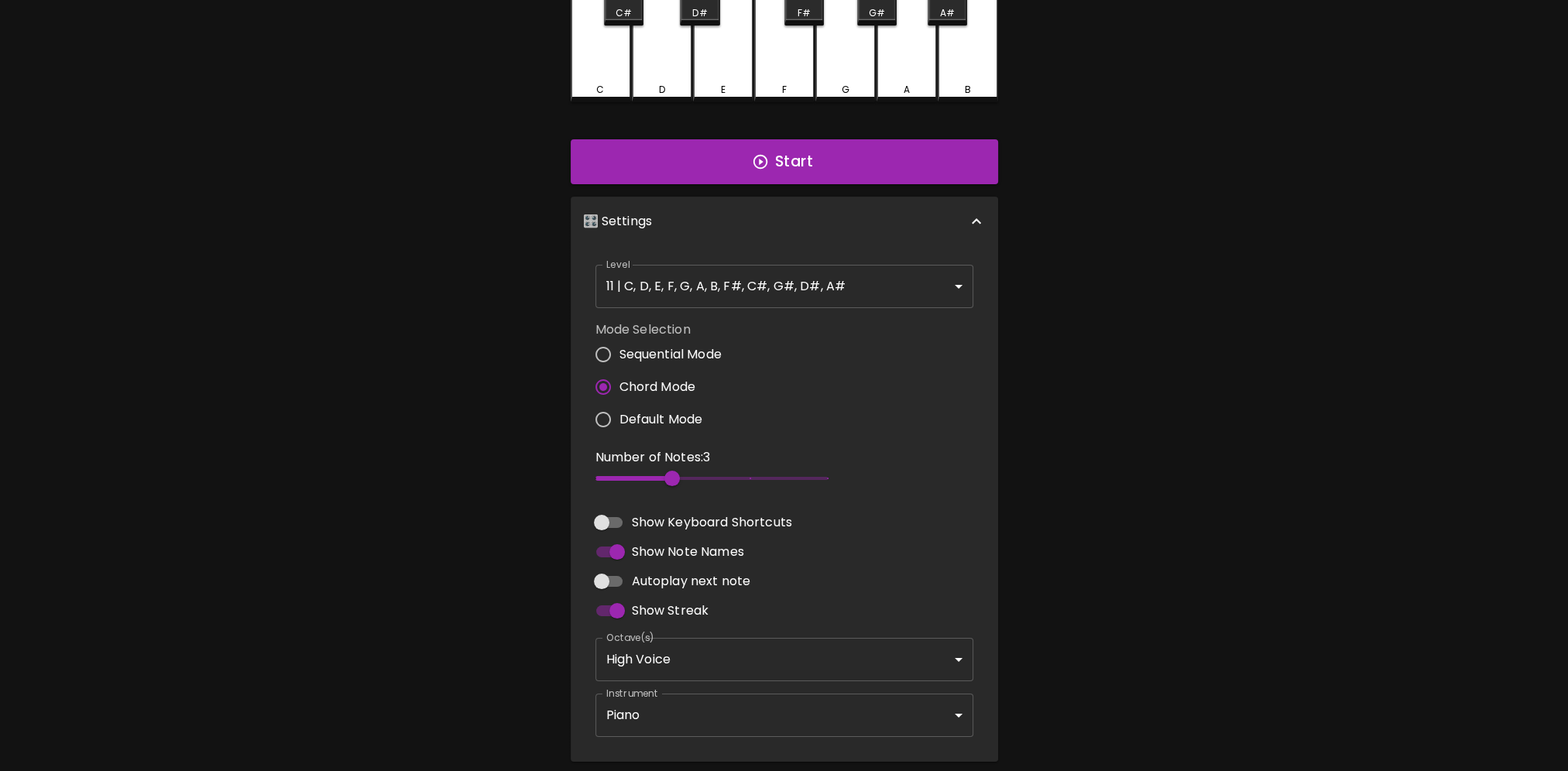
click at [601, 527] on input "Show Keyboard Shortcuts" at bounding box center [602, 522] width 88 height 29
checkbox input "true"
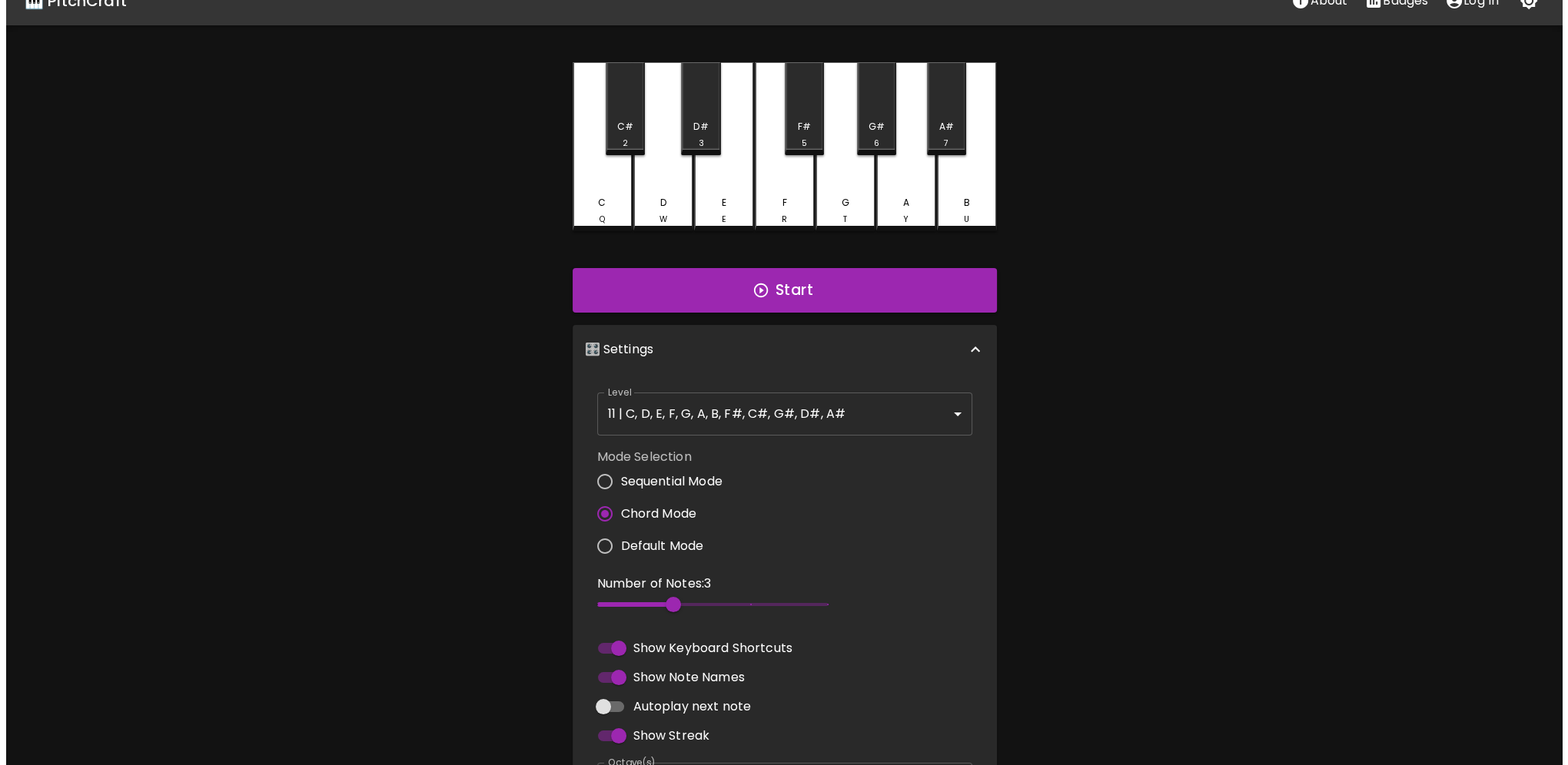
scroll to position [0, 0]
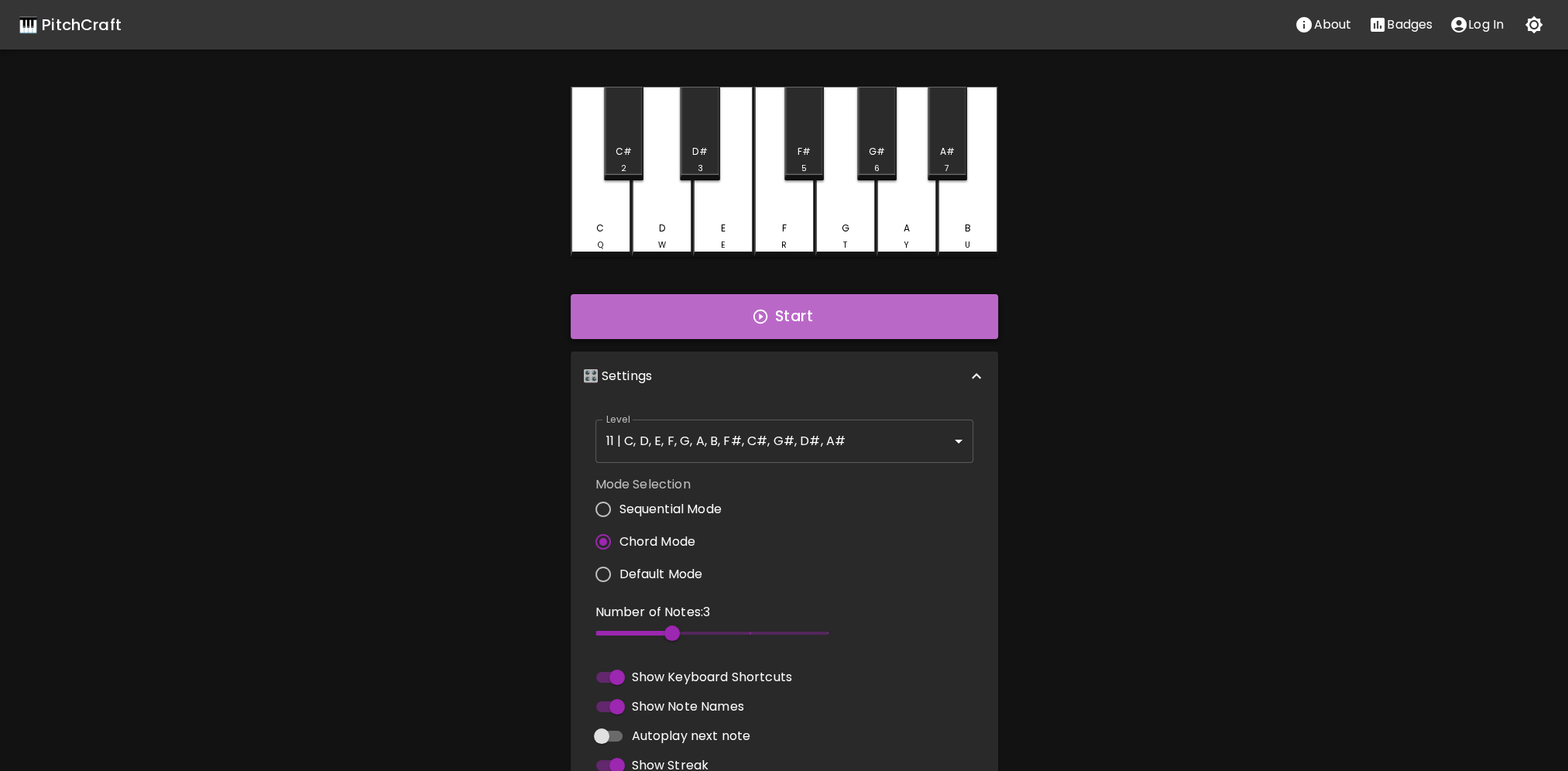
click at [756, 324] on icon "button" at bounding box center [760, 317] width 17 height 17
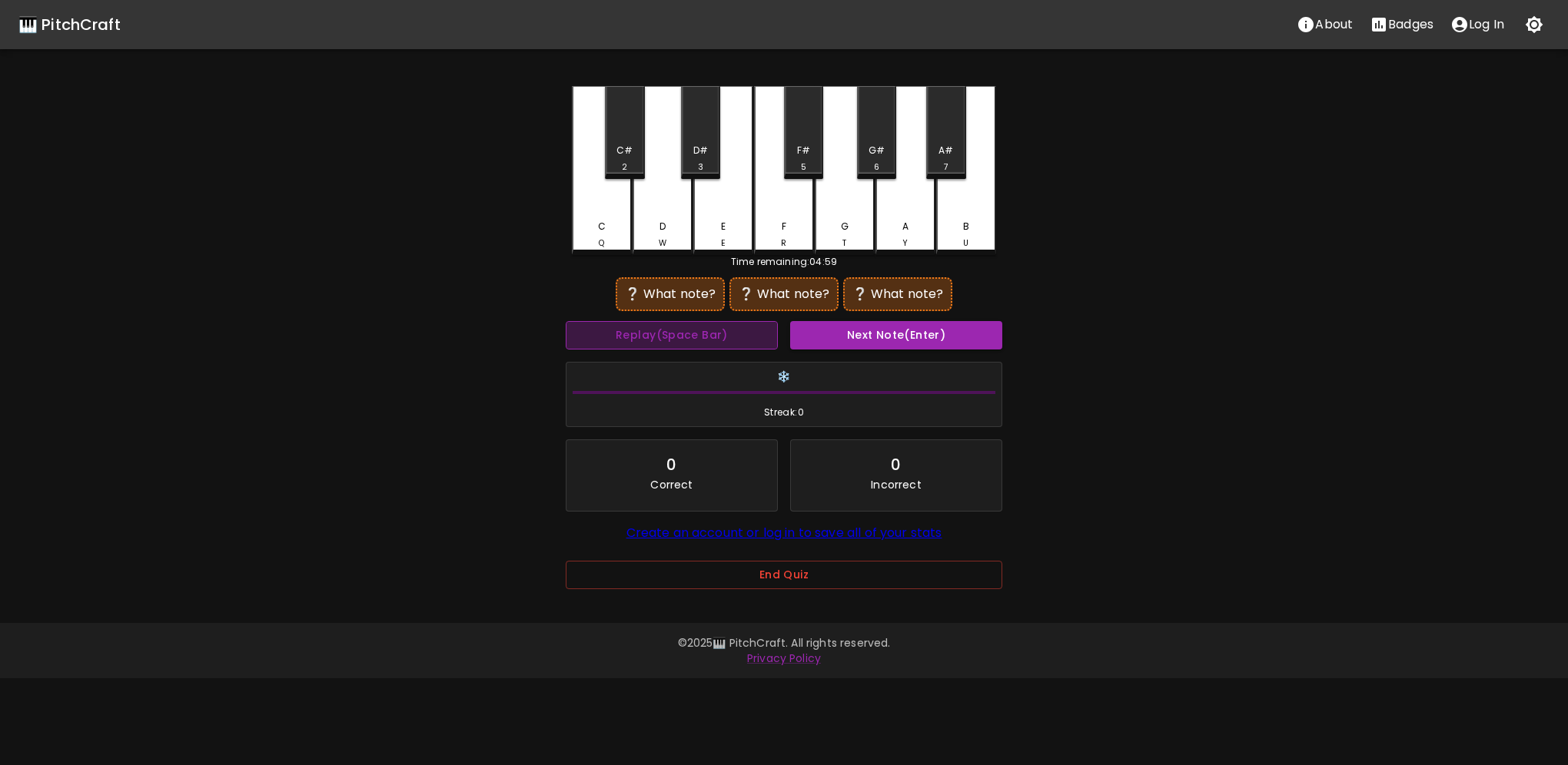
click at [672, 337] on button "Replay (Space Bar)" at bounding box center [672, 335] width 212 height 28
click at [672, 337] on button "Replay (Space Bar)" at bounding box center [672, 335] width 212 height 28
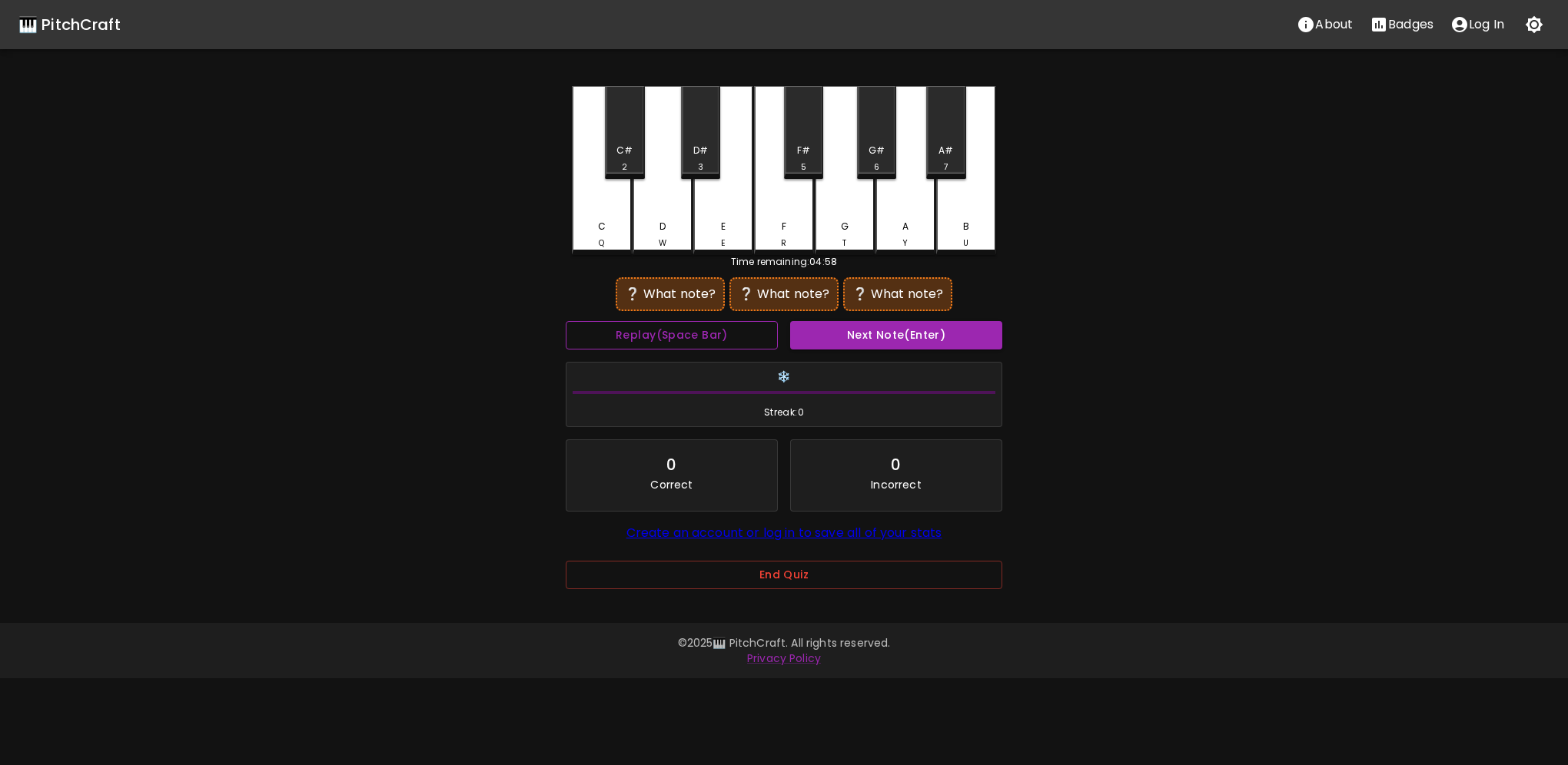
click at [672, 337] on button "Replay (Space Bar)" at bounding box center [672, 335] width 212 height 28
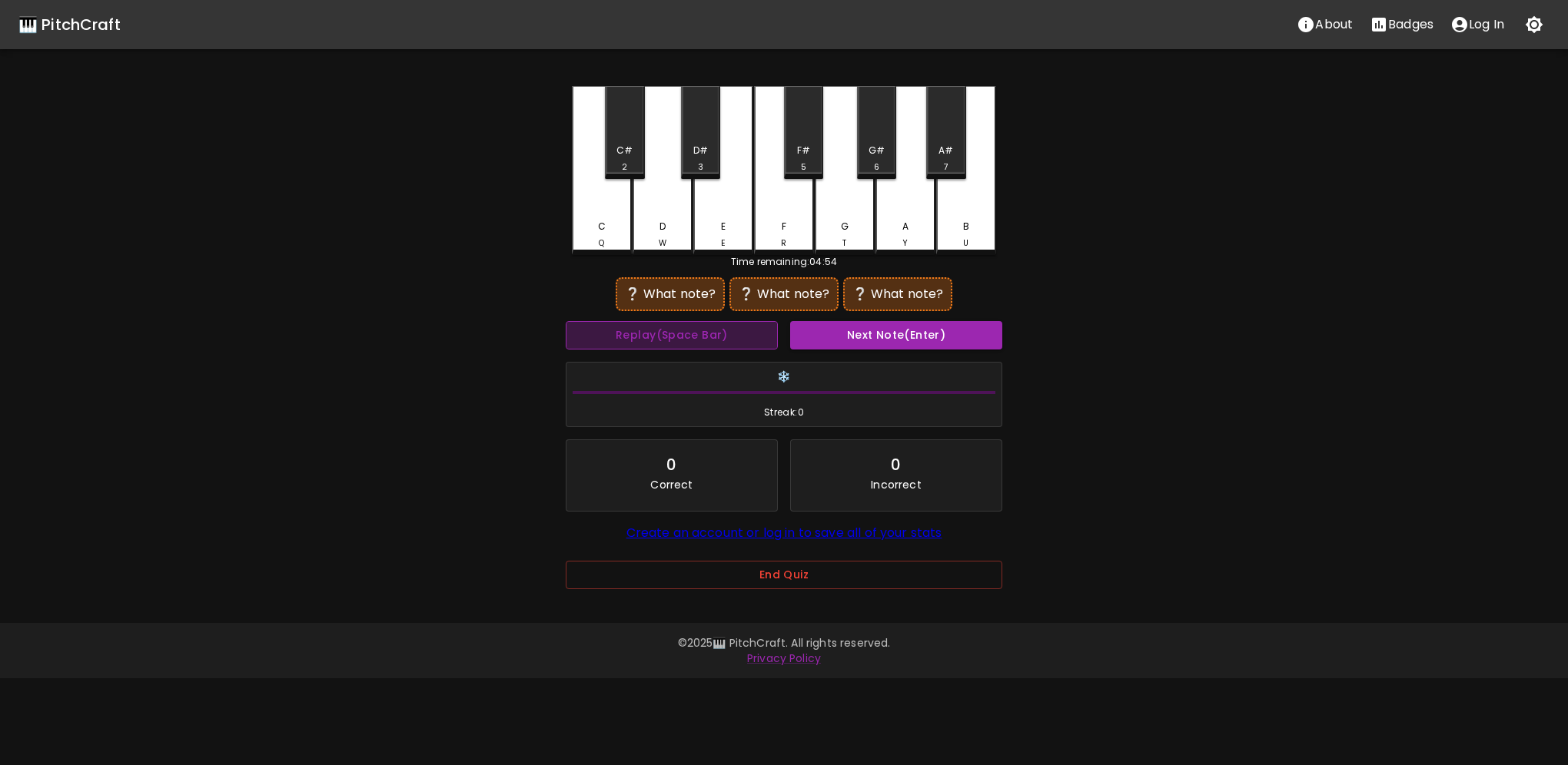
click at [672, 337] on button "Replay (Space Bar)" at bounding box center [672, 335] width 212 height 28
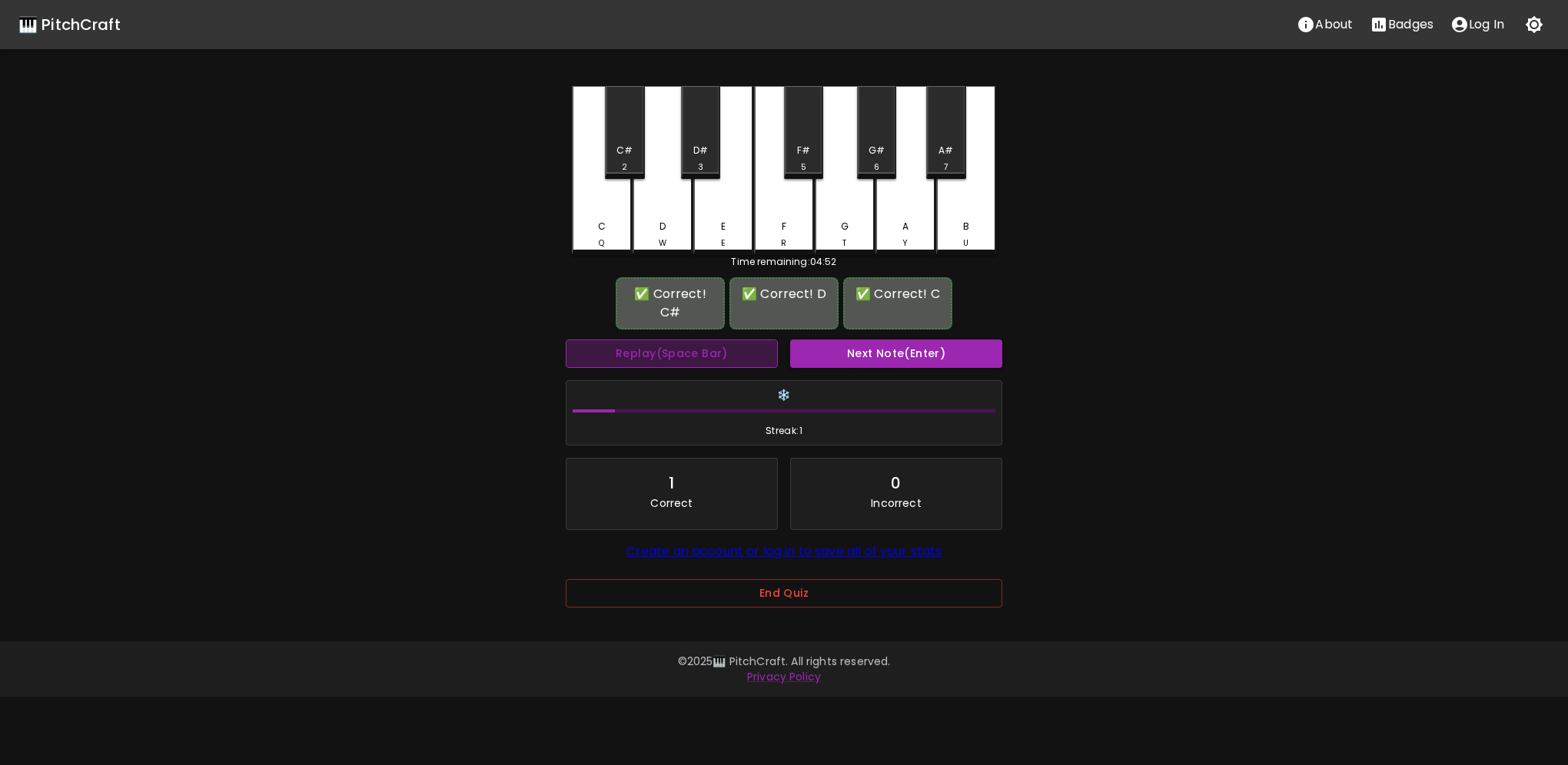
click at [698, 361] on button "Replay (Space Bar)" at bounding box center [672, 354] width 212 height 28
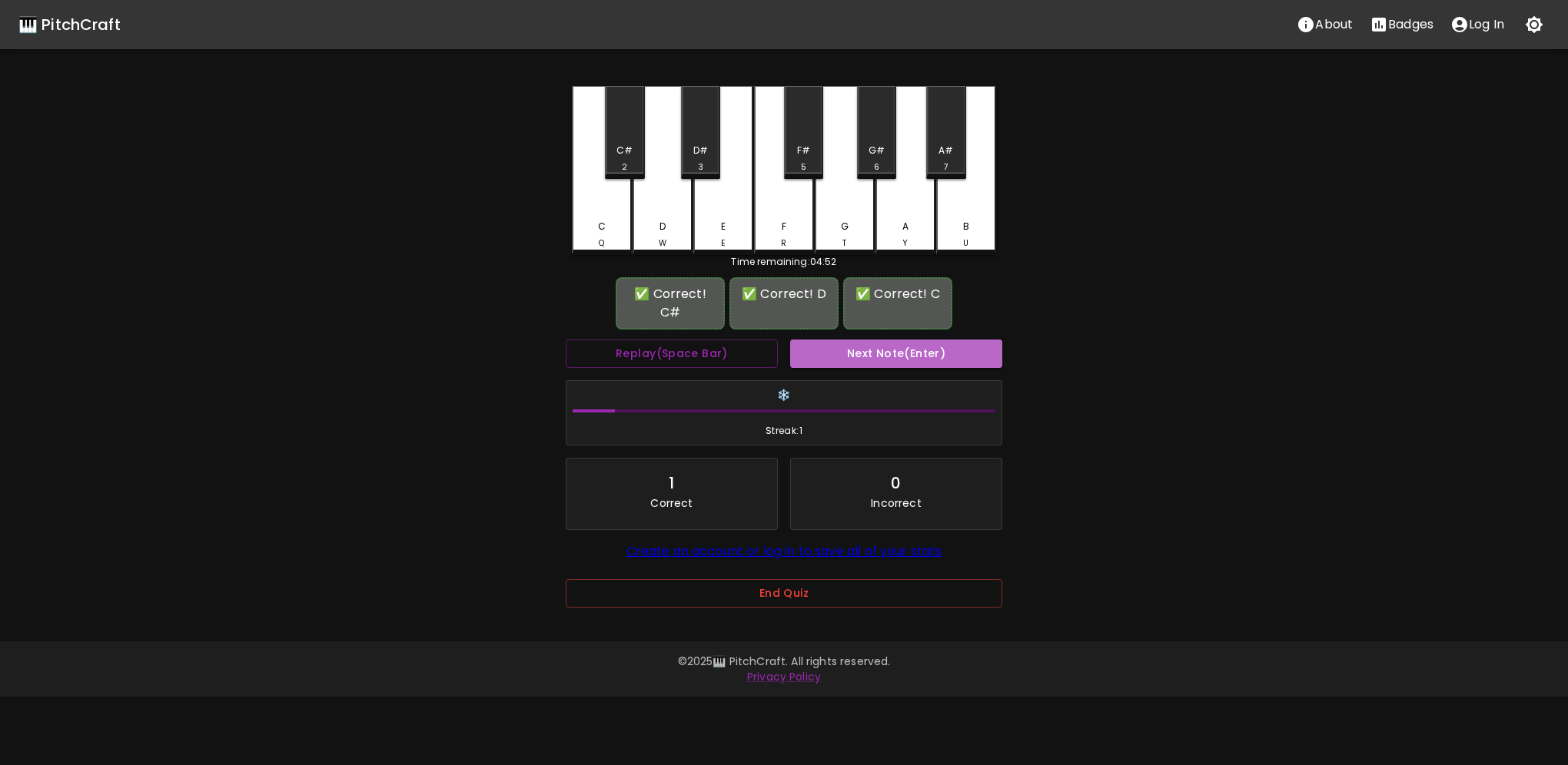
click at [921, 357] on button "Next Note (Enter)" at bounding box center [896, 354] width 212 height 28
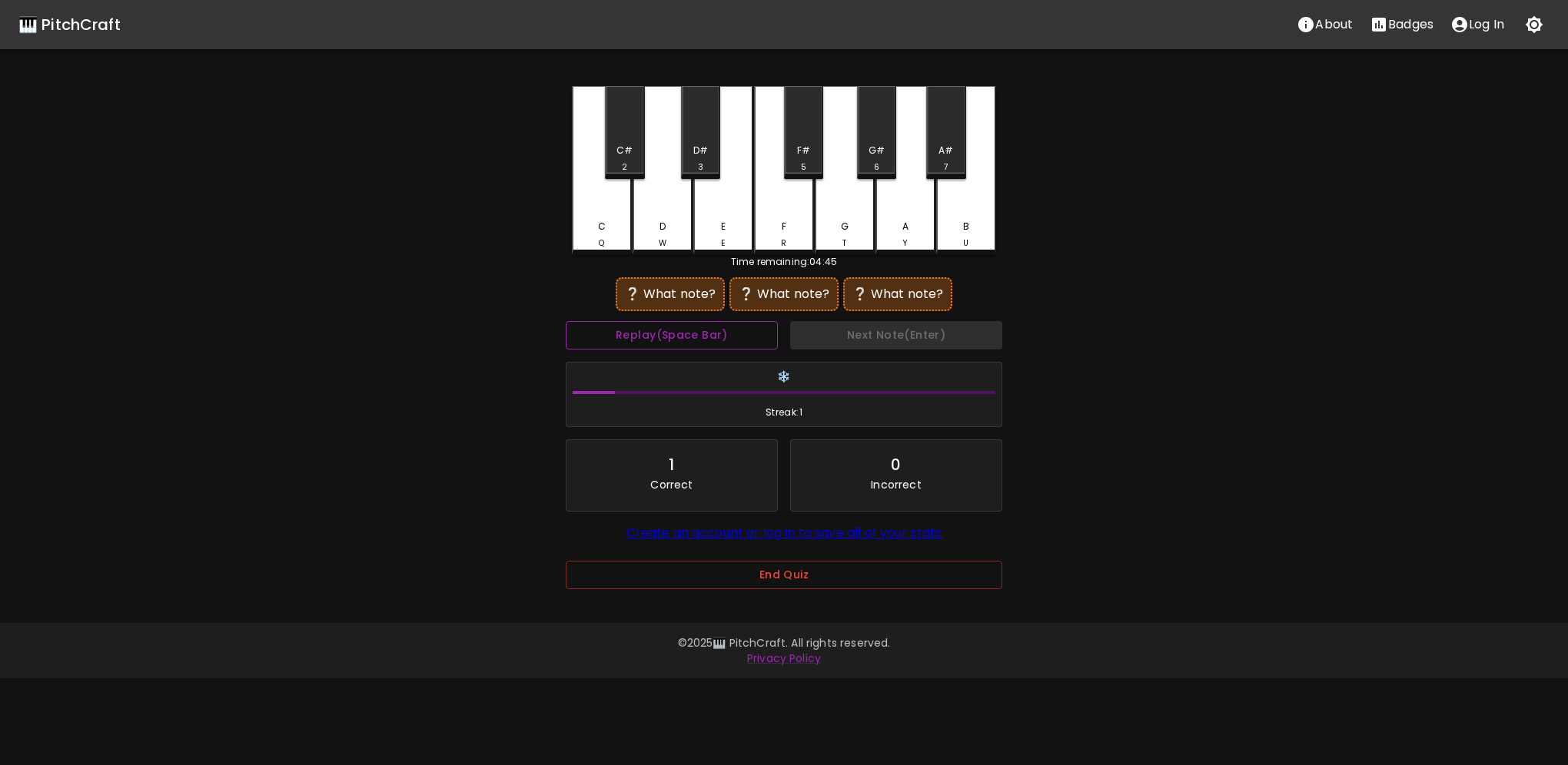
click at [687, 331] on button "Replay (Space Bar)" at bounding box center [672, 335] width 212 height 28
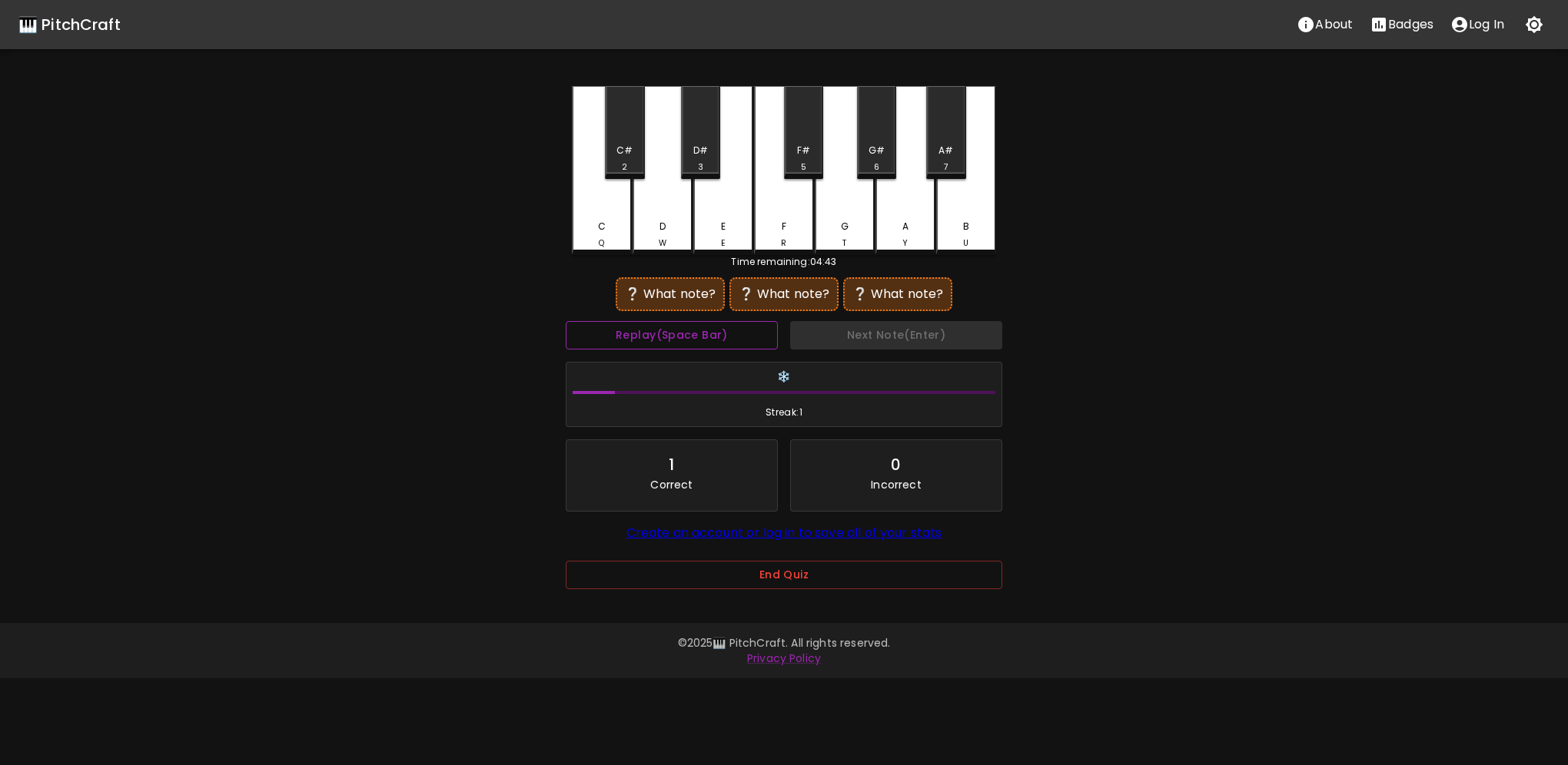
click at [687, 331] on button "Replay (Space Bar)" at bounding box center [672, 335] width 212 height 28
click at [685, 326] on button "Replay (Space Bar)" at bounding box center [672, 335] width 212 height 28
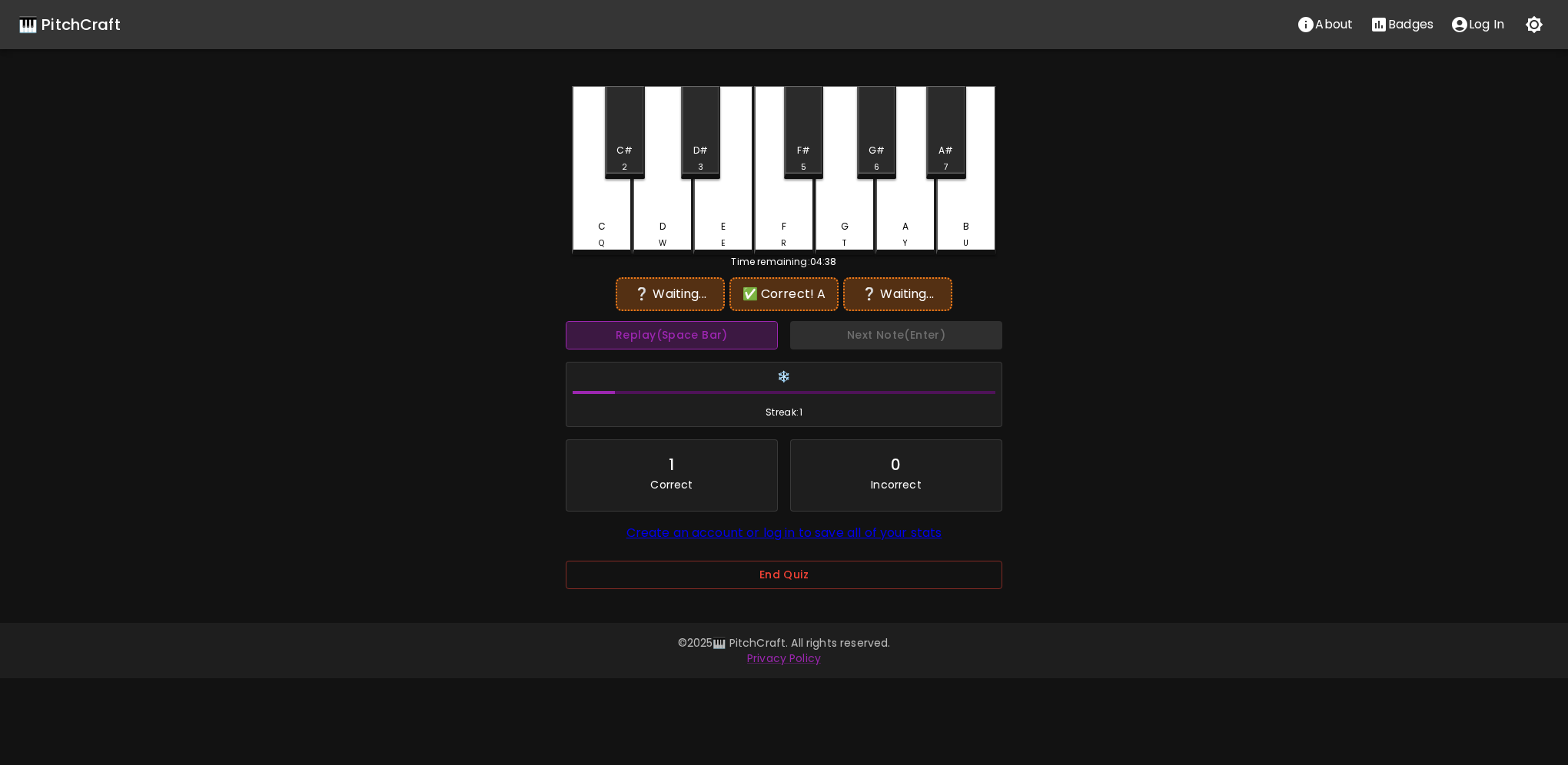
click at [685, 326] on button "Replay (Space Bar)" at bounding box center [672, 335] width 212 height 28
click at [728, 328] on button "Replay (Space Bar)" at bounding box center [672, 335] width 212 height 28
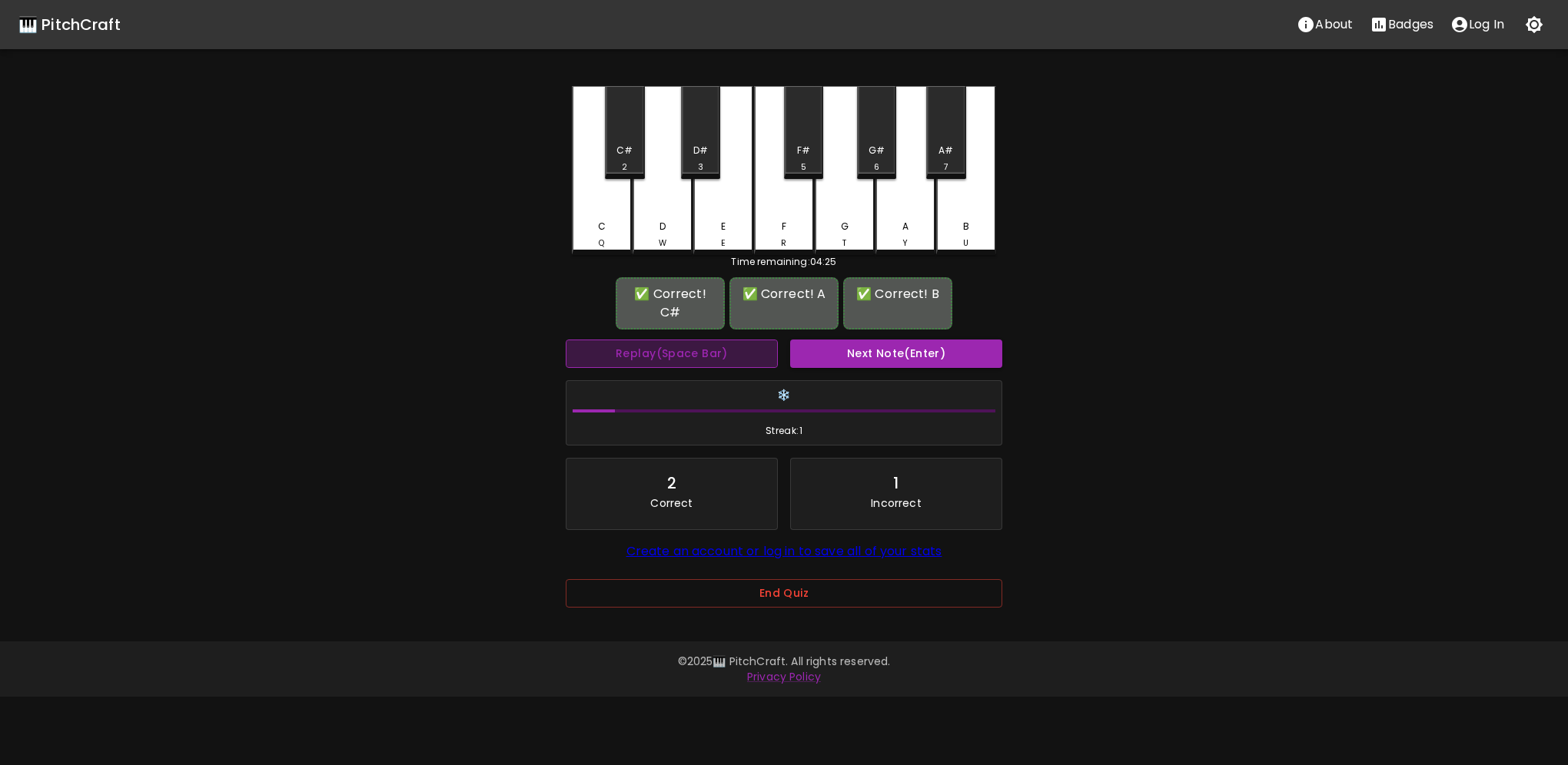
click at [713, 342] on button "Replay (Space Bar)" at bounding box center [672, 354] width 212 height 28
click at [923, 361] on button "Next Note (Enter)" at bounding box center [896, 354] width 212 height 28
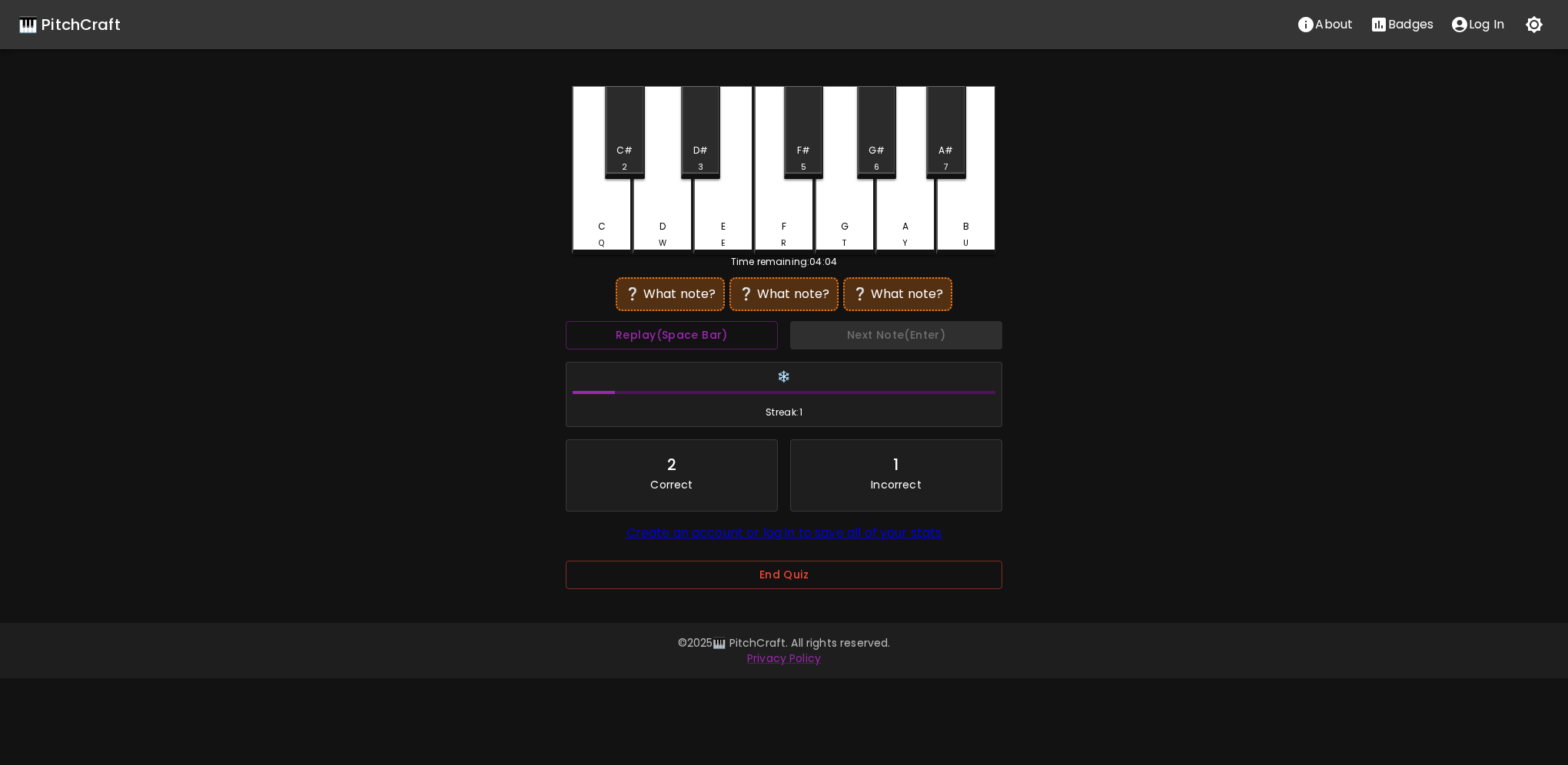
click at [664, 284] on div "❔ What note?" at bounding box center [670, 294] width 109 height 34
click at [774, 280] on div "❔ What note?" at bounding box center [784, 294] width 109 height 34
click at [911, 297] on div "❔ What note?" at bounding box center [897, 294] width 94 height 18
click at [776, 577] on button "End Quiz" at bounding box center [784, 575] width 437 height 28
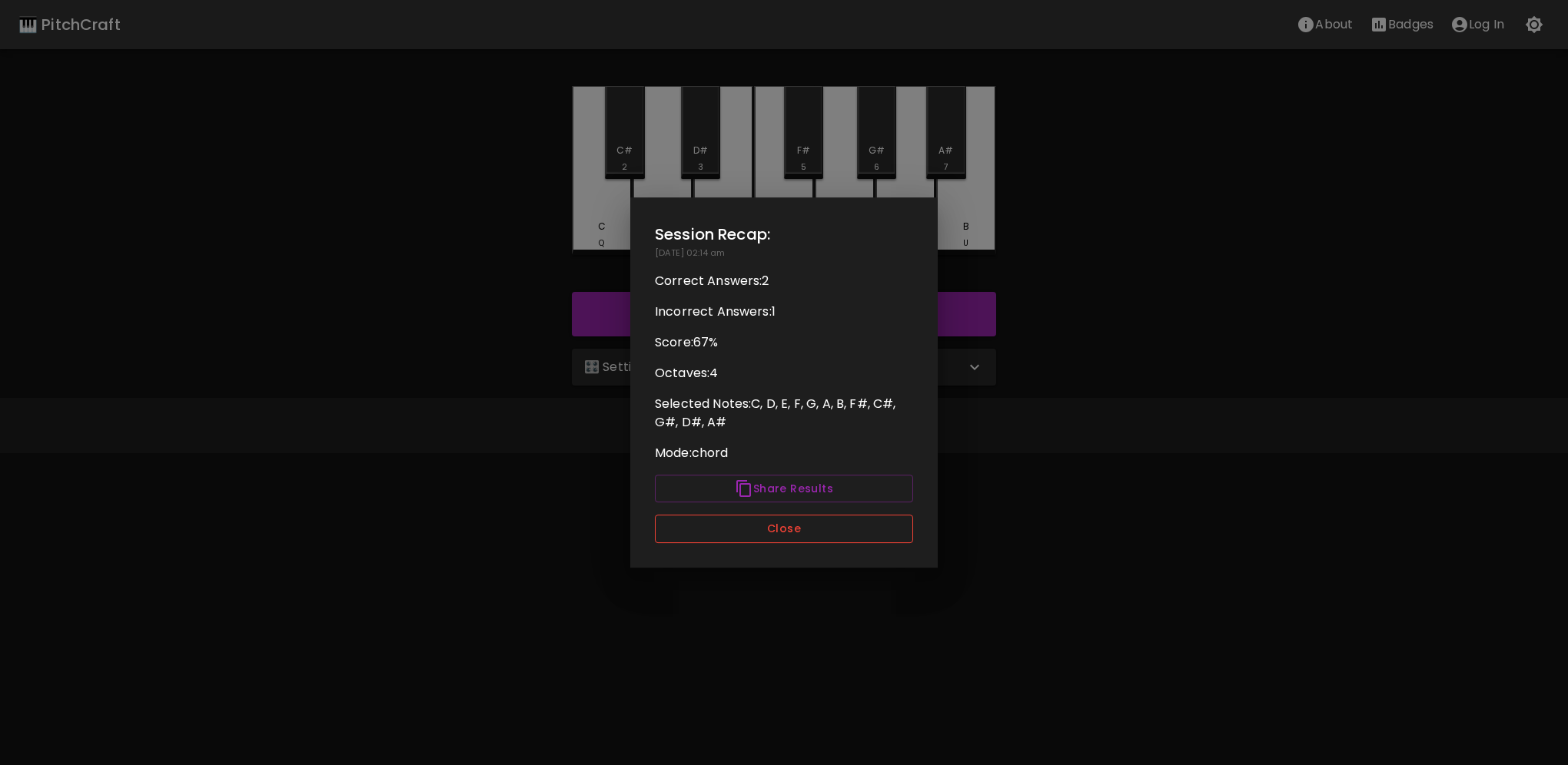
click at [797, 525] on button "Close" at bounding box center [784, 528] width 258 height 28
